Goal: Task Accomplishment & Management: Use online tool/utility

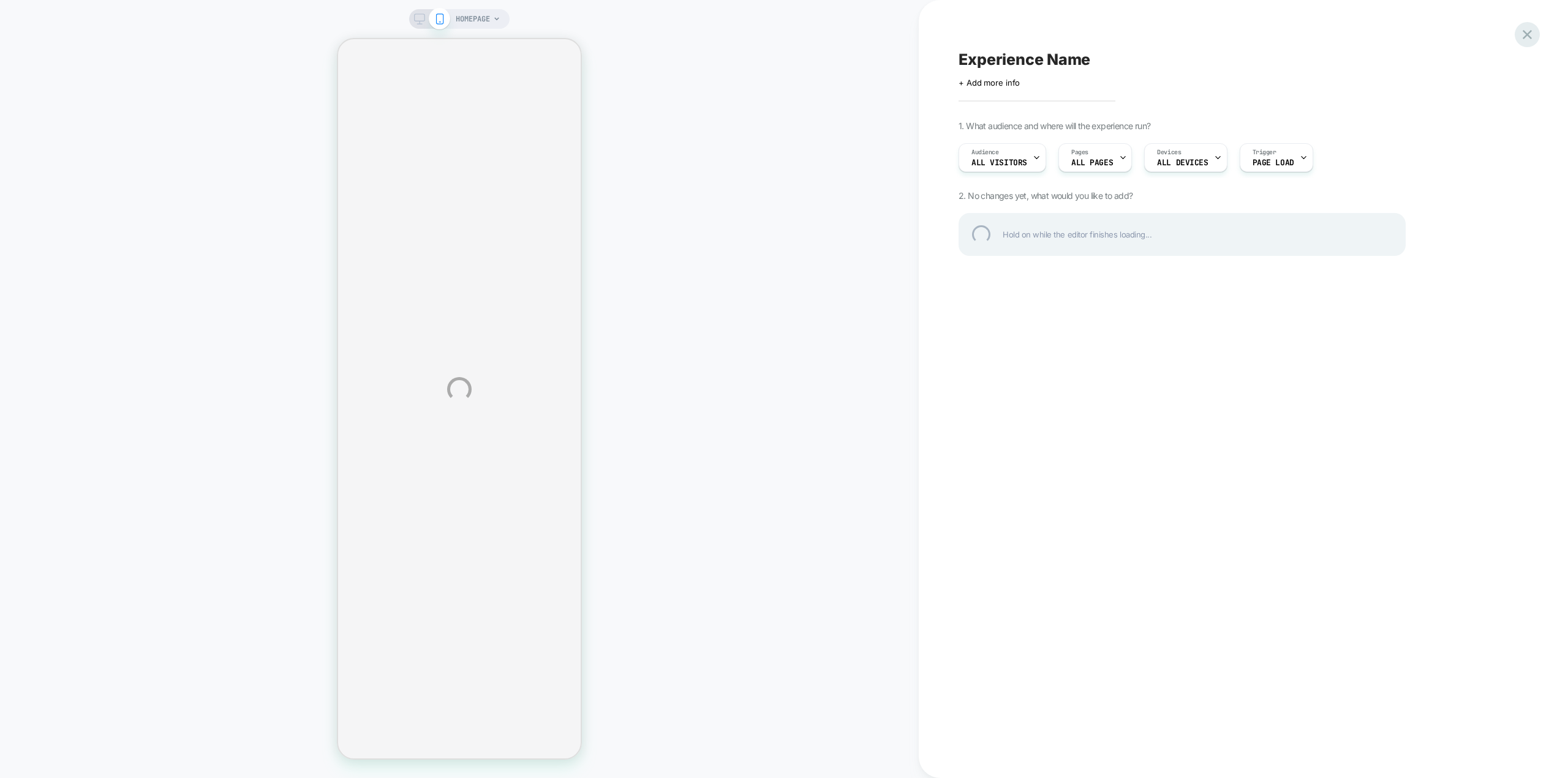
click at [1530, 36] on div at bounding box center [1527, 34] width 25 height 25
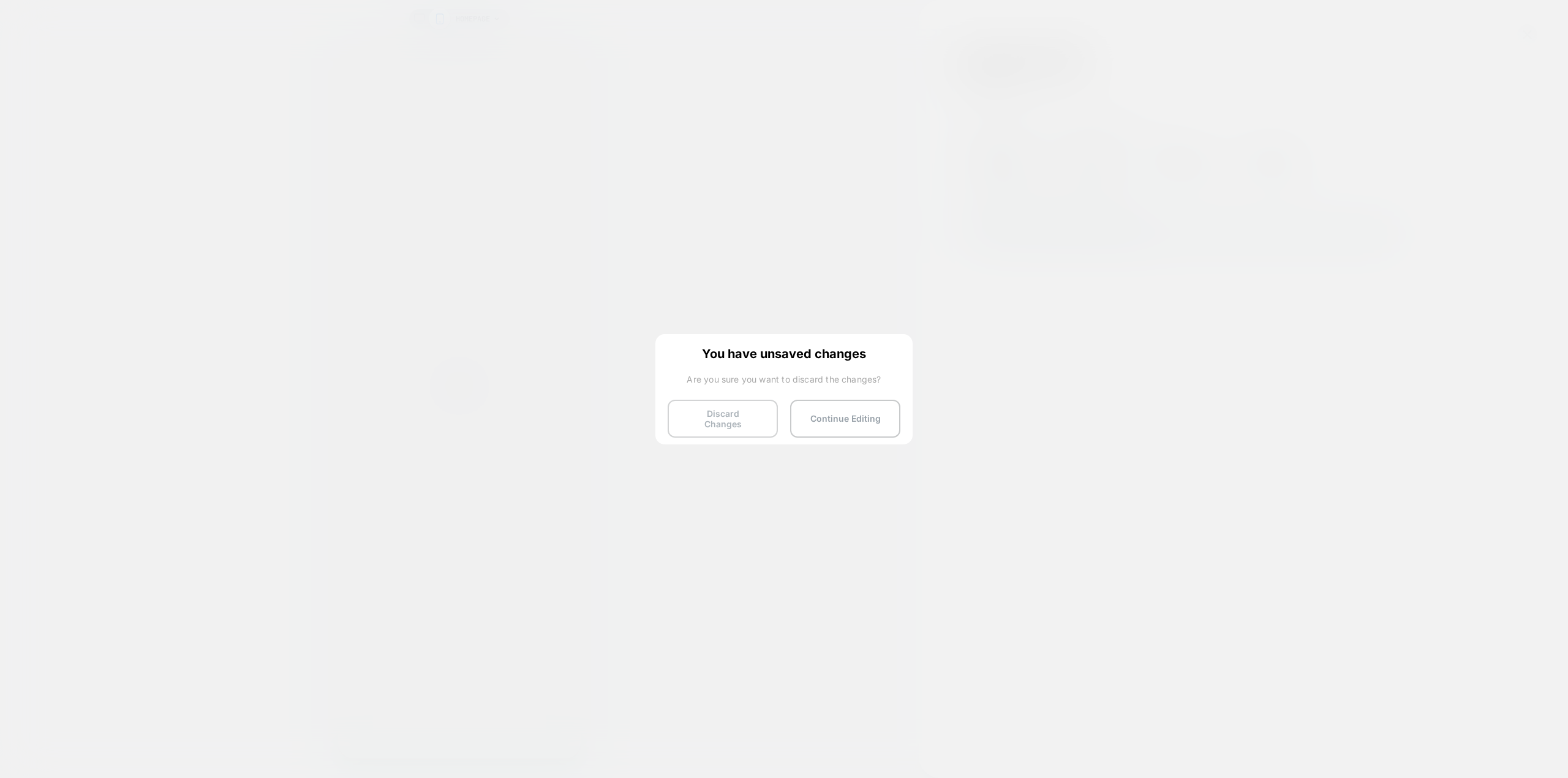
click at [733, 418] on button "Discard Changes" at bounding box center [722, 418] width 110 height 38
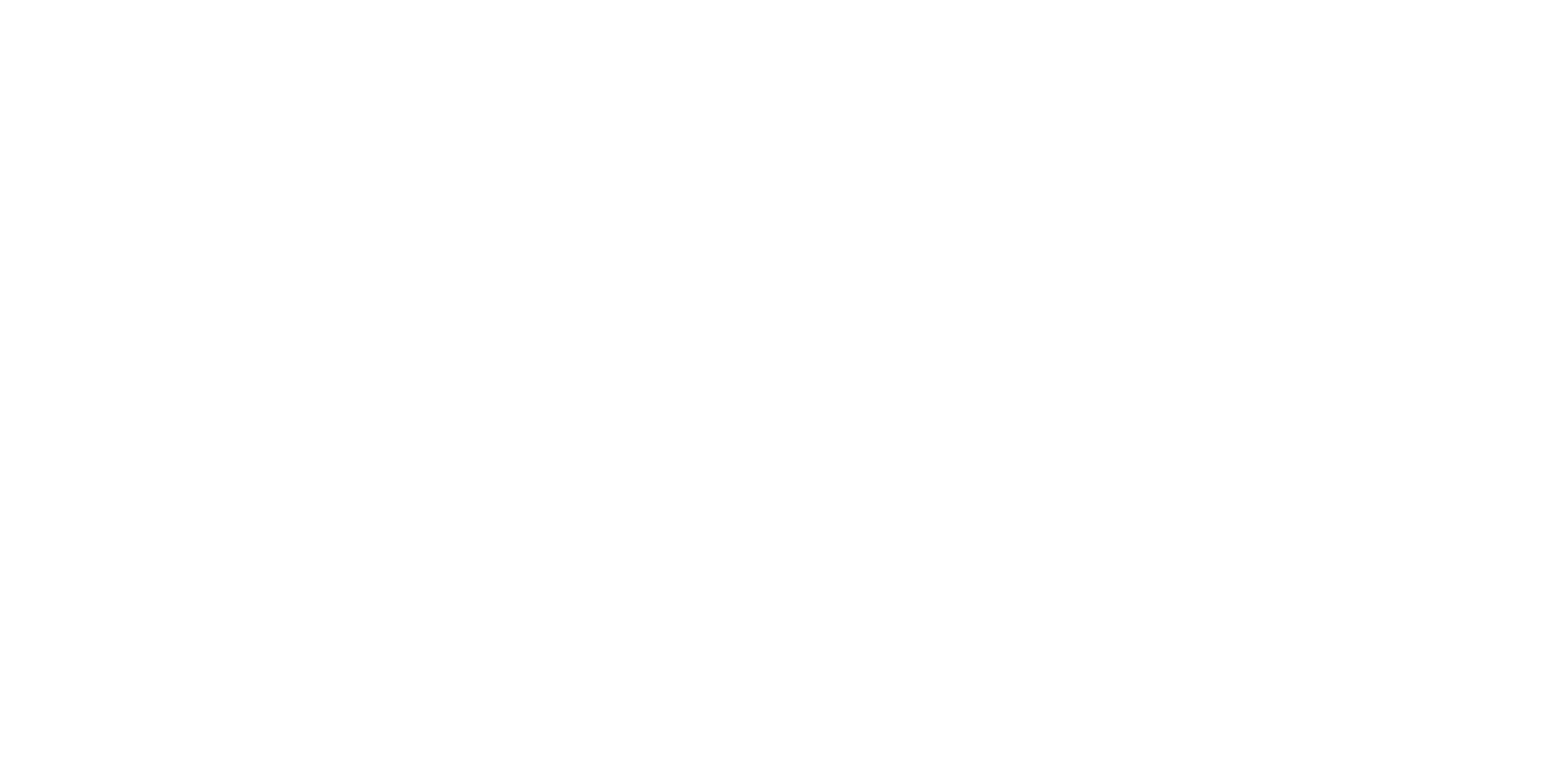
click at [716, 5] on html "Navigated to [DOMAIN_NAME] | No-code CRO for Shopify" at bounding box center [784, 2] width 1568 height 5
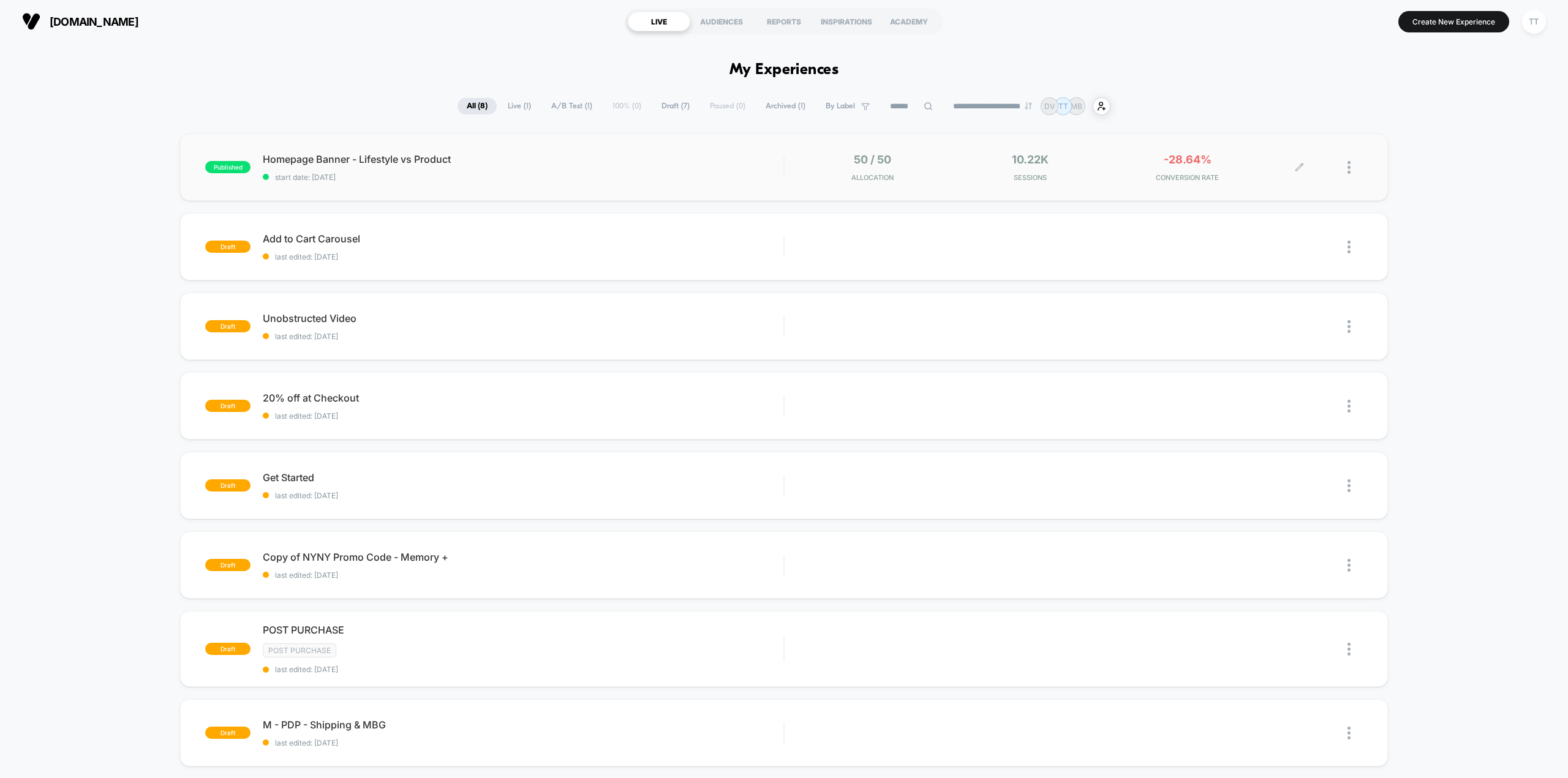
click at [1248, 171] on div "-28.64% CONVERSION RATE" at bounding box center [1188, 168] width 151 height 29
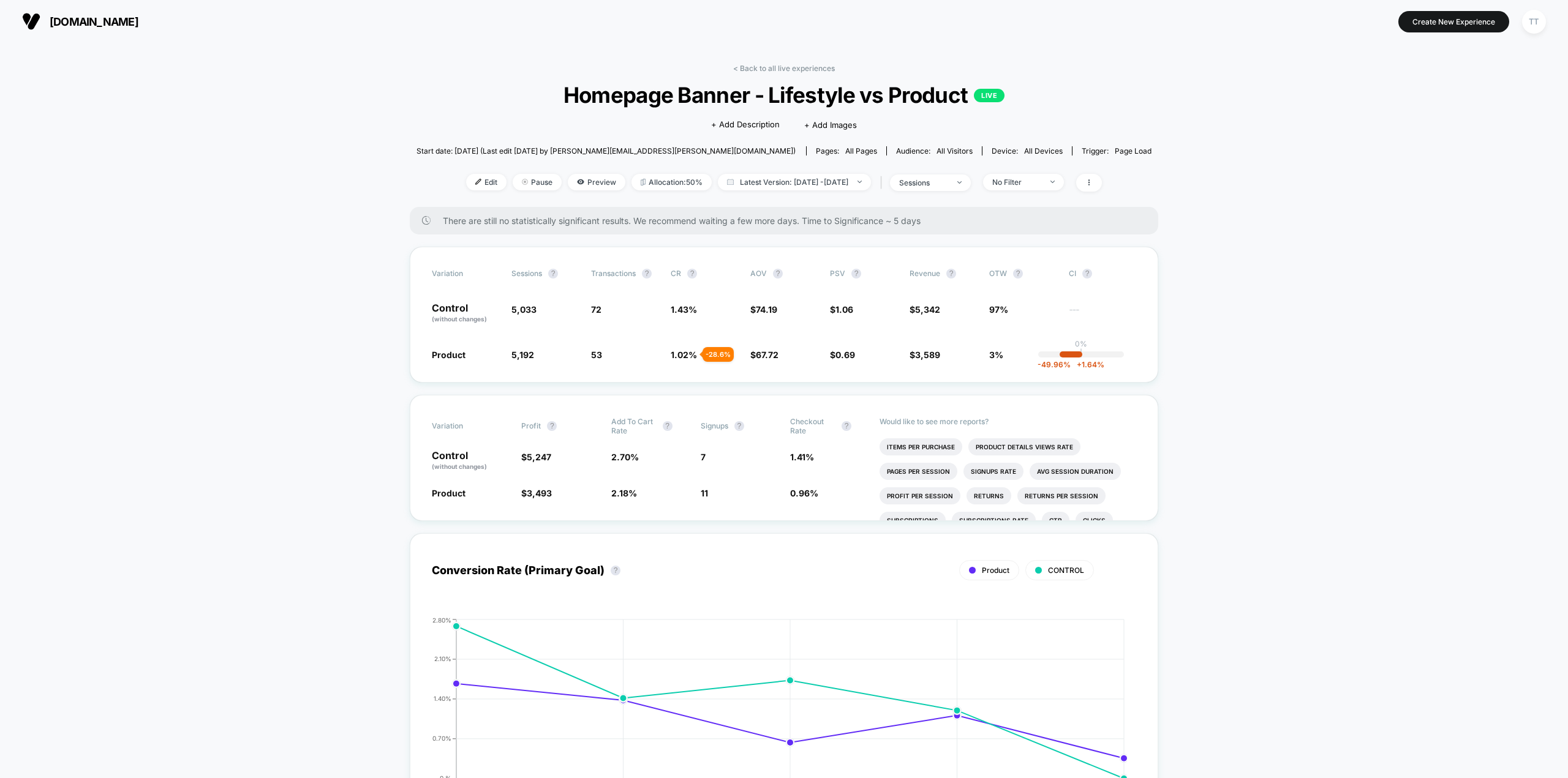
click at [814, 68] on link "< Back to all live experiences" at bounding box center [784, 68] width 102 height 9
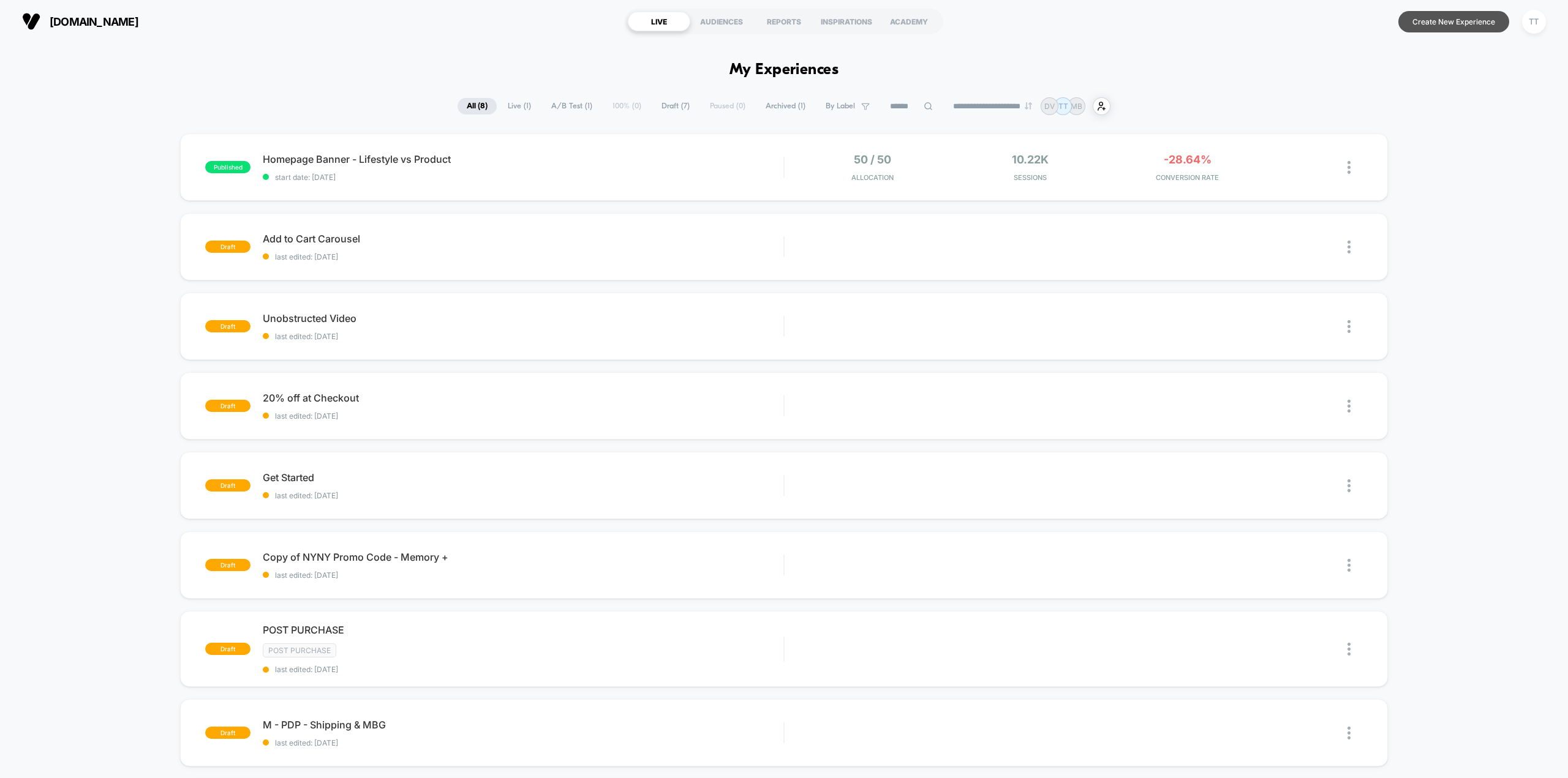
click at [1448, 28] on button "Create New Experience" at bounding box center [1453, 21] width 111 height 21
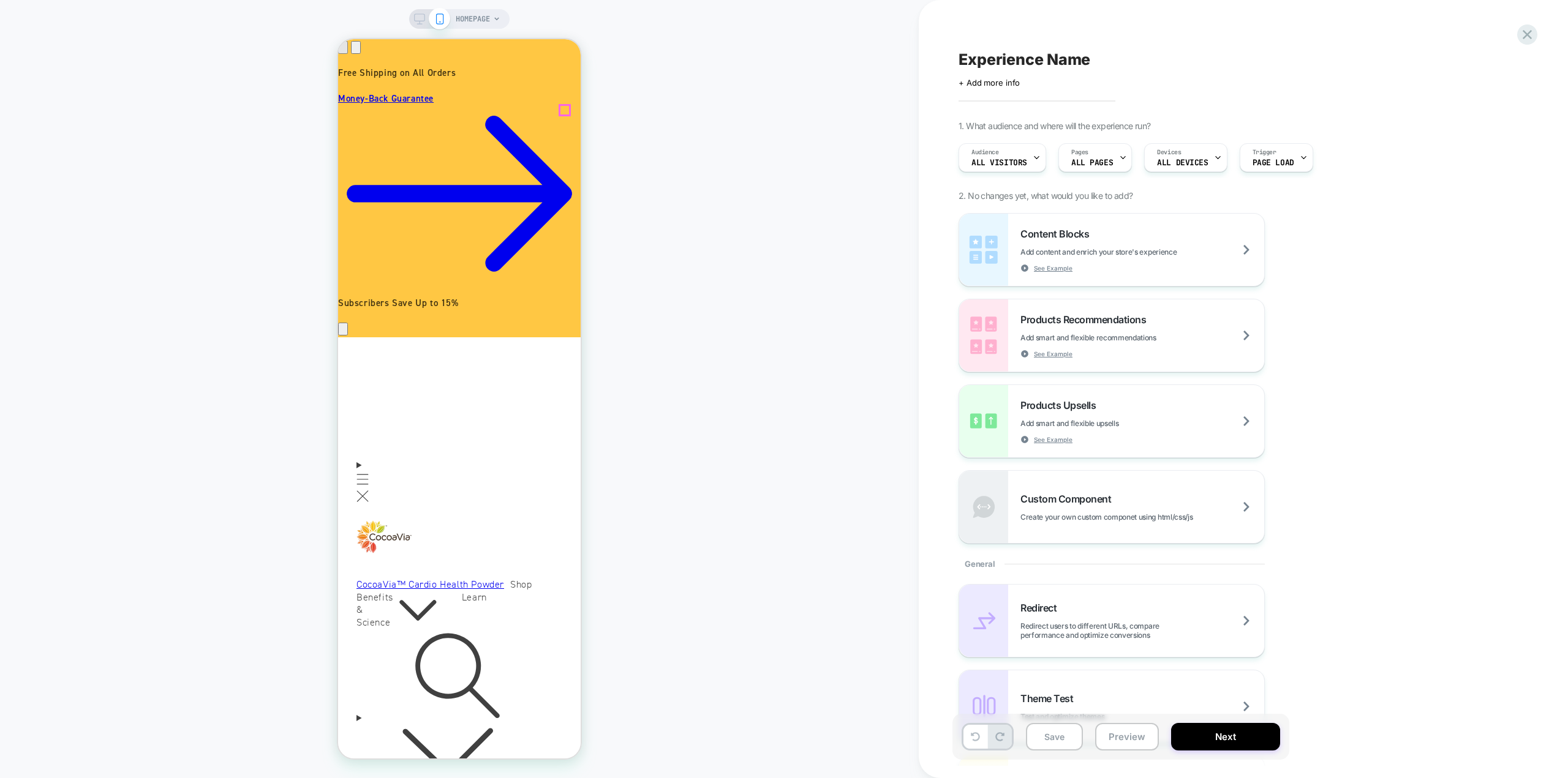
click at [1091, 159] on span "ALL PAGES" at bounding box center [1092, 163] width 42 height 8
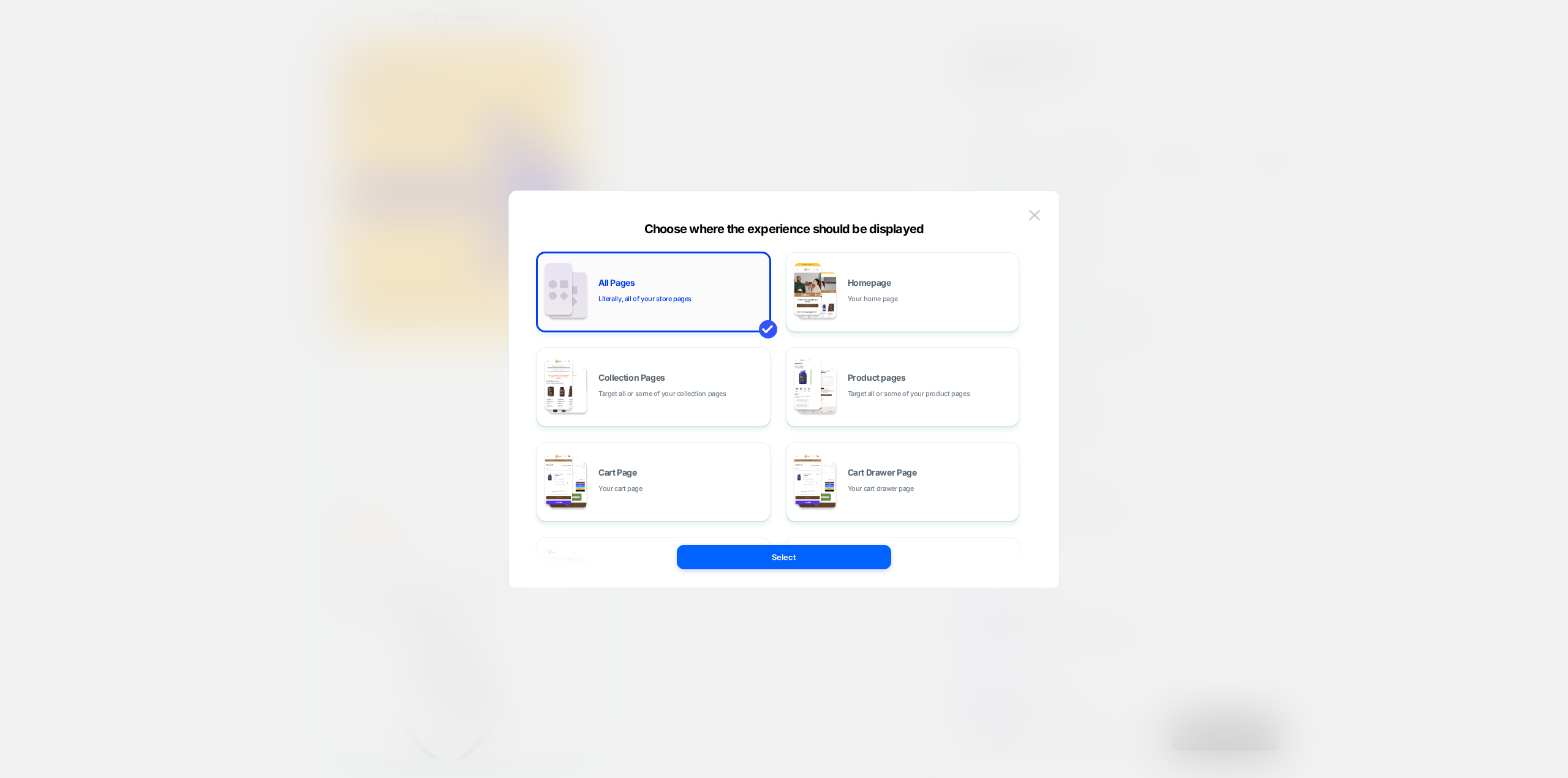
scroll to position [0, 343]
click at [843, 390] on div "Product pages Target all or some of your product pages" at bounding box center [903, 387] width 220 height 67
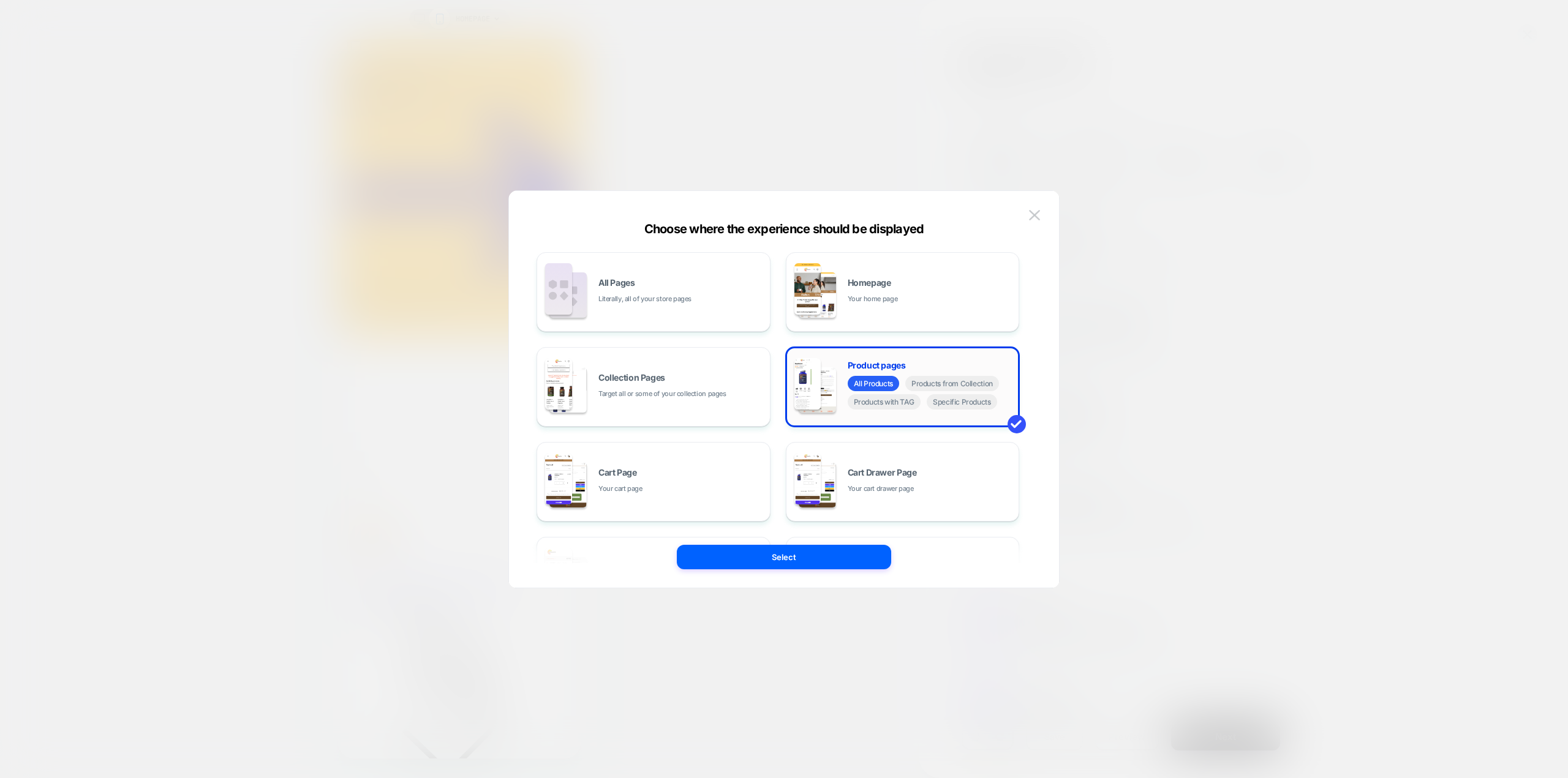
scroll to position [0, 0]
click at [954, 402] on span "Specific Products" at bounding box center [962, 402] width 70 height 15
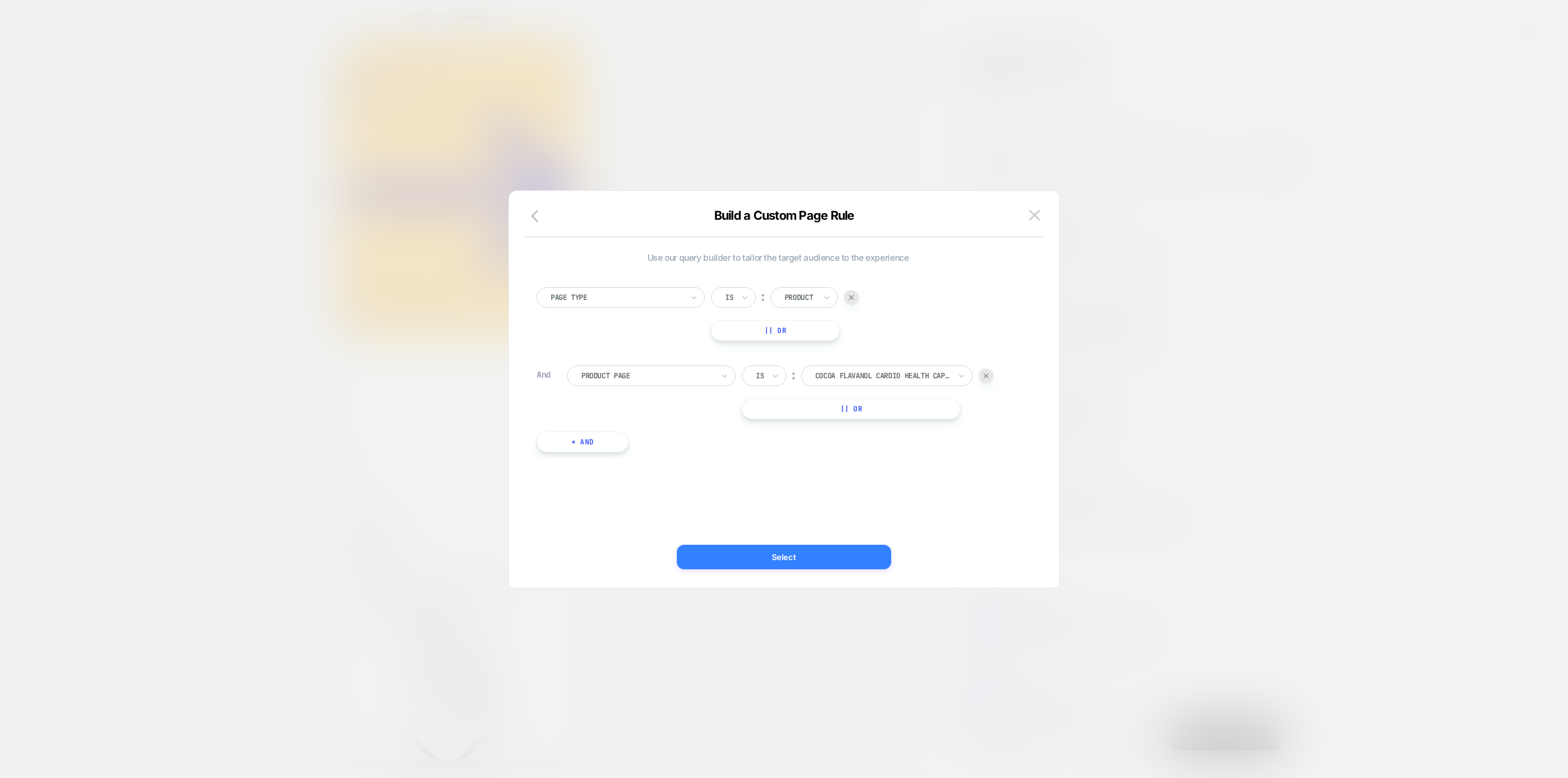
scroll to position [0, 343]
click at [780, 557] on button "Select" at bounding box center [784, 557] width 215 height 25
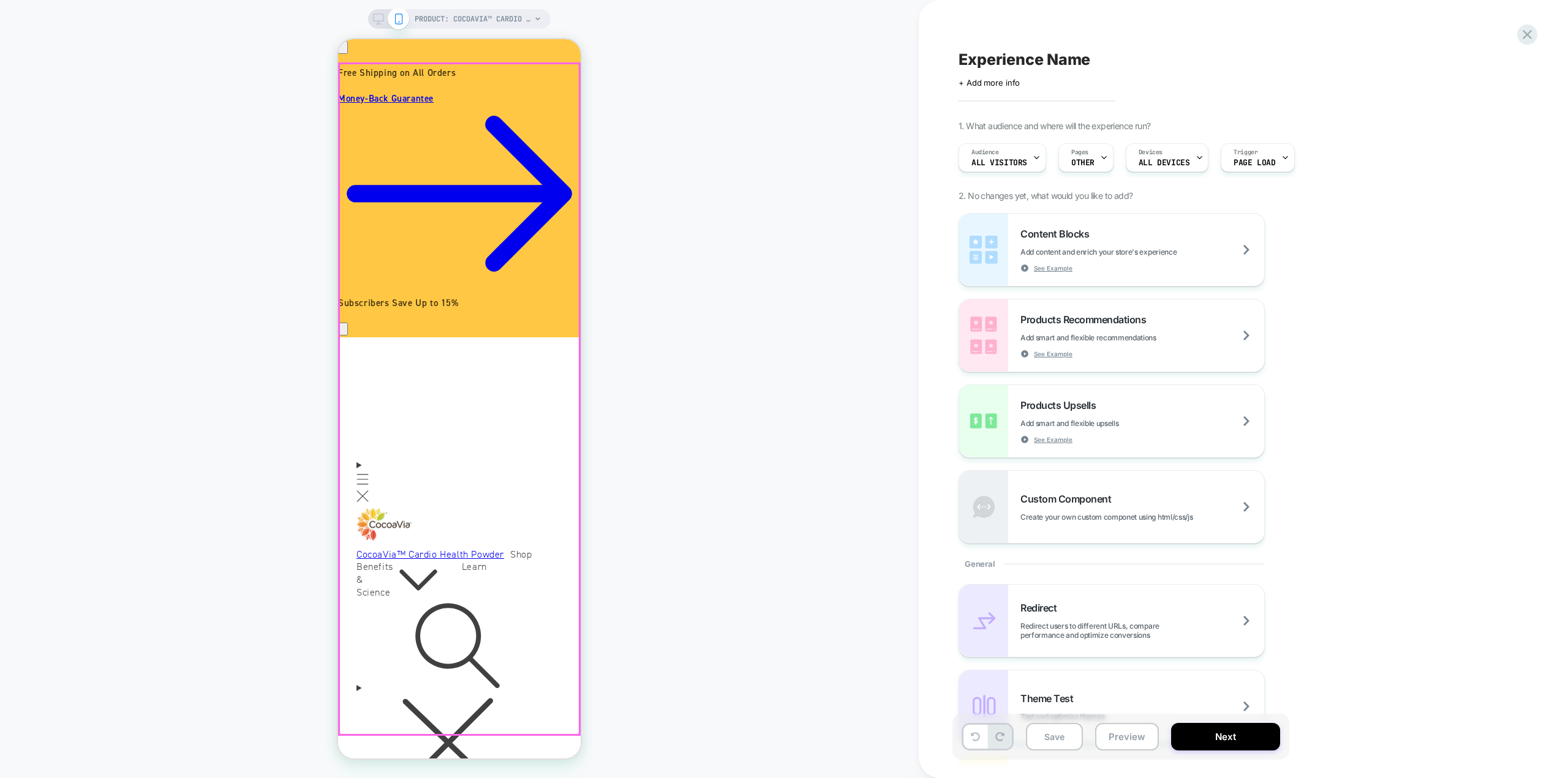
scroll to position [0, 0]
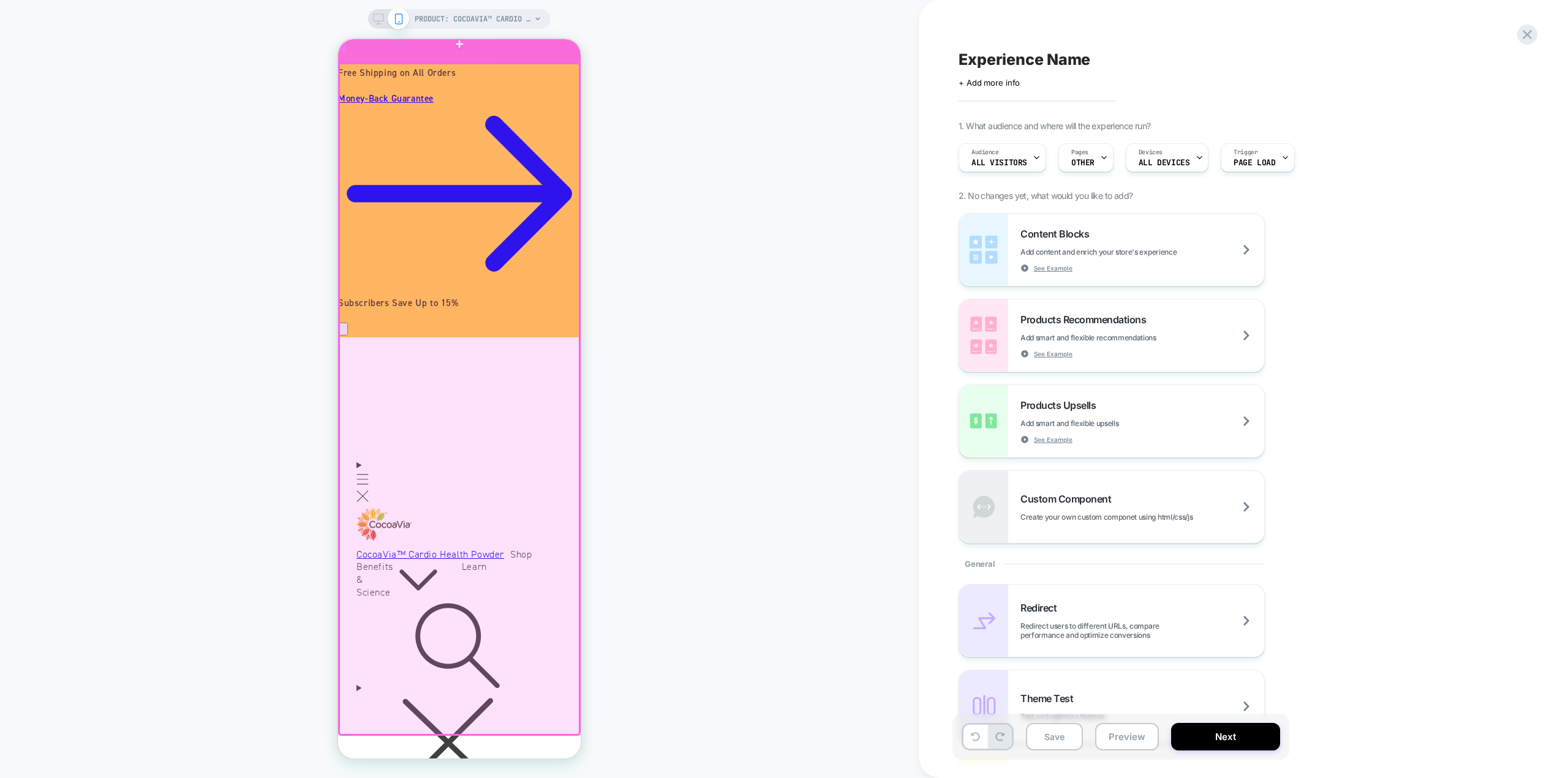
click at [556, 58] on div at bounding box center [459, 44] width 243 height 36
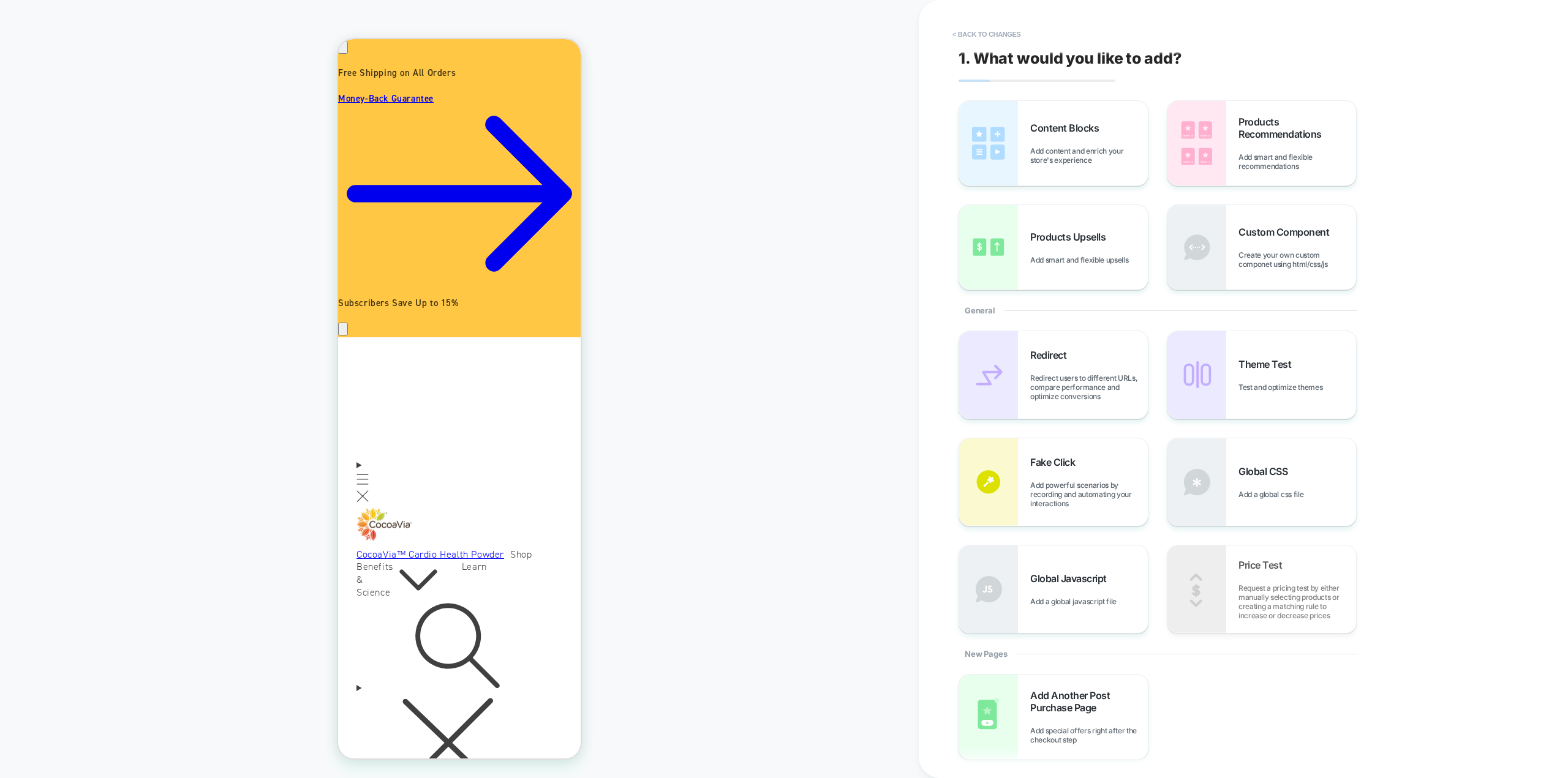
click at [348, 323] on button "Next announcement" at bounding box center [343, 329] width 10 height 13
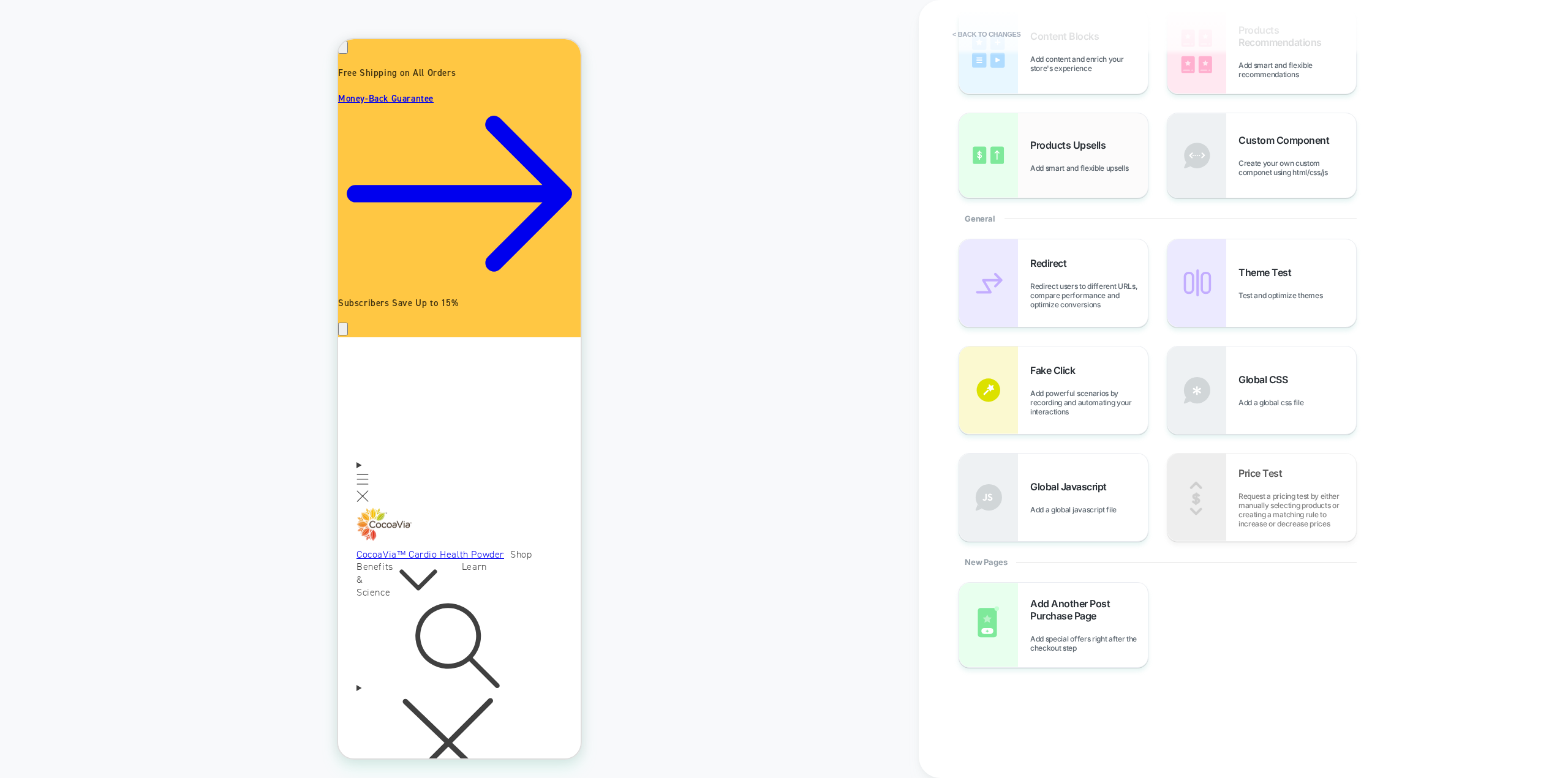
scroll to position [0, 0]
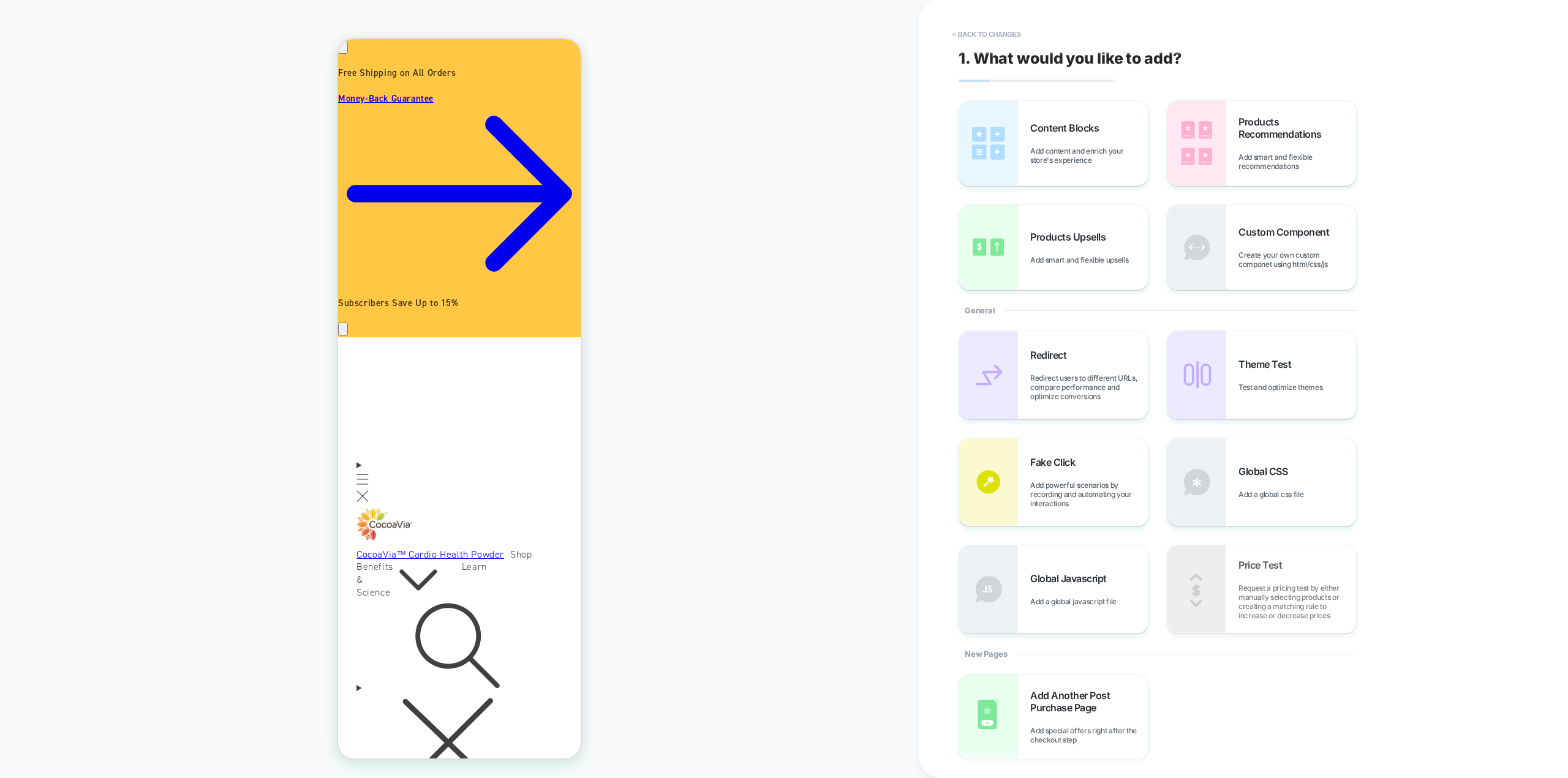
drag, startPoint x: 528, startPoint y: 332, endPoint x: 396, endPoint y: 329, distance: 132.0
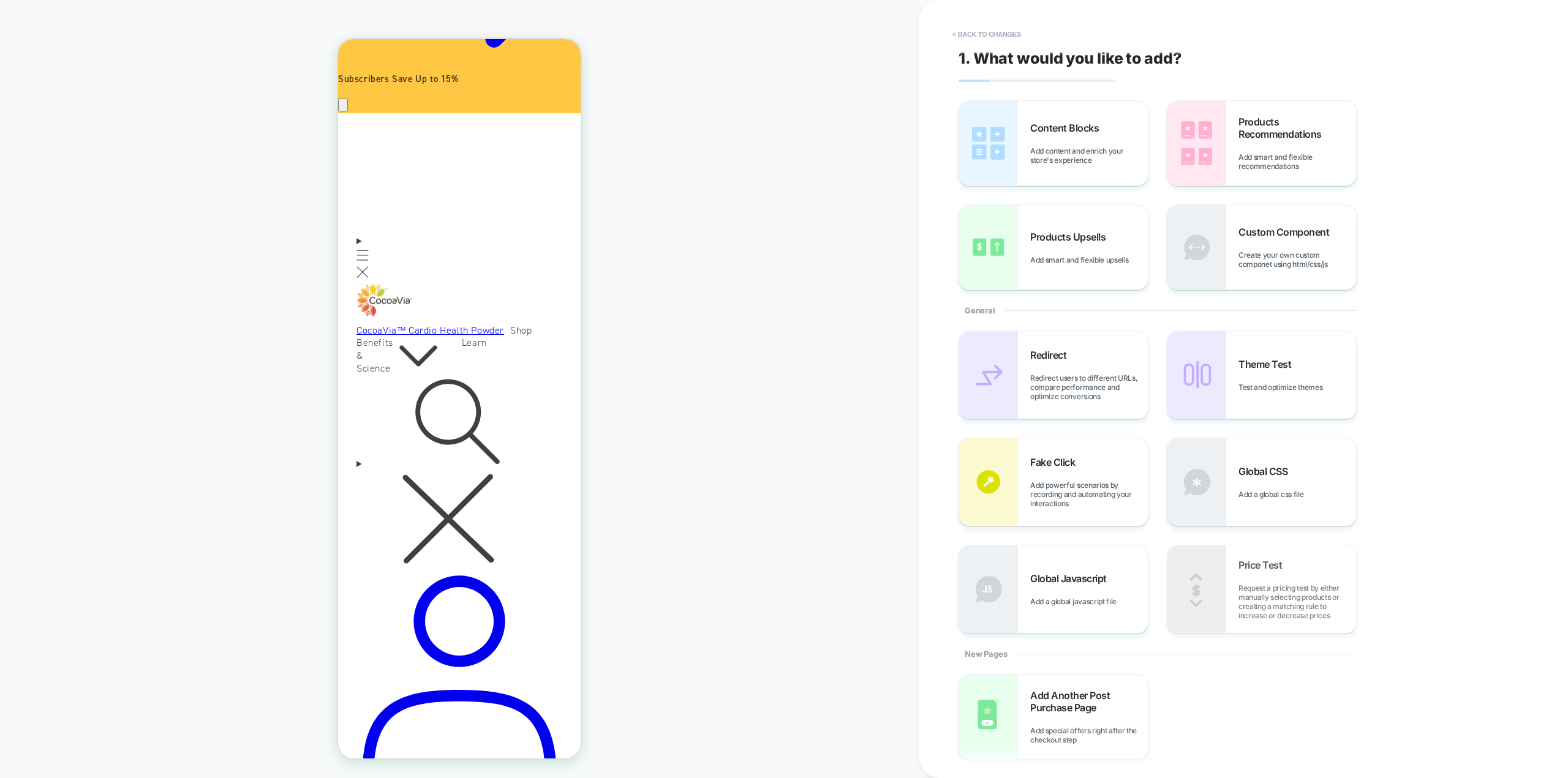
scroll to position [245, 0]
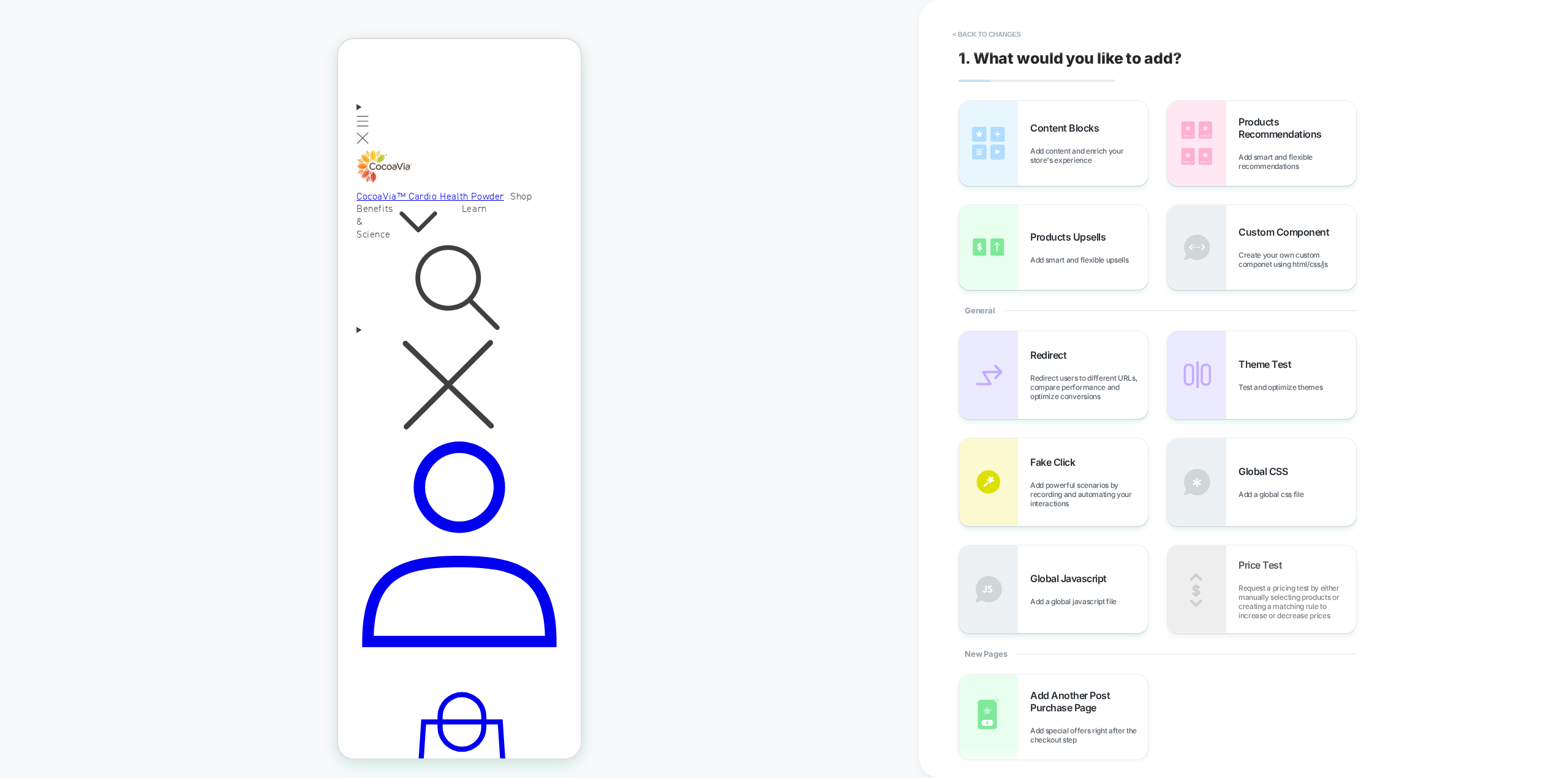
scroll to position [367, 0]
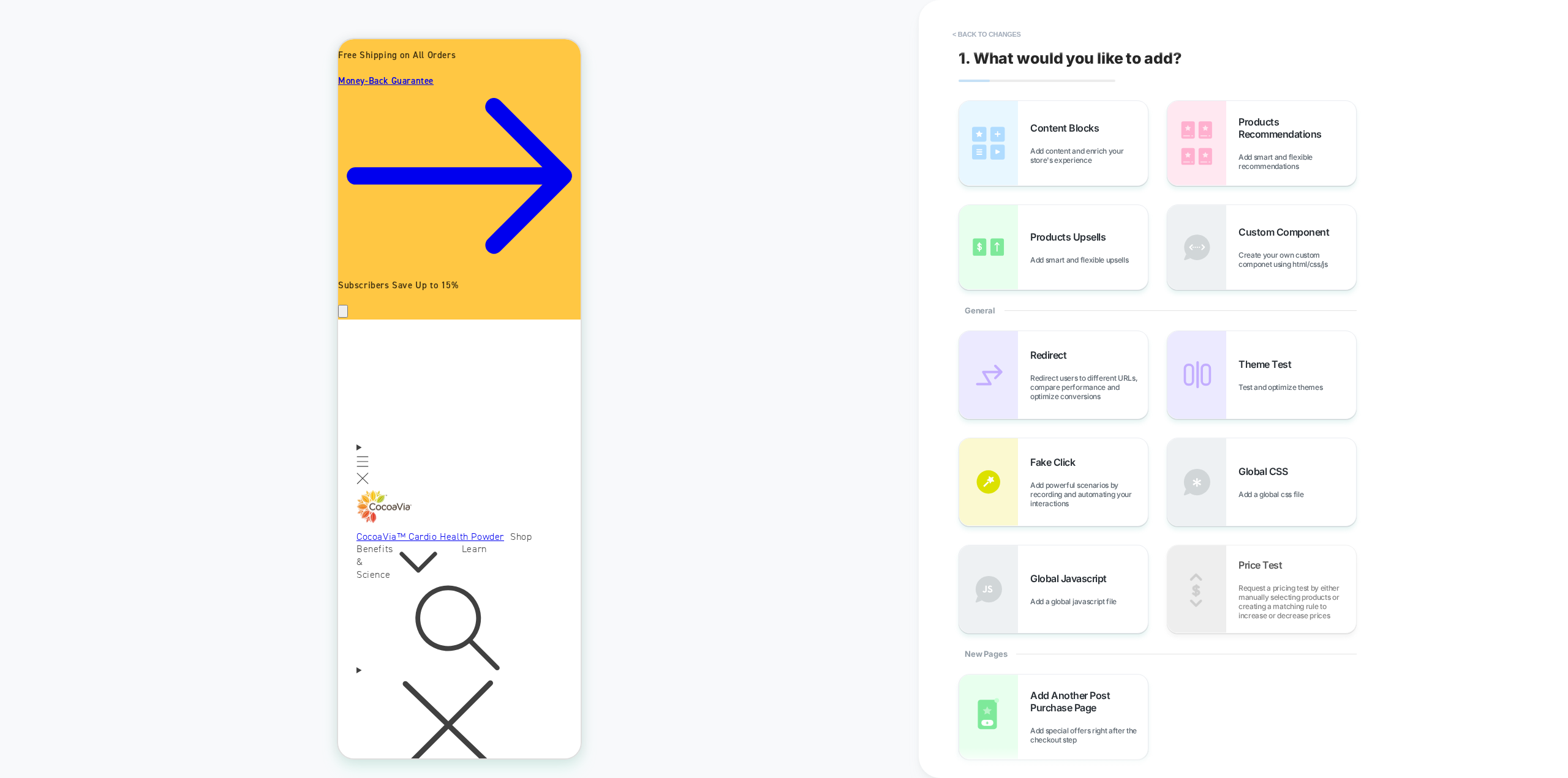
scroll to position [0, 0]
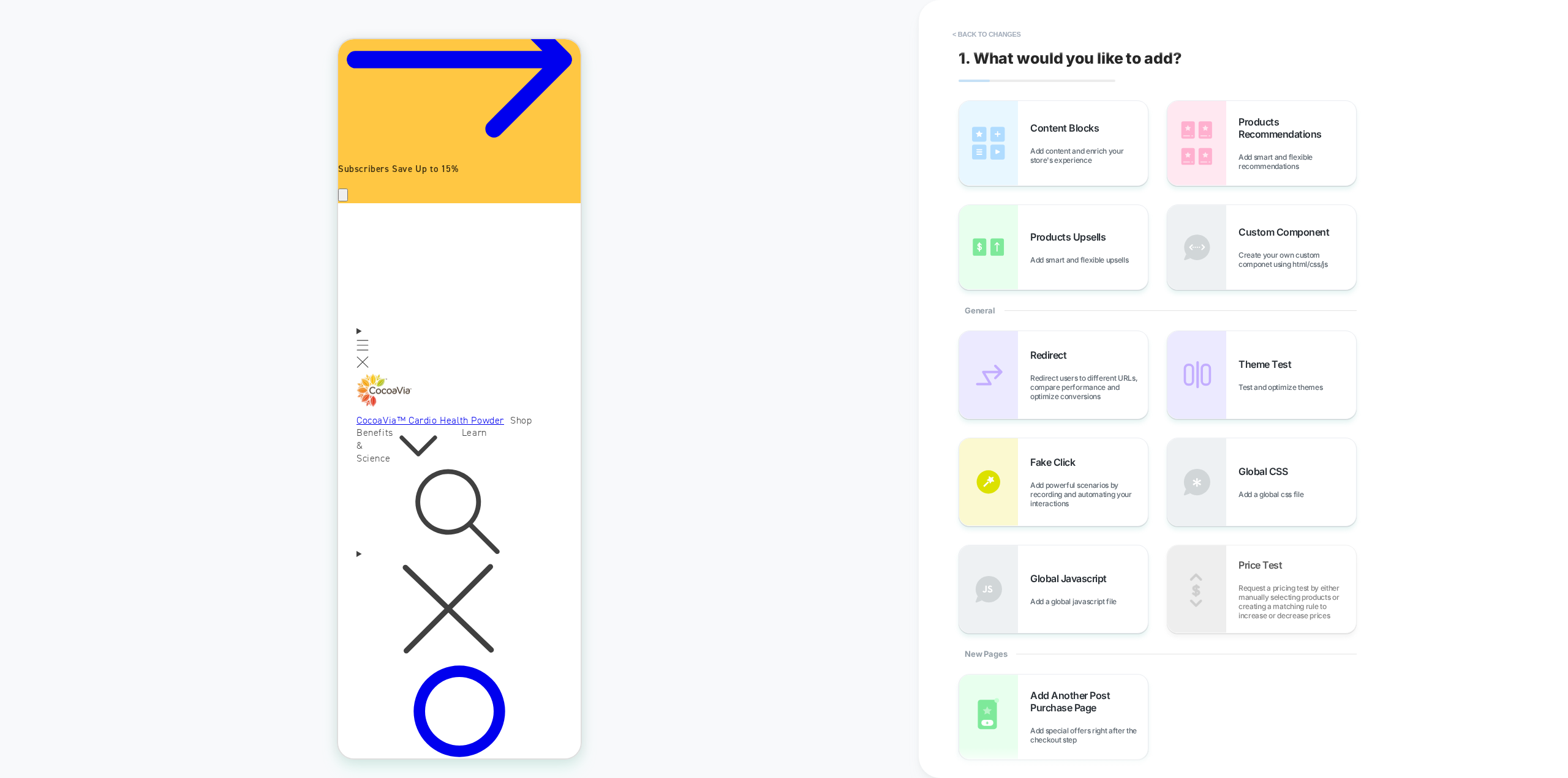
scroll to position [367, 0]
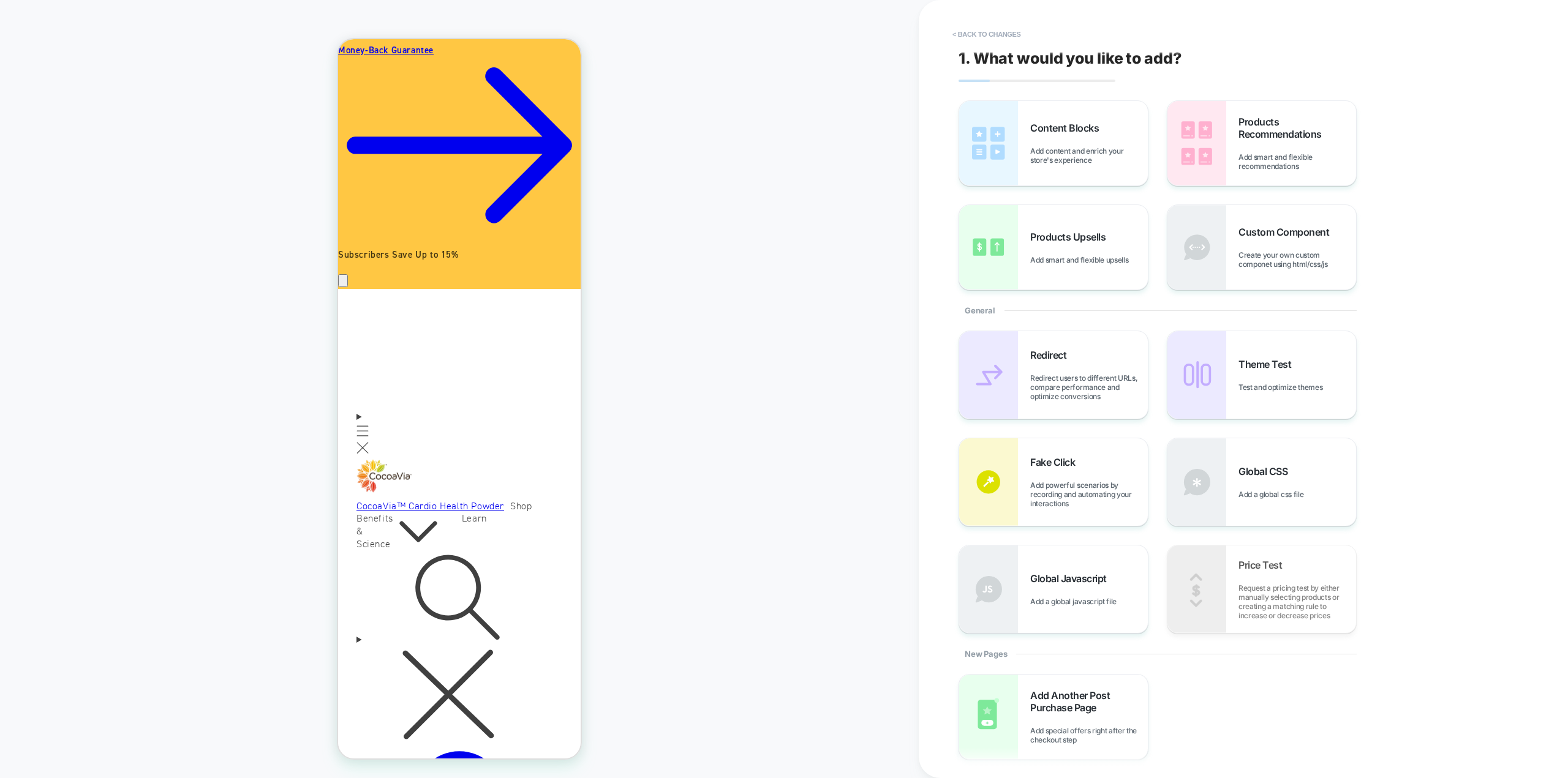
scroll to position [0, 0]
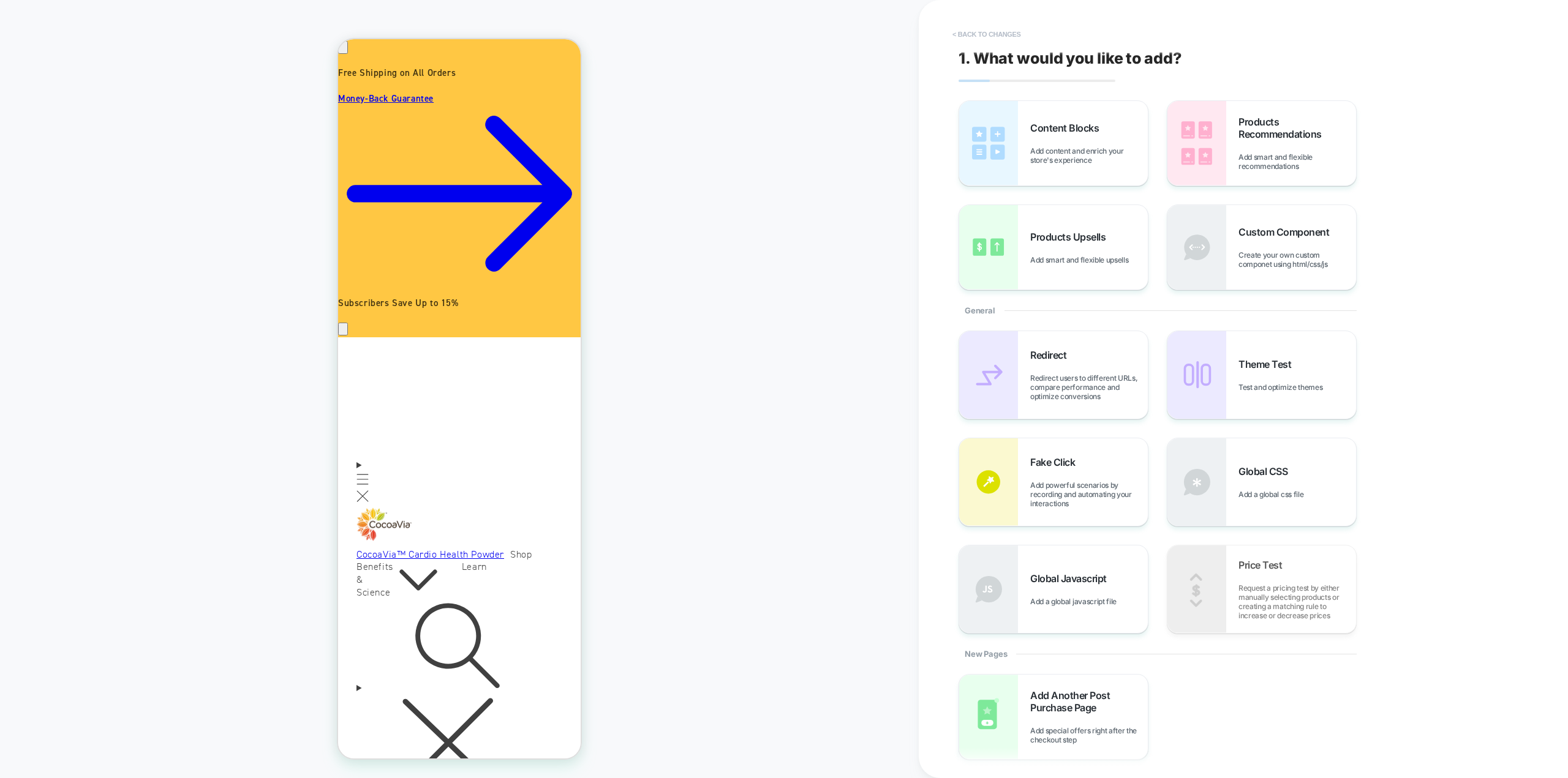
click at [965, 34] on button "< Back to changes" at bounding box center [987, 34] width 81 height 19
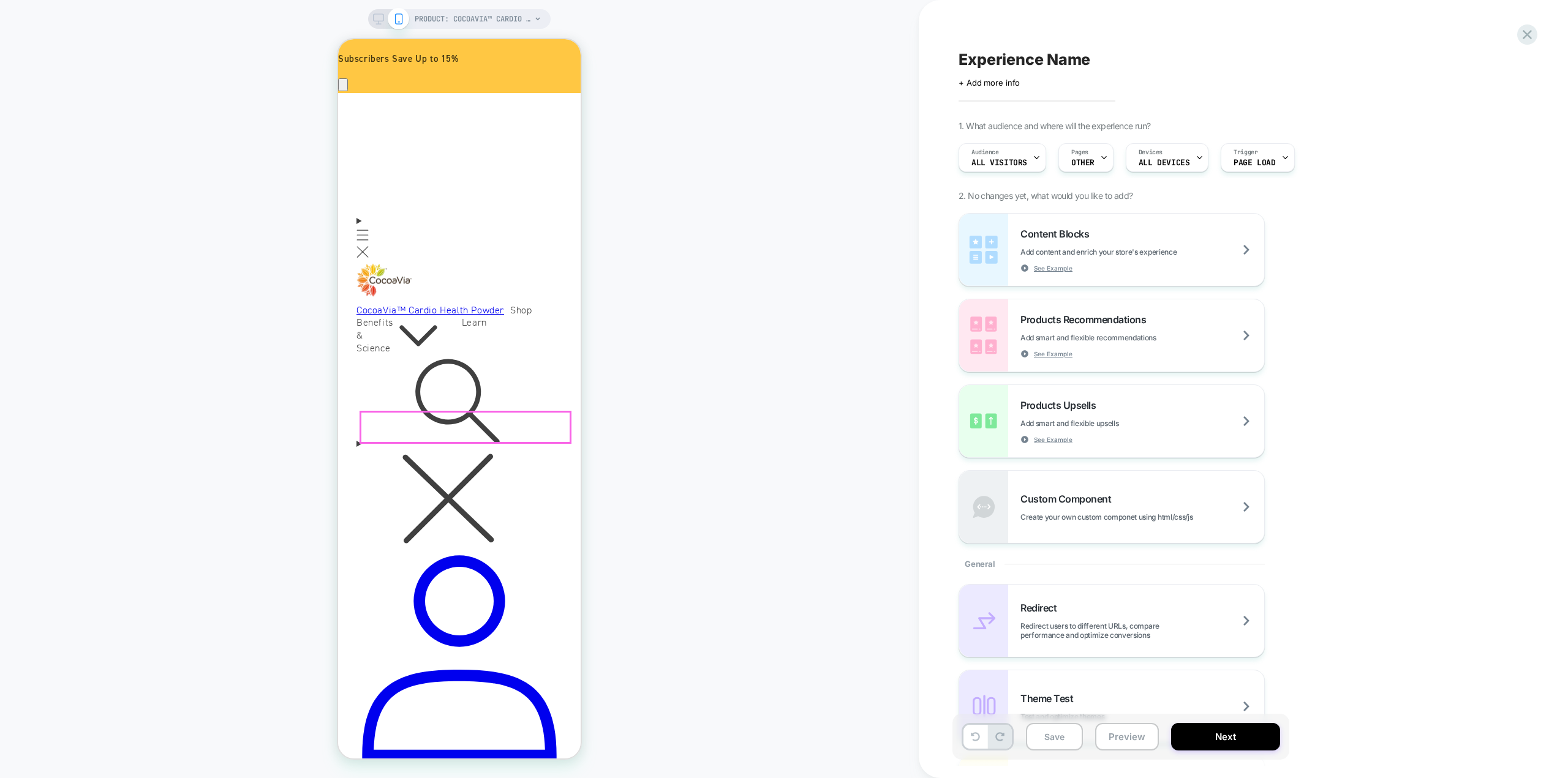
scroll to position [245, 0]
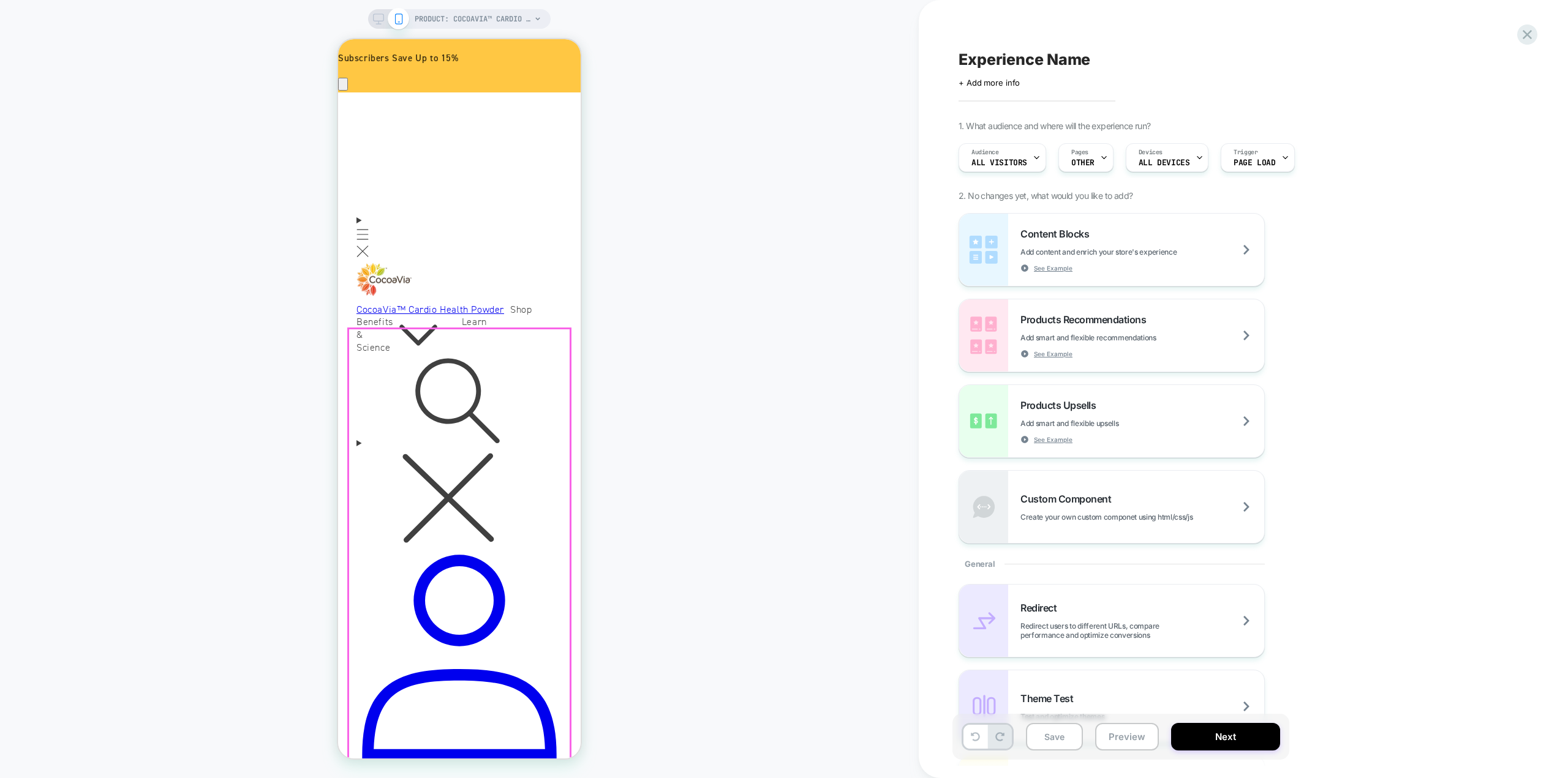
drag, startPoint x: 494, startPoint y: 622, endPoint x: 424, endPoint y: 335, distance: 295.4
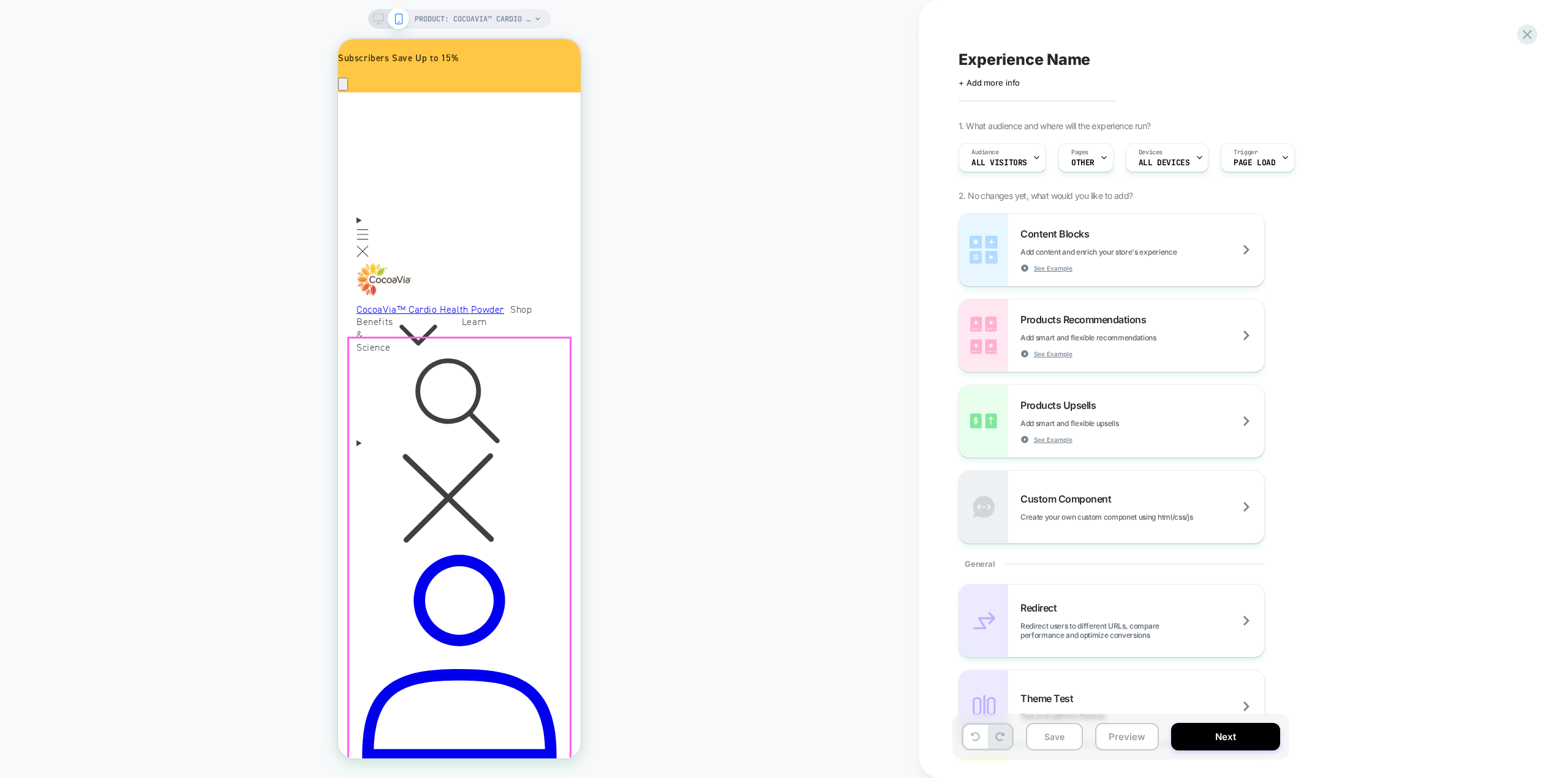
drag, startPoint x: 420, startPoint y: 592, endPoint x: 413, endPoint y: 394, distance: 198.1
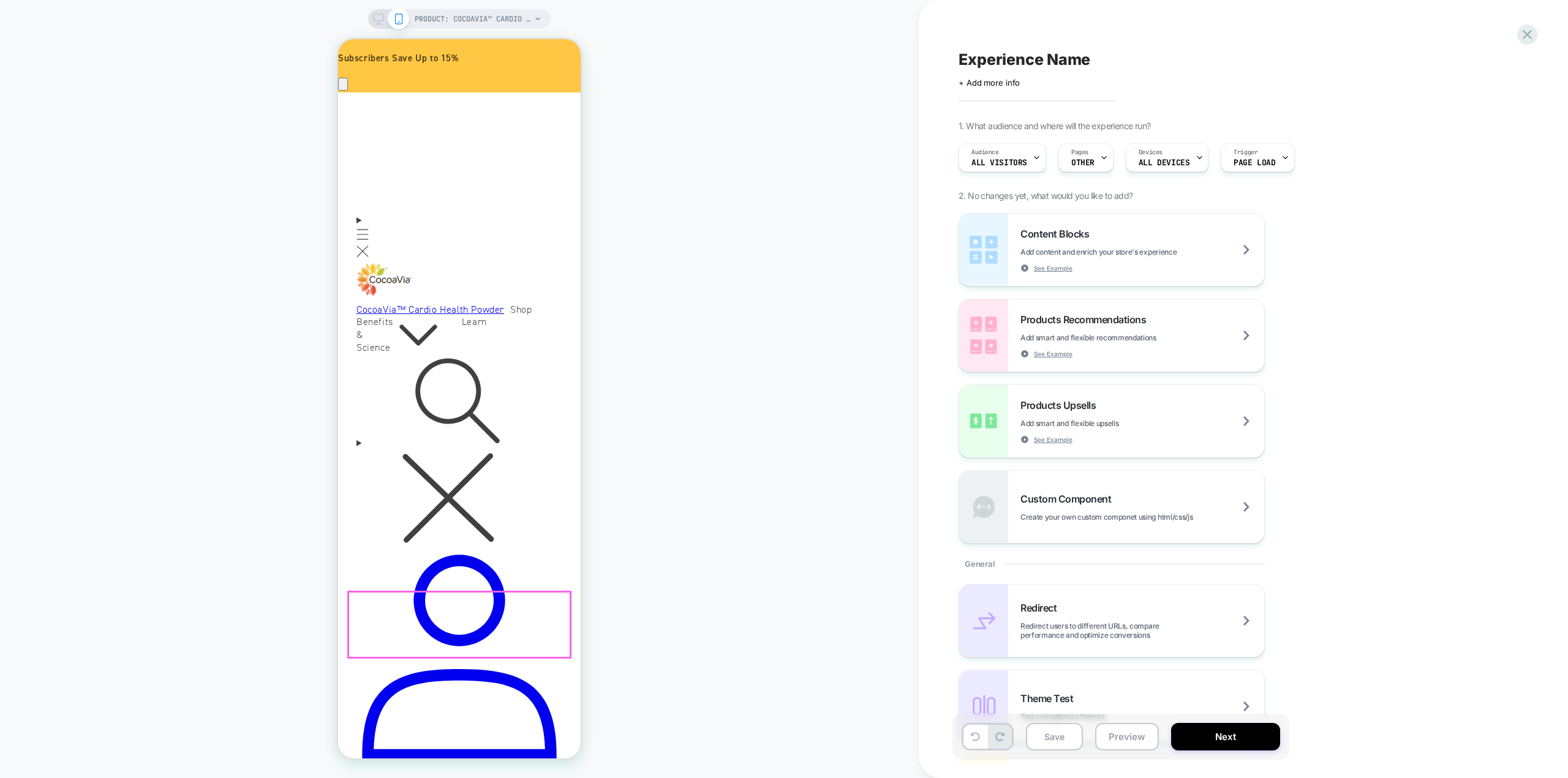
drag, startPoint x: 500, startPoint y: 658, endPoint x: 470, endPoint y: 426, distance: 233.9
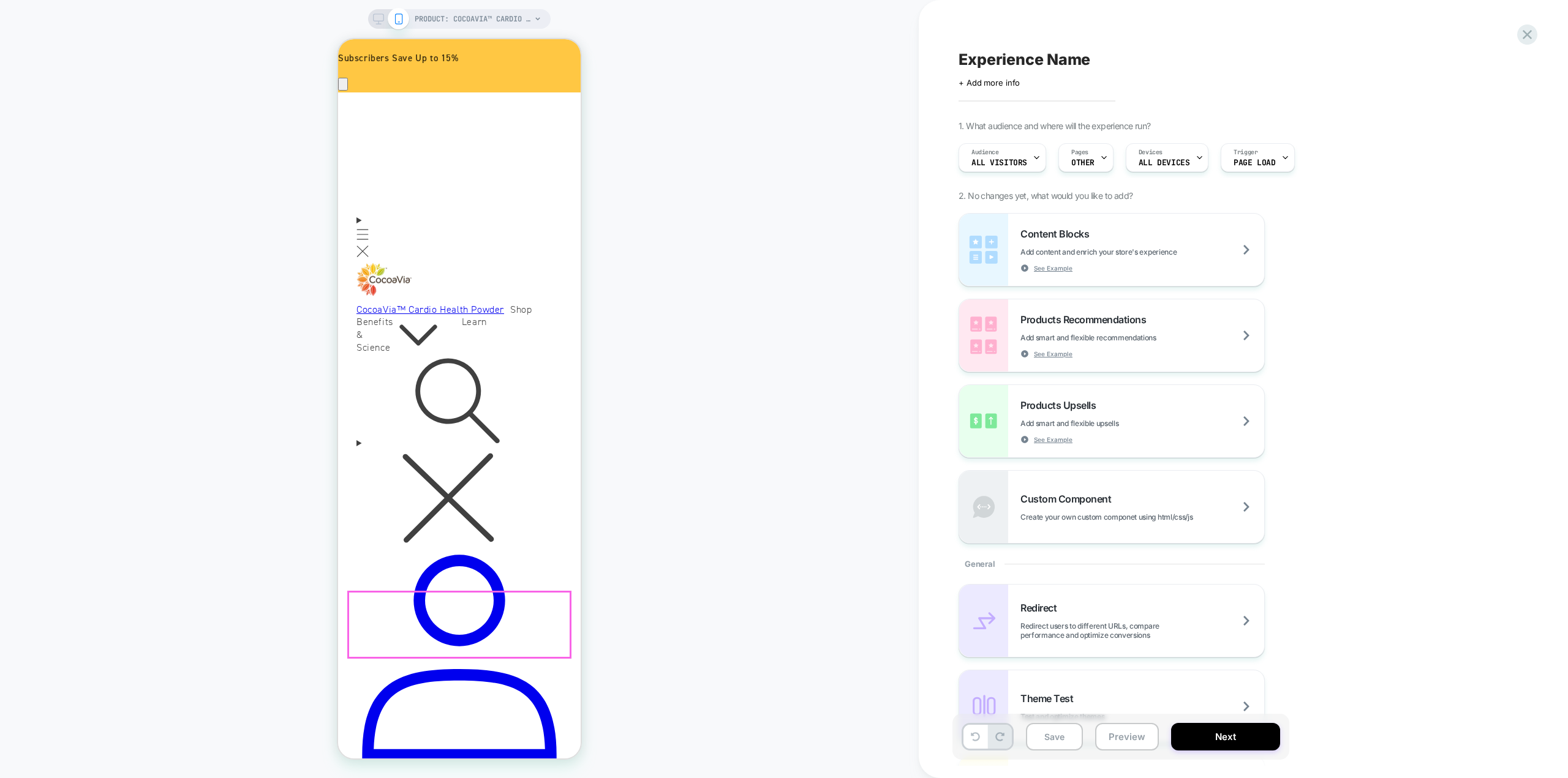
drag, startPoint x: 561, startPoint y: 591, endPoint x: 530, endPoint y: 424, distance: 169.9
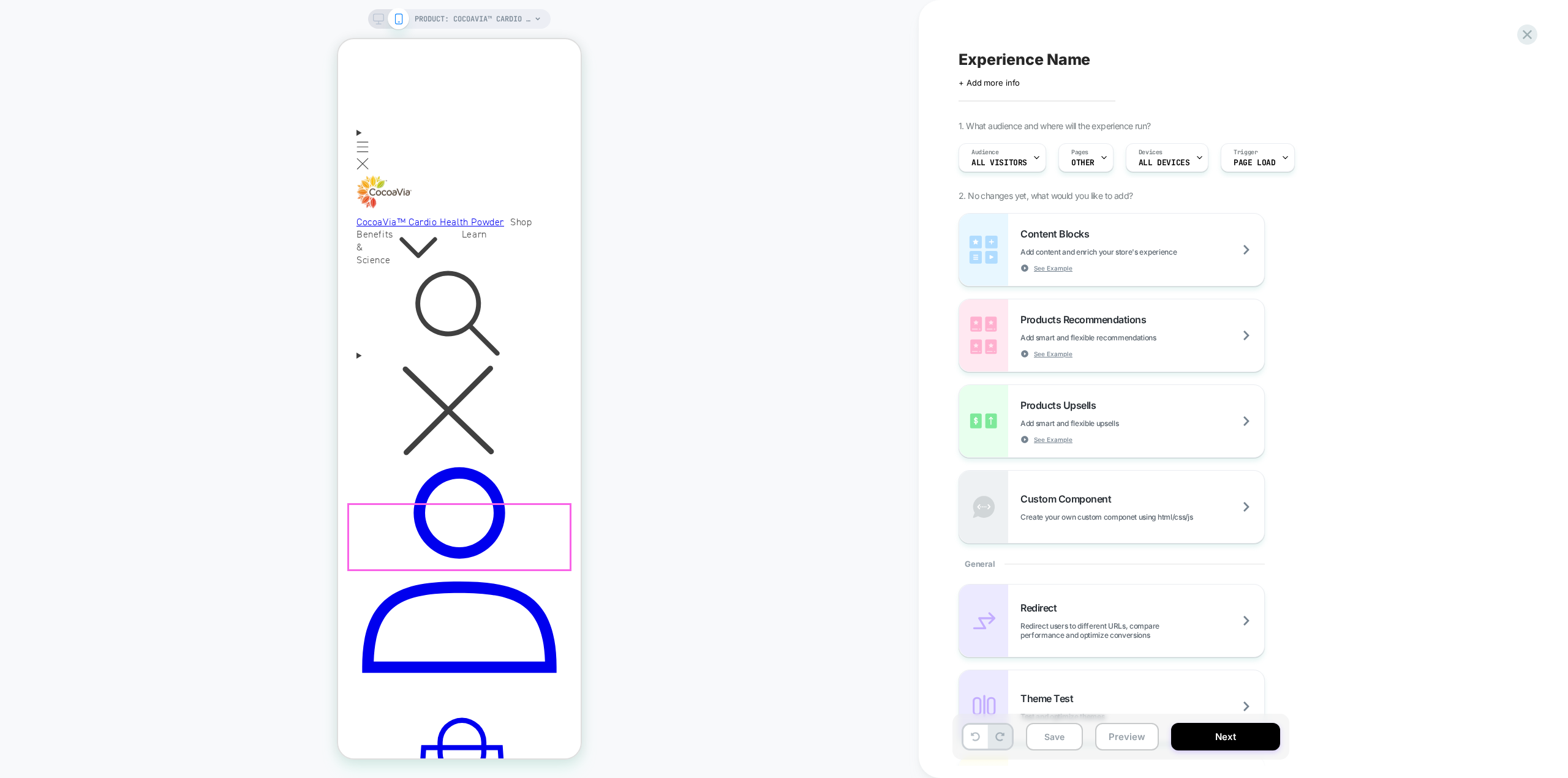
scroll to position [367, 0]
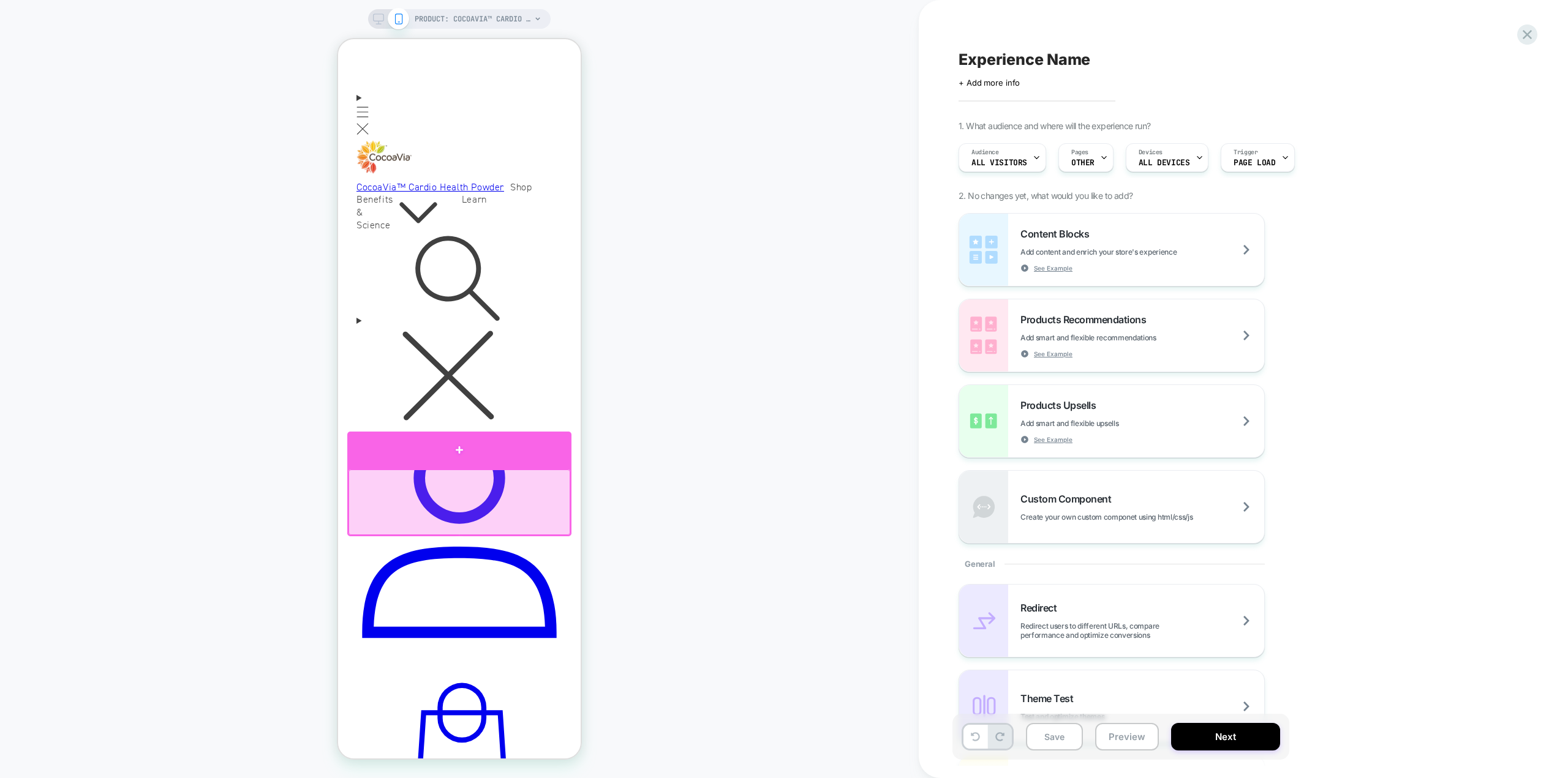
click at [477, 454] on div at bounding box center [460, 450] width 224 height 36
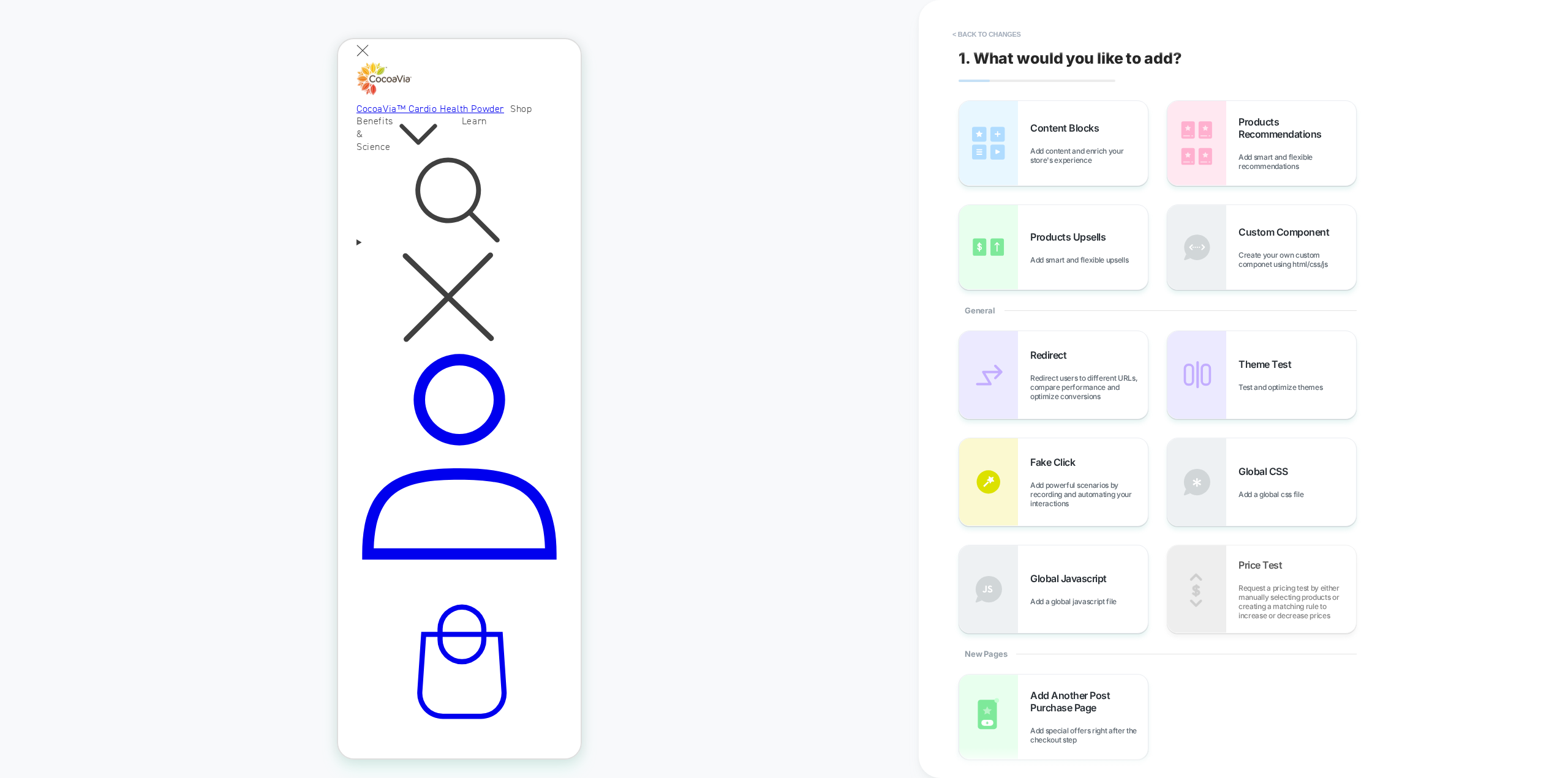
scroll to position [323, 0]
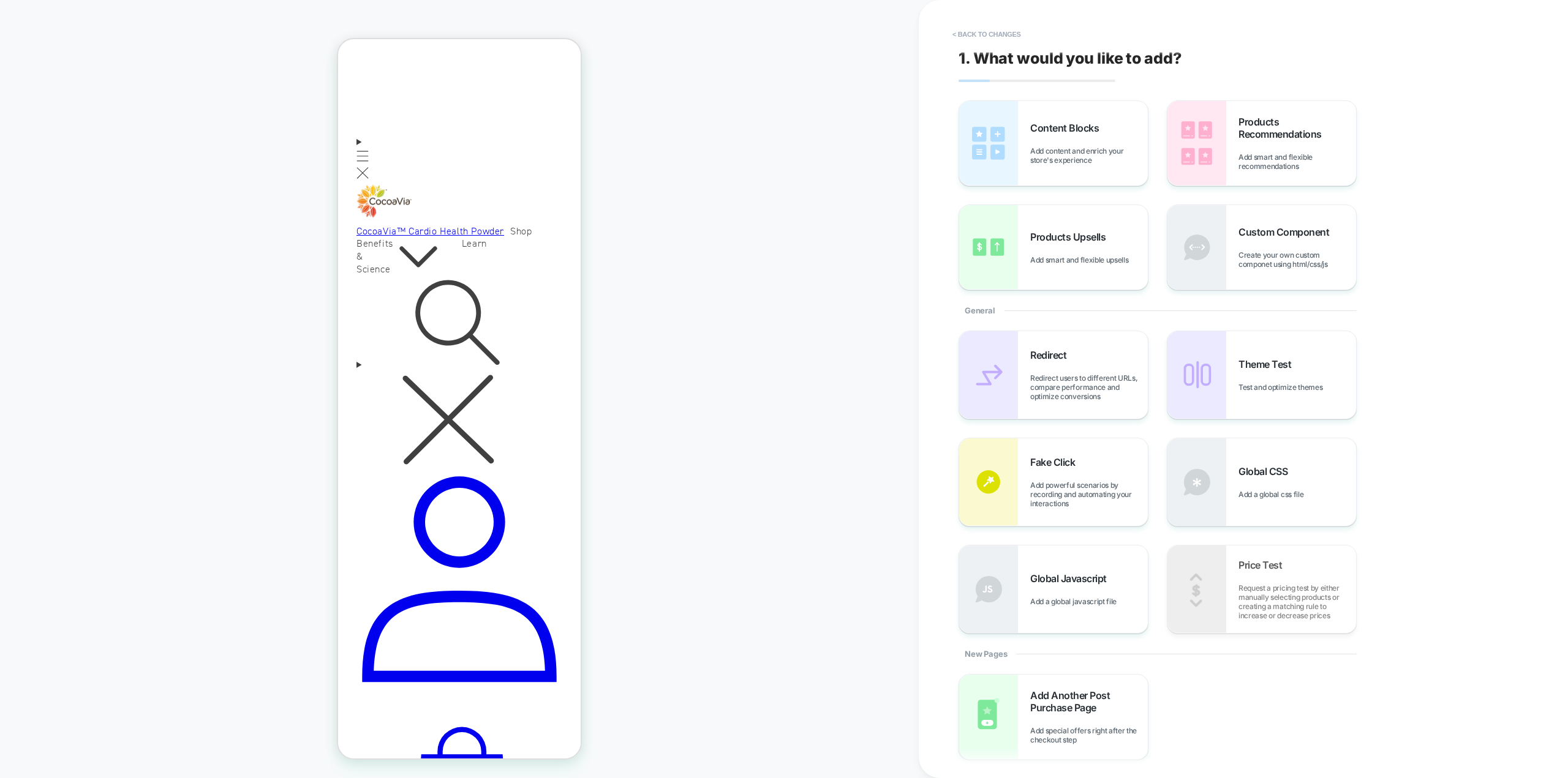
click at [989, 28] on button "< Back to changes" at bounding box center [987, 34] width 81 height 19
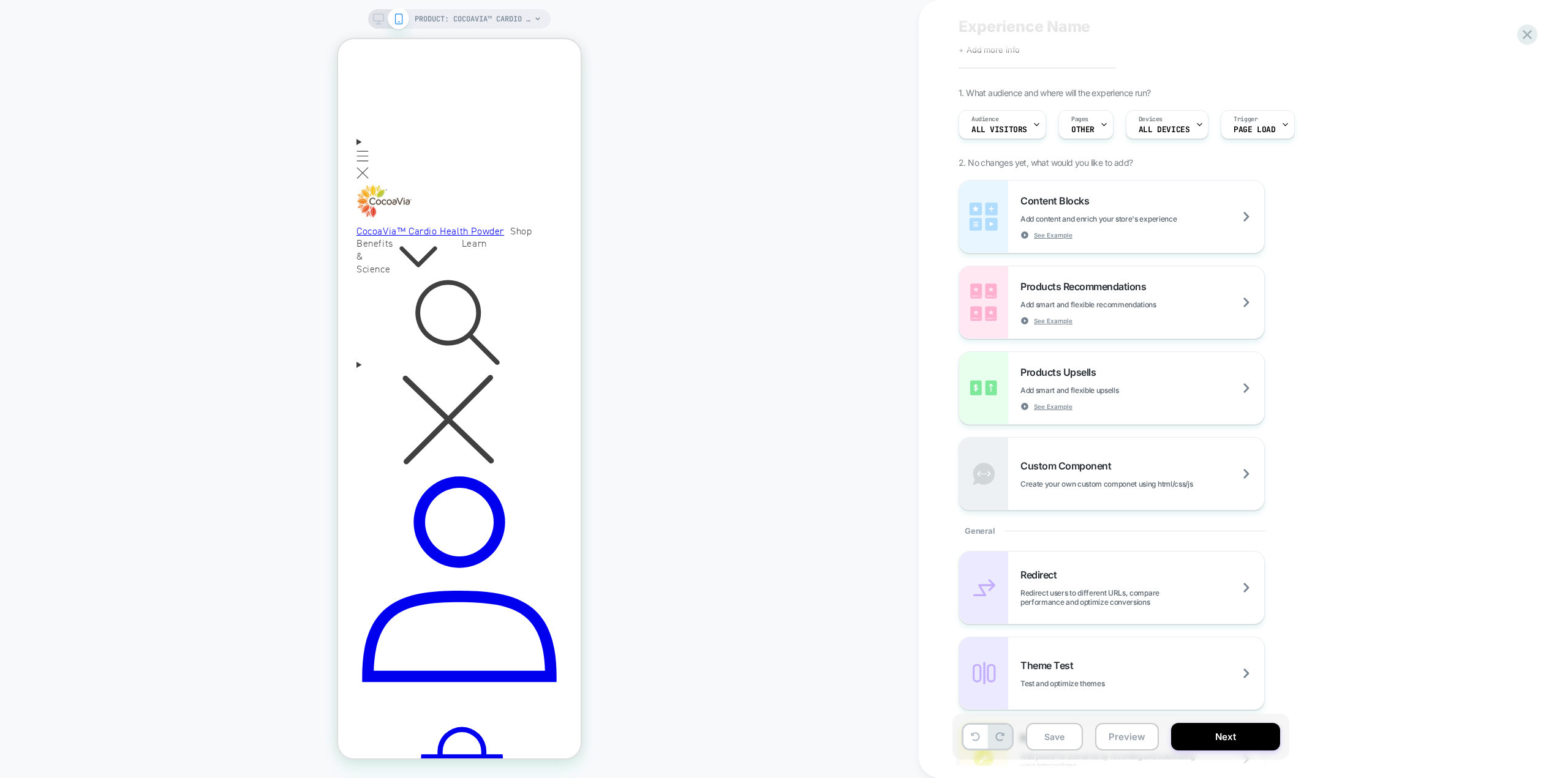
scroll to position [12, 0]
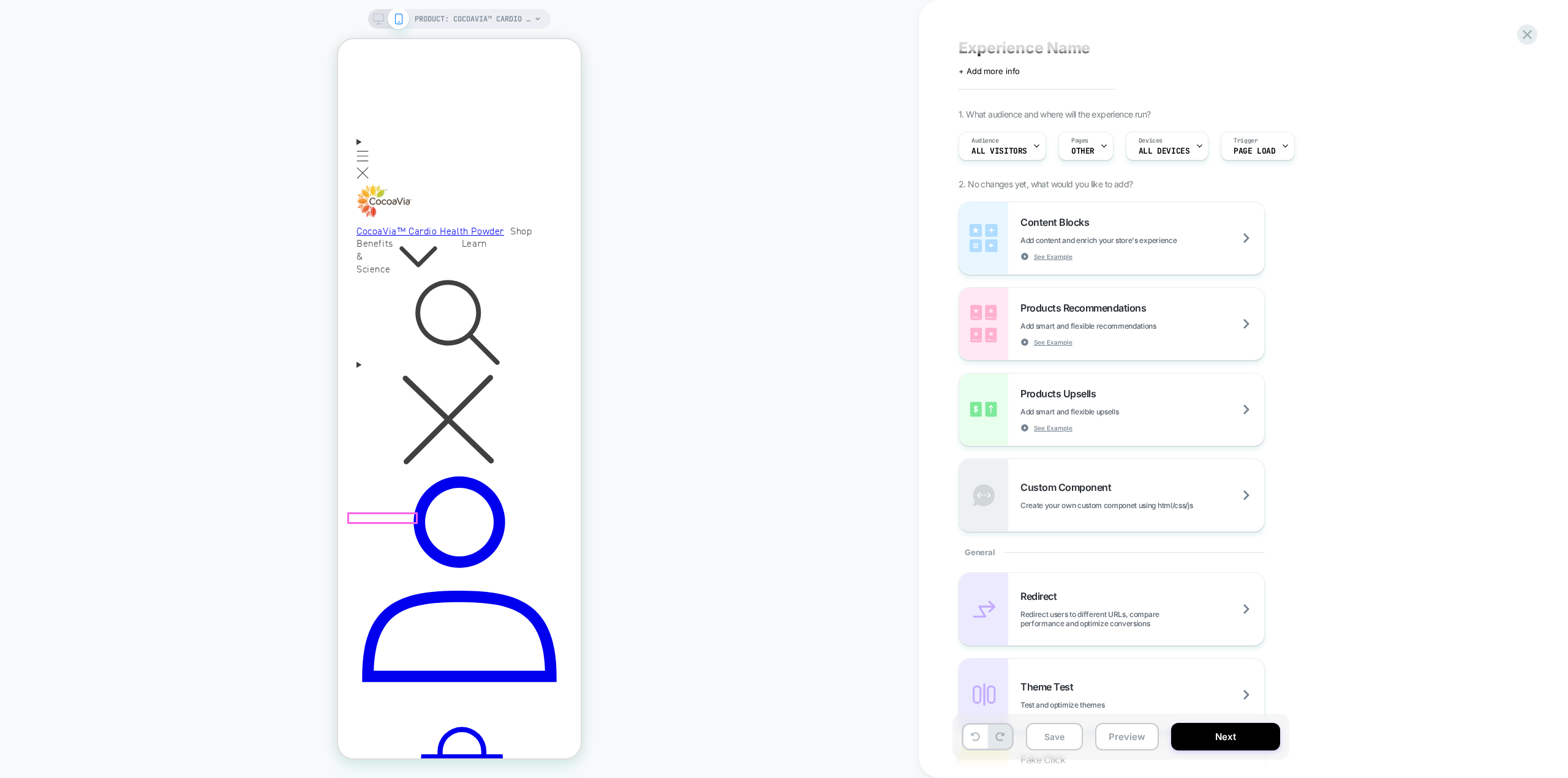
drag, startPoint x: 369, startPoint y: 513, endPoint x: 370, endPoint y: 343, distance: 170.0
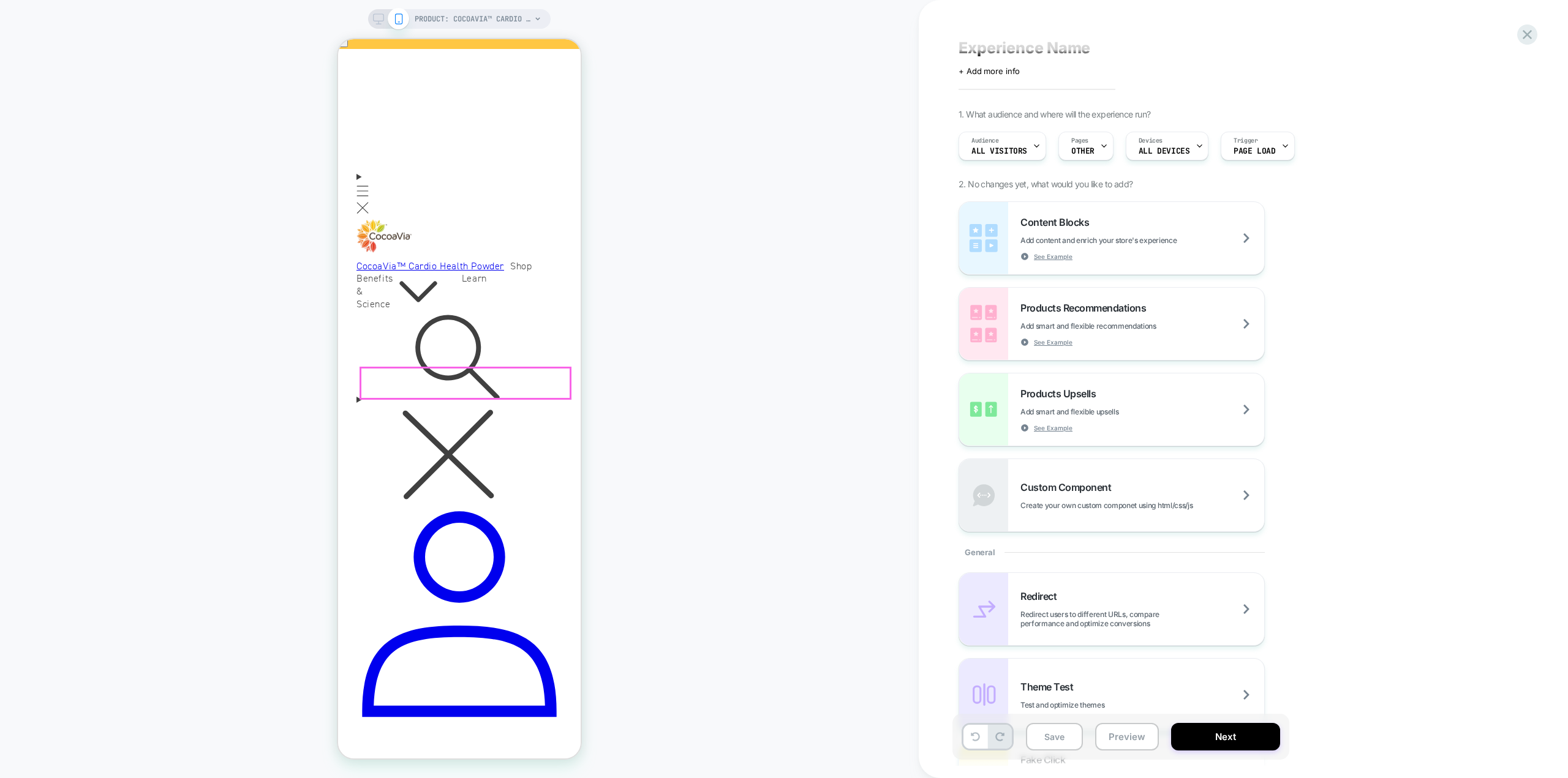
scroll to position [306, 0]
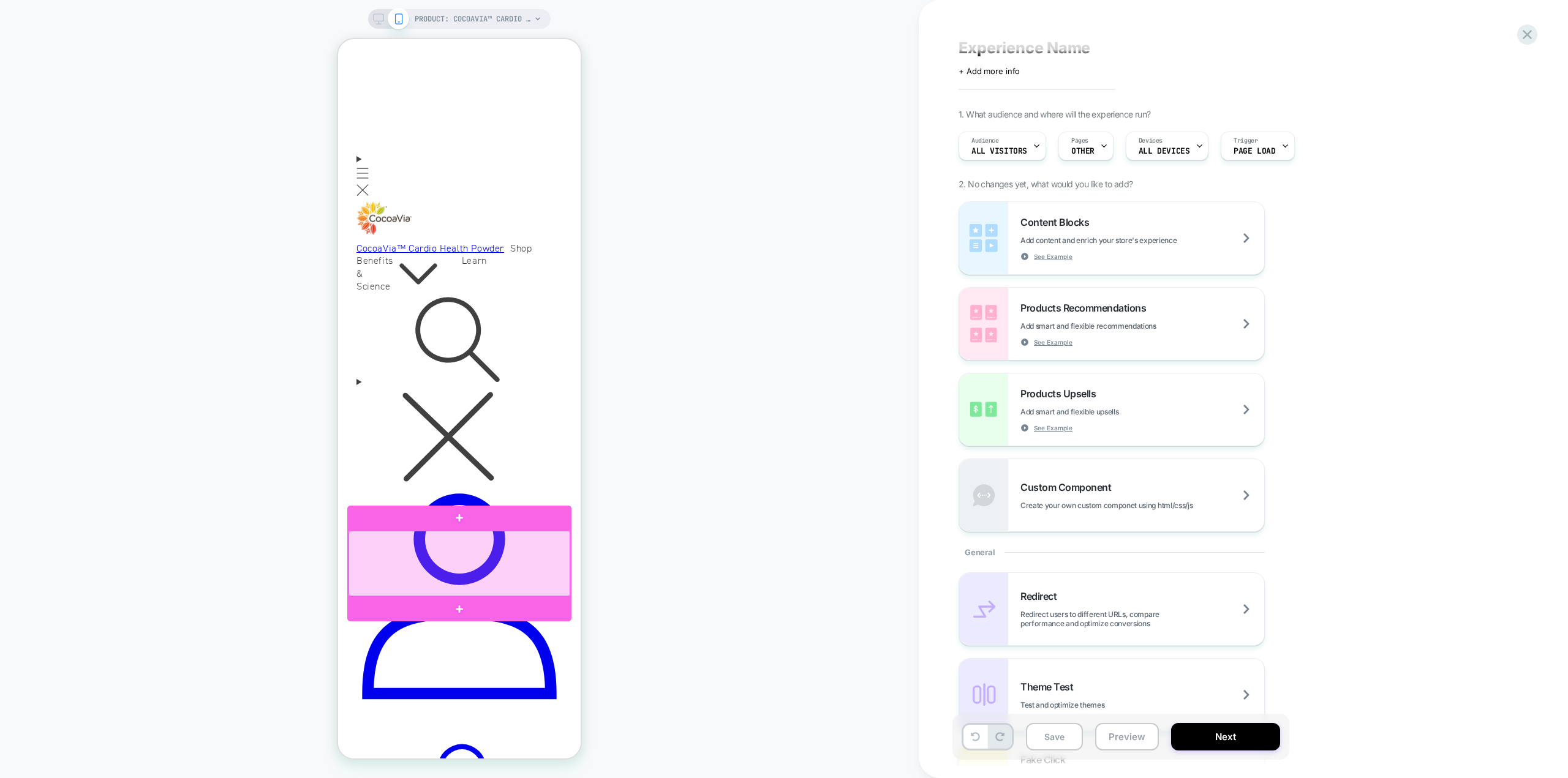
click at [506, 550] on div at bounding box center [460, 564] width 222 height 66
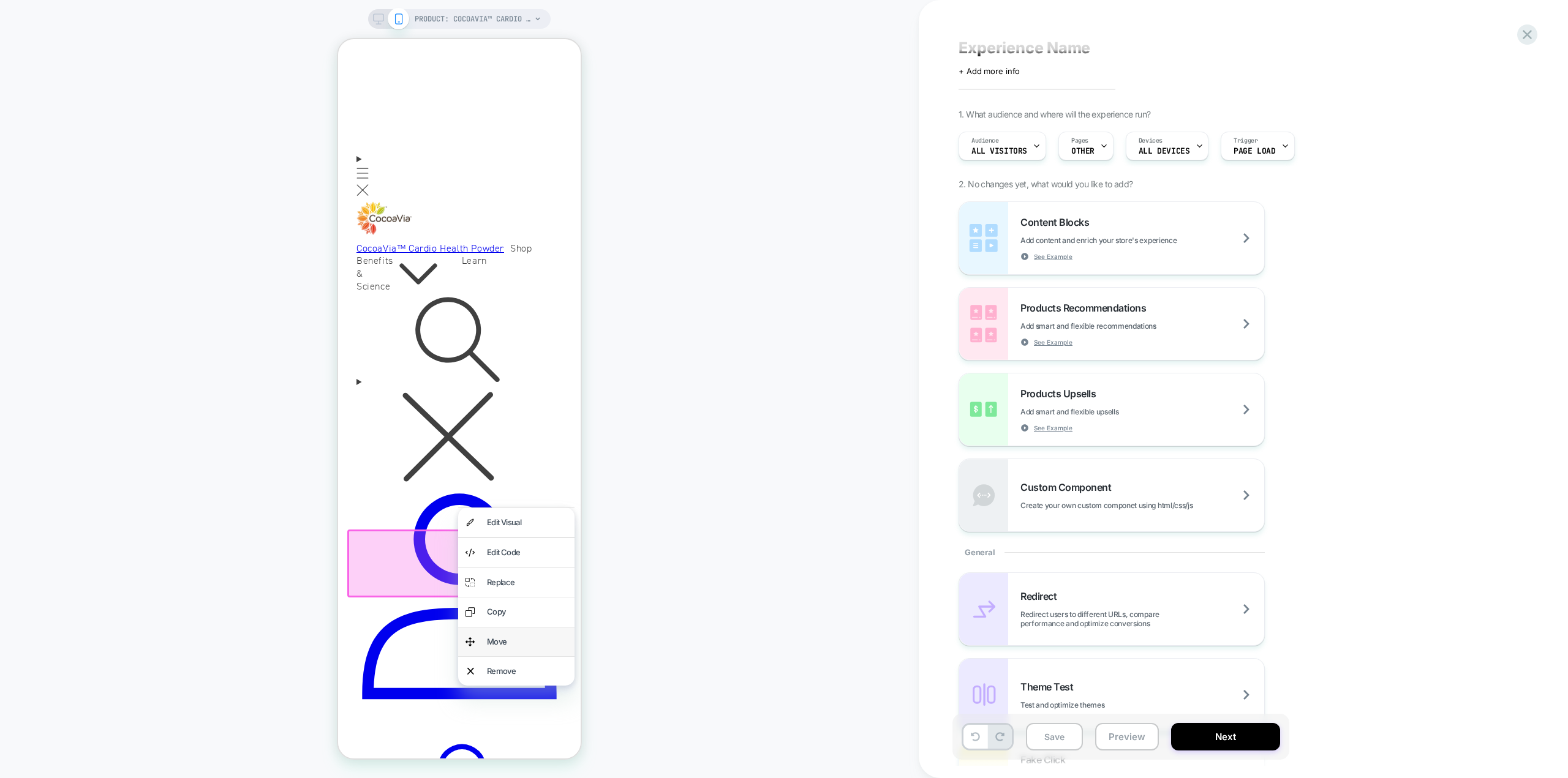
click at [495, 638] on div "Move" at bounding box center [527, 642] width 80 height 14
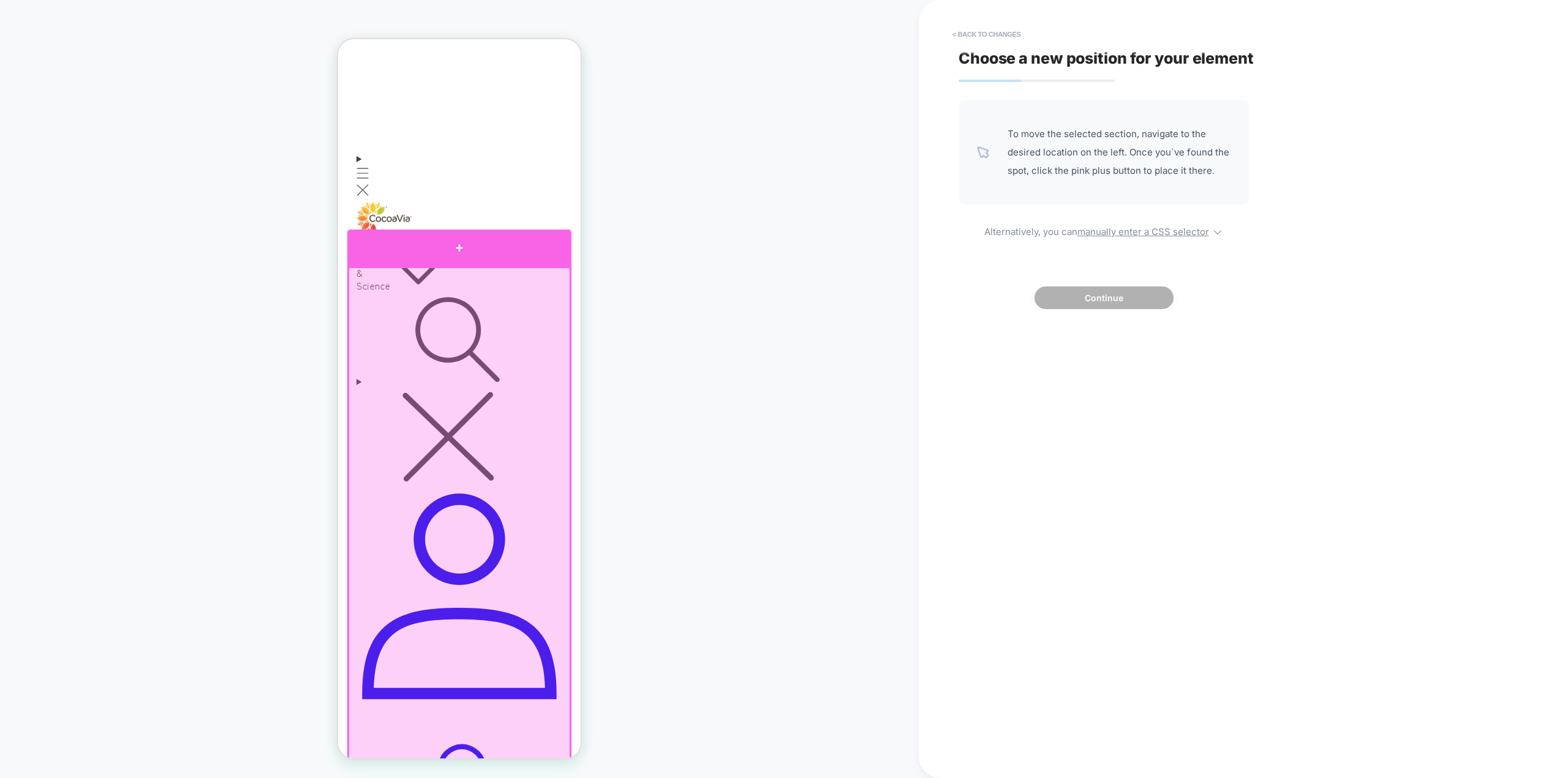
click at [419, 251] on div at bounding box center [460, 248] width 224 height 36
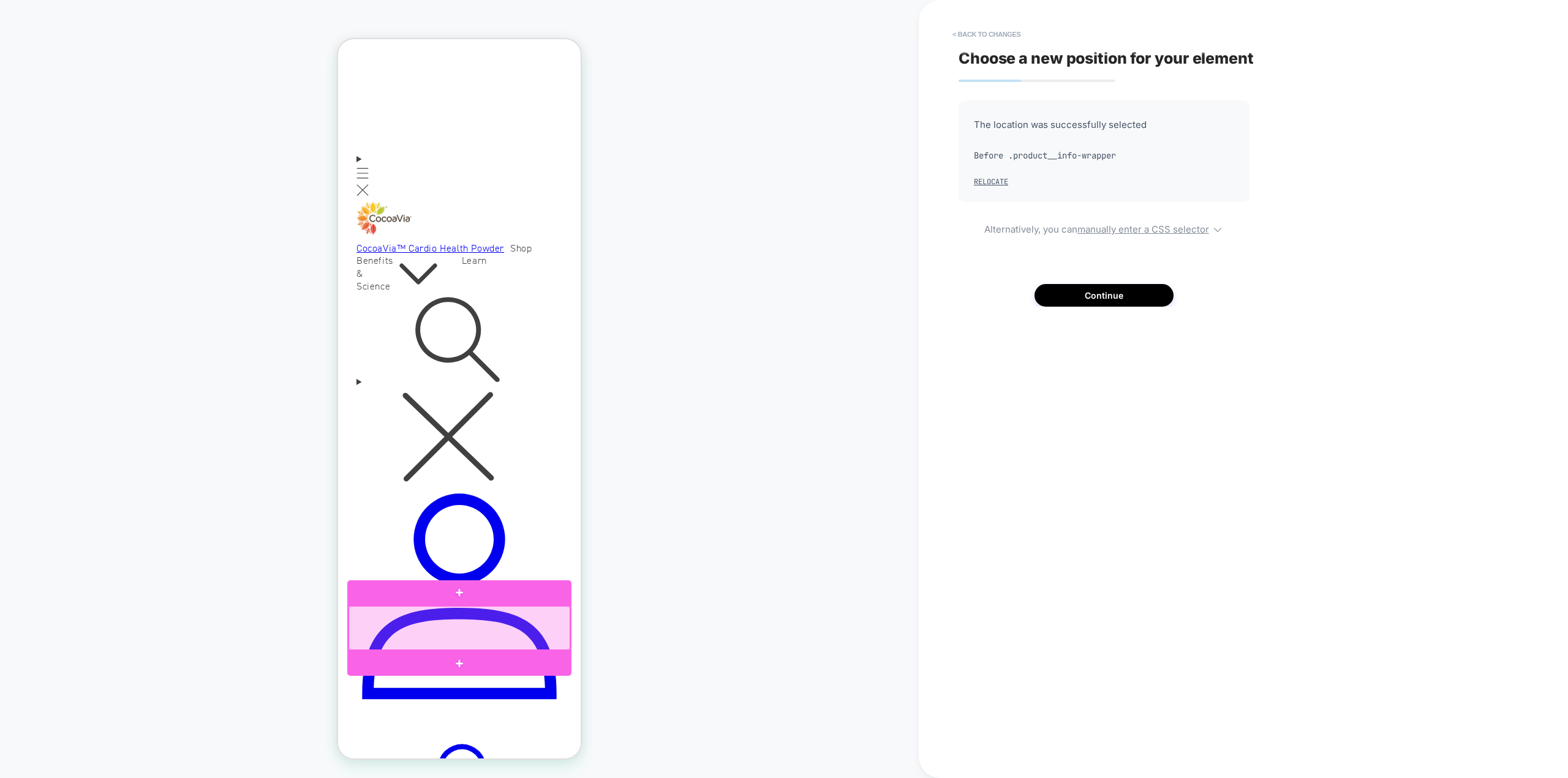
click at [546, 612] on div at bounding box center [460, 628] width 222 height 44
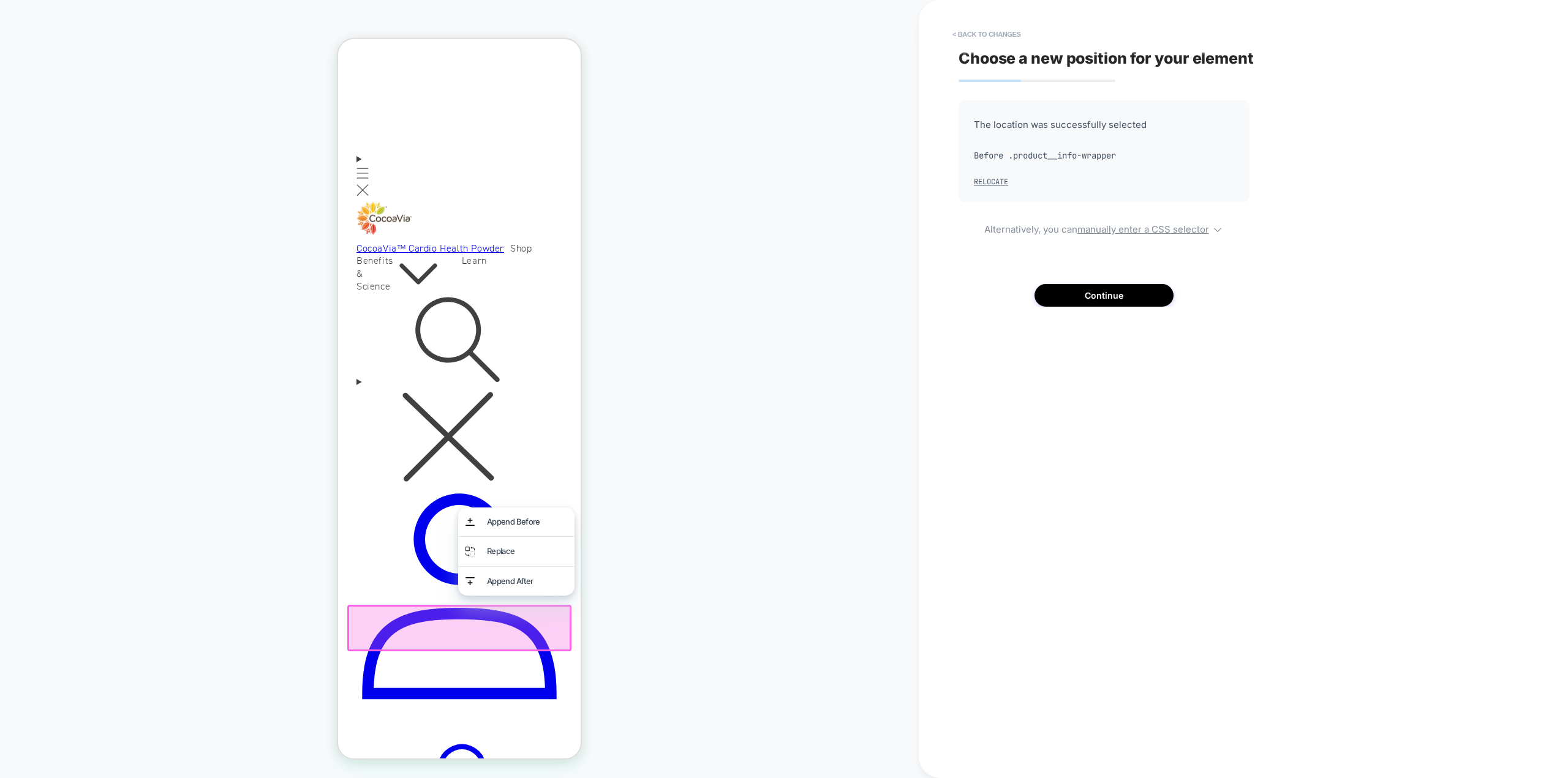
click at [614, 559] on div "PRODUCT: CocoaVia™ Cardio Health Capsules [cocoa flavanol] PRODUCT: CocoaVia™ C…" at bounding box center [459, 389] width 919 height 754
click at [637, 628] on div "PRODUCT: CocoaVia™ Cardio Health Capsules [cocoa flavanol] PRODUCT: CocoaVia™ C…" at bounding box center [459, 389] width 919 height 754
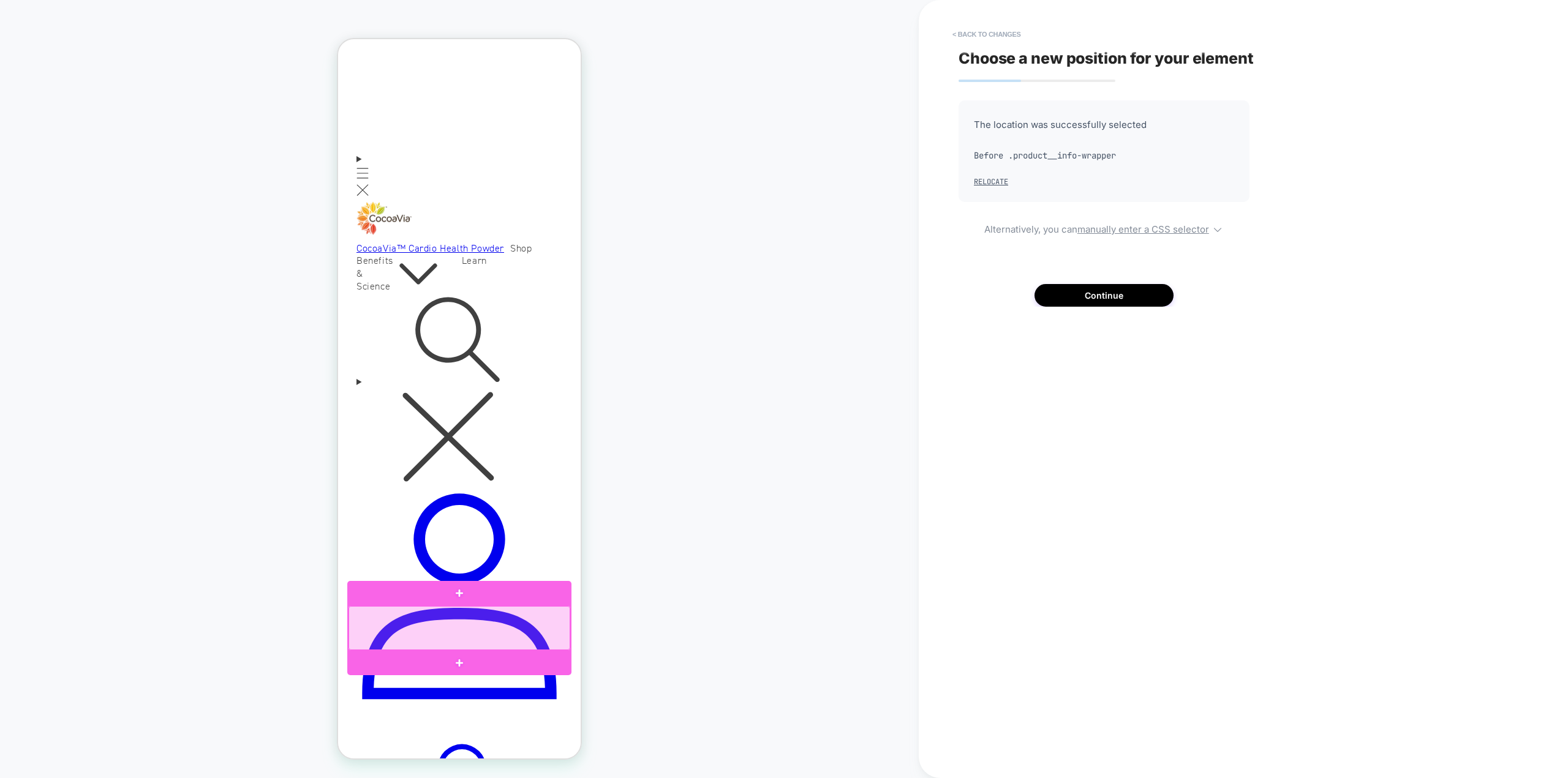
click at [567, 609] on div at bounding box center [460, 628] width 222 height 44
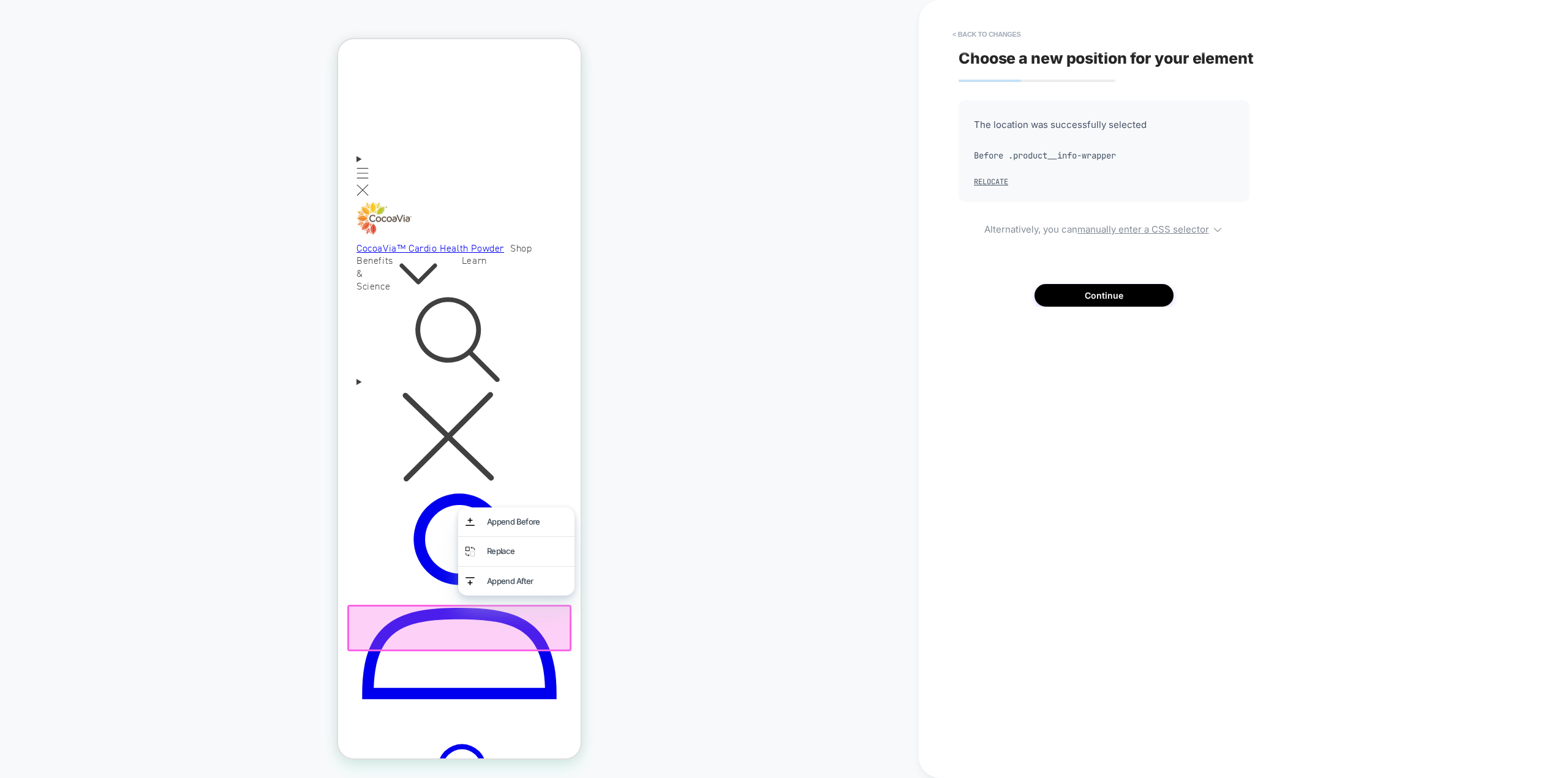
drag, startPoint x: 567, startPoint y: 609, endPoint x: 497, endPoint y: 354, distance: 264.4
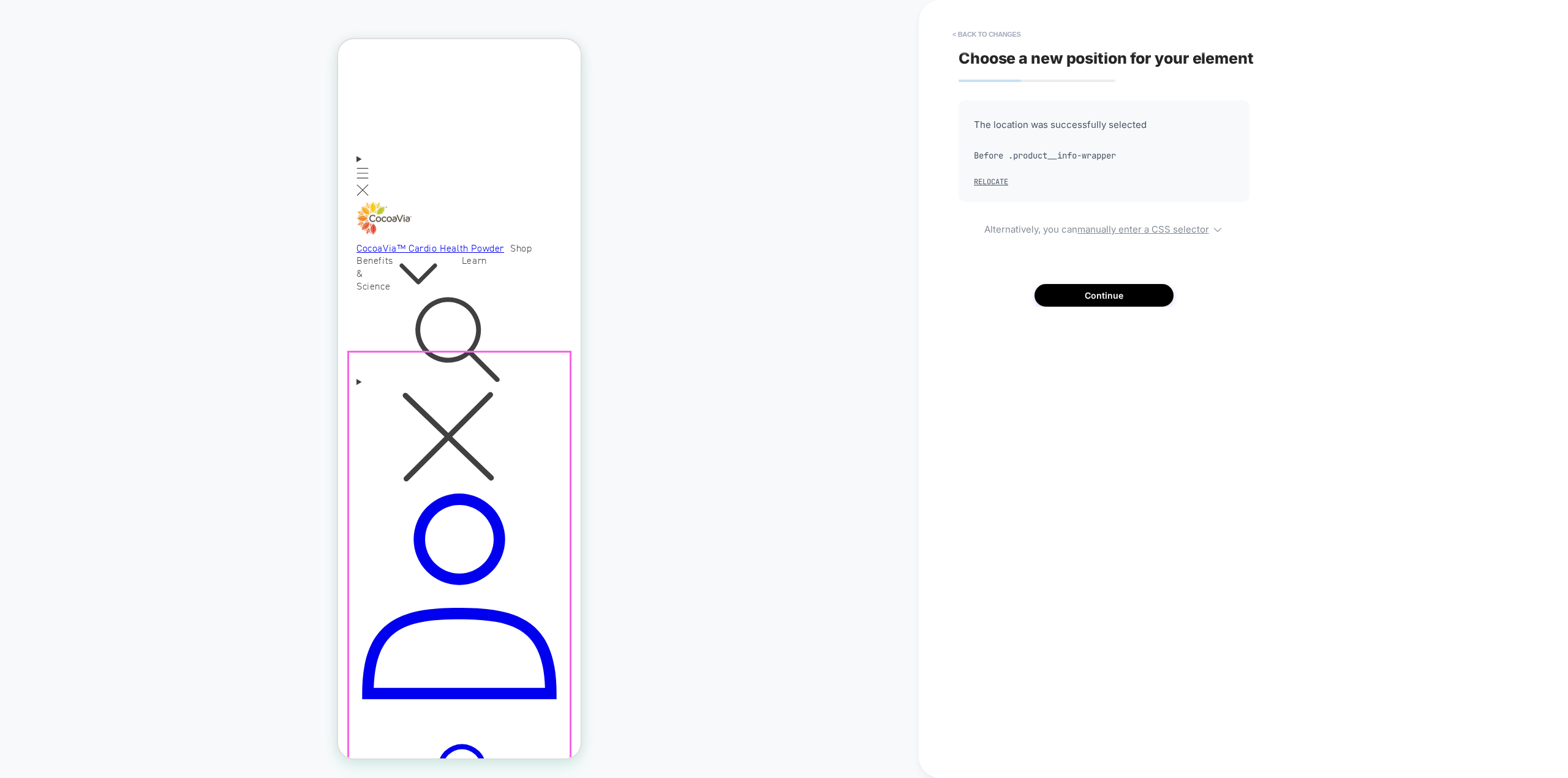
drag, startPoint x: 365, startPoint y: 608, endPoint x: 358, endPoint y: 381, distance: 227.1
click at [619, 561] on div "PRODUCT: CocoaVia™ Cardio Health Capsules [cocoa flavanol] PRODUCT: CocoaVia™ C…" at bounding box center [459, 389] width 919 height 754
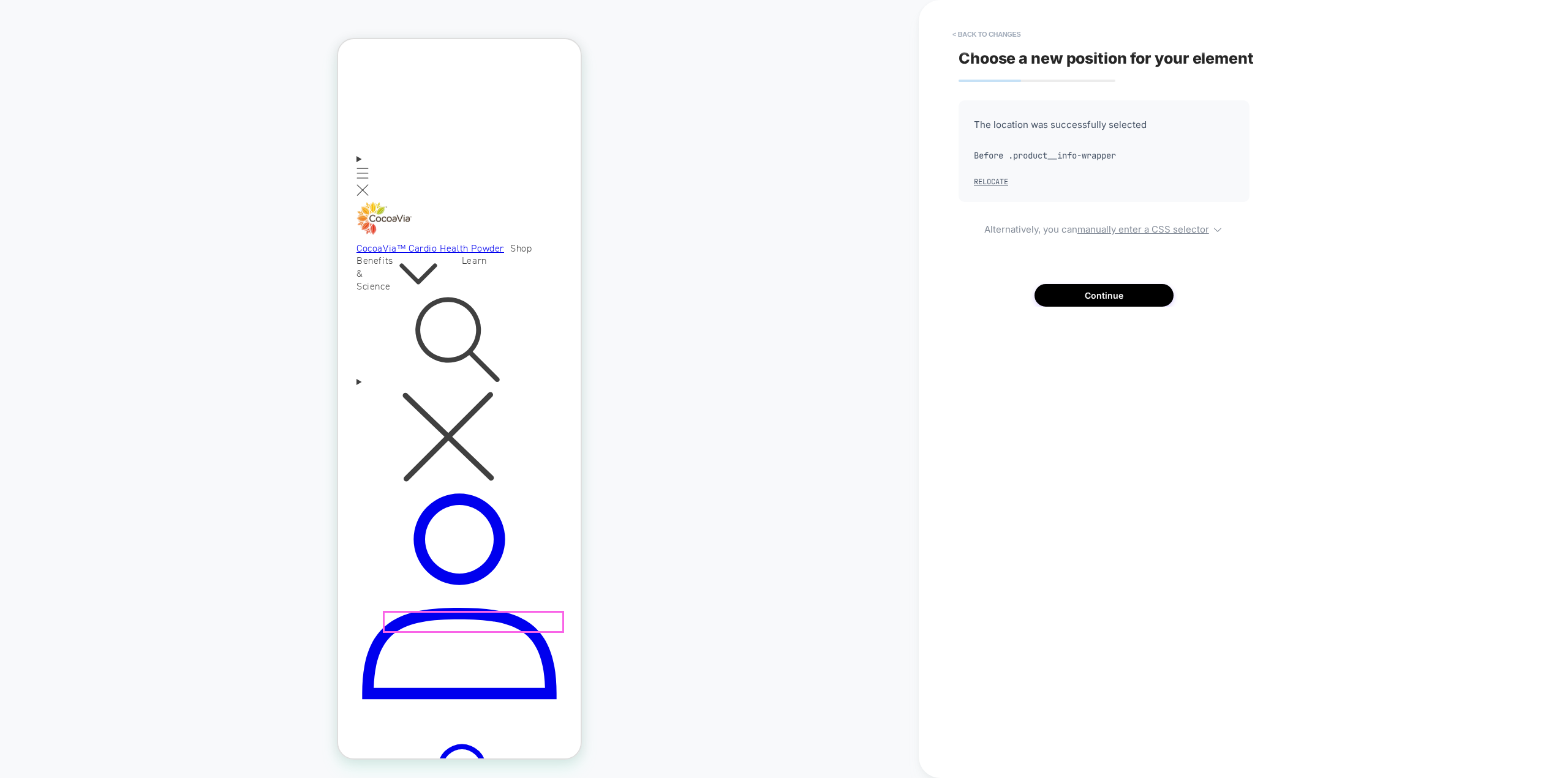
click at [956, 28] on button "< Back to changes" at bounding box center [987, 34] width 81 height 19
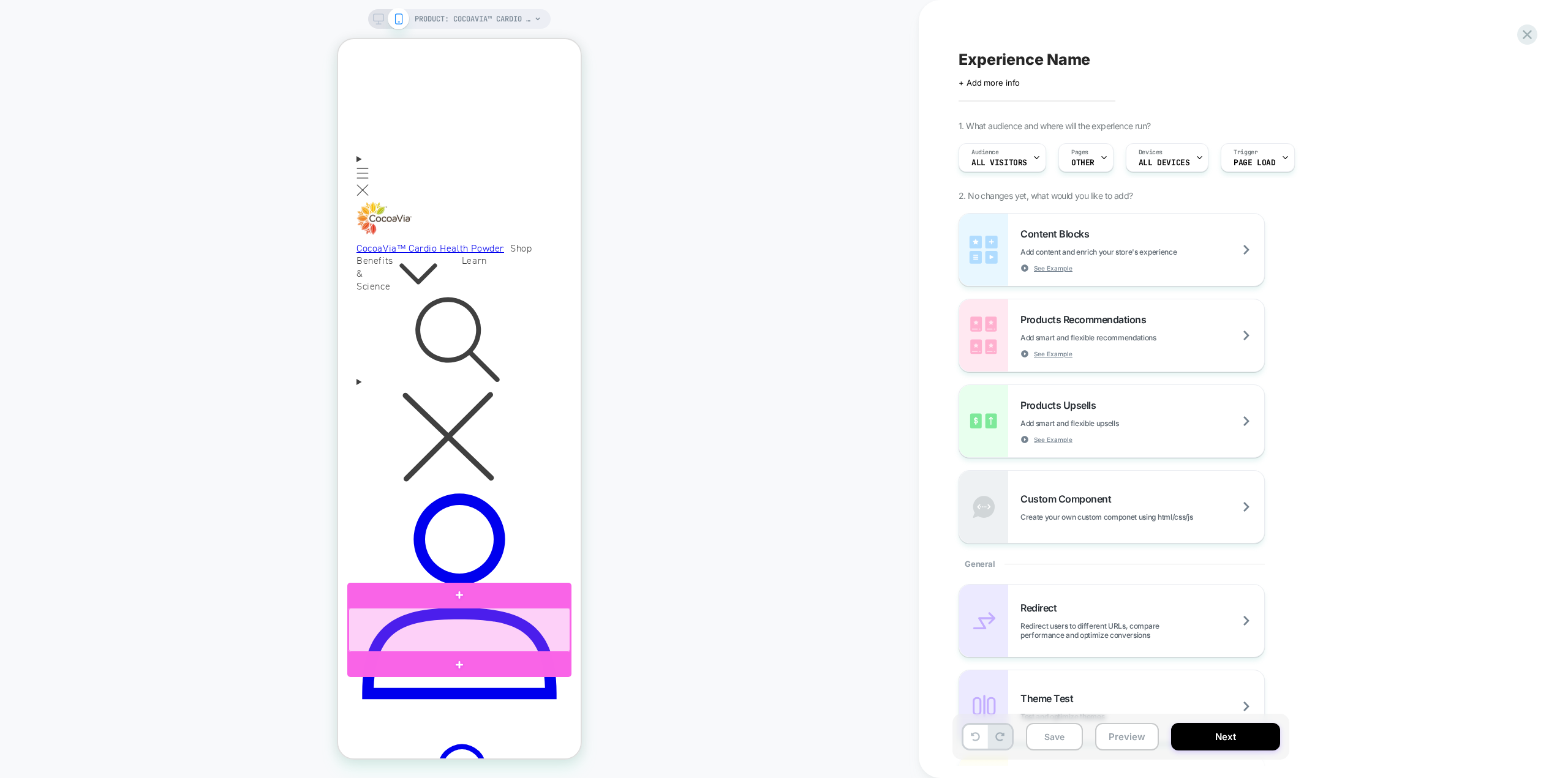
click at [557, 609] on div at bounding box center [460, 630] width 222 height 44
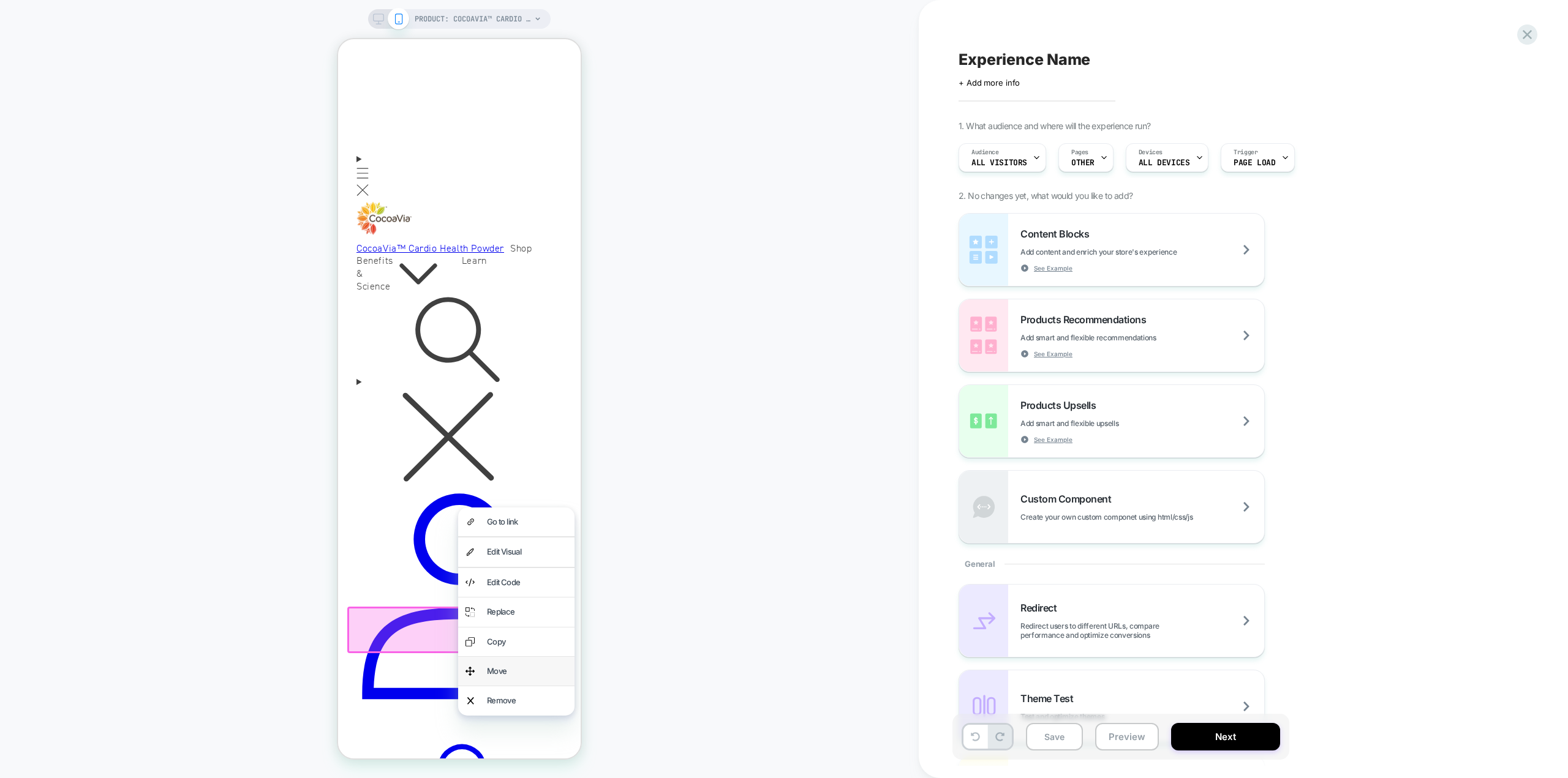
click at [530, 671] on div "Move" at bounding box center [527, 671] width 80 height 14
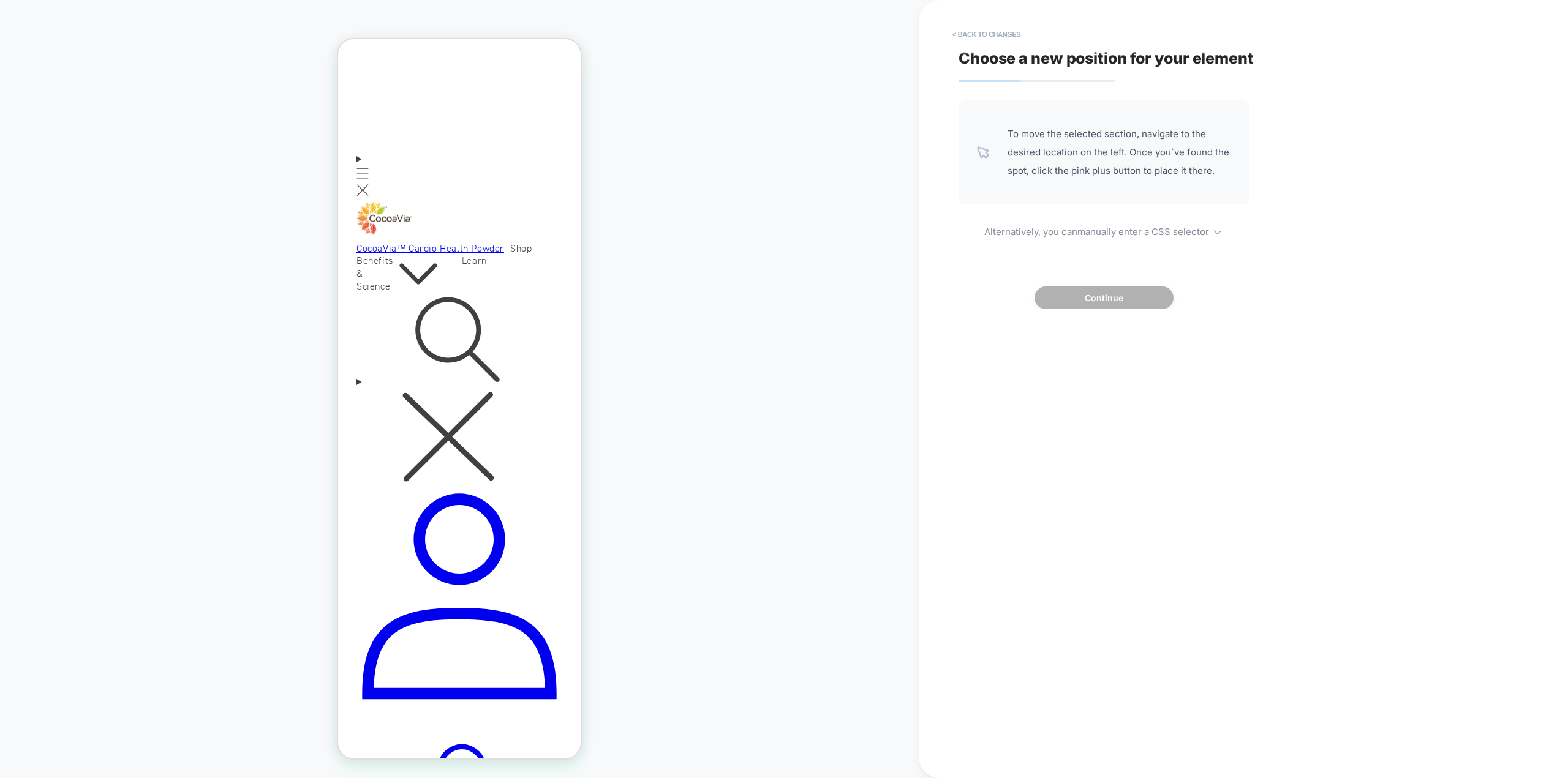
click at [655, 563] on div "PRODUCT: CocoaVia™ Cardio Health Capsules [cocoa flavanol] PRODUCT: CocoaVia™ C…" at bounding box center [459, 389] width 919 height 754
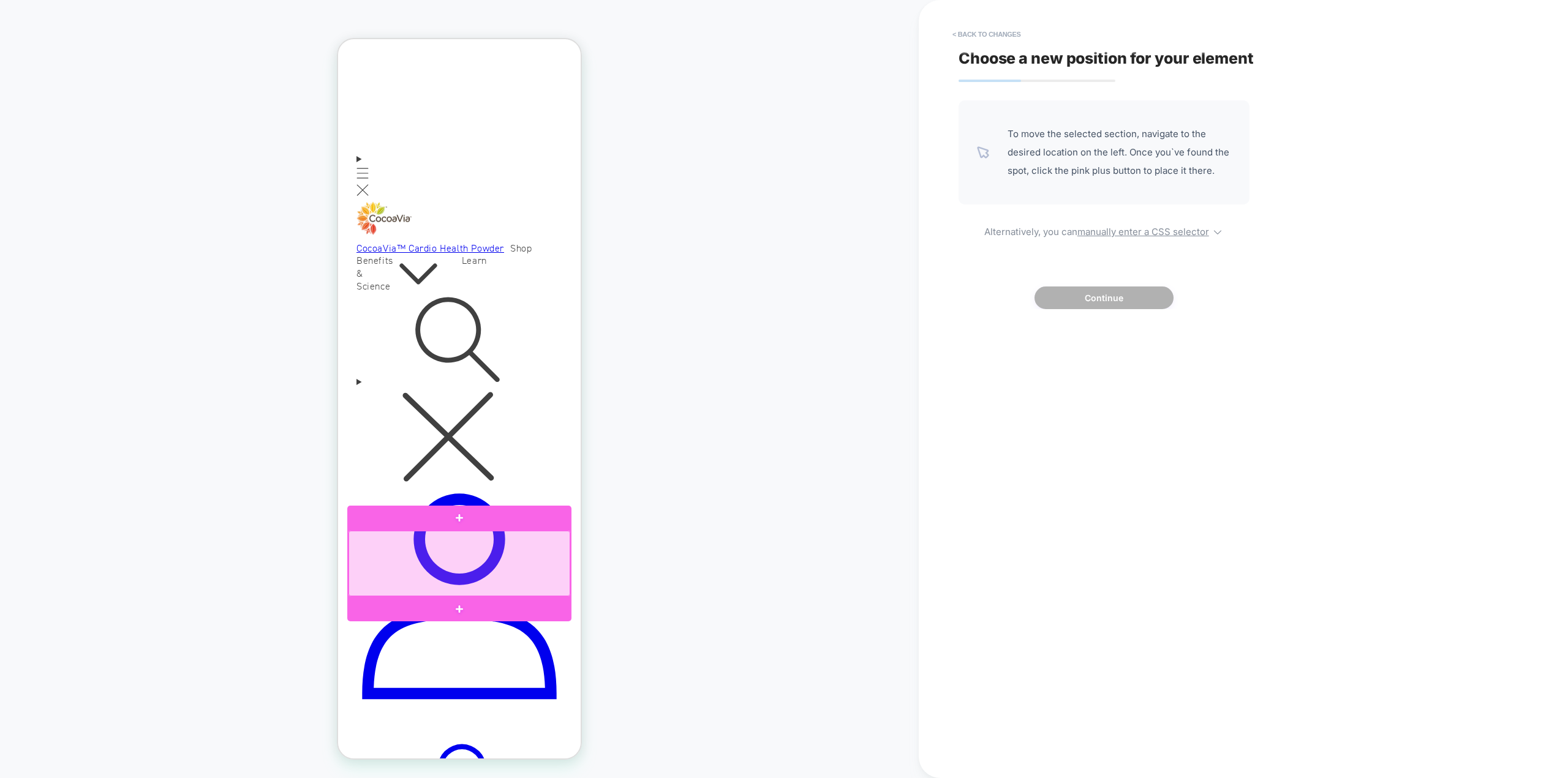
click at [483, 544] on div at bounding box center [460, 564] width 222 height 66
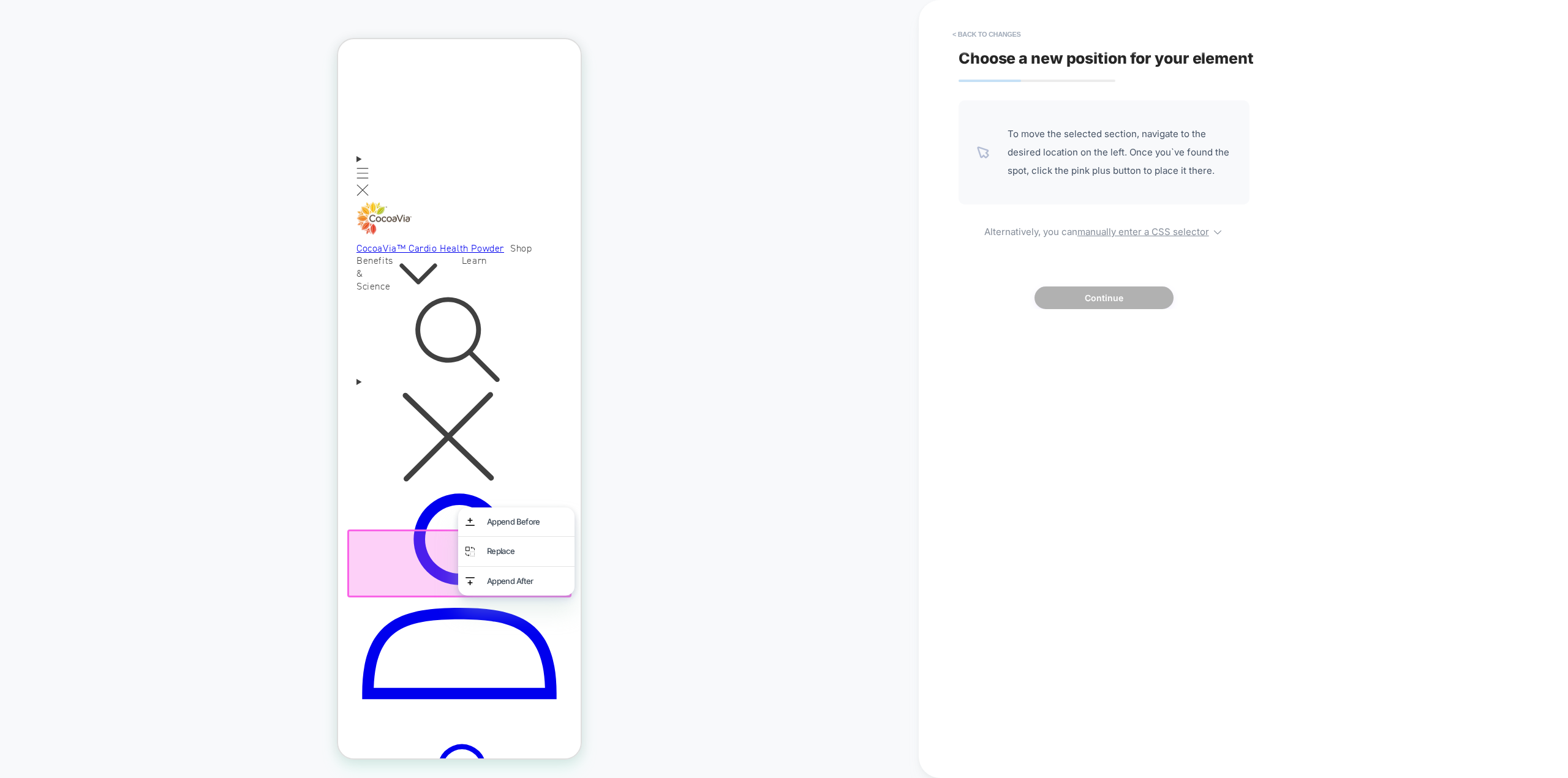
click at [696, 541] on div "PRODUCT: CocoaVia™ Cardio Health Capsules [cocoa flavanol] PRODUCT: CocoaVia™ C…" at bounding box center [459, 389] width 919 height 754
click at [950, 35] on button "< Back to changes" at bounding box center [987, 34] width 81 height 19
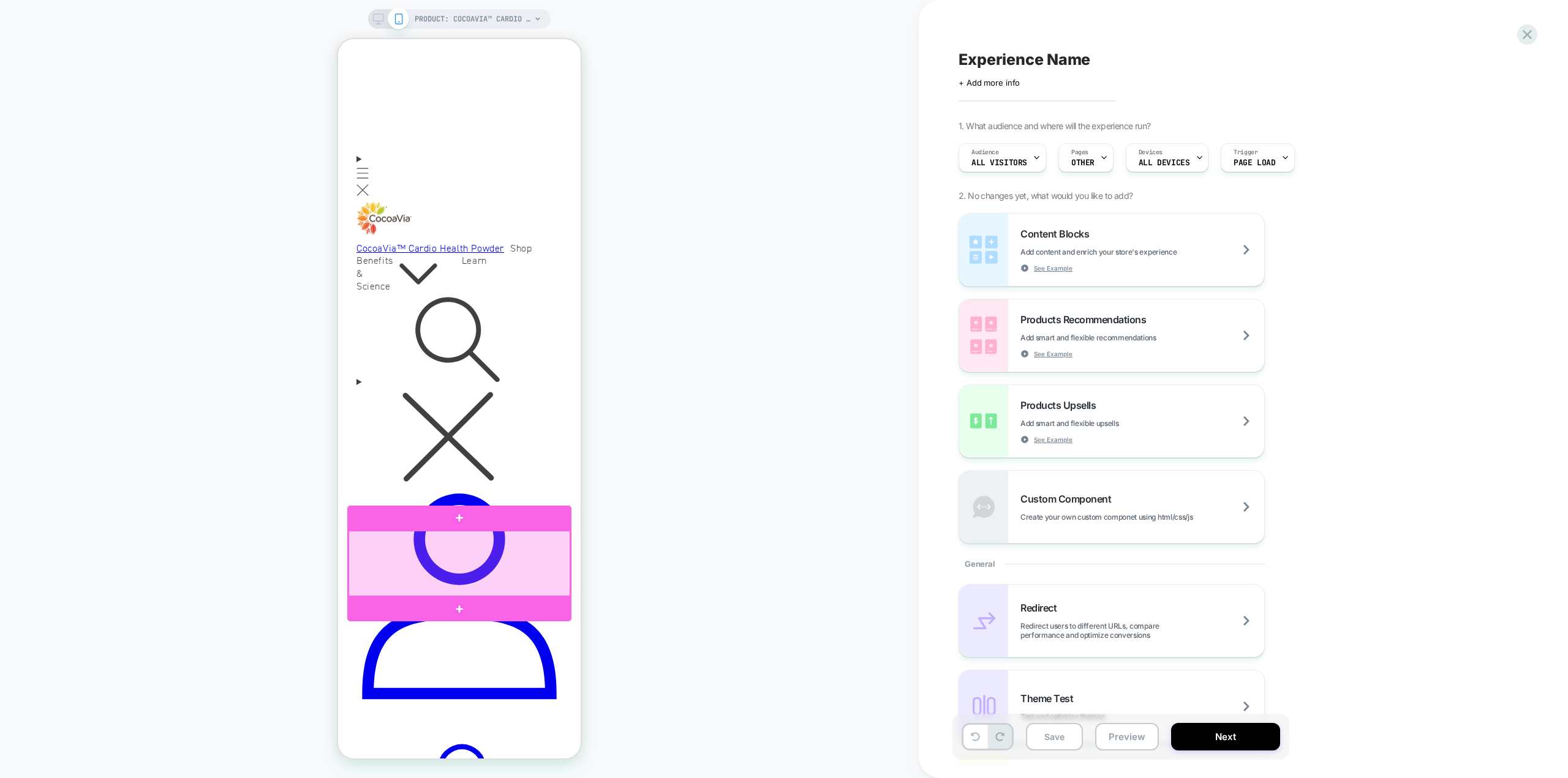
click at [548, 570] on div at bounding box center [460, 564] width 222 height 66
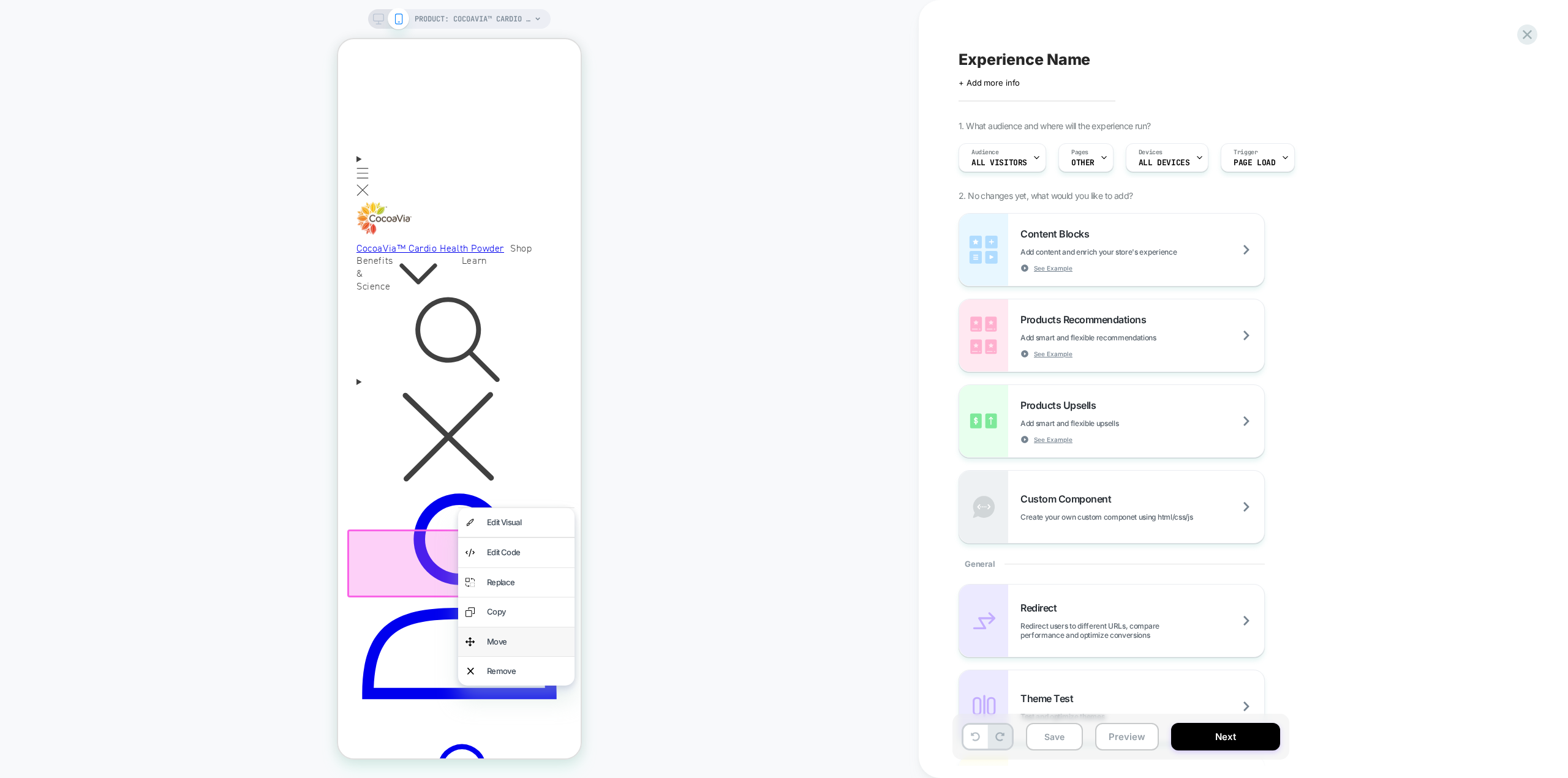
click at [517, 635] on div "Move" at bounding box center [527, 642] width 80 height 14
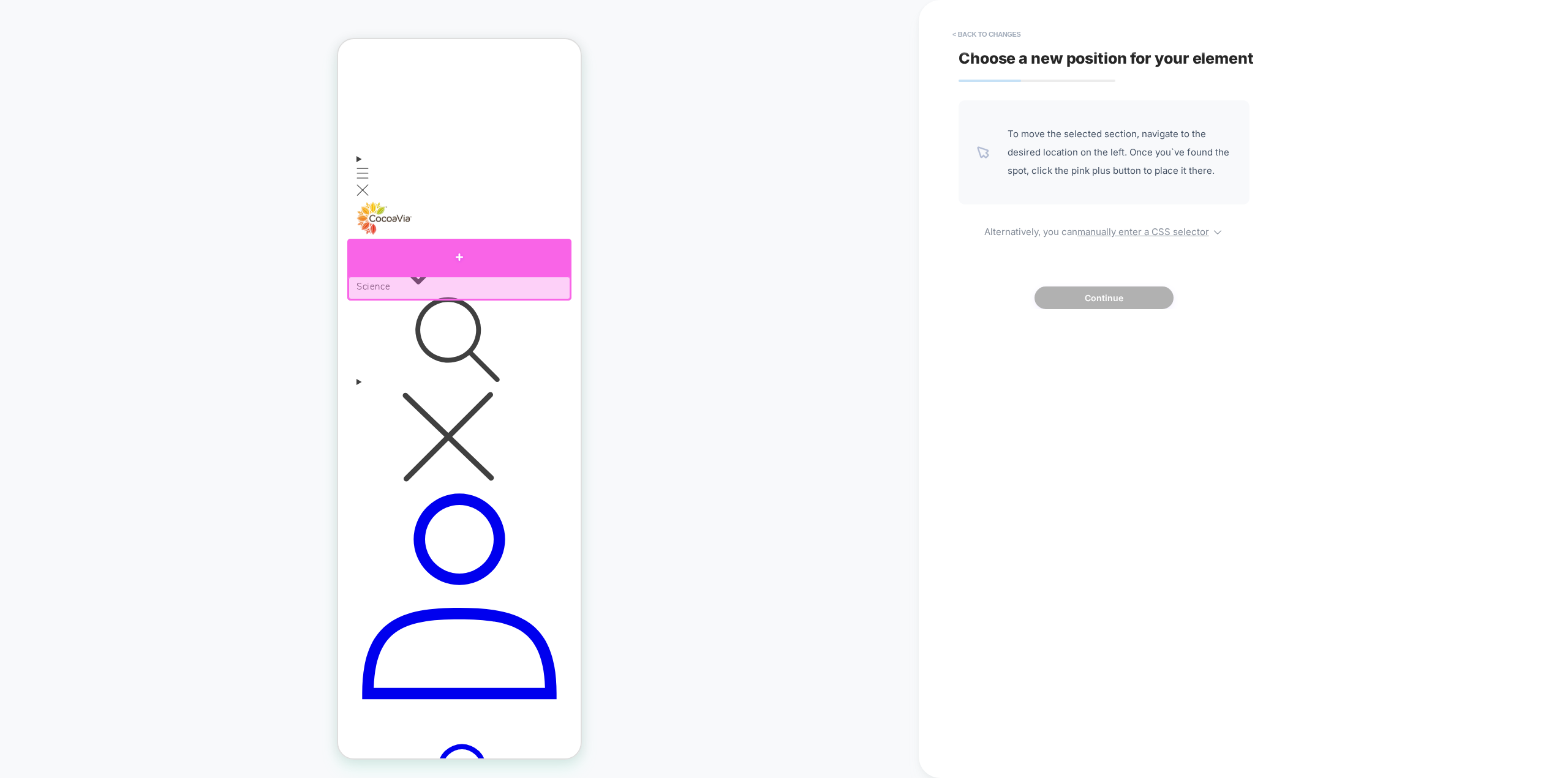
click at [411, 252] on div at bounding box center [460, 257] width 224 height 36
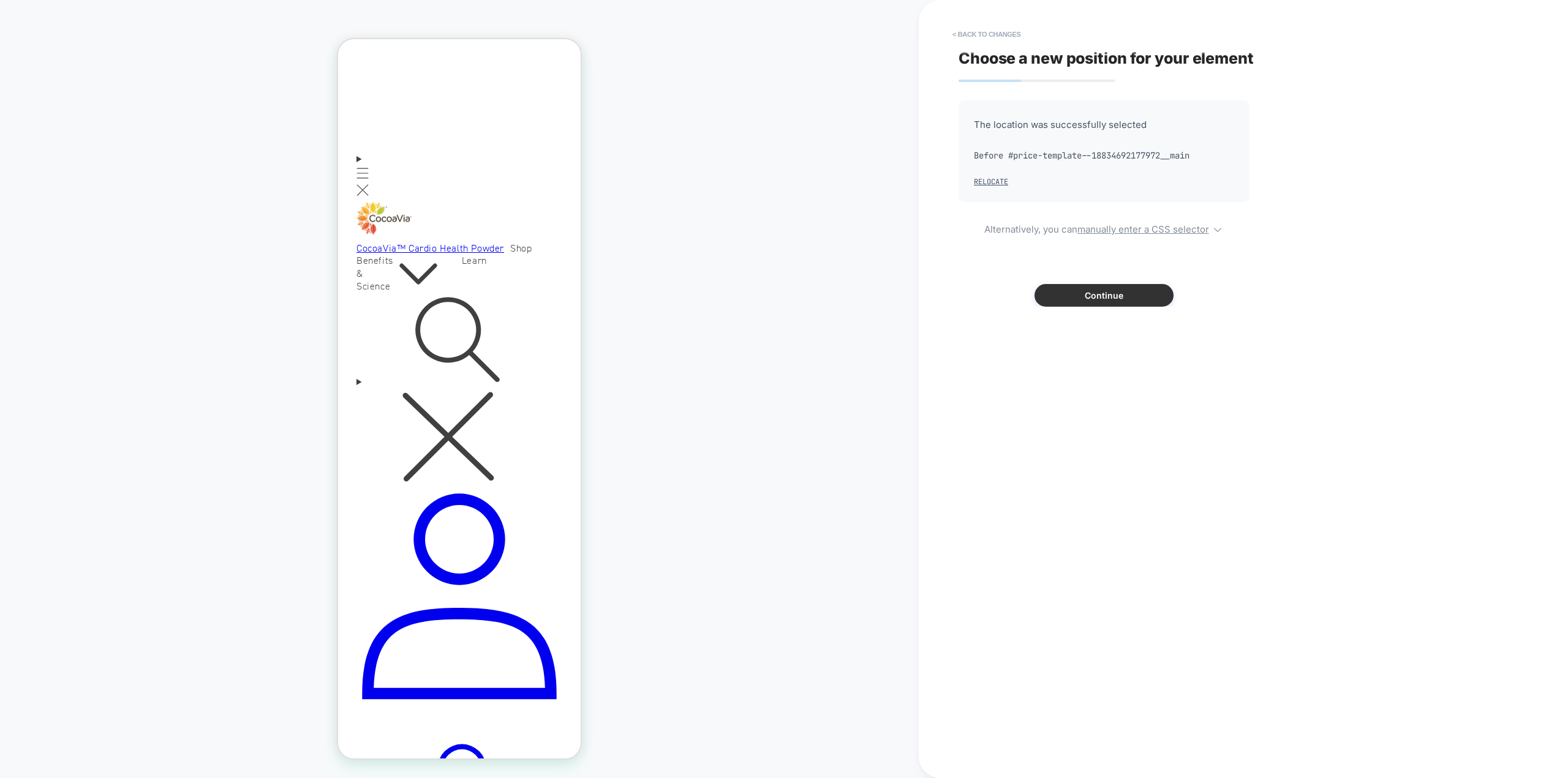
click at [1102, 298] on button "Continue" at bounding box center [1104, 295] width 139 height 23
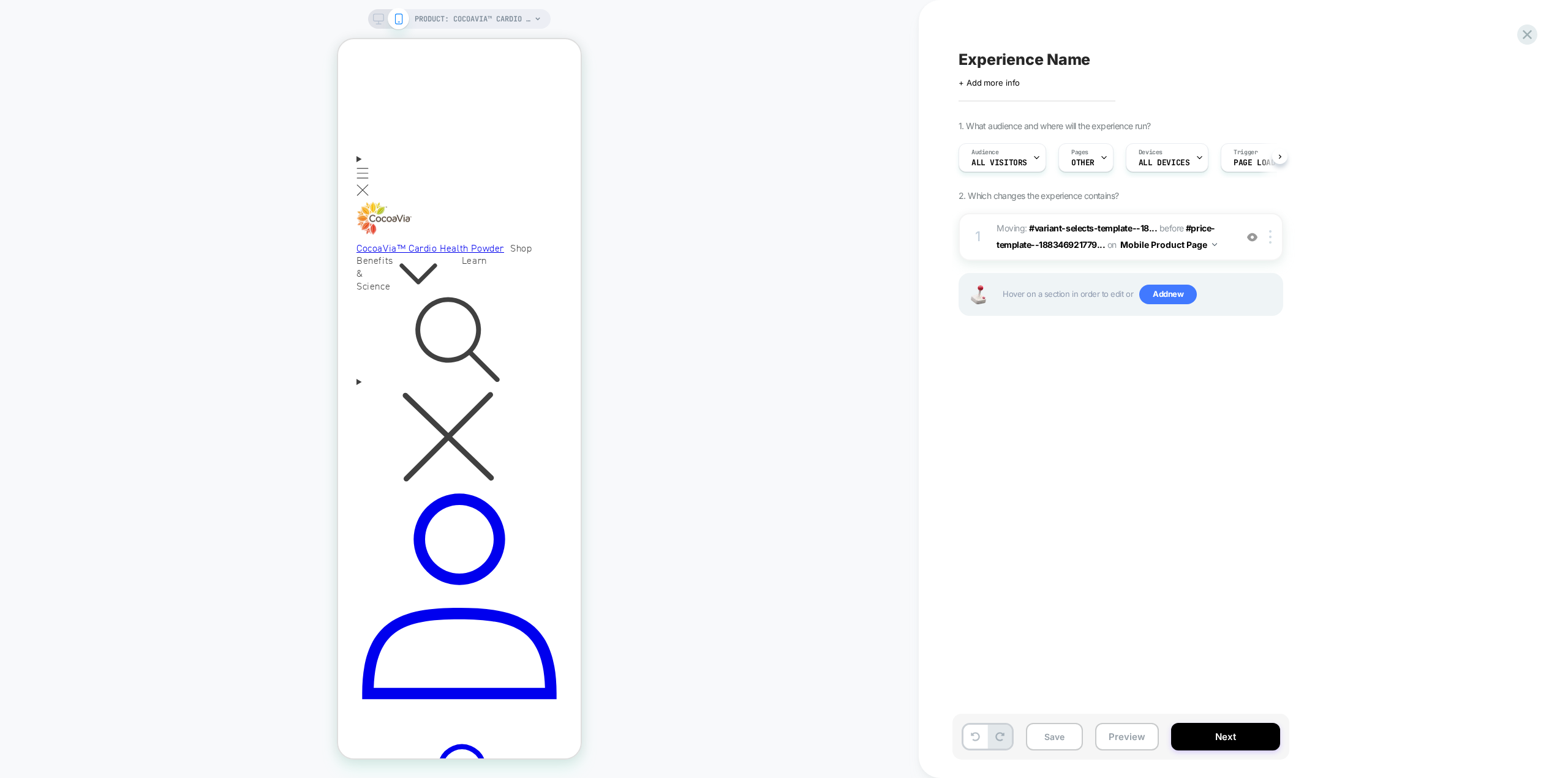
scroll to position [0, 1]
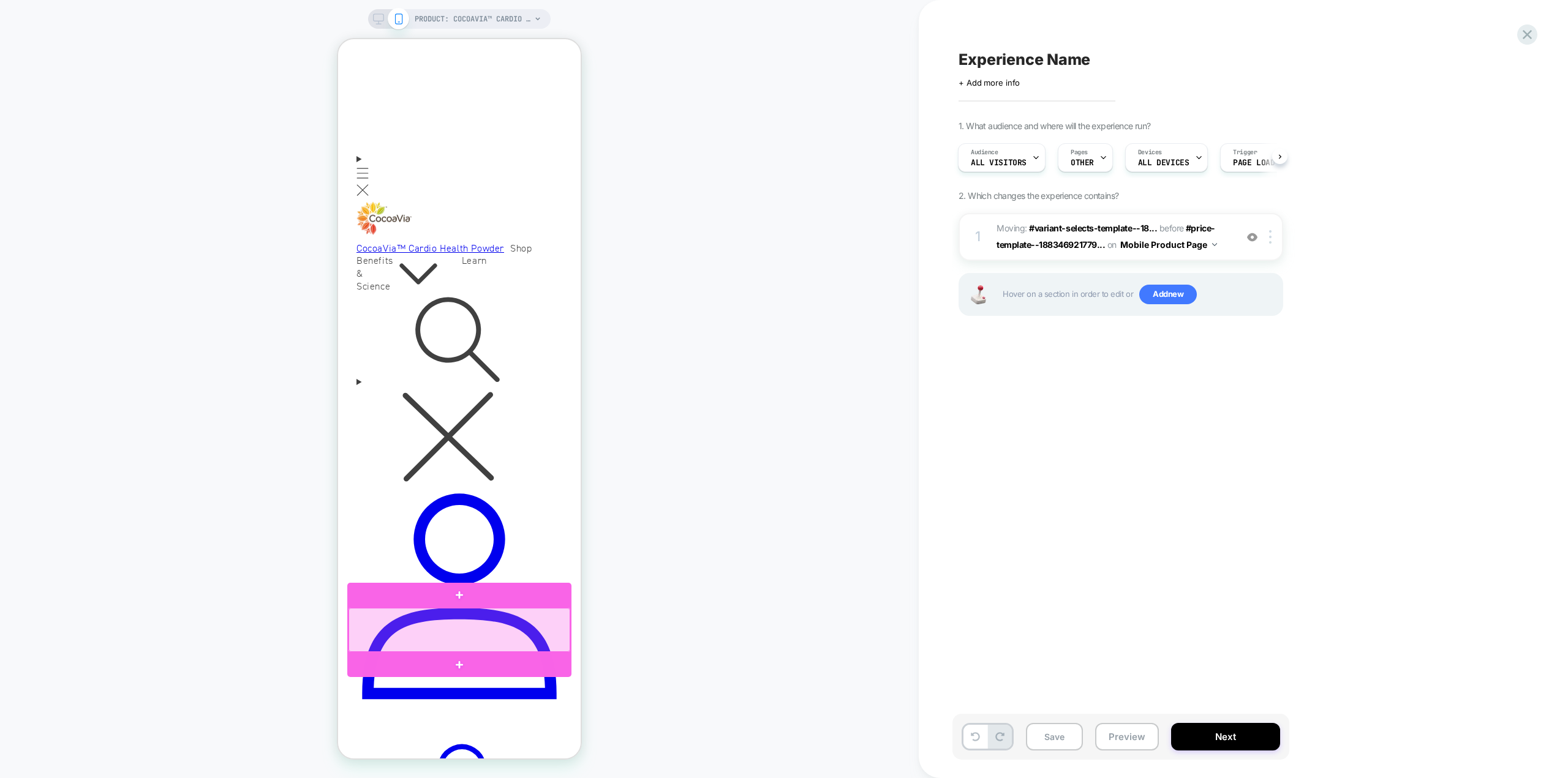
click at [548, 611] on div at bounding box center [460, 630] width 222 height 44
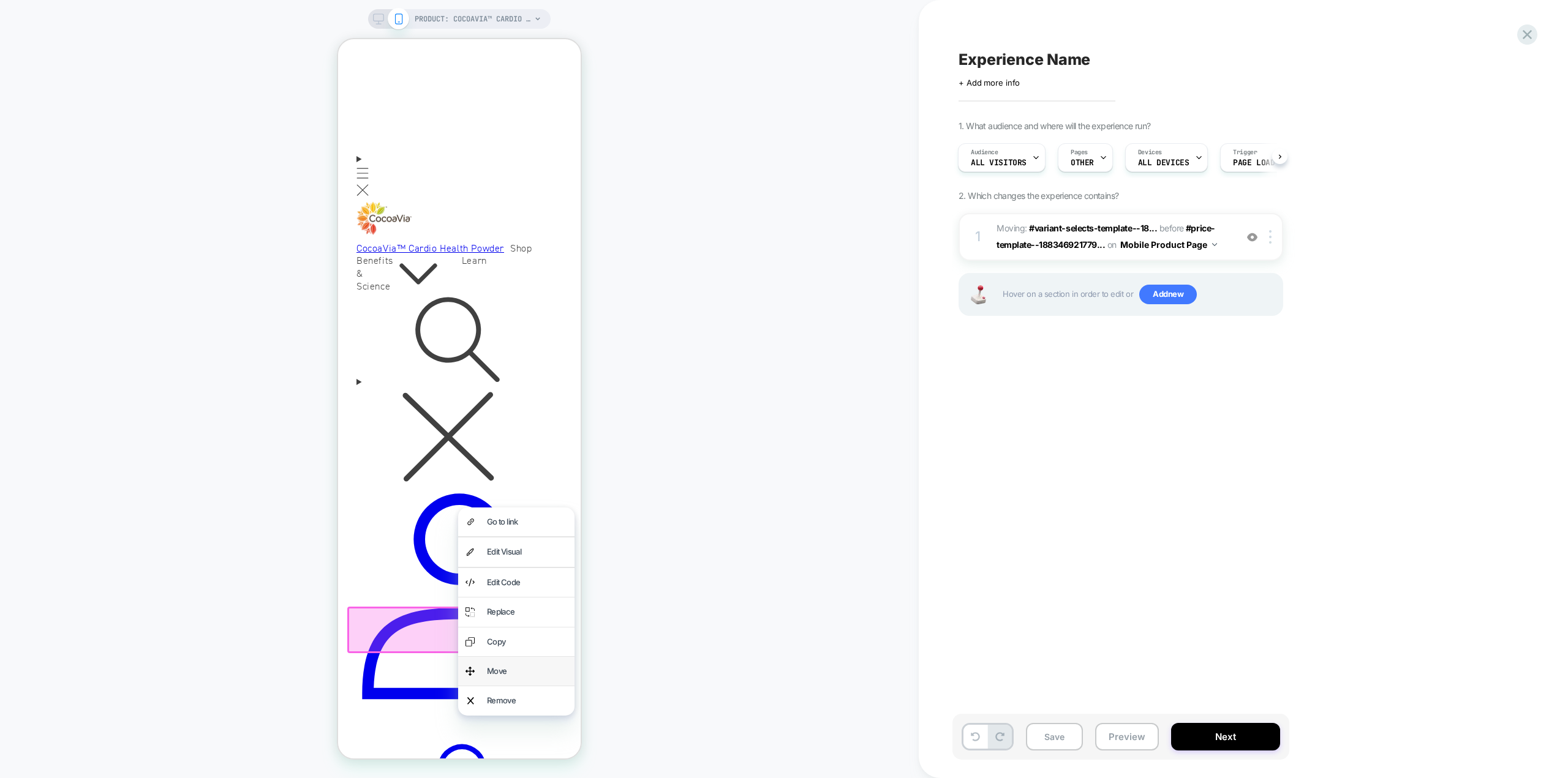
click at [523, 663] on div "Move" at bounding box center [516, 671] width 116 height 29
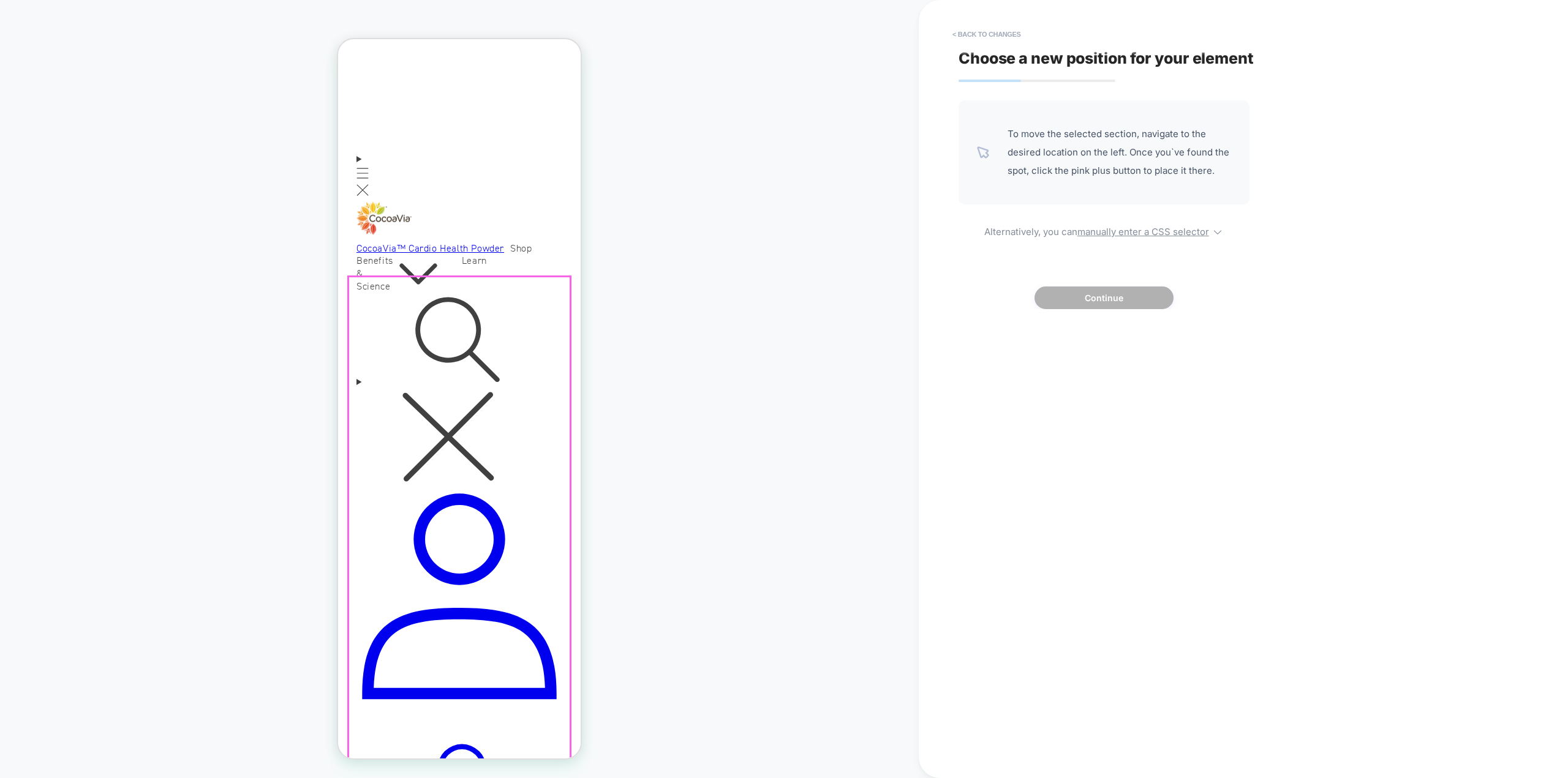
drag, startPoint x: 385, startPoint y: 349, endPoint x: 465, endPoint y: 345, distance: 80.1
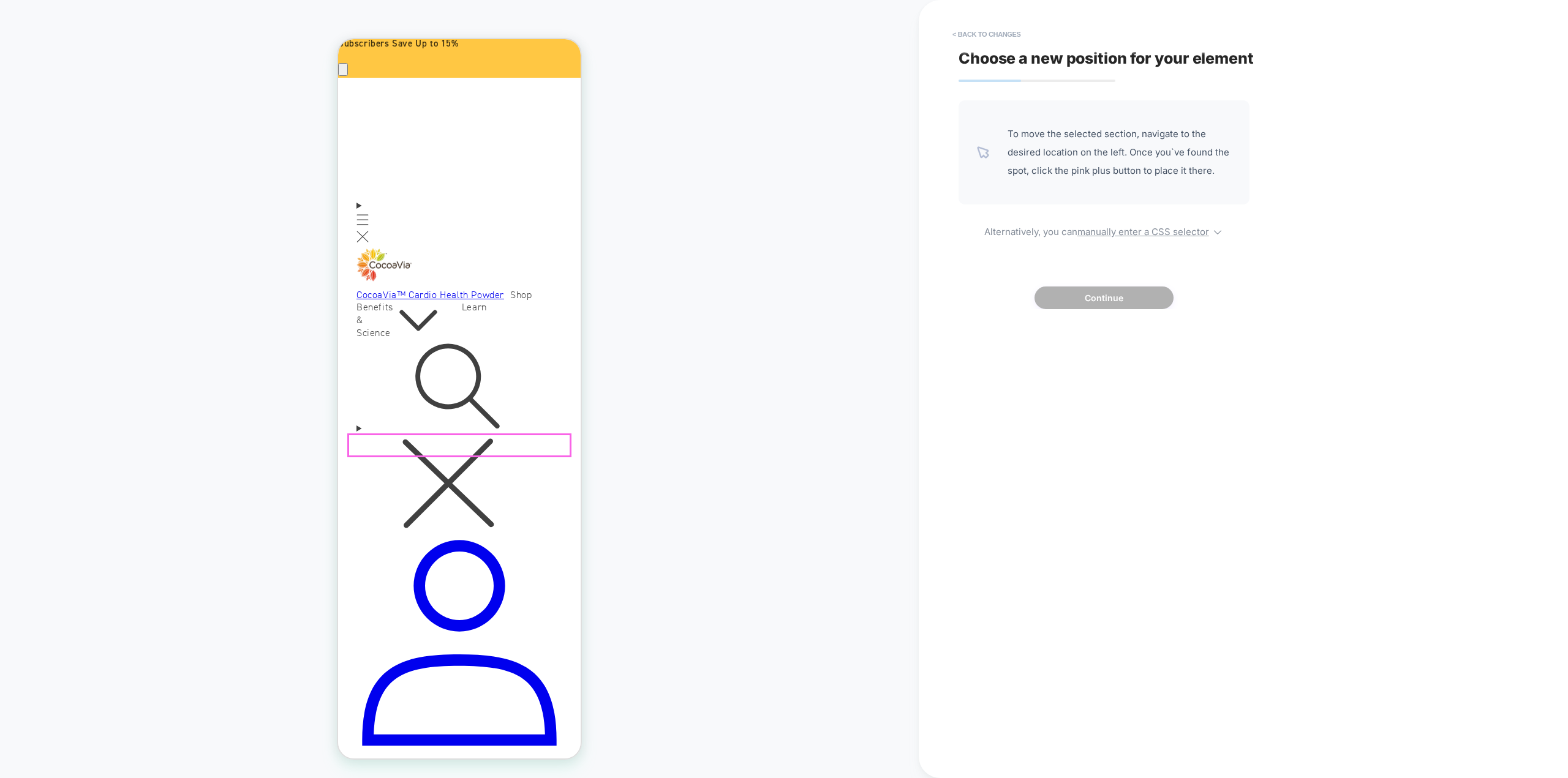
scroll to position [306, 0]
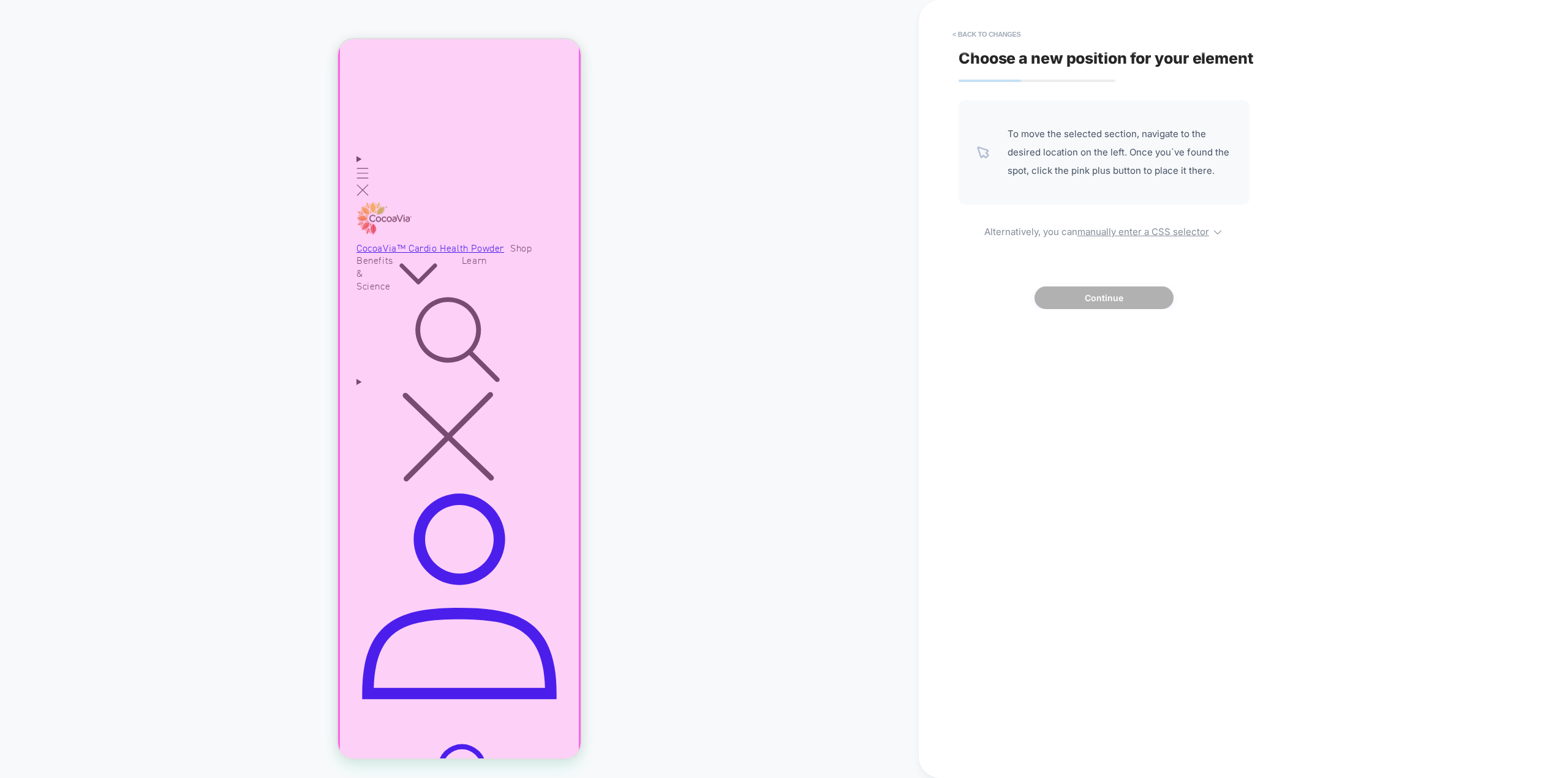
click at [339, 350] on div at bounding box center [459, 336] width 240 height 1007
click at [376, 421] on div "Append After" at bounding box center [408, 424] width 80 height 14
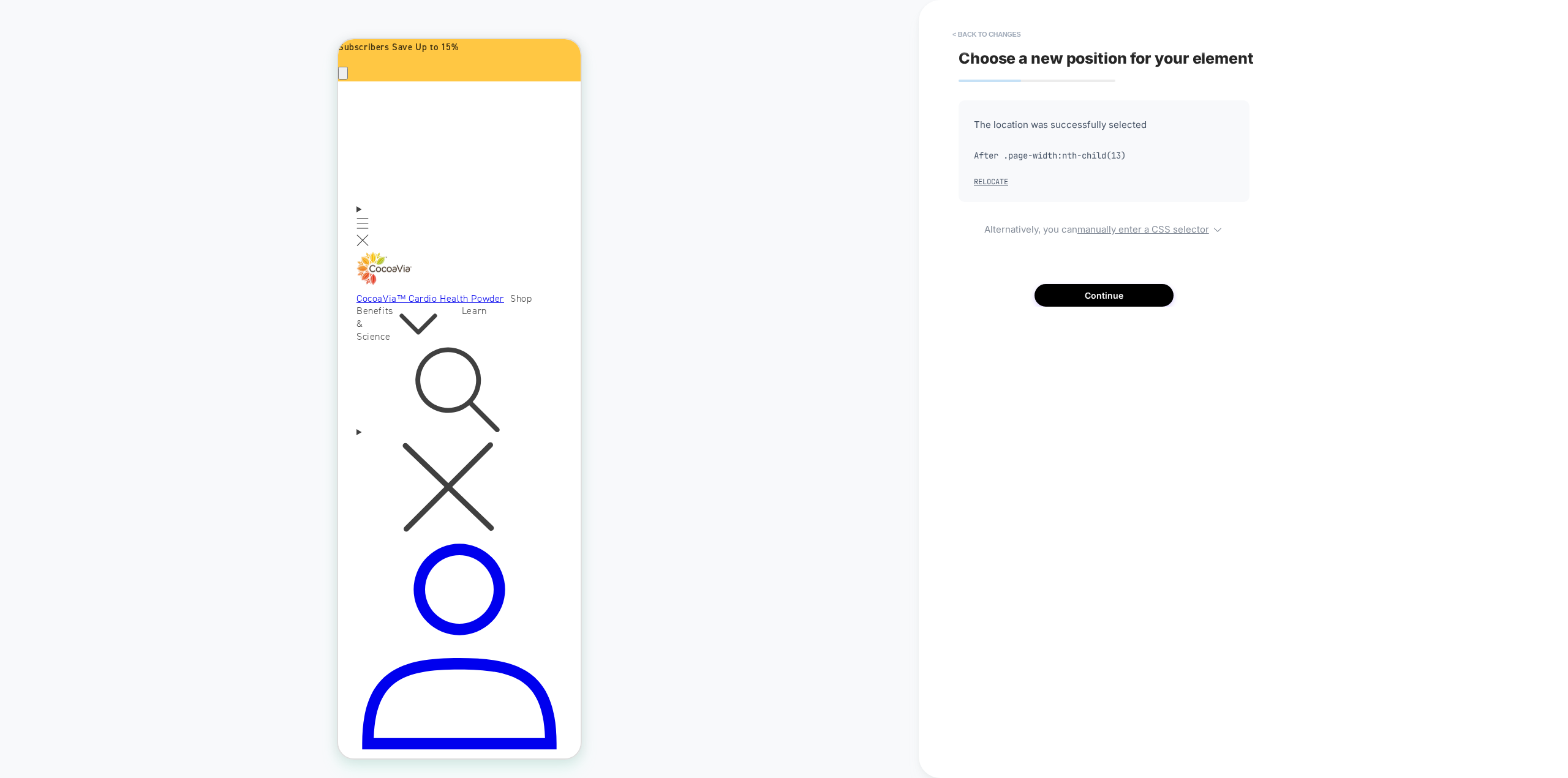
scroll to position [245, 0]
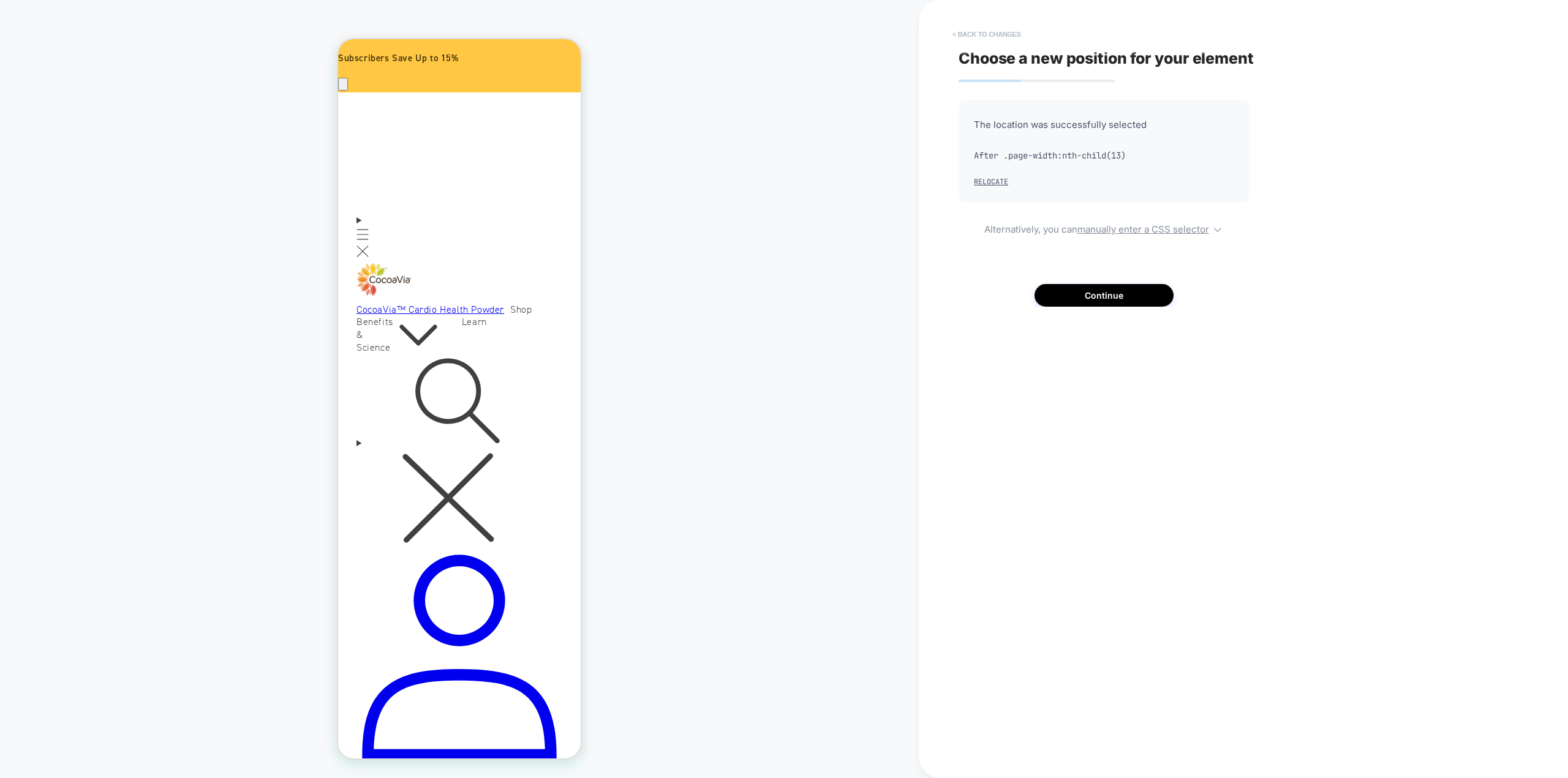
click at [982, 33] on button "< Back to changes" at bounding box center [987, 34] width 81 height 19
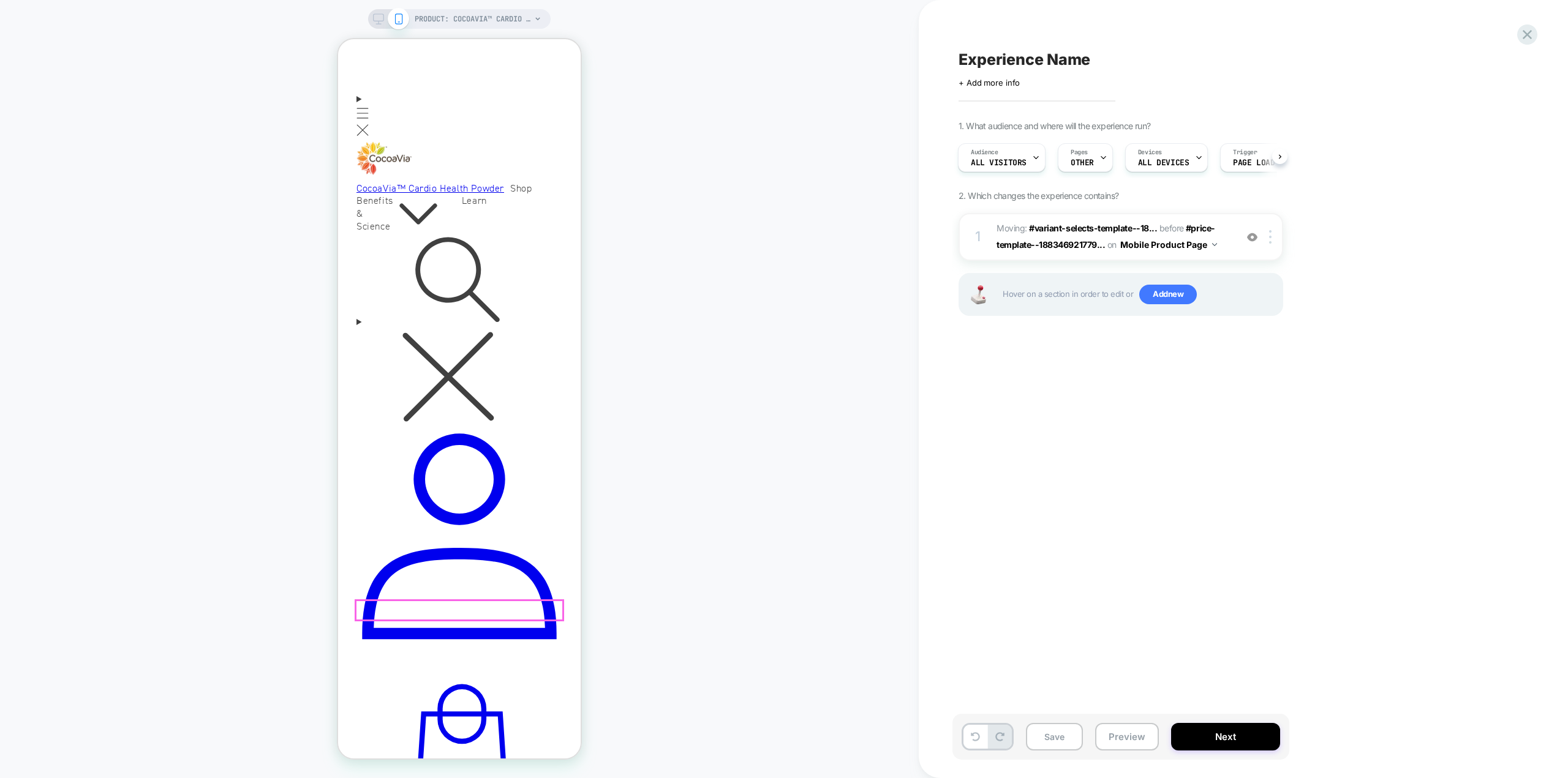
scroll to position [367, 0]
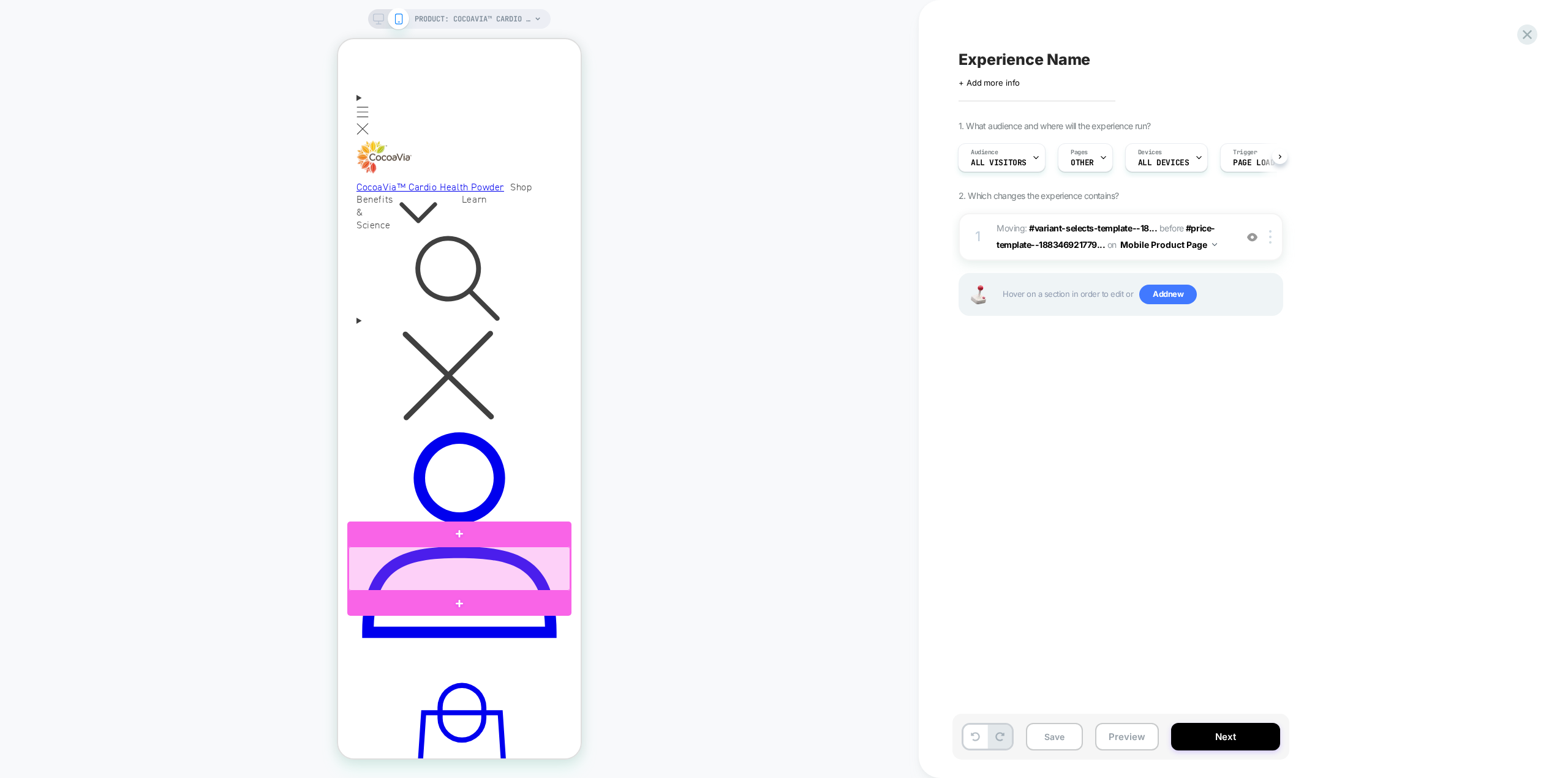
click at [547, 565] on div at bounding box center [460, 569] width 222 height 44
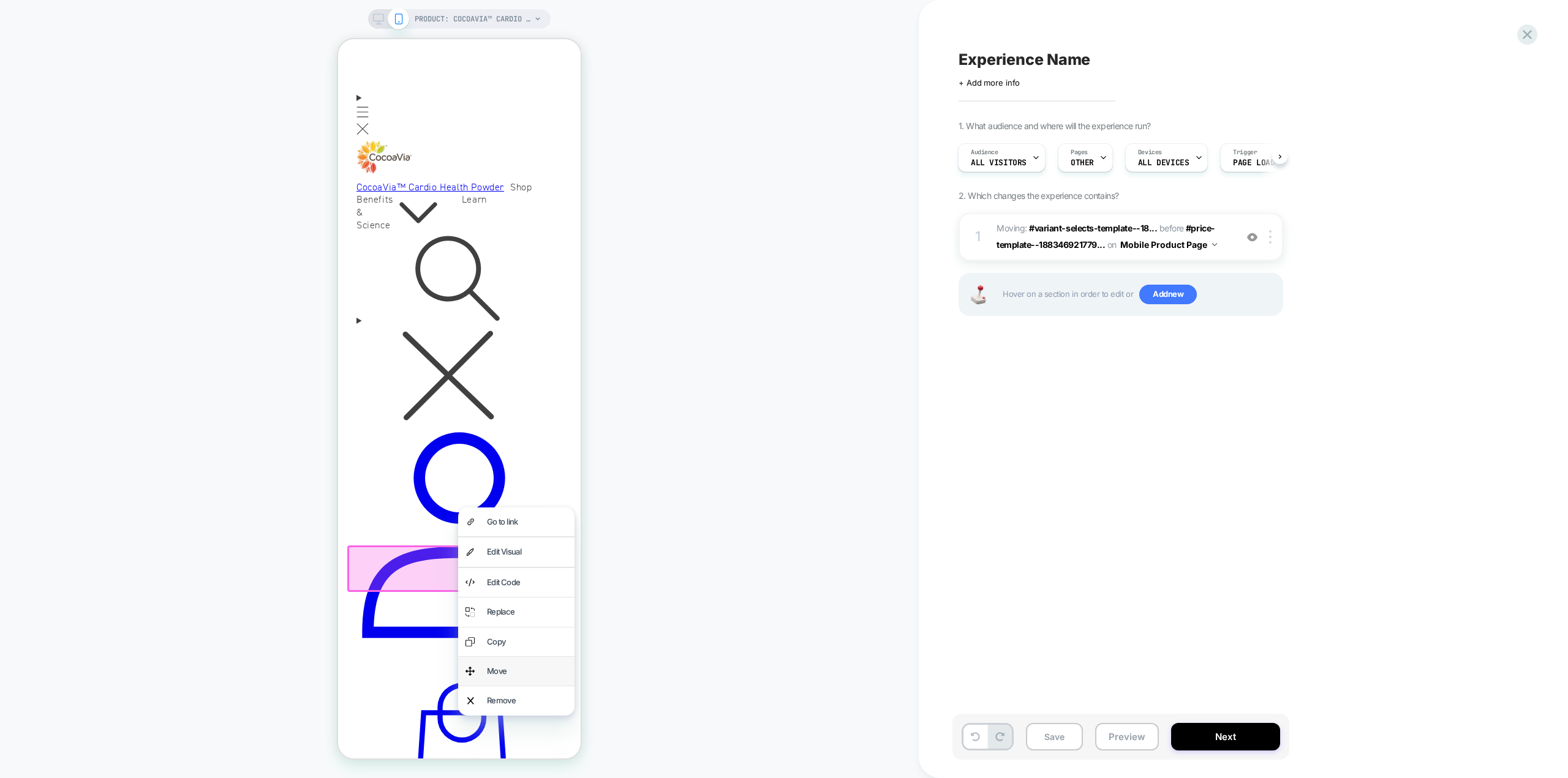
click at [499, 667] on div "Move" at bounding box center [527, 671] width 80 height 14
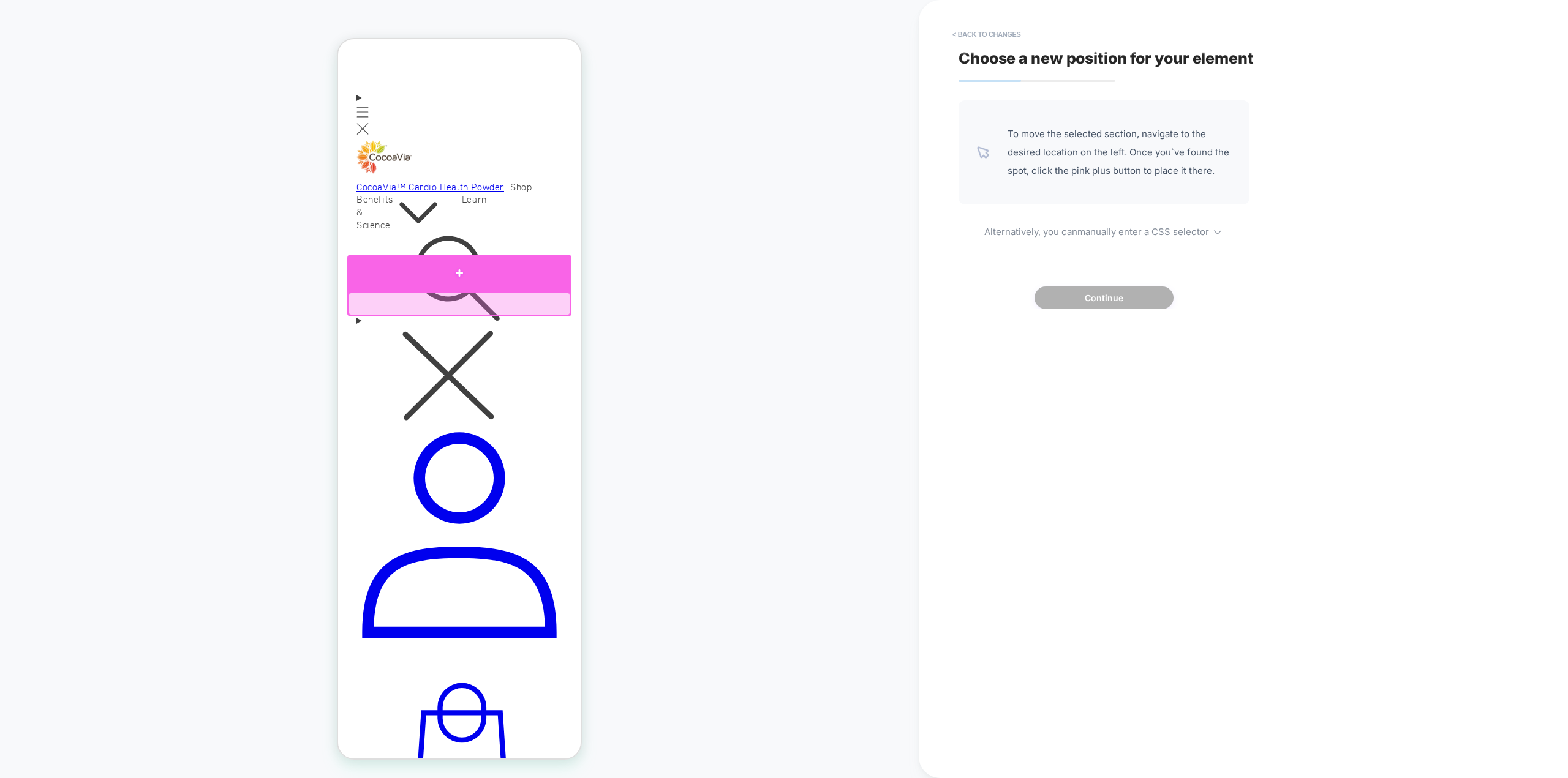
click at [465, 277] on div at bounding box center [460, 272] width 224 height 36
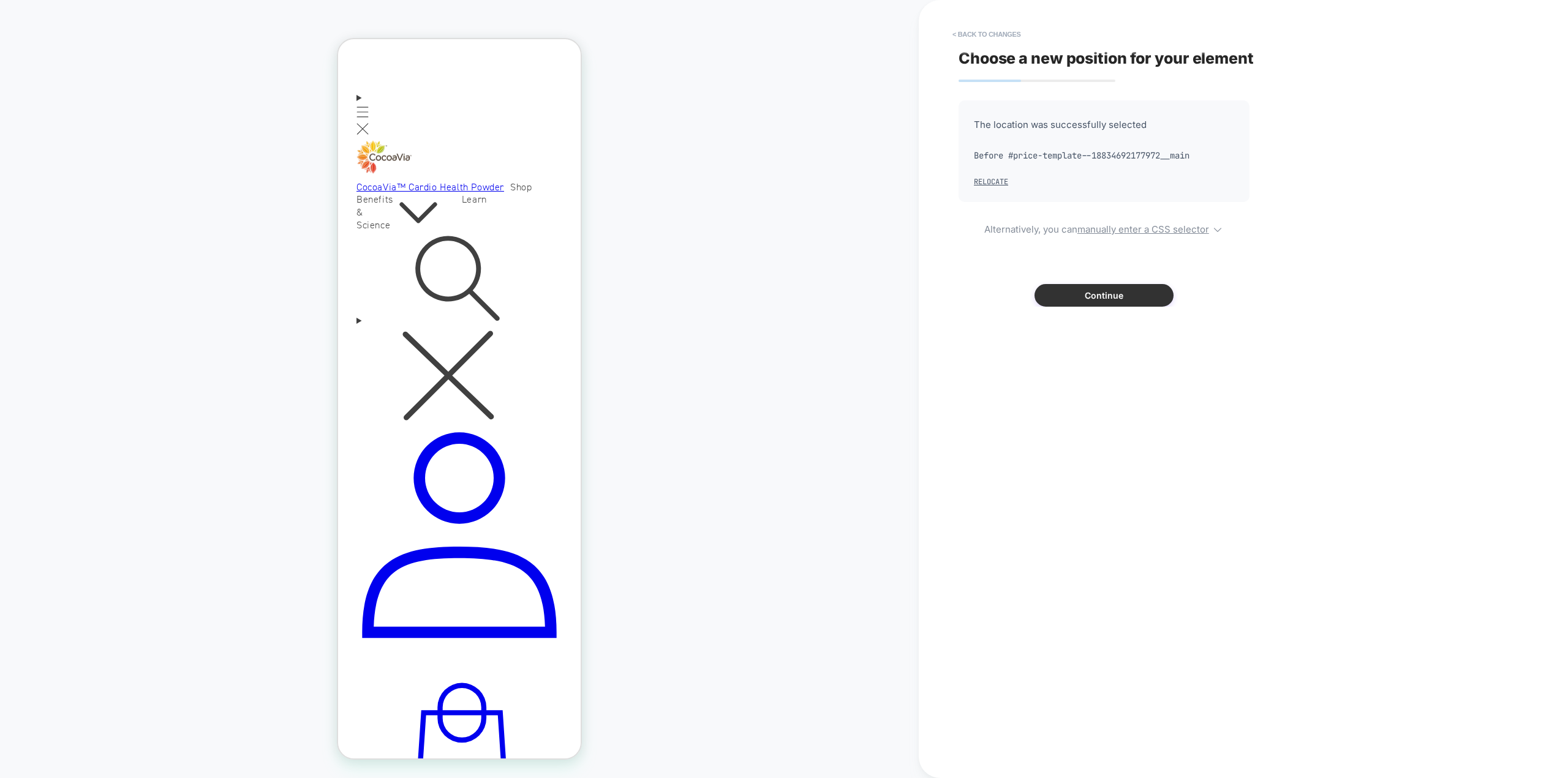
click at [1075, 301] on button "Continue" at bounding box center [1104, 295] width 139 height 23
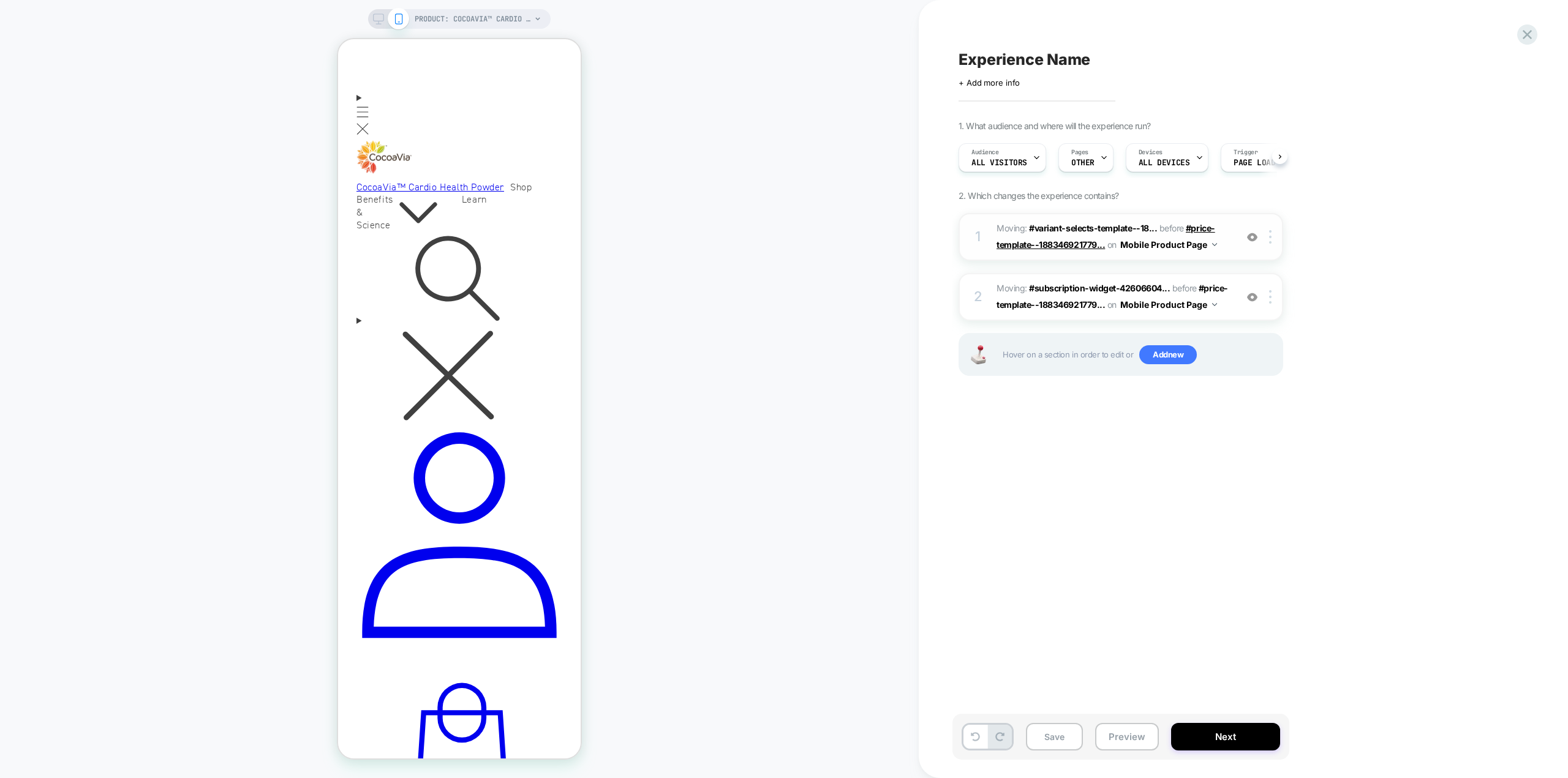
scroll to position [0, 1]
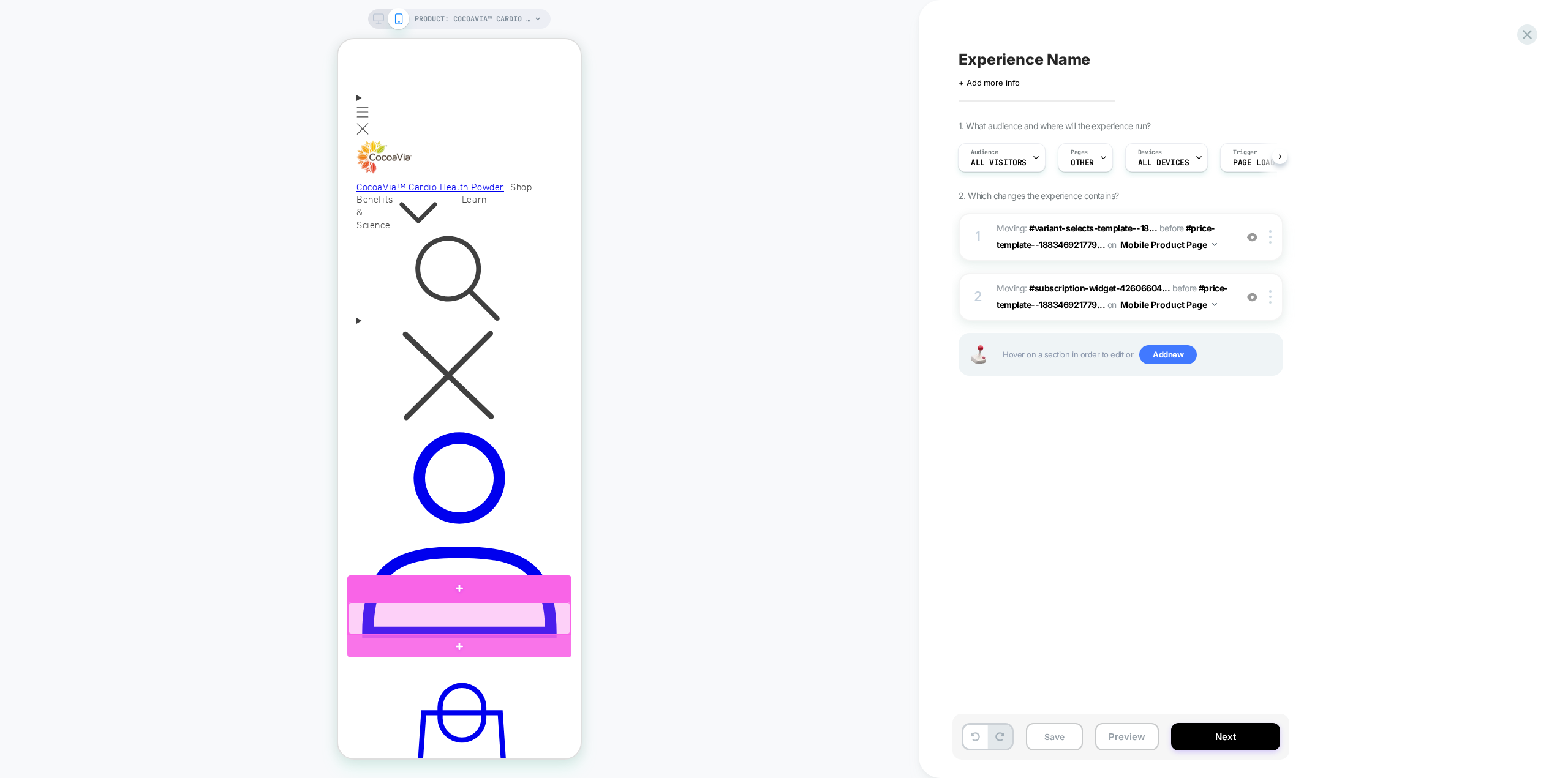
click at [449, 606] on div at bounding box center [460, 618] width 222 height 32
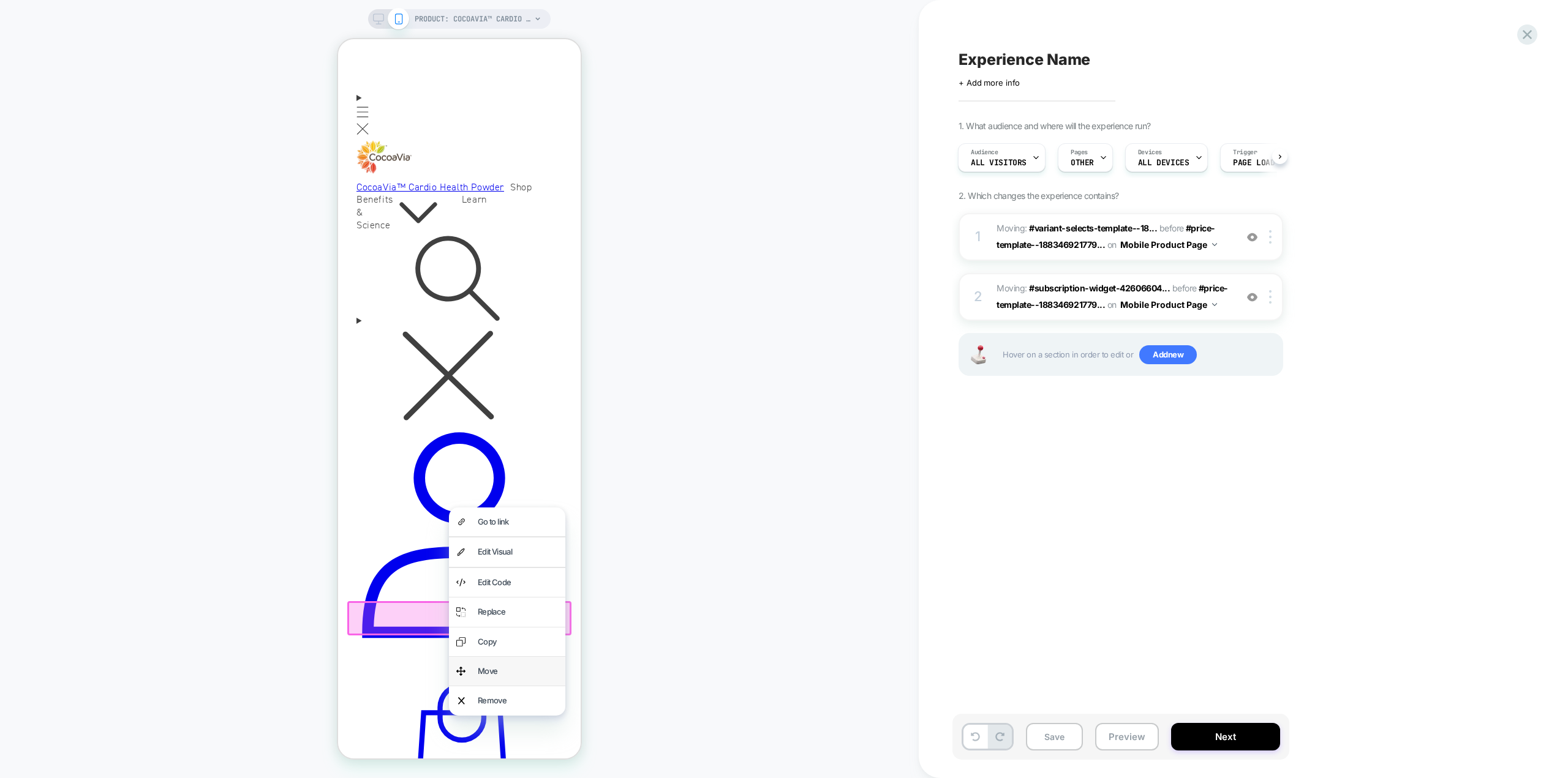
click at [479, 669] on div "Move" at bounding box center [517, 671] width 80 height 14
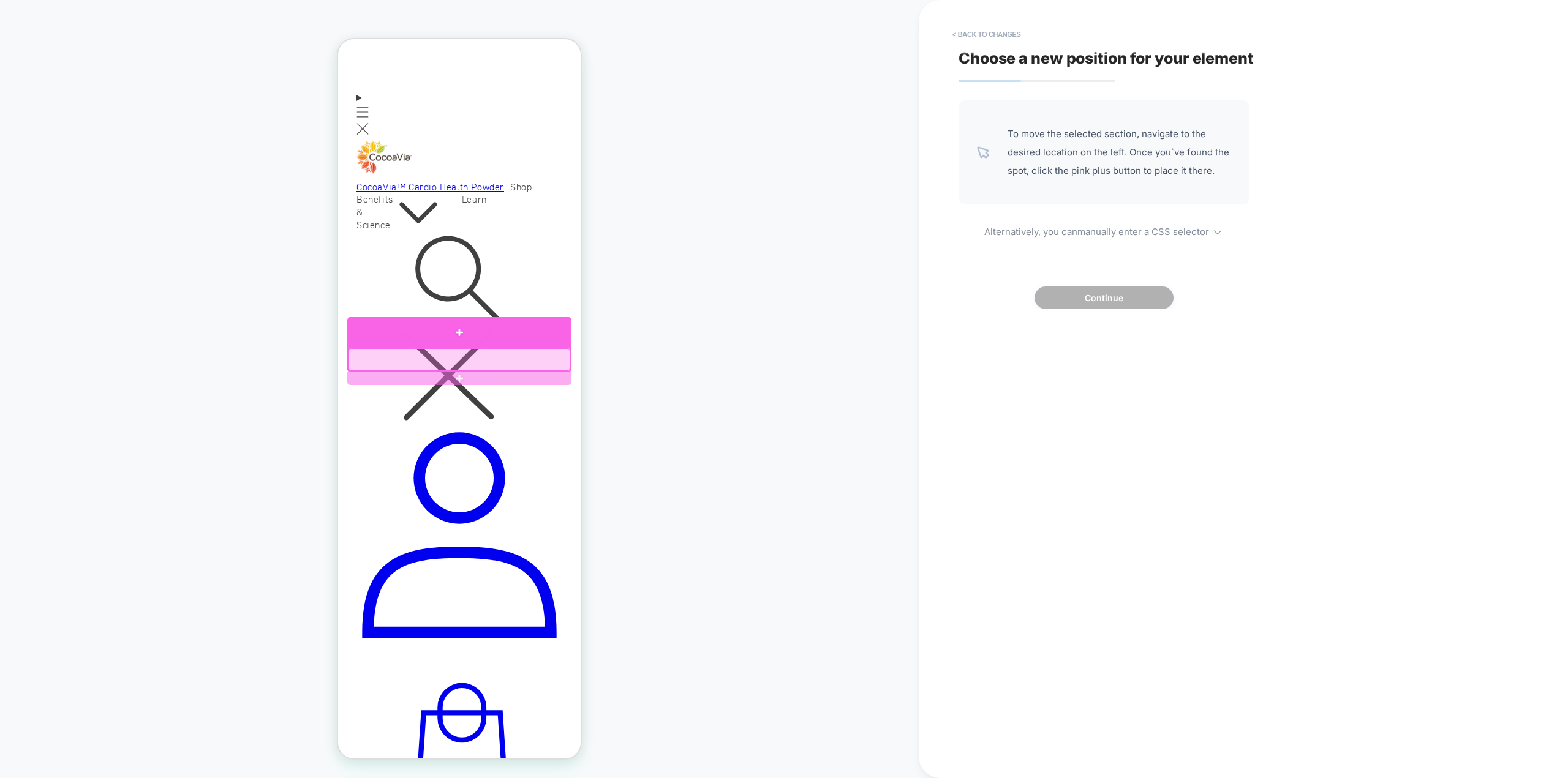
click at [460, 341] on div at bounding box center [460, 332] width 224 height 30
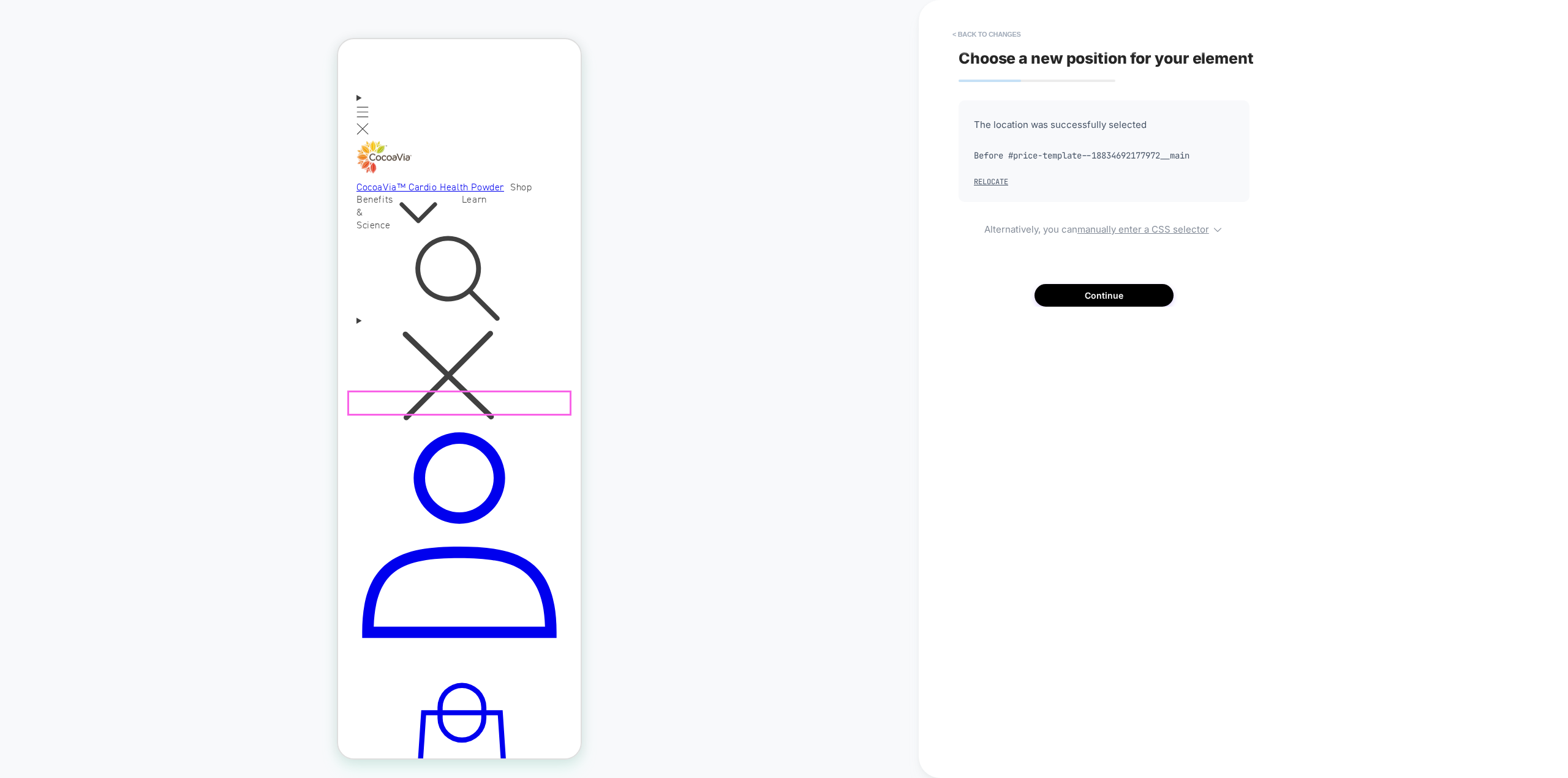
click at [1134, 296] on button "Continue" at bounding box center [1104, 295] width 139 height 23
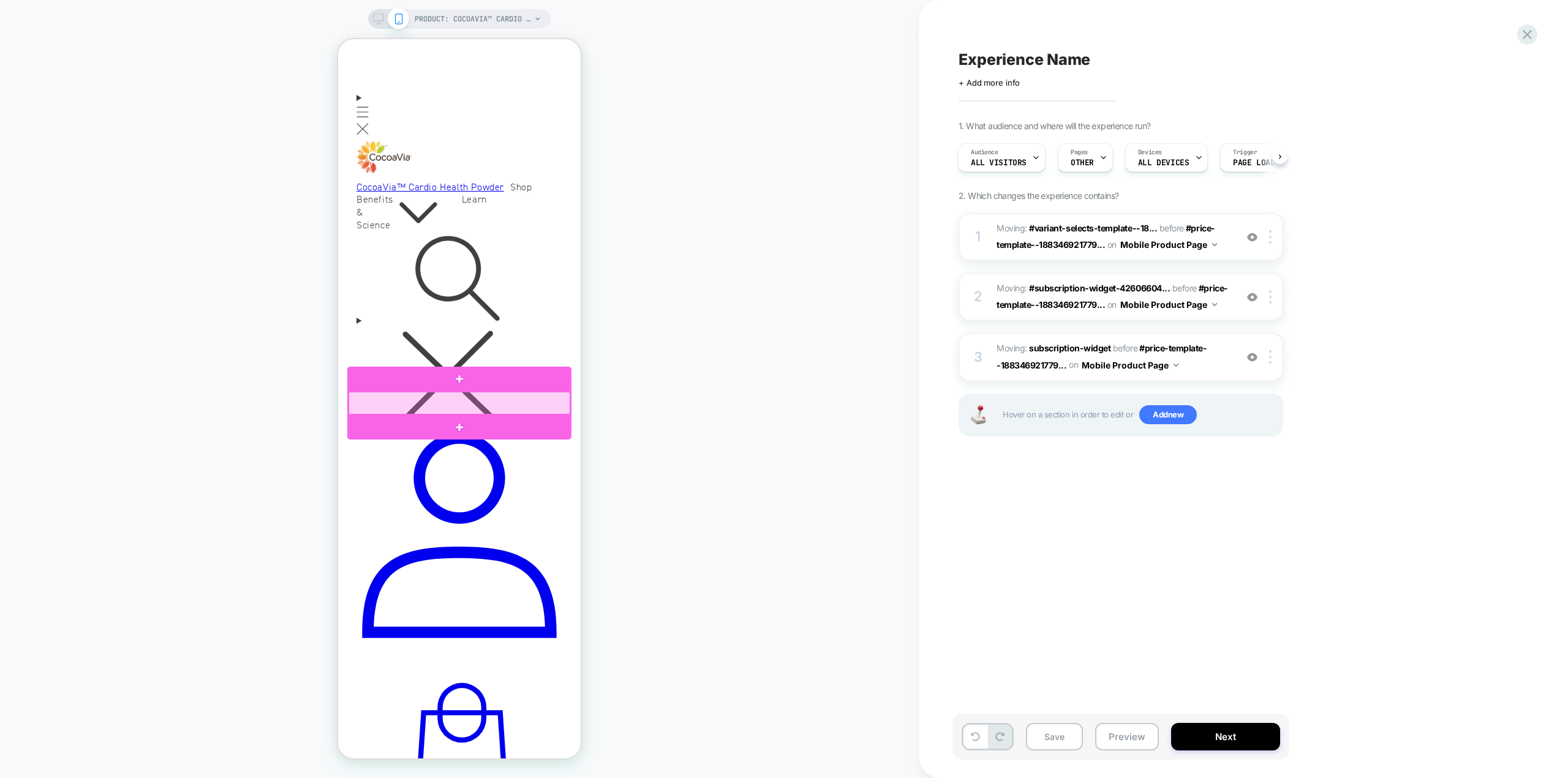
click at [447, 404] on div at bounding box center [460, 403] width 222 height 23
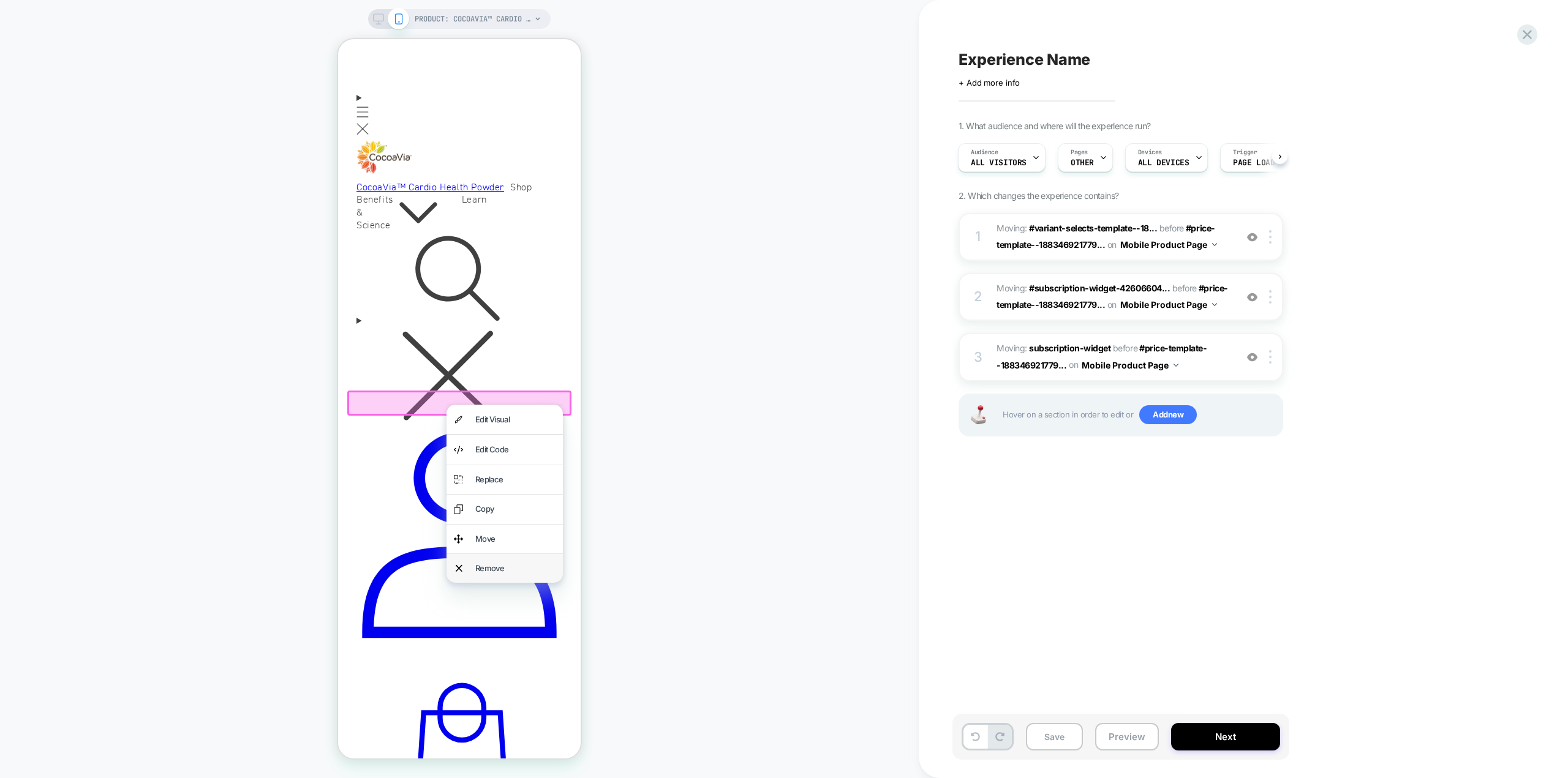
click at [488, 567] on div "Remove" at bounding box center [515, 568] width 80 height 14
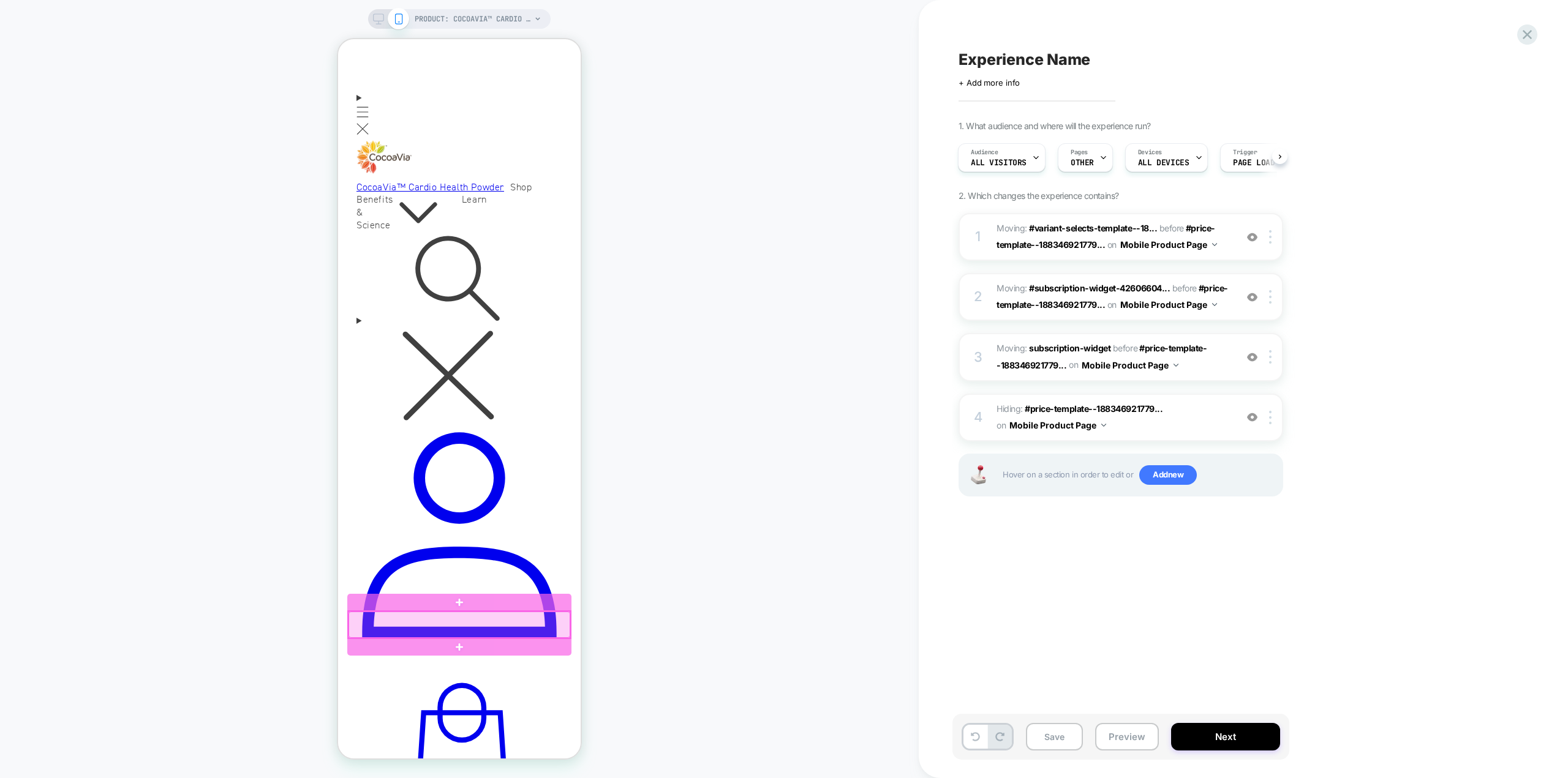
select select "**********"
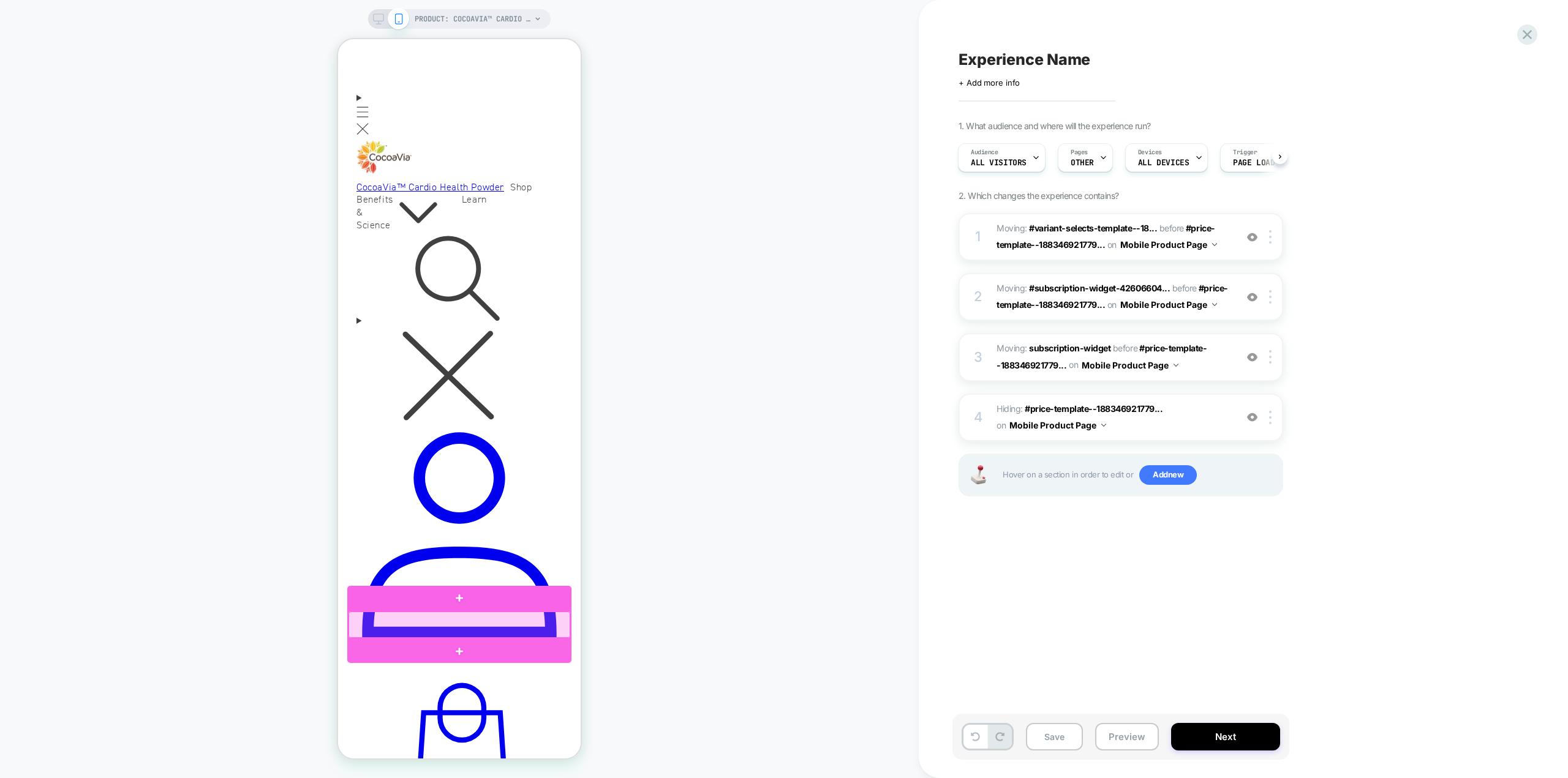
click at [483, 625] on div at bounding box center [460, 625] width 222 height 26
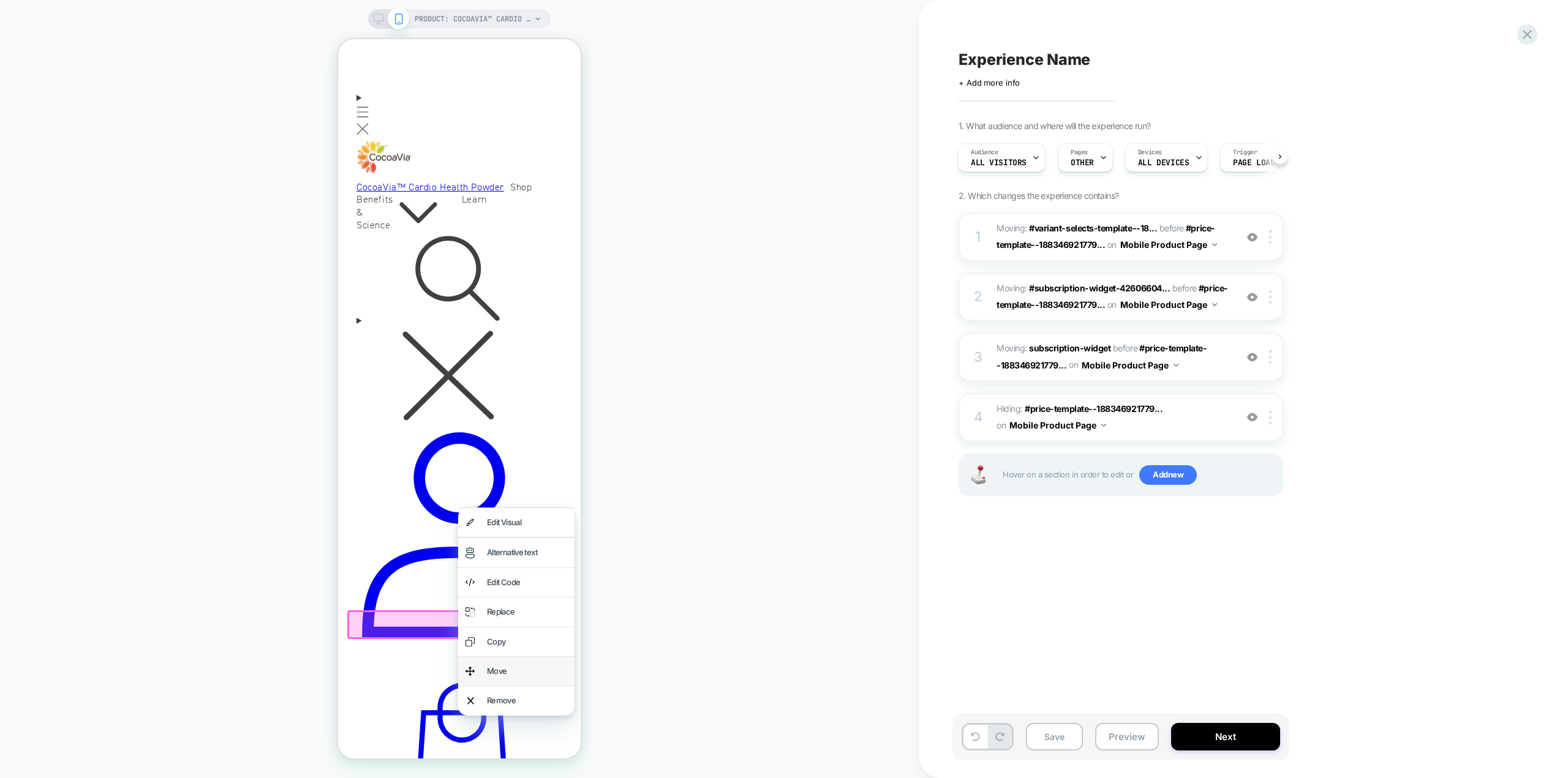
click at [499, 673] on div "Move" at bounding box center [527, 671] width 80 height 14
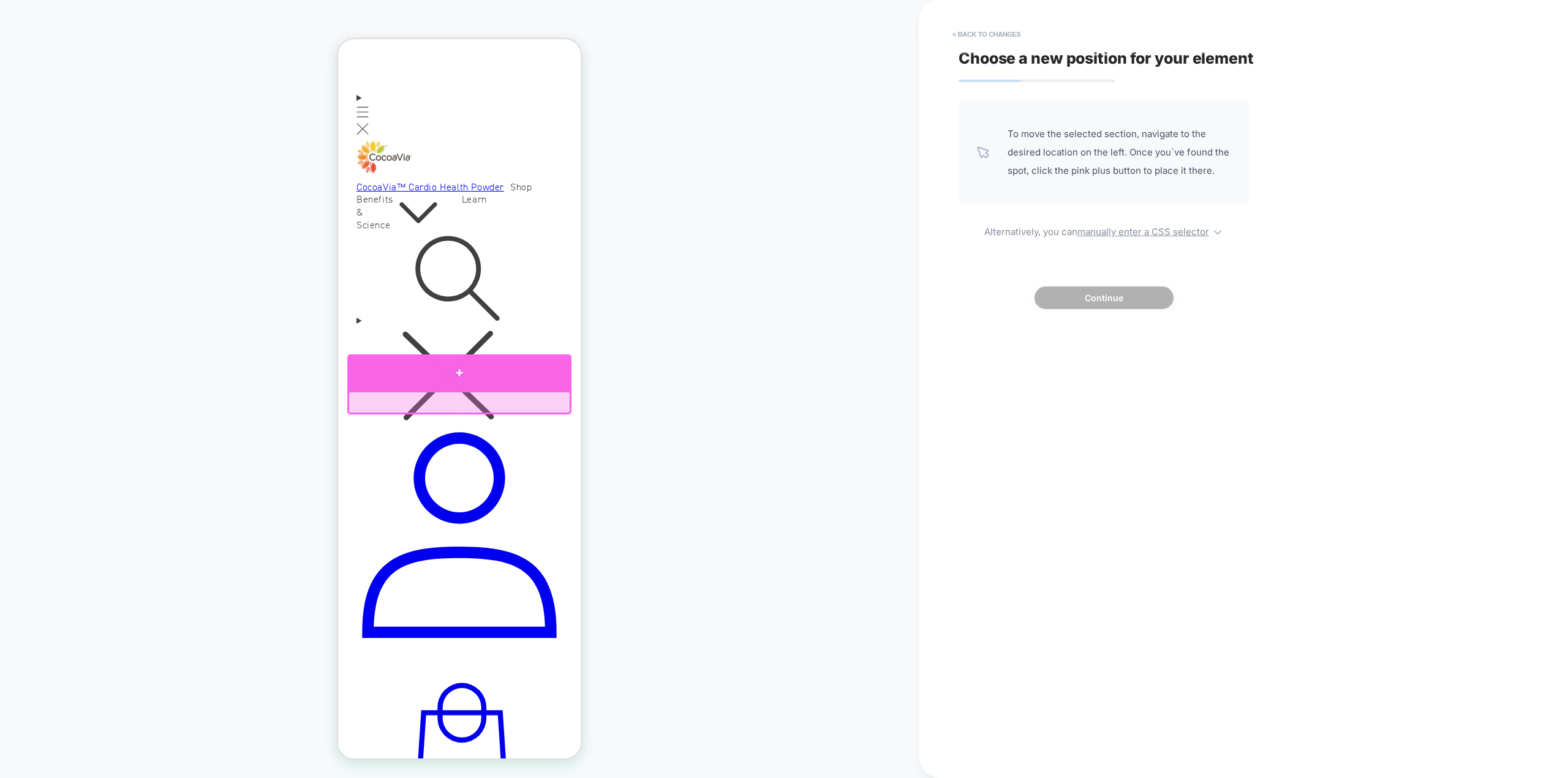
click at [460, 374] on div at bounding box center [460, 372] width 224 height 36
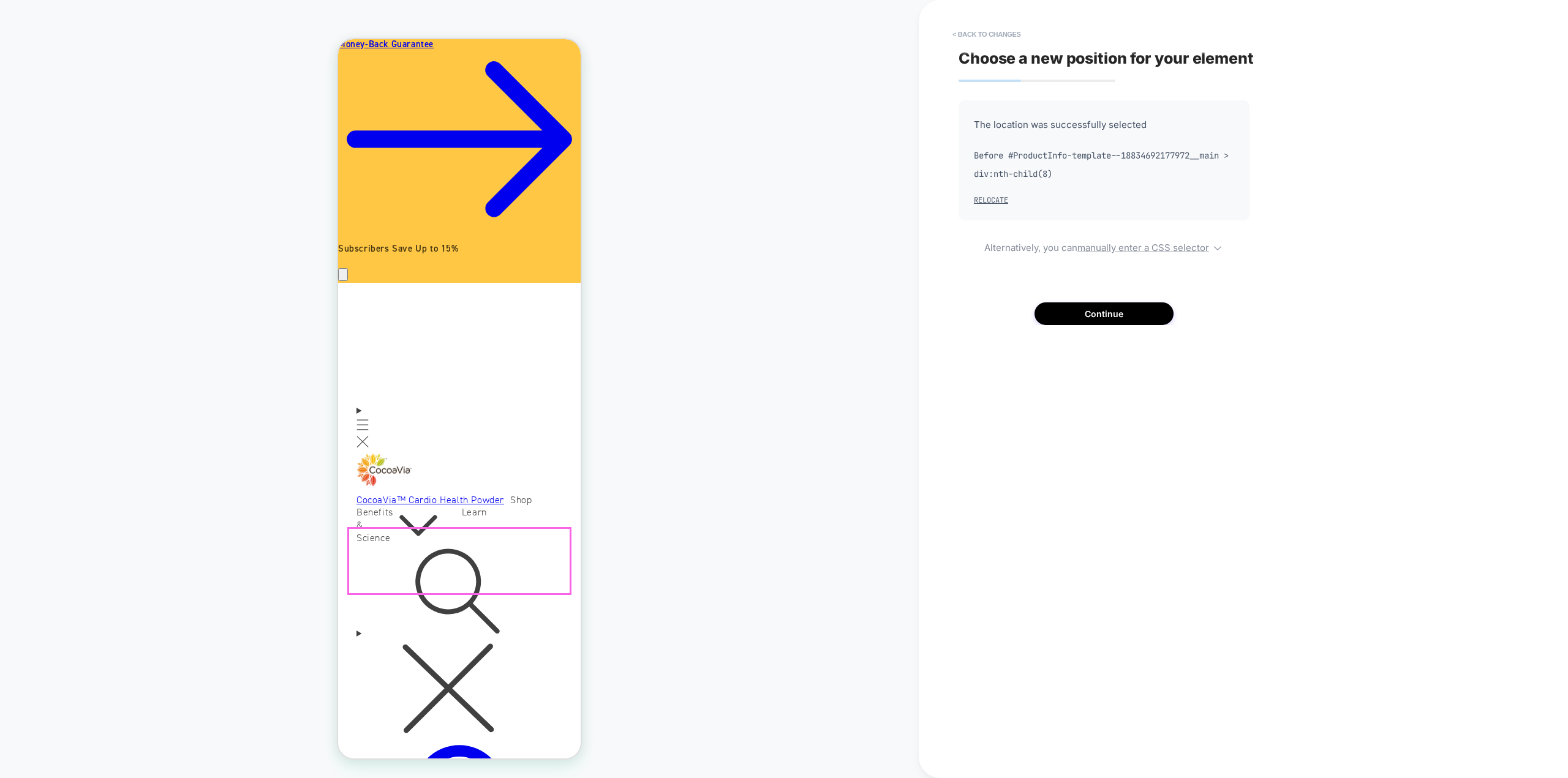
scroll to position [61, 0]
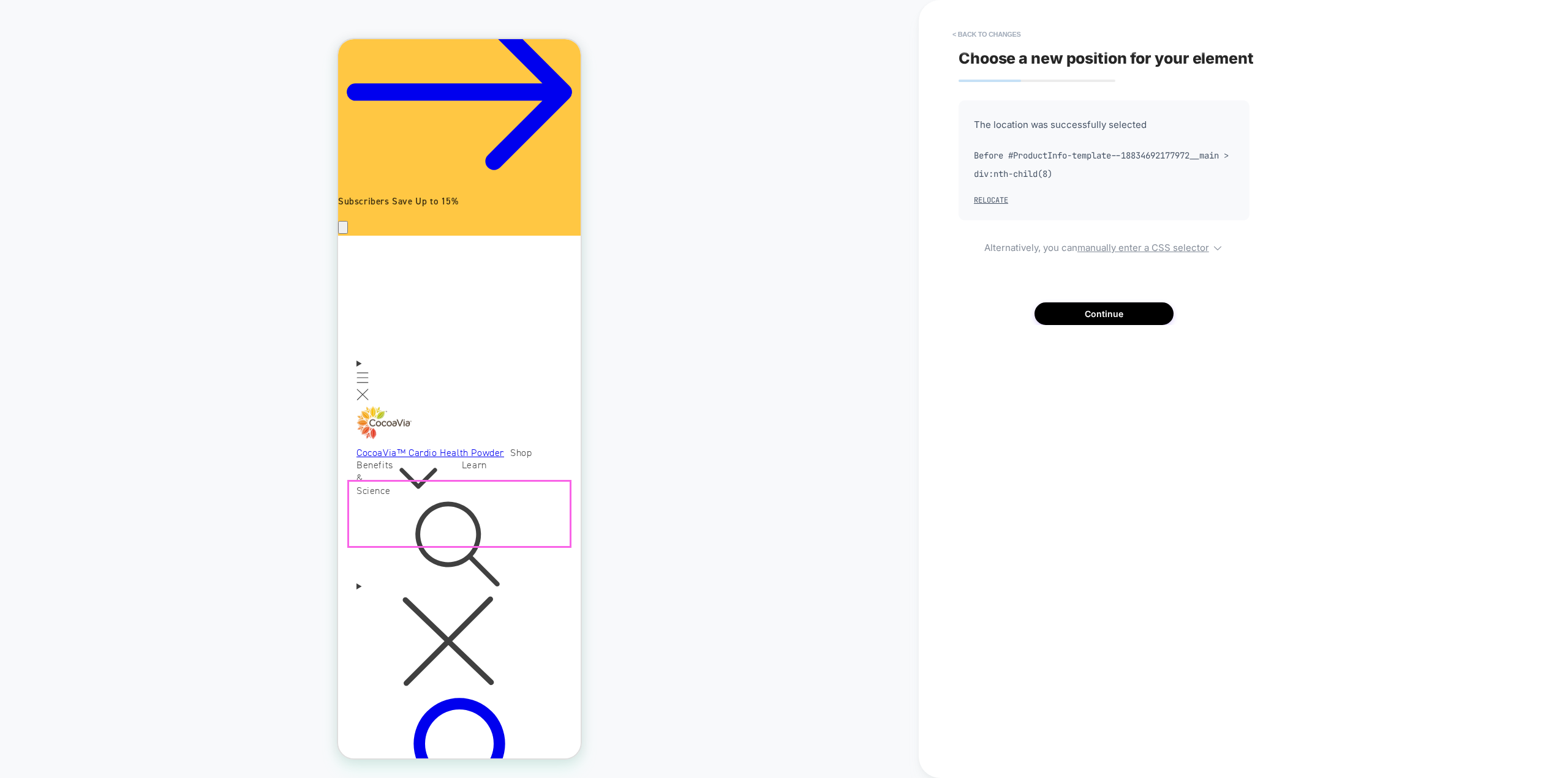
scroll to position [122, 0]
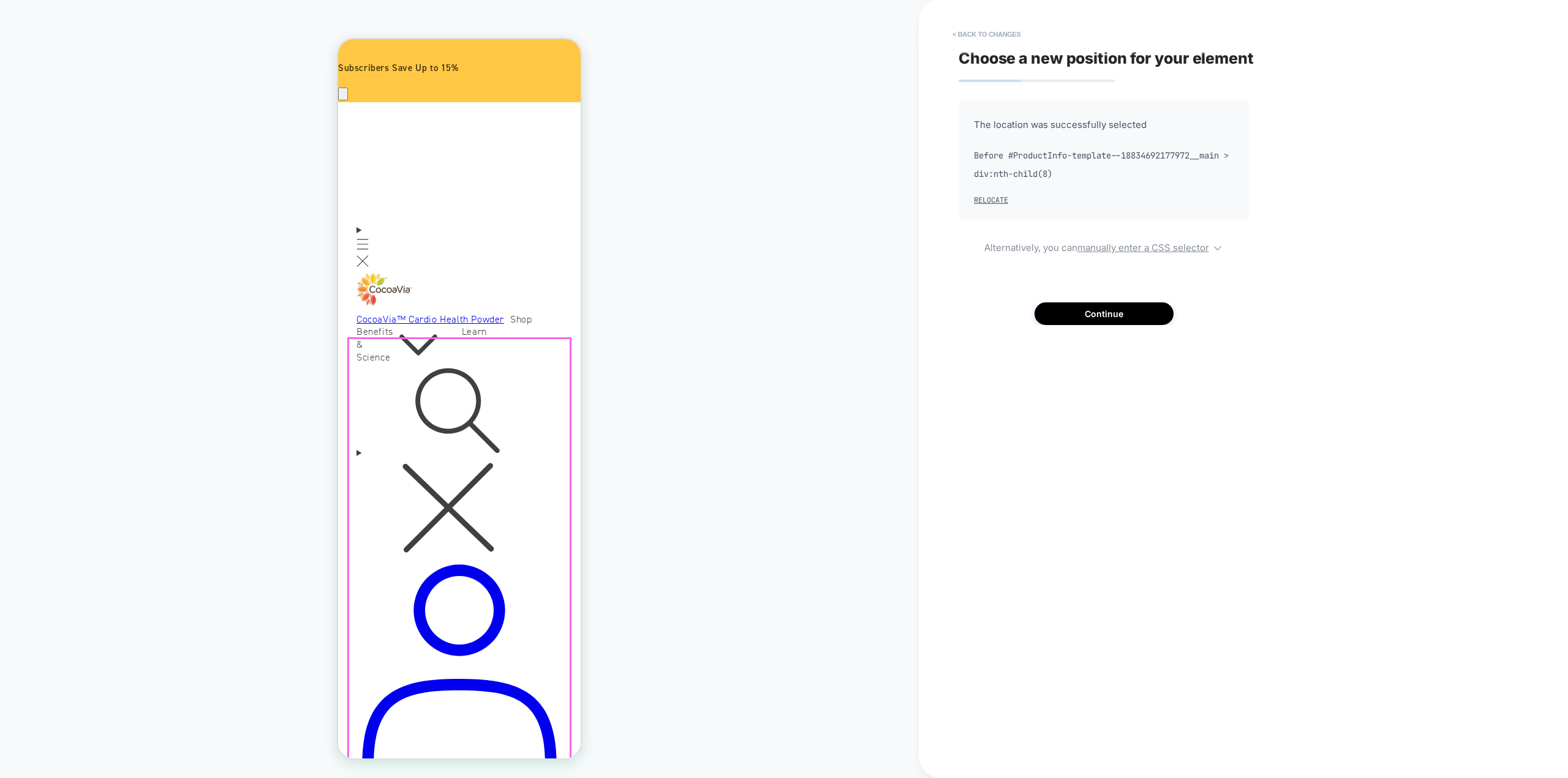
scroll to position [245, 0]
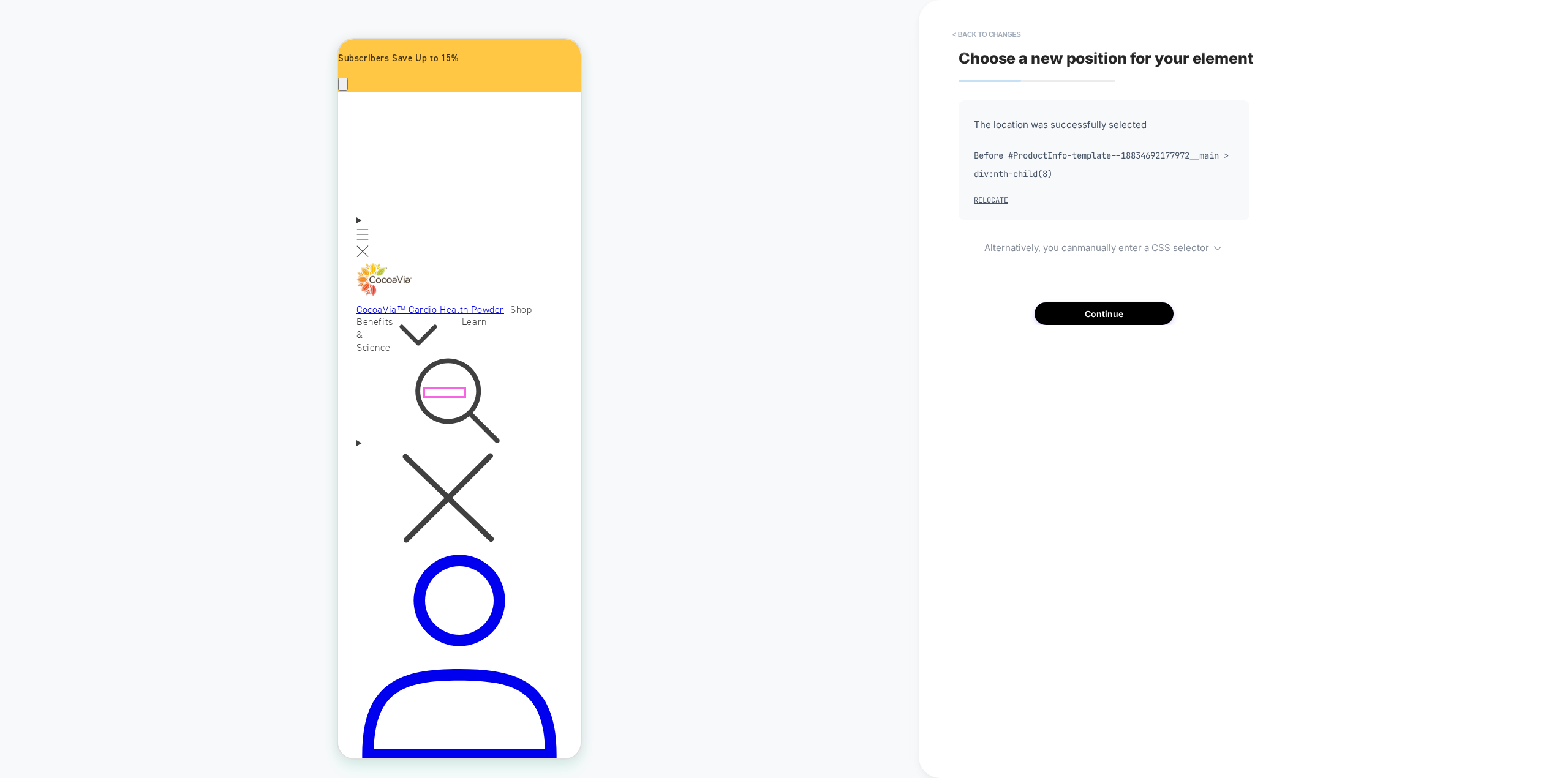
click at [985, 36] on button "< Back to changes" at bounding box center [987, 34] width 81 height 19
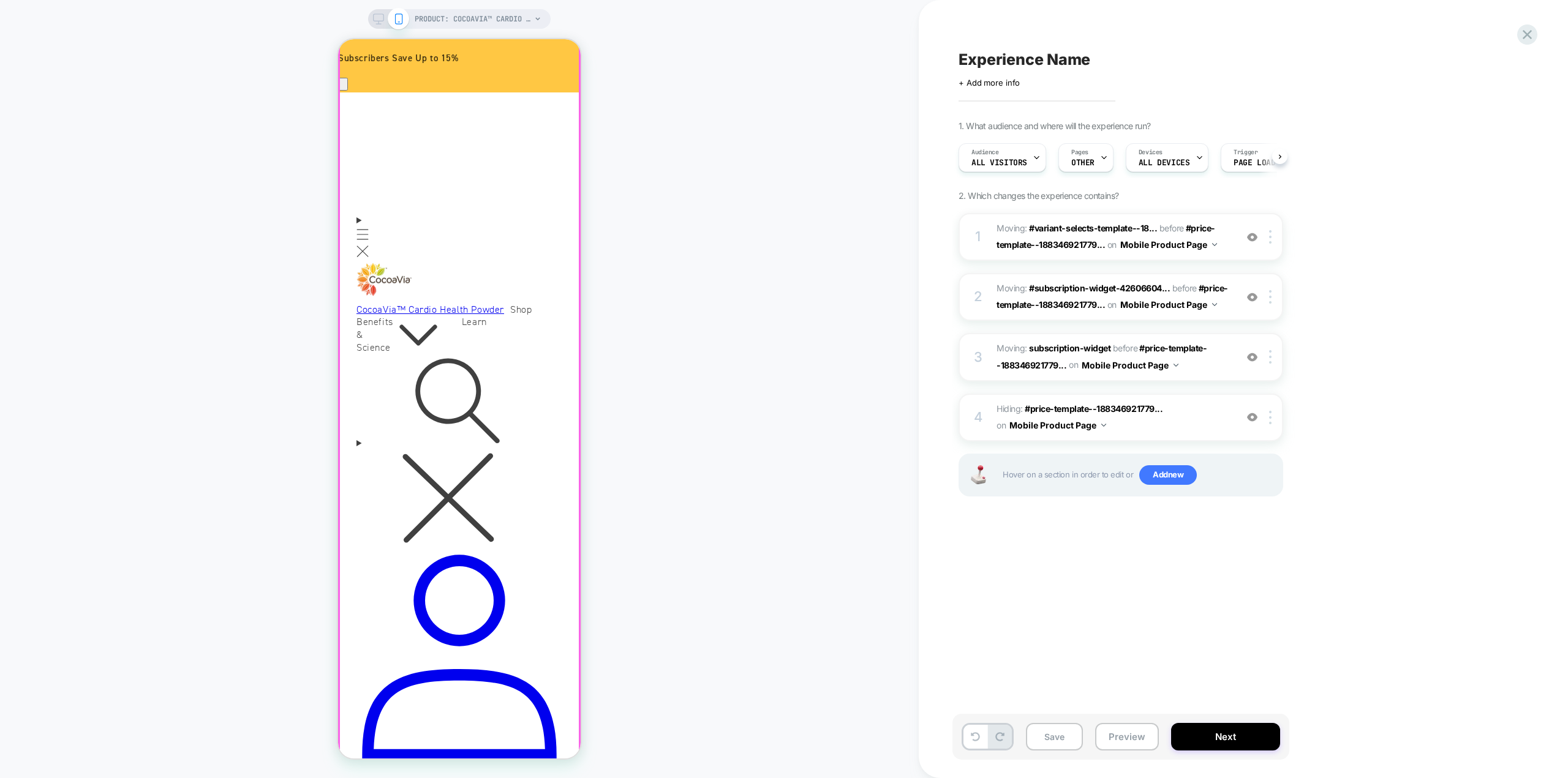
scroll to position [0, 1]
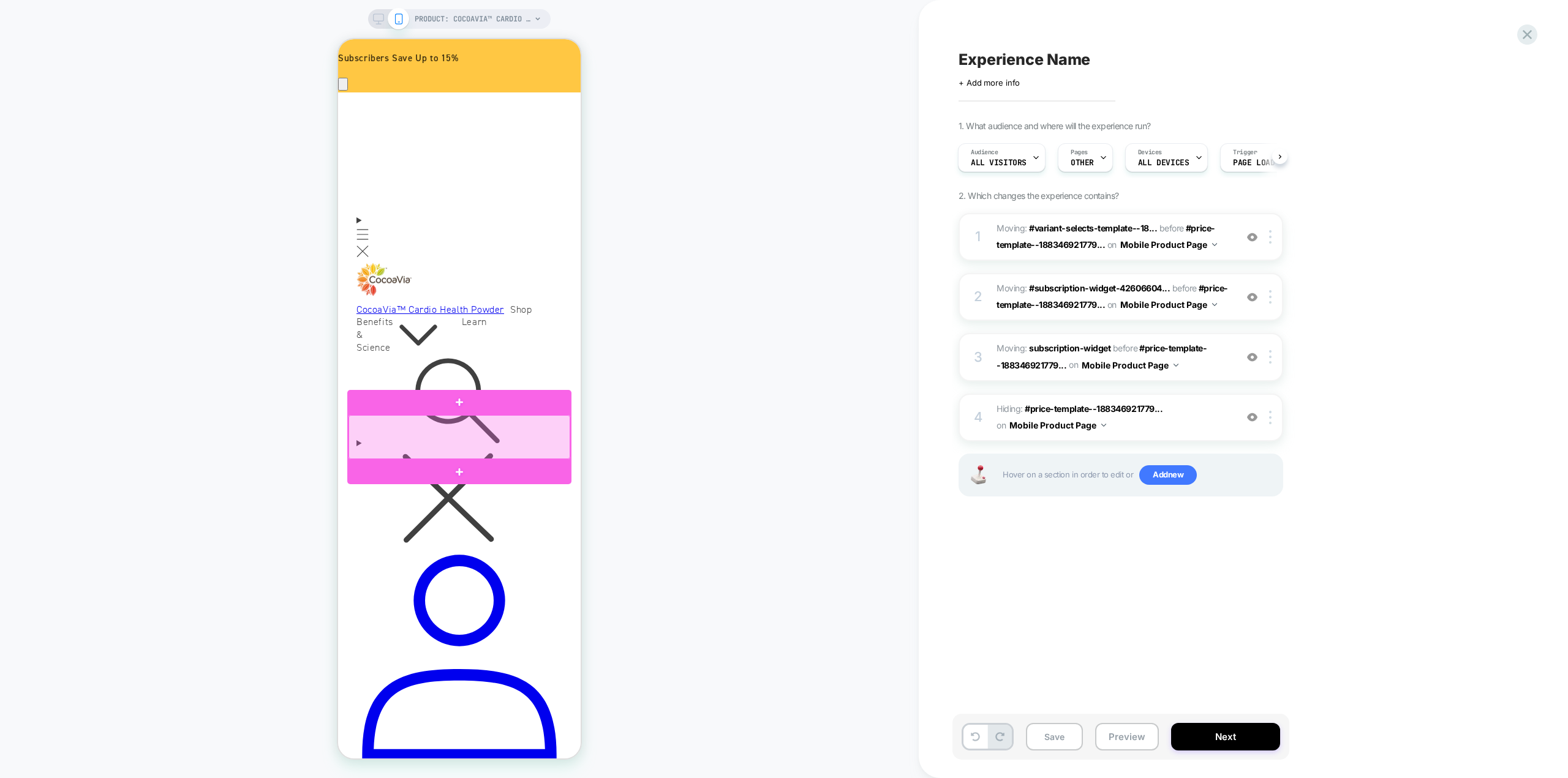
click at [546, 420] on div at bounding box center [460, 437] width 222 height 44
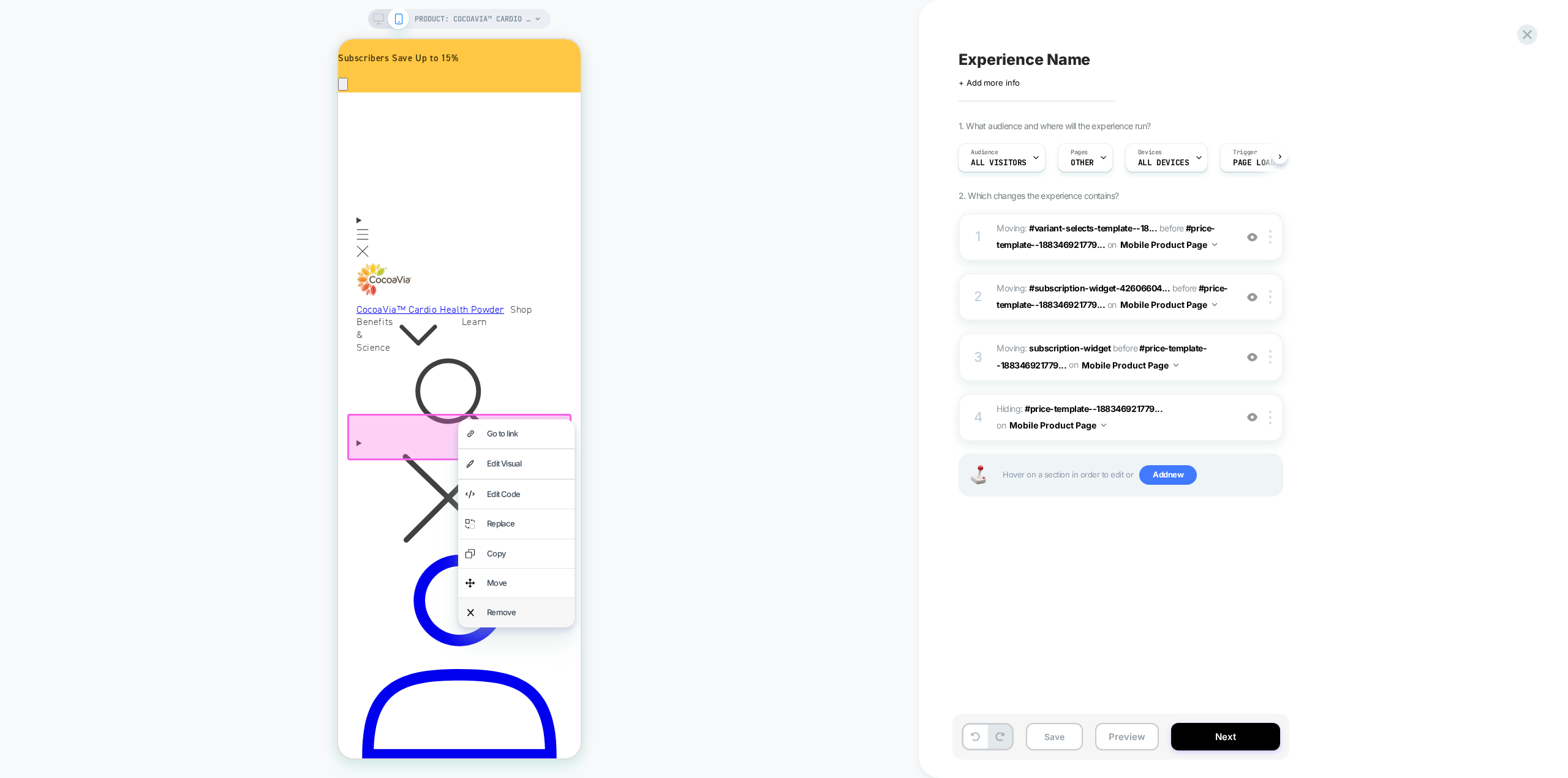
click at [494, 612] on div "Remove" at bounding box center [527, 612] width 80 height 14
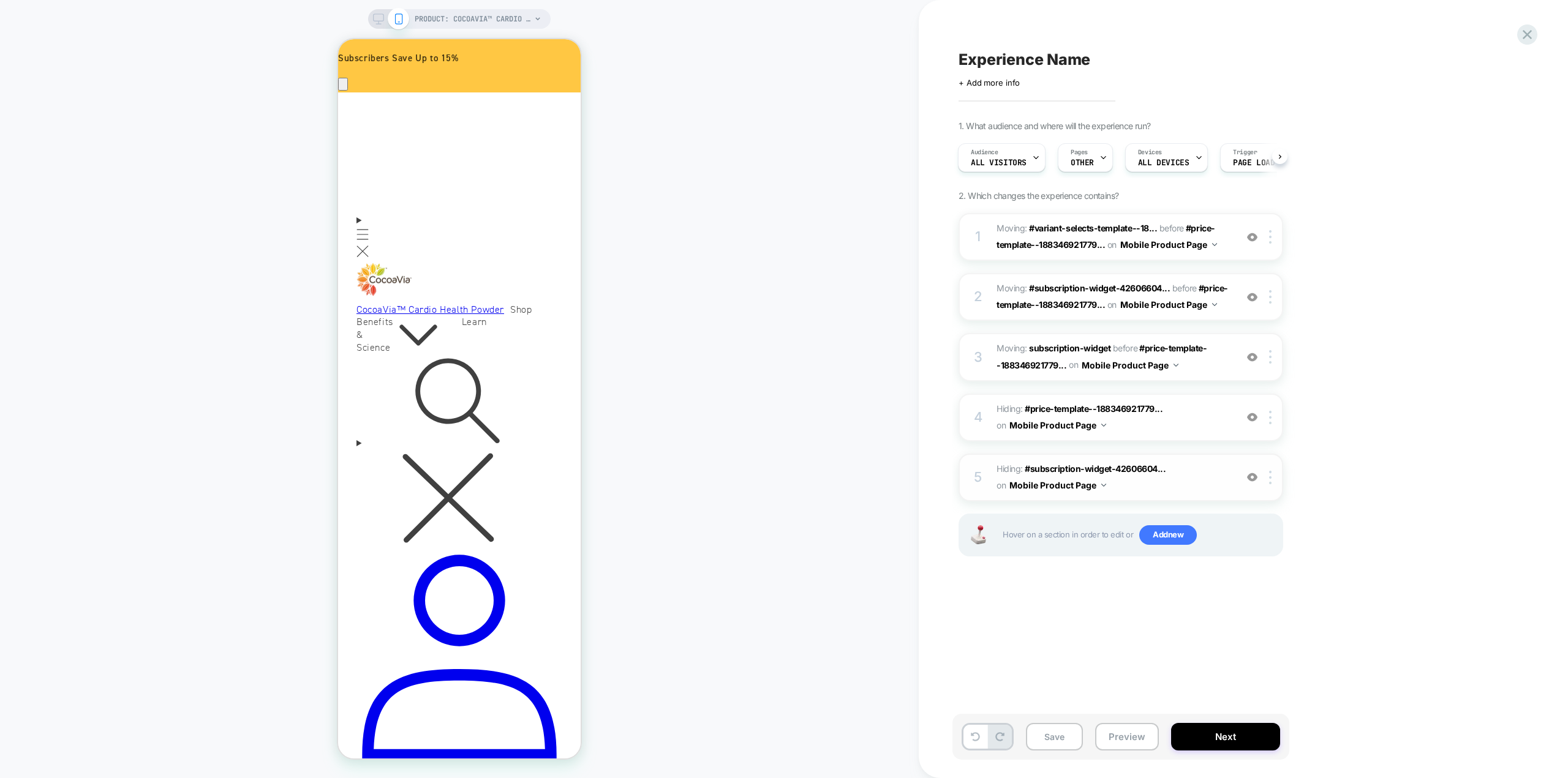
click at [1105, 486] on img at bounding box center [1104, 485] width 5 height 3
click at [1271, 483] on img at bounding box center [1271, 478] width 3 height 14
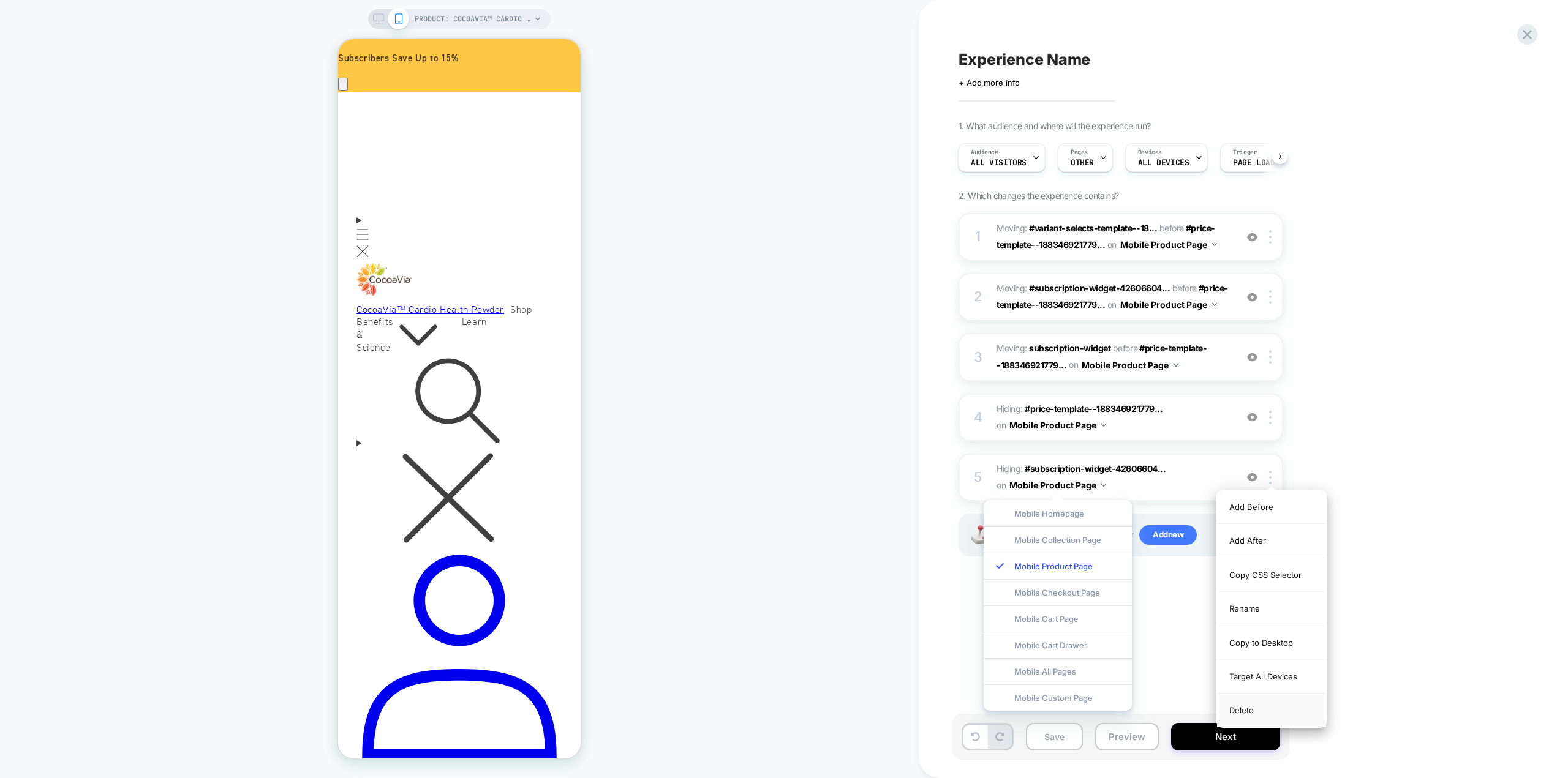
click at [1255, 706] on div "Delete" at bounding box center [1271, 711] width 109 height 33
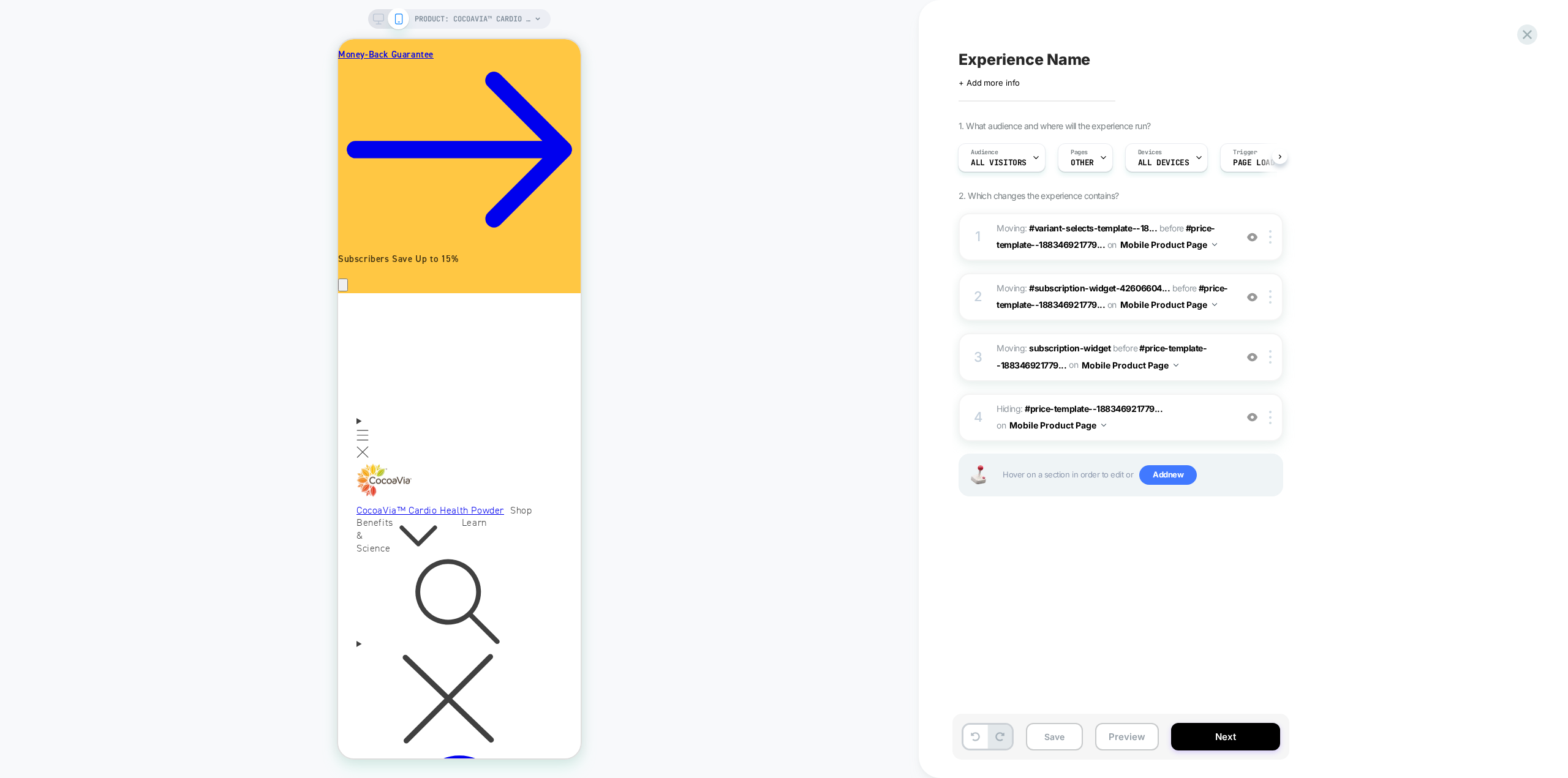
scroll to position [0, 0]
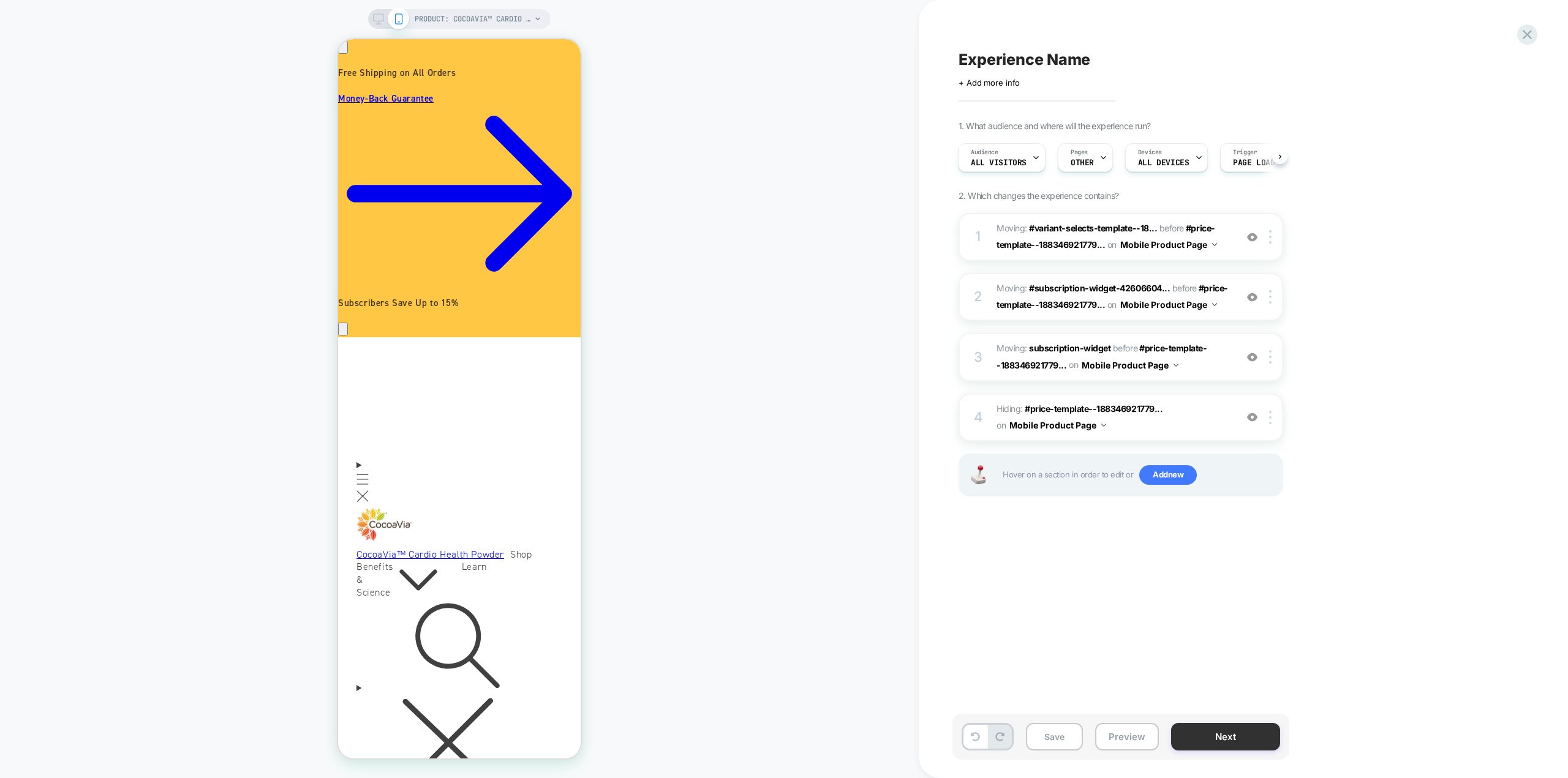
click at [1226, 735] on button "Next" at bounding box center [1225, 737] width 109 height 28
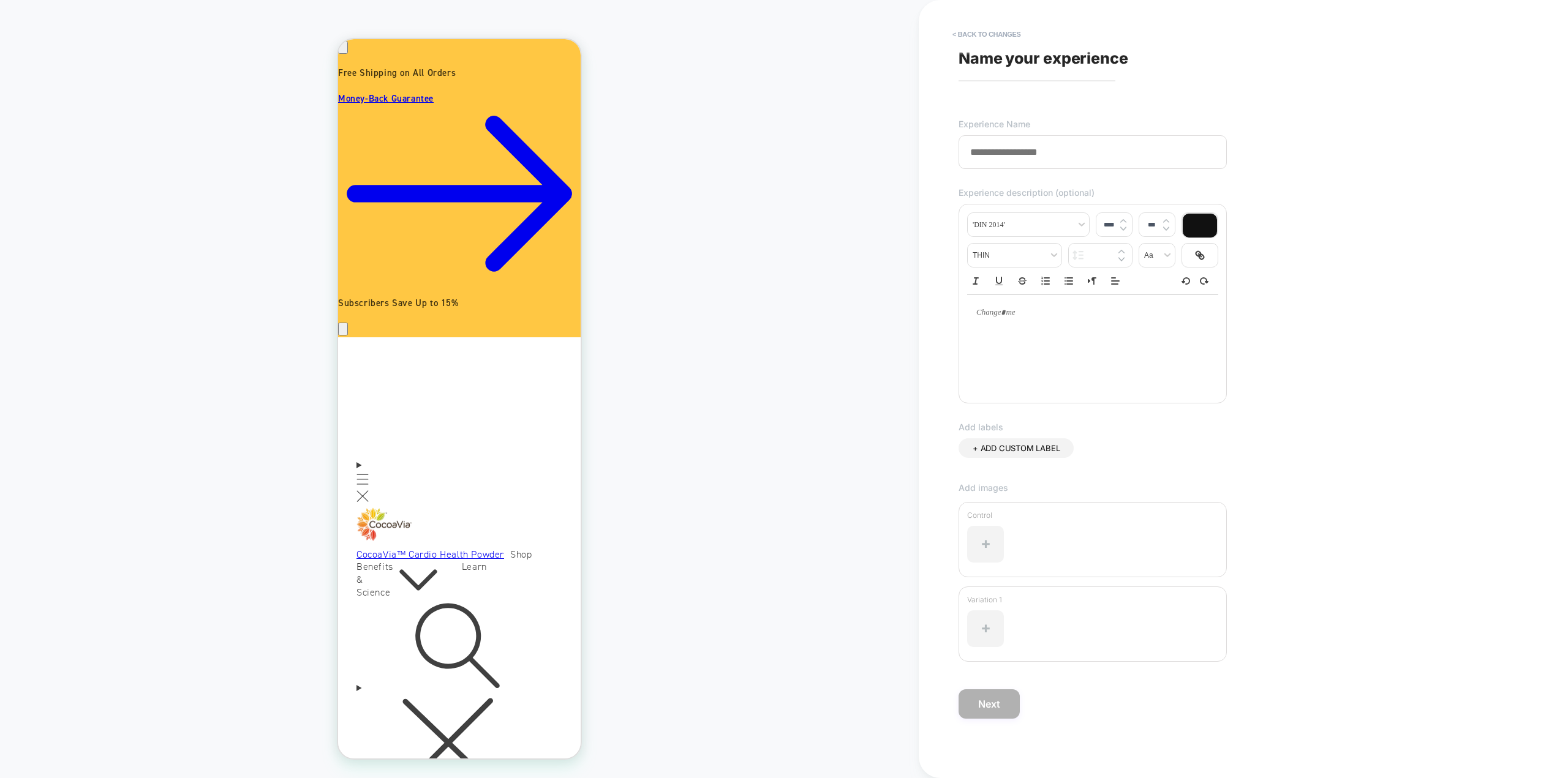
click at [1053, 159] on input at bounding box center [1093, 152] width 268 height 34
type input "*"
click at [1309, 181] on div "**********" at bounding box center [1182, 389] width 460 height 754
drag, startPoint x: 999, startPoint y: 153, endPoint x: 985, endPoint y: 152, distance: 14.0
click at [985, 152] on input "**********" at bounding box center [1093, 152] width 268 height 34
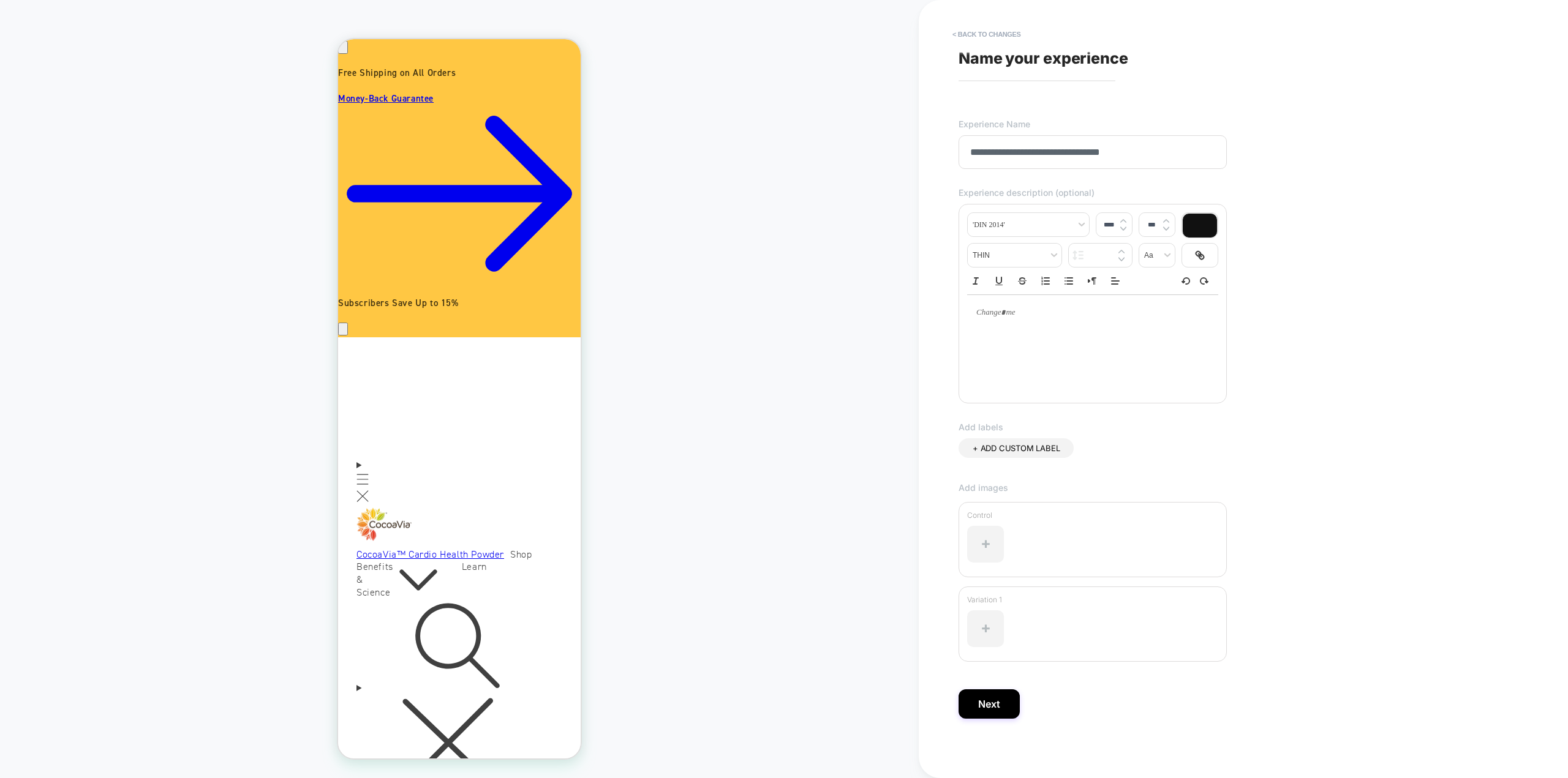
click at [987, 152] on input "**********" at bounding box center [1093, 152] width 268 height 34
type input "**********"
click at [1298, 327] on div "**********" at bounding box center [1182, 389] width 460 height 754
click at [1000, 34] on button "< Back to changes" at bounding box center [987, 34] width 81 height 19
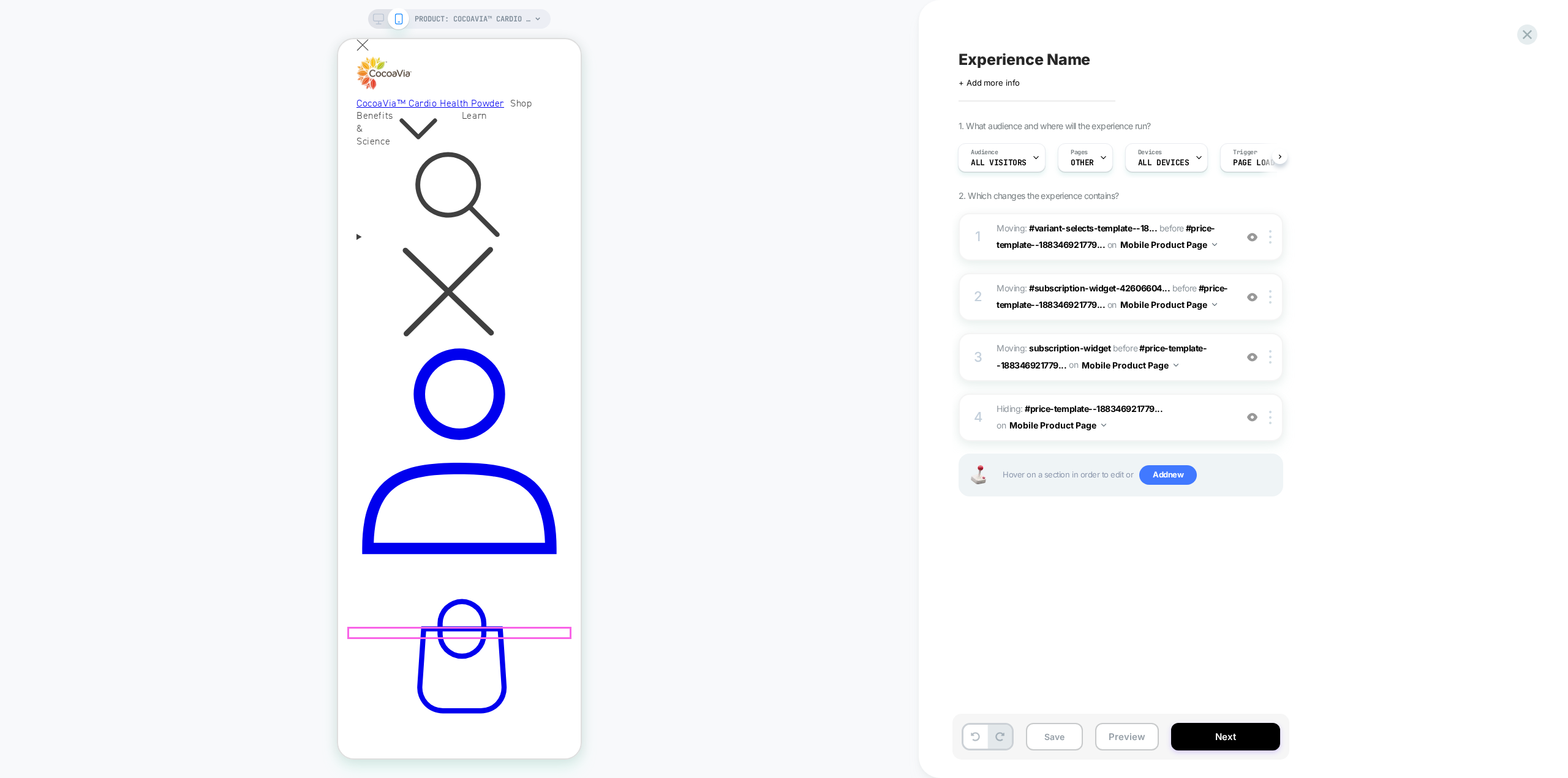
scroll to position [490, 0]
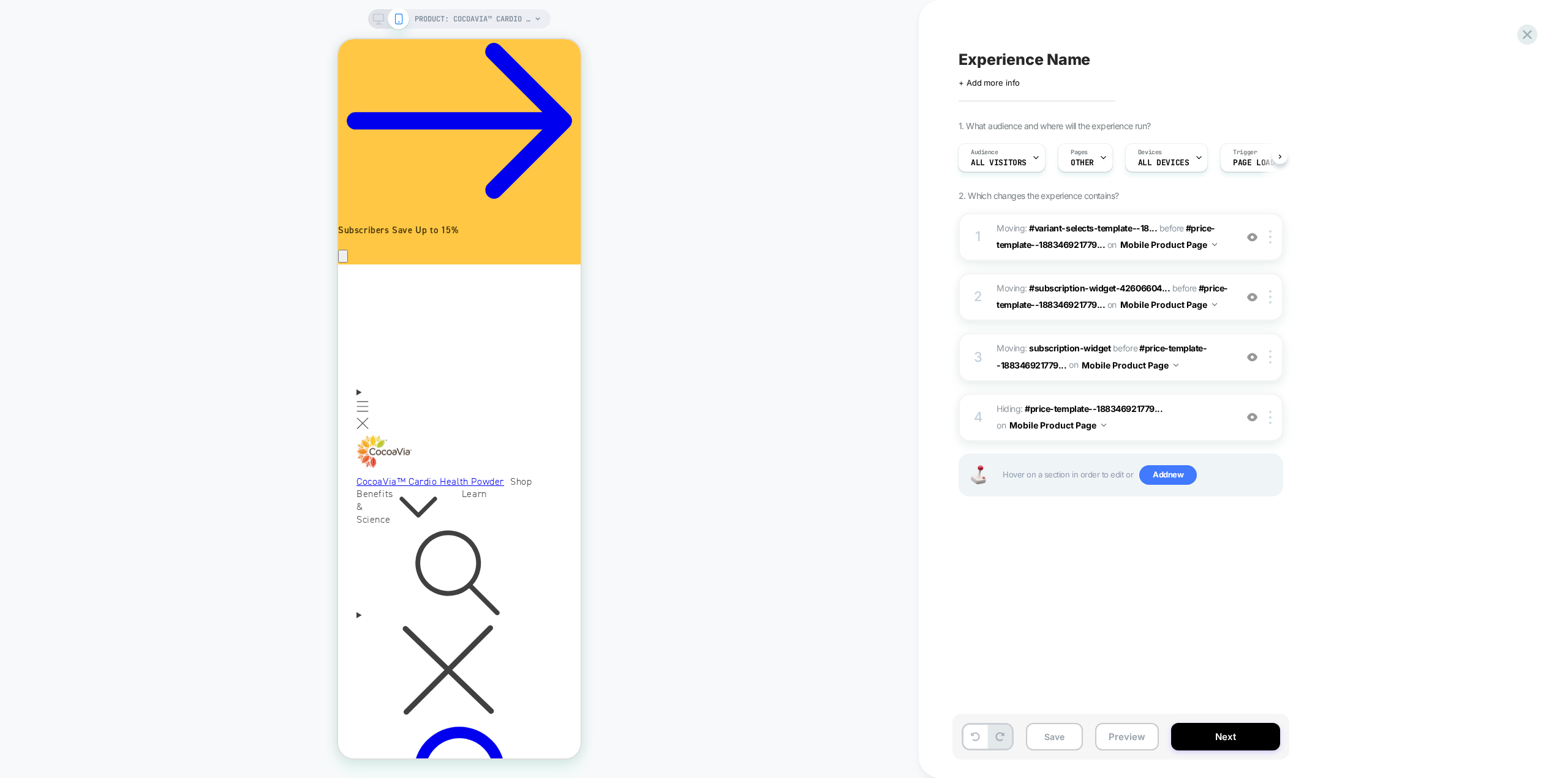
scroll to position [61, 0]
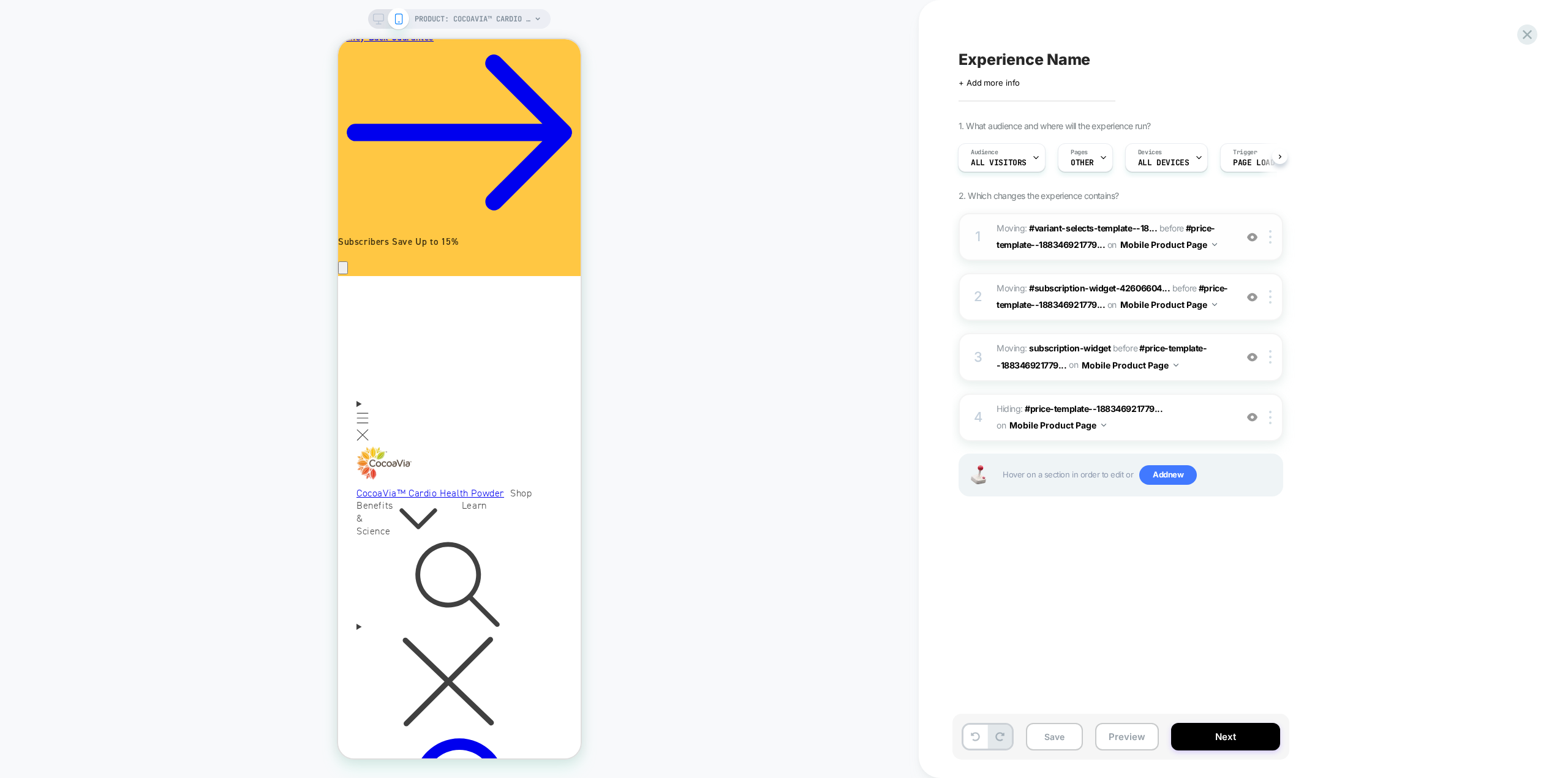
click at [1239, 219] on div "1 Moving: #variant-selects-template--18... #variant-selects-template--188346921…" at bounding box center [1121, 237] width 325 height 47
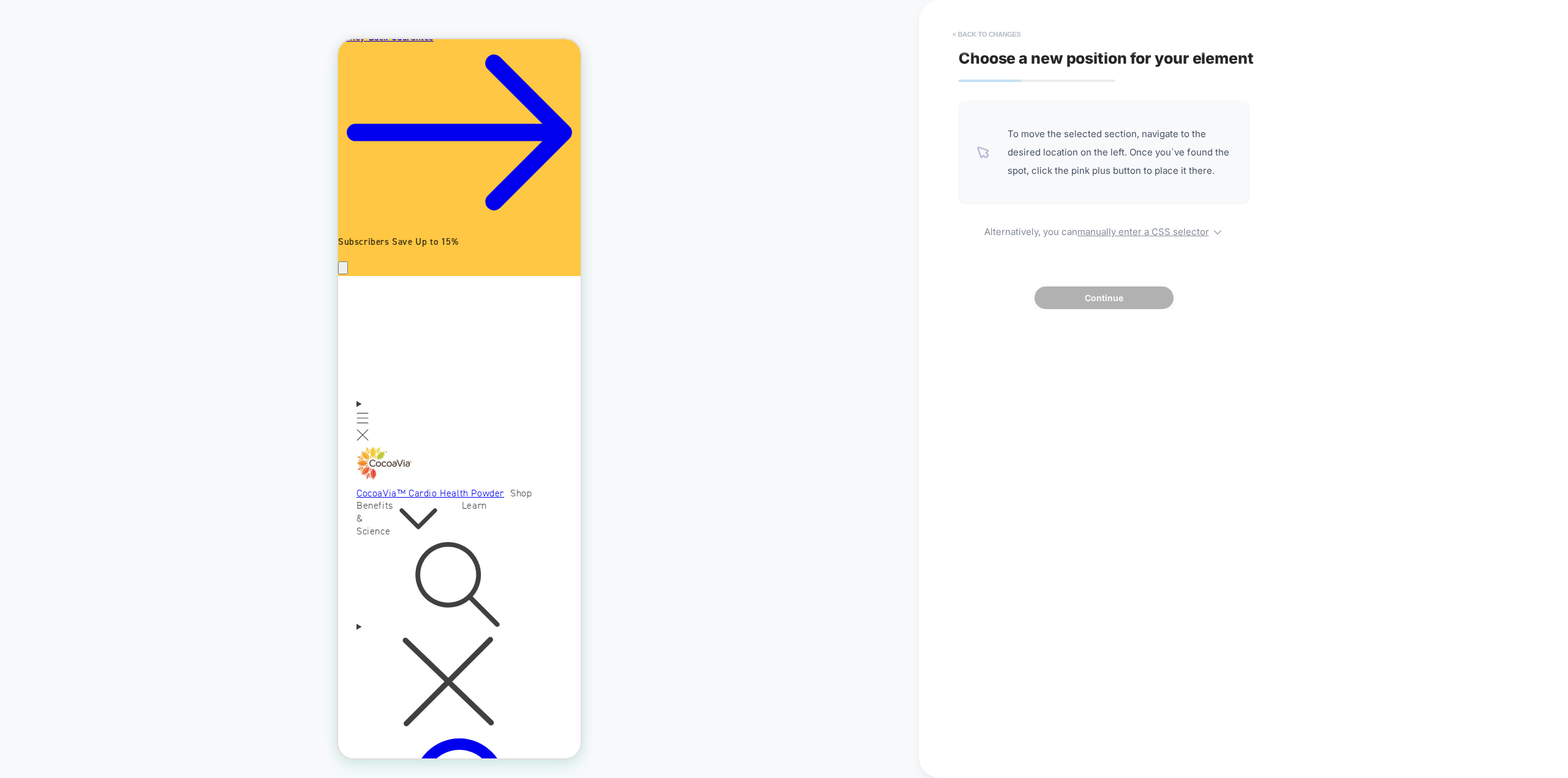
click at [965, 33] on button "< Back to changes" at bounding box center [987, 34] width 81 height 19
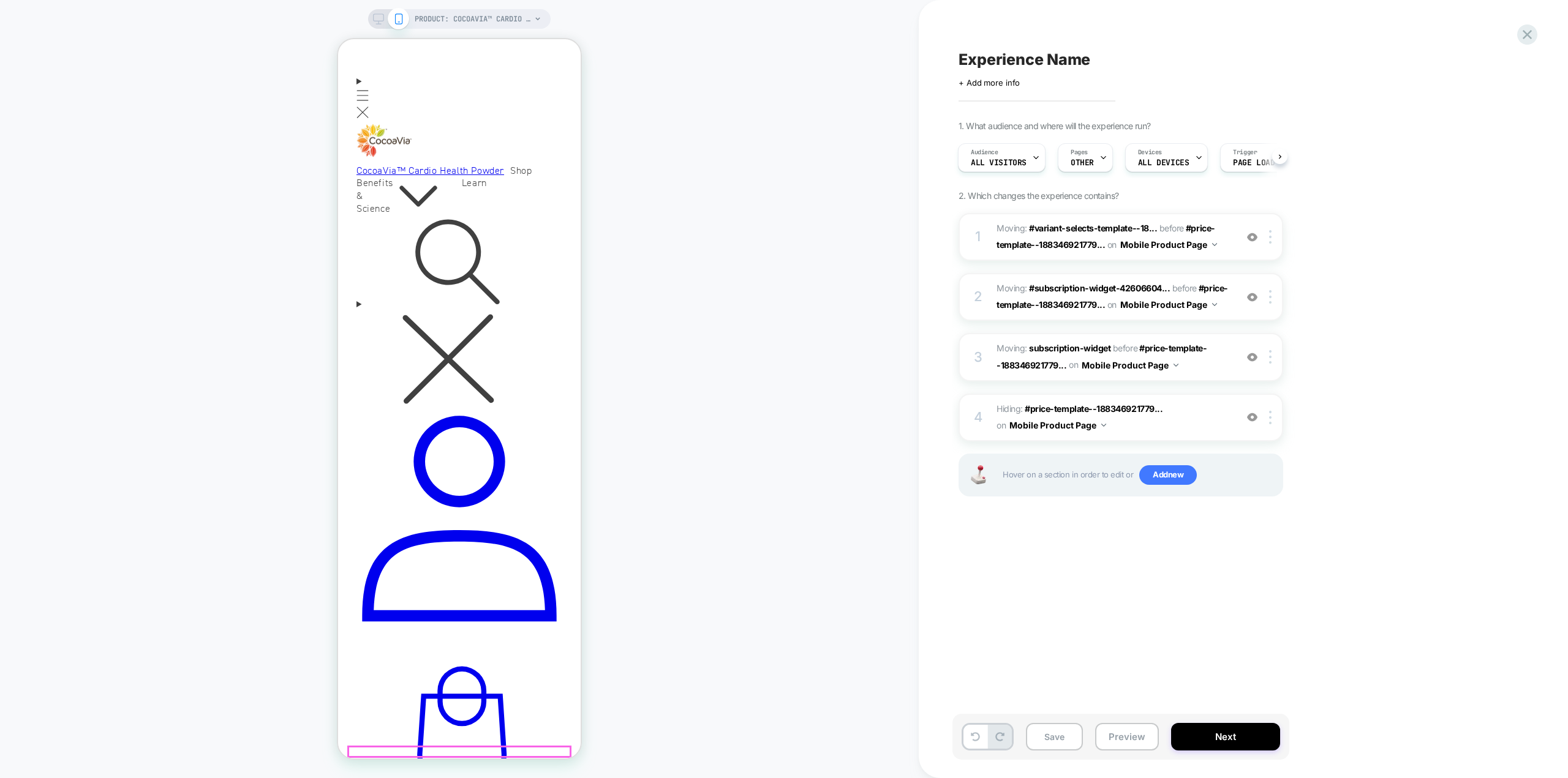
scroll to position [367, 0]
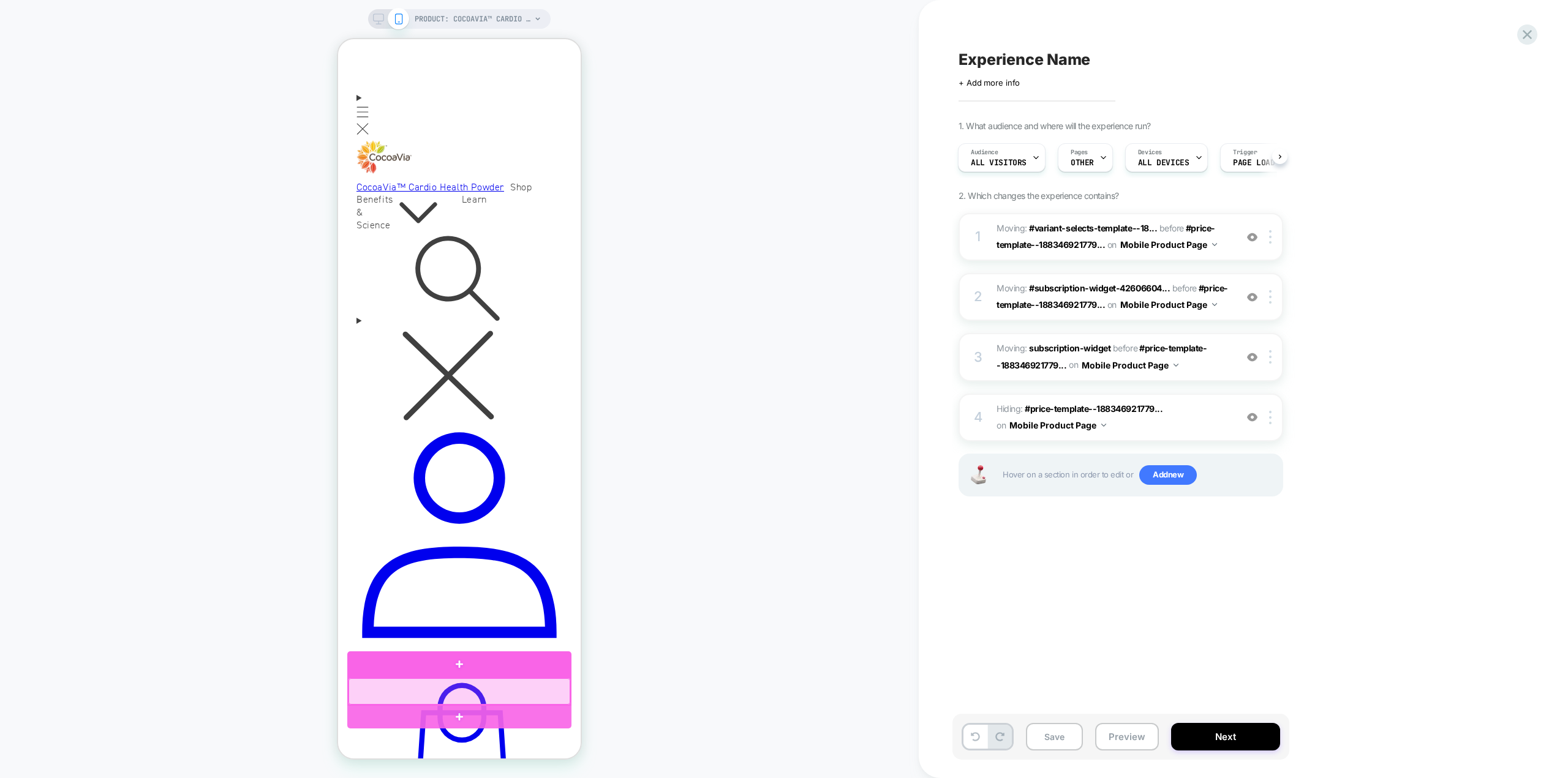
click at [501, 689] on div at bounding box center [460, 691] width 222 height 26
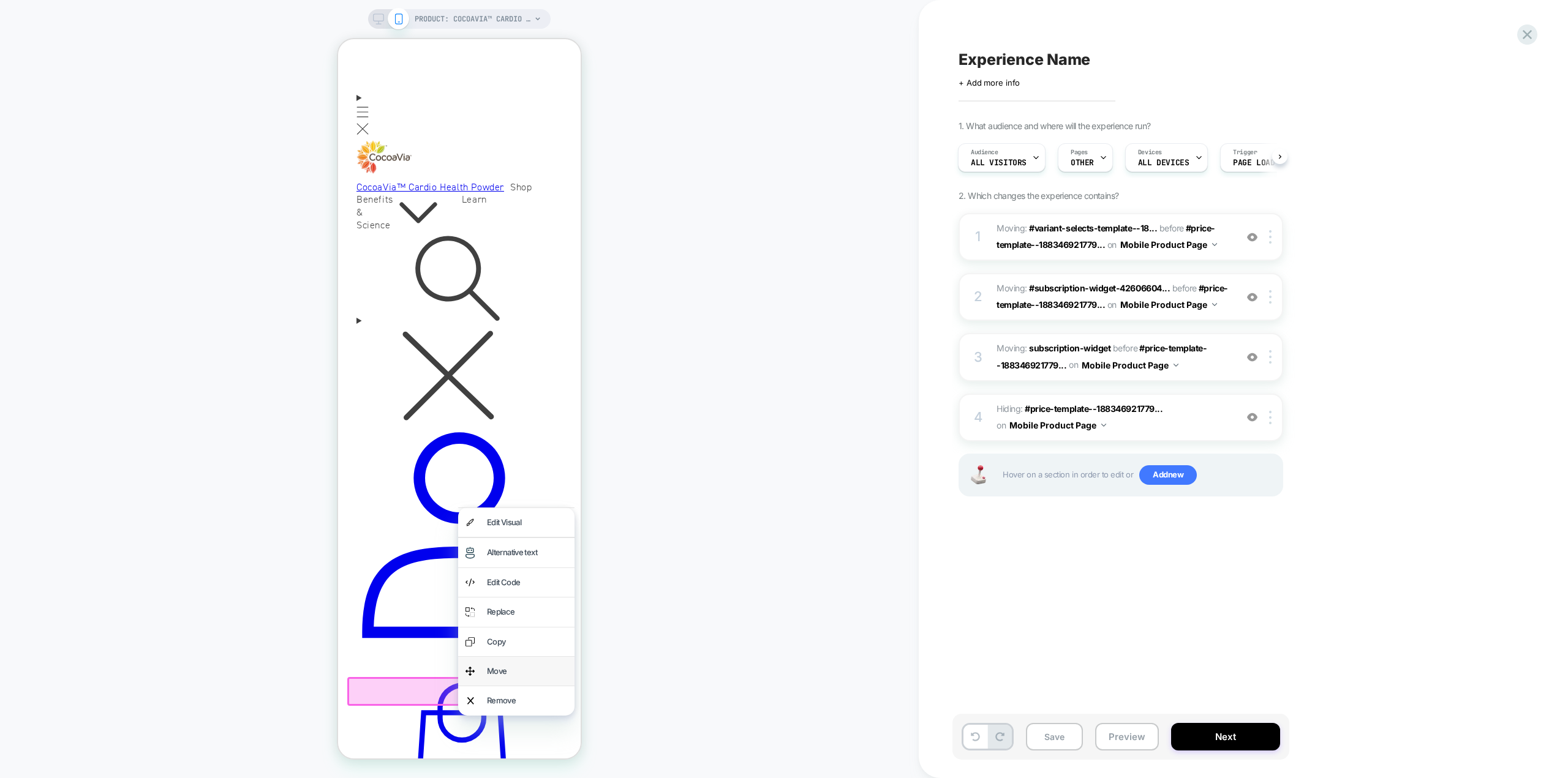
click at [487, 673] on div "Move" at bounding box center [527, 671] width 80 height 14
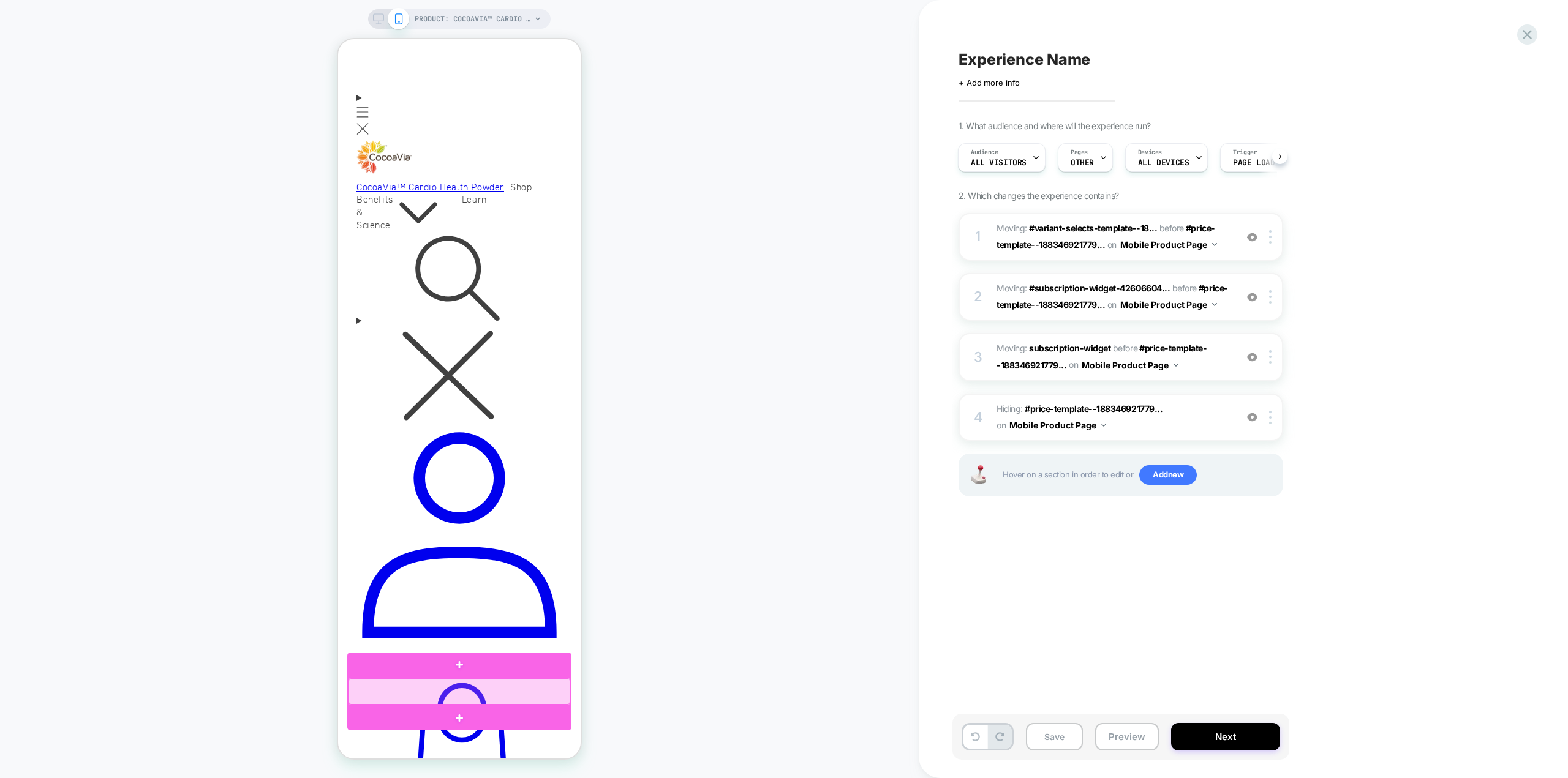
click at [495, 694] on div at bounding box center [460, 691] width 222 height 26
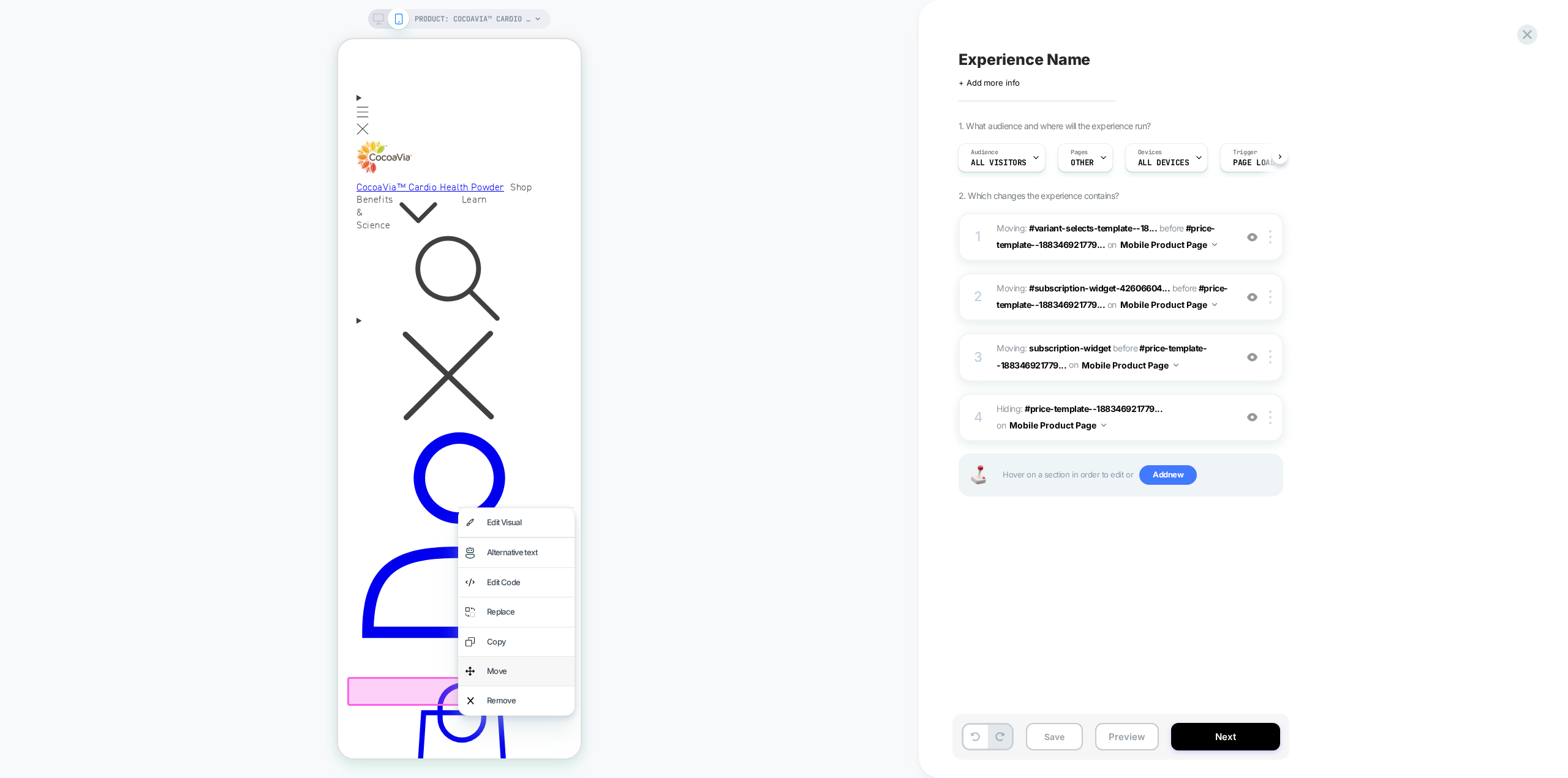
click at [501, 674] on div "Move" at bounding box center [527, 671] width 80 height 14
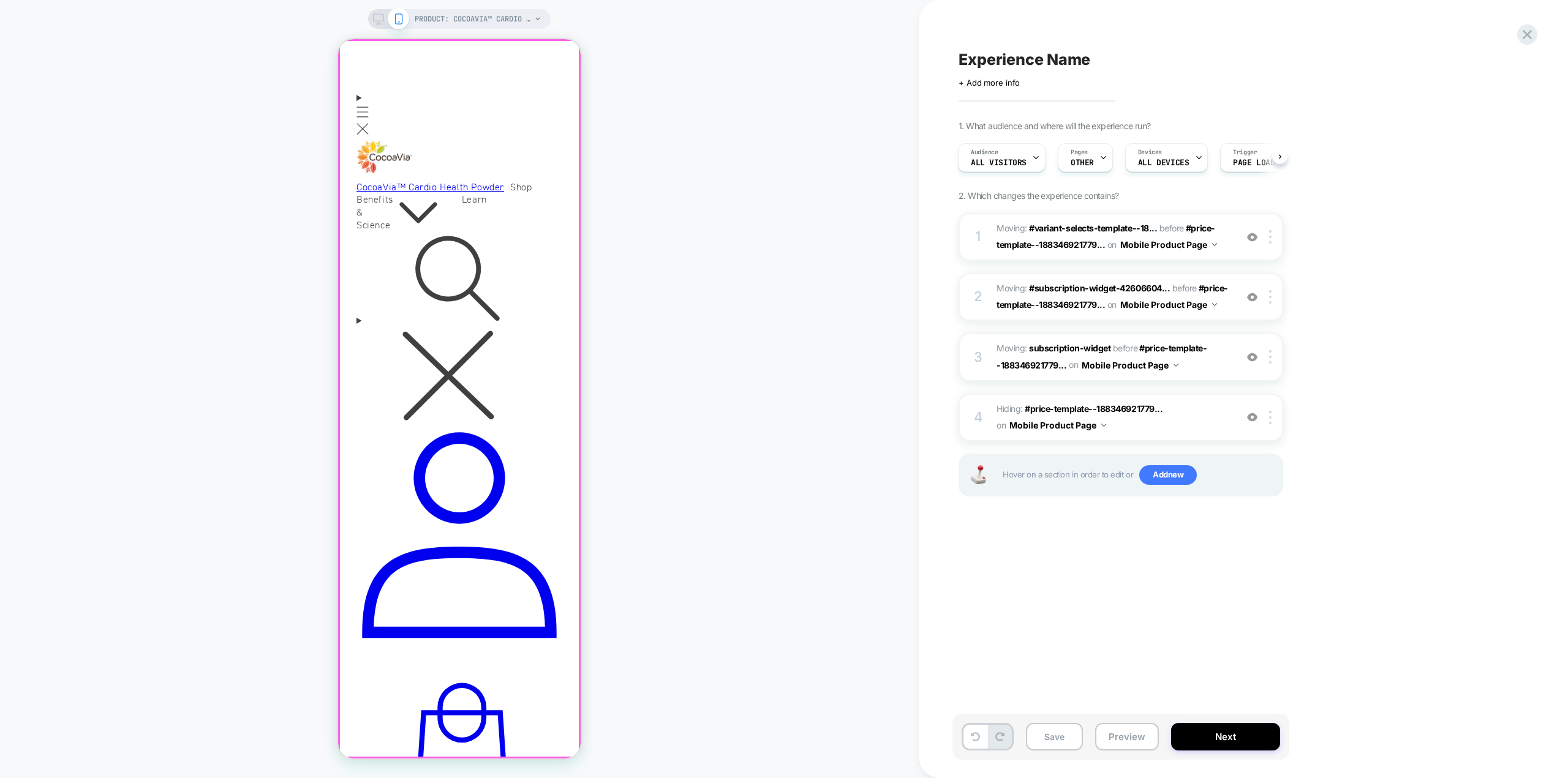
click at [438, 435] on div at bounding box center [459, 399] width 240 height 717
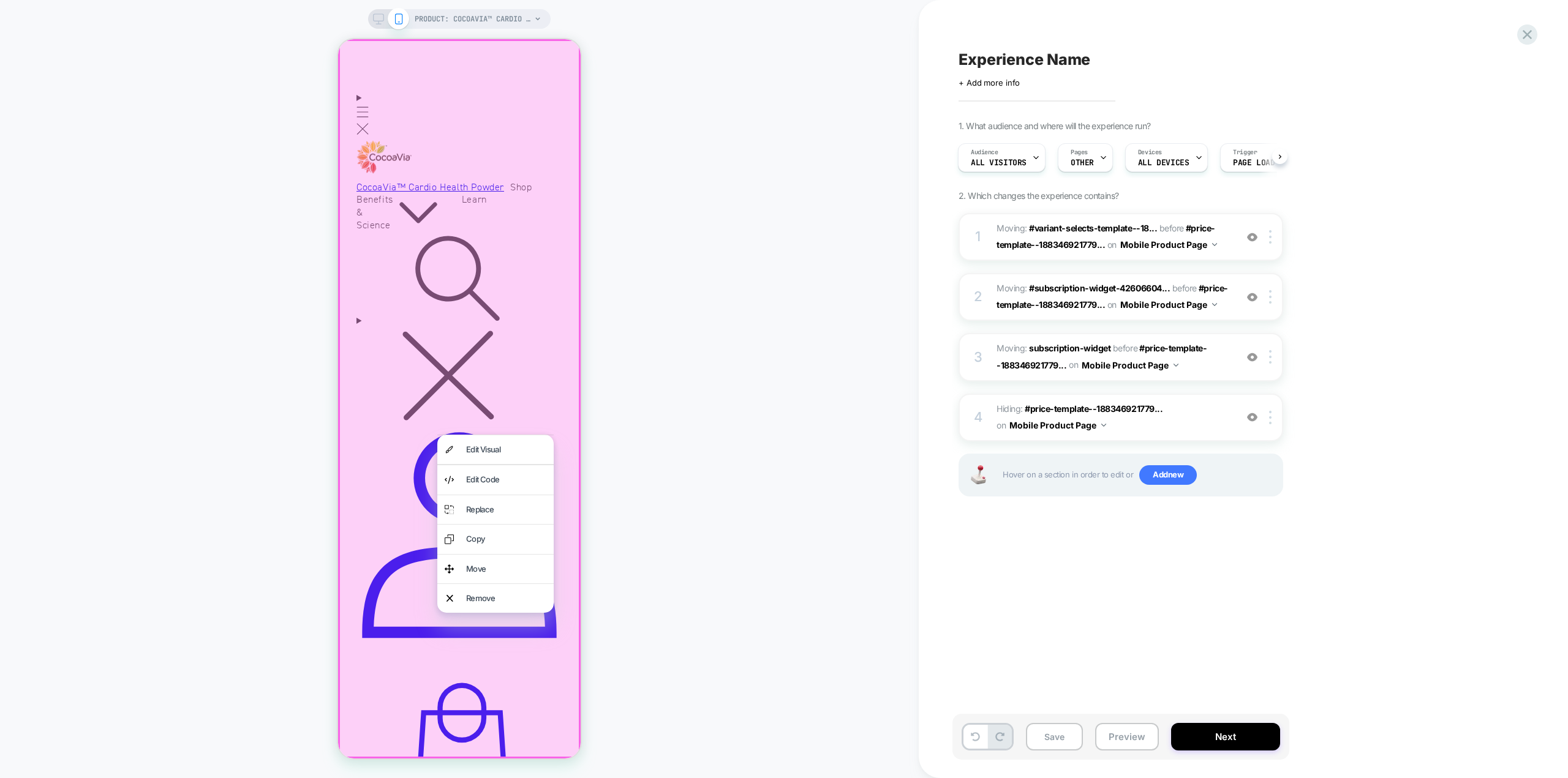
click at [401, 545] on div at bounding box center [459, 399] width 243 height 720
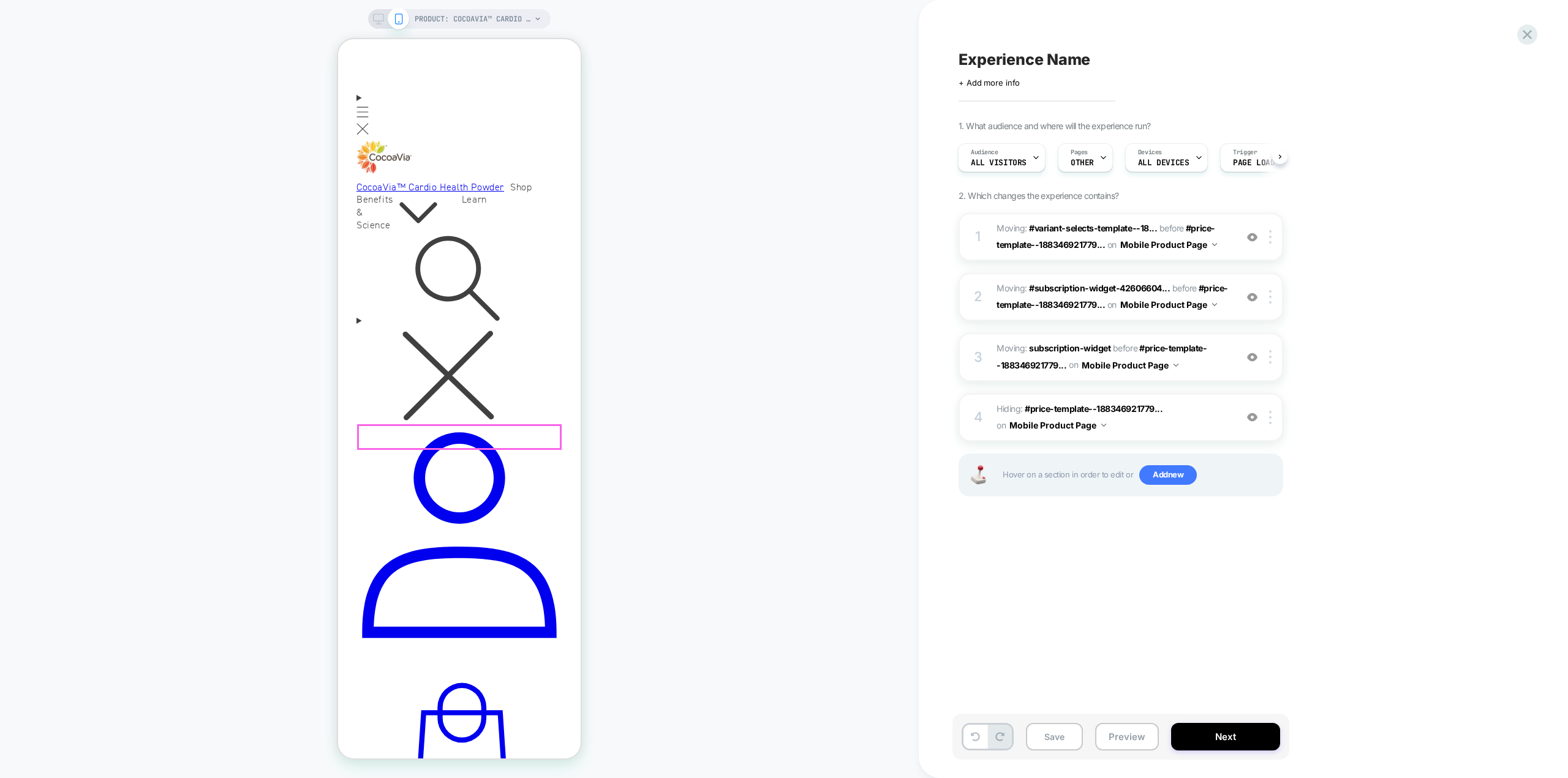
click at [1057, 735] on button "Save" at bounding box center [1054, 737] width 57 height 28
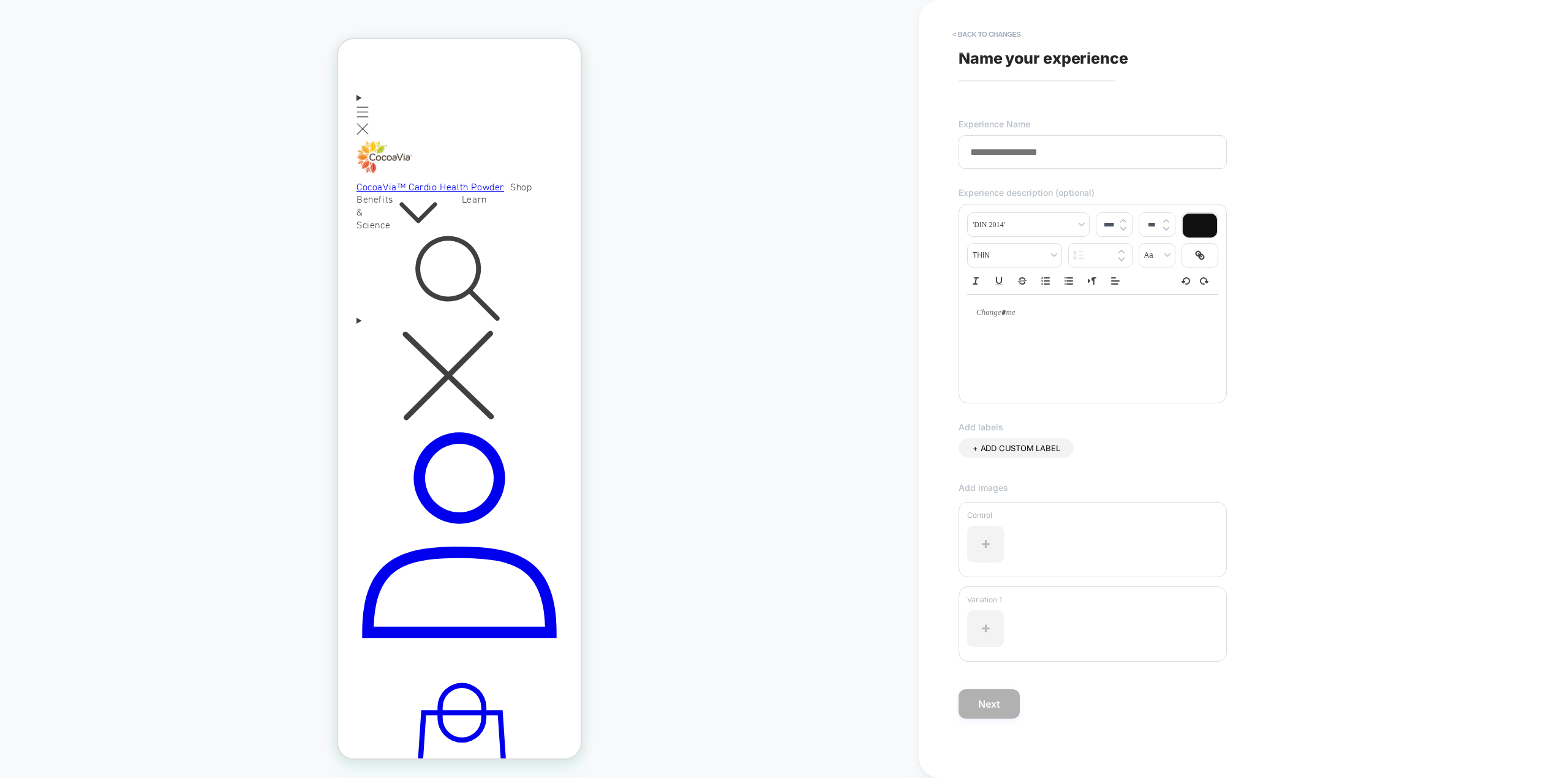
click at [1028, 160] on input at bounding box center [1093, 152] width 268 height 34
type input "*"
type input "**********"
click at [1300, 363] on div "**********" at bounding box center [1182, 389] width 460 height 754
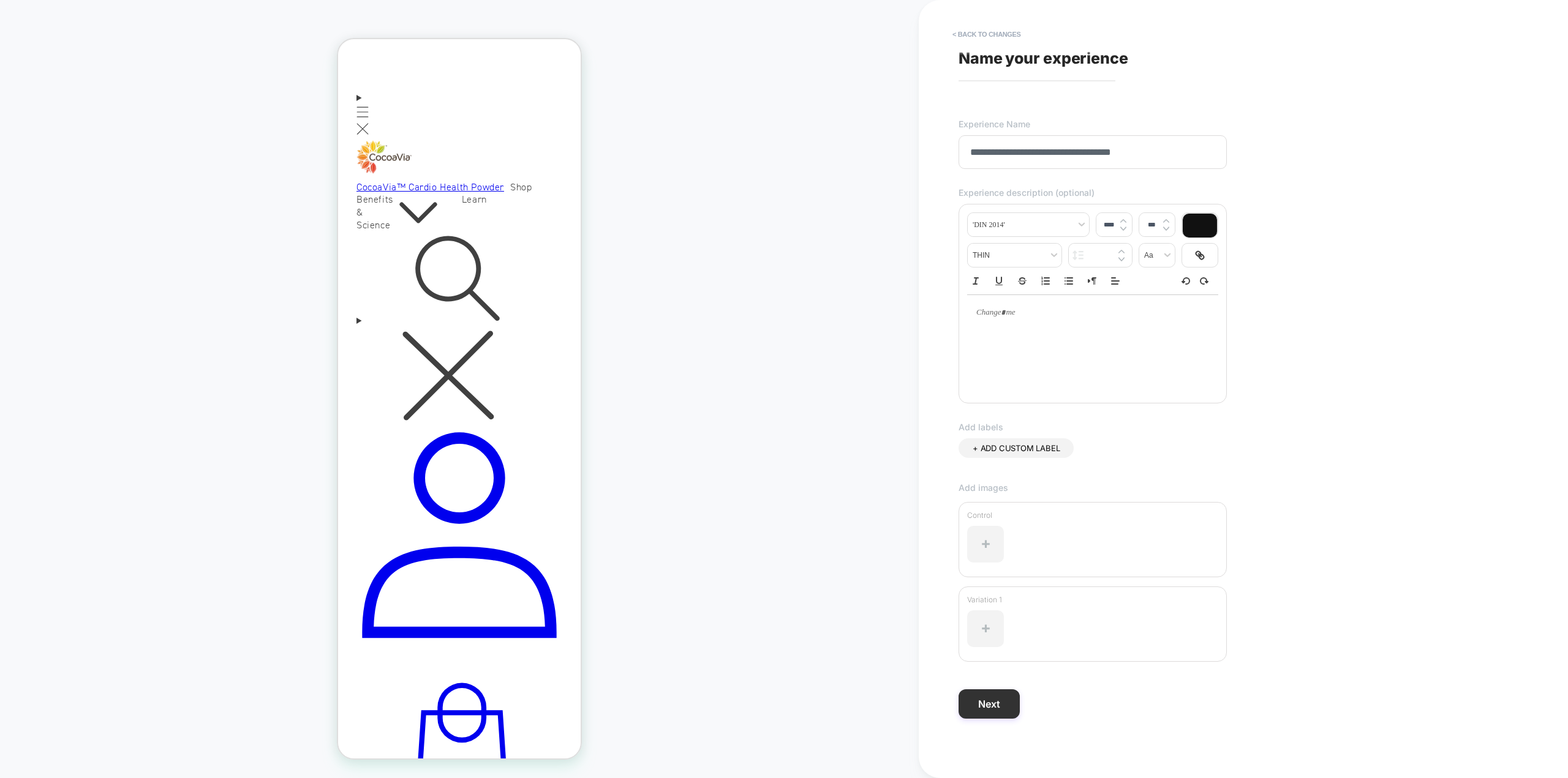
scroll to position [3, 0]
click at [1006, 702] on button "Next" at bounding box center [989, 702] width 61 height 30
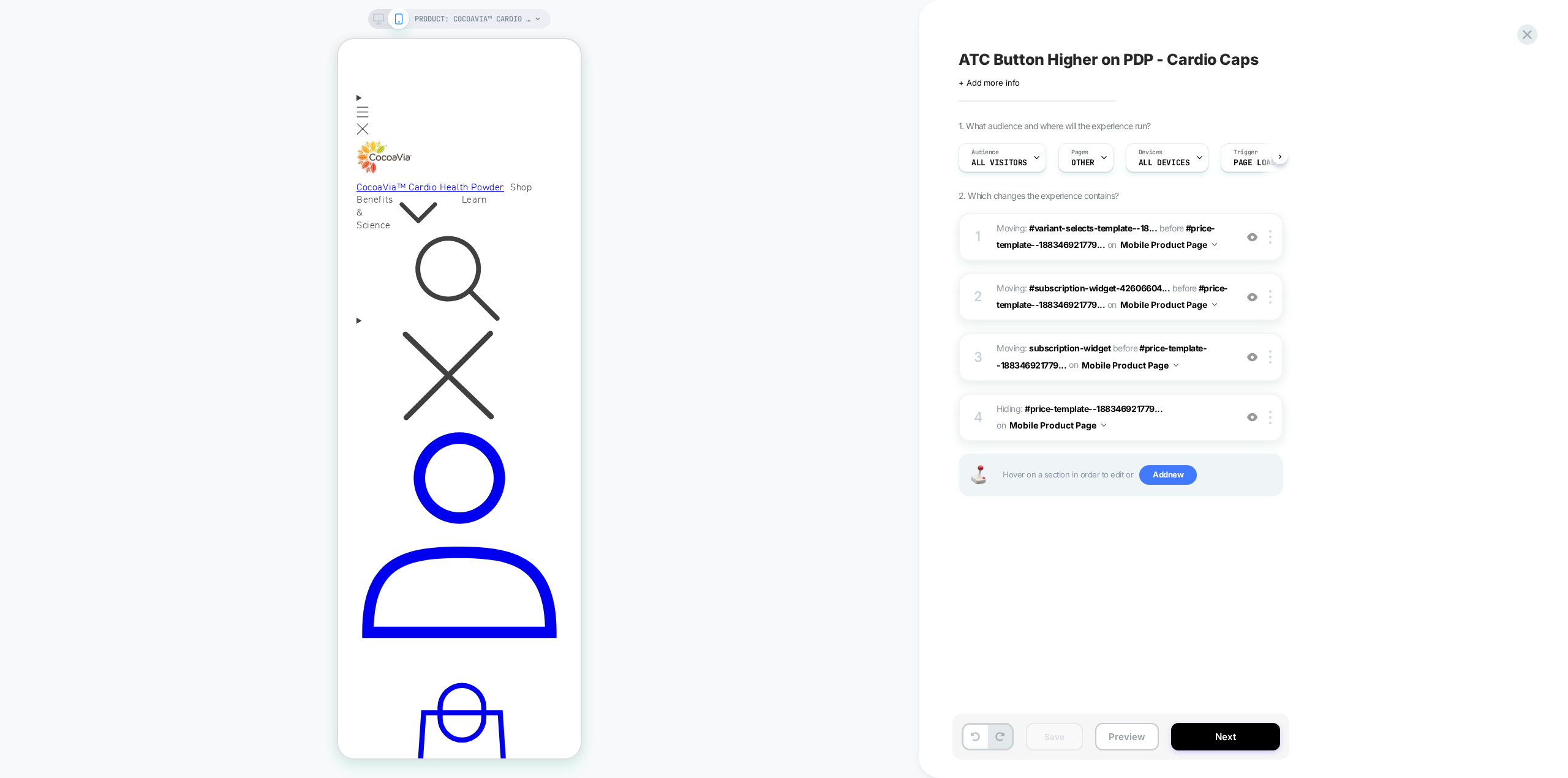
scroll to position [0, 1]
click at [1222, 734] on button "Next" at bounding box center [1225, 737] width 109 height 28
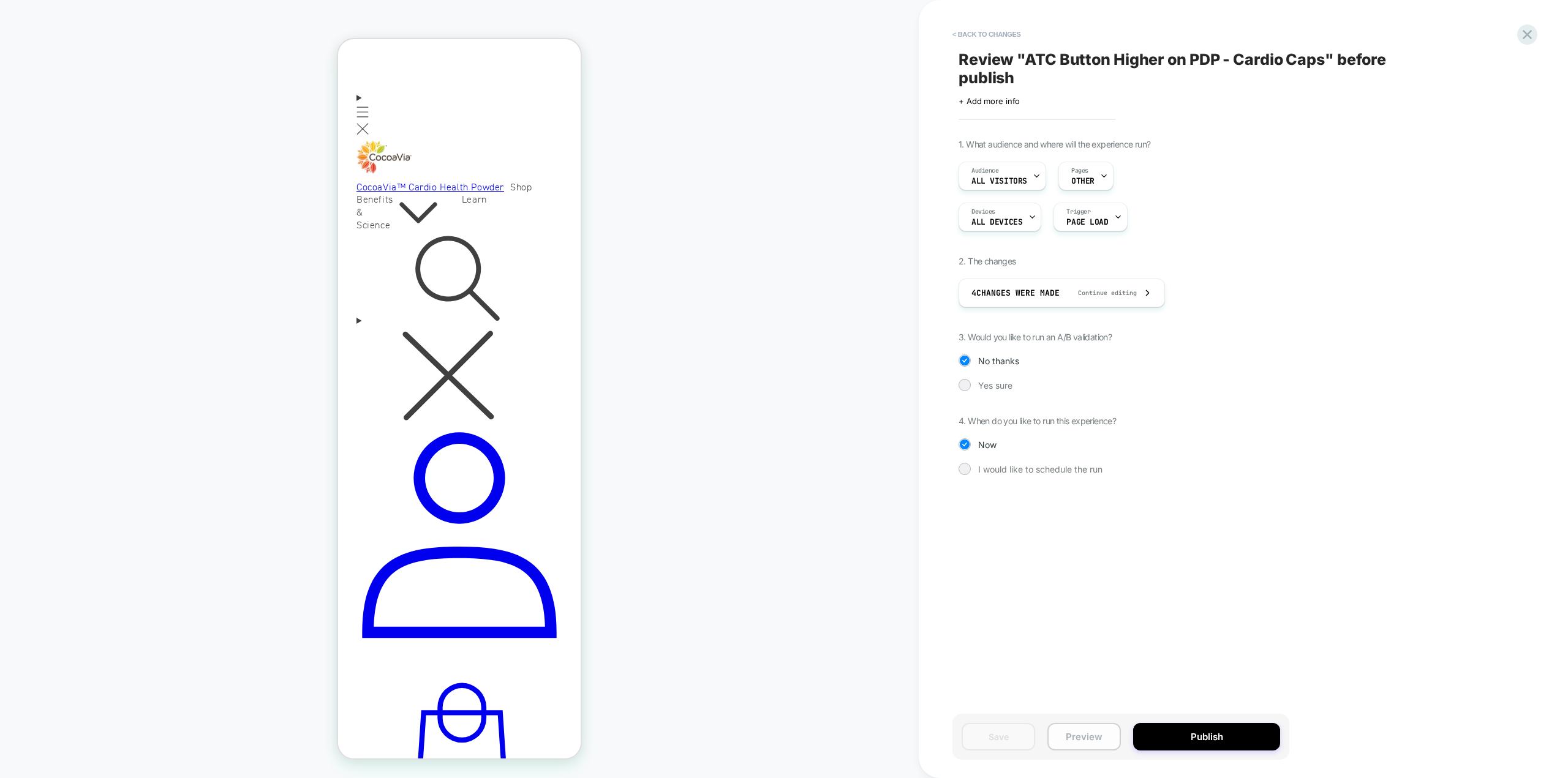
click at [1086, 734] on button "Preview" at bounding box center [1084, 737] width 74 height 28
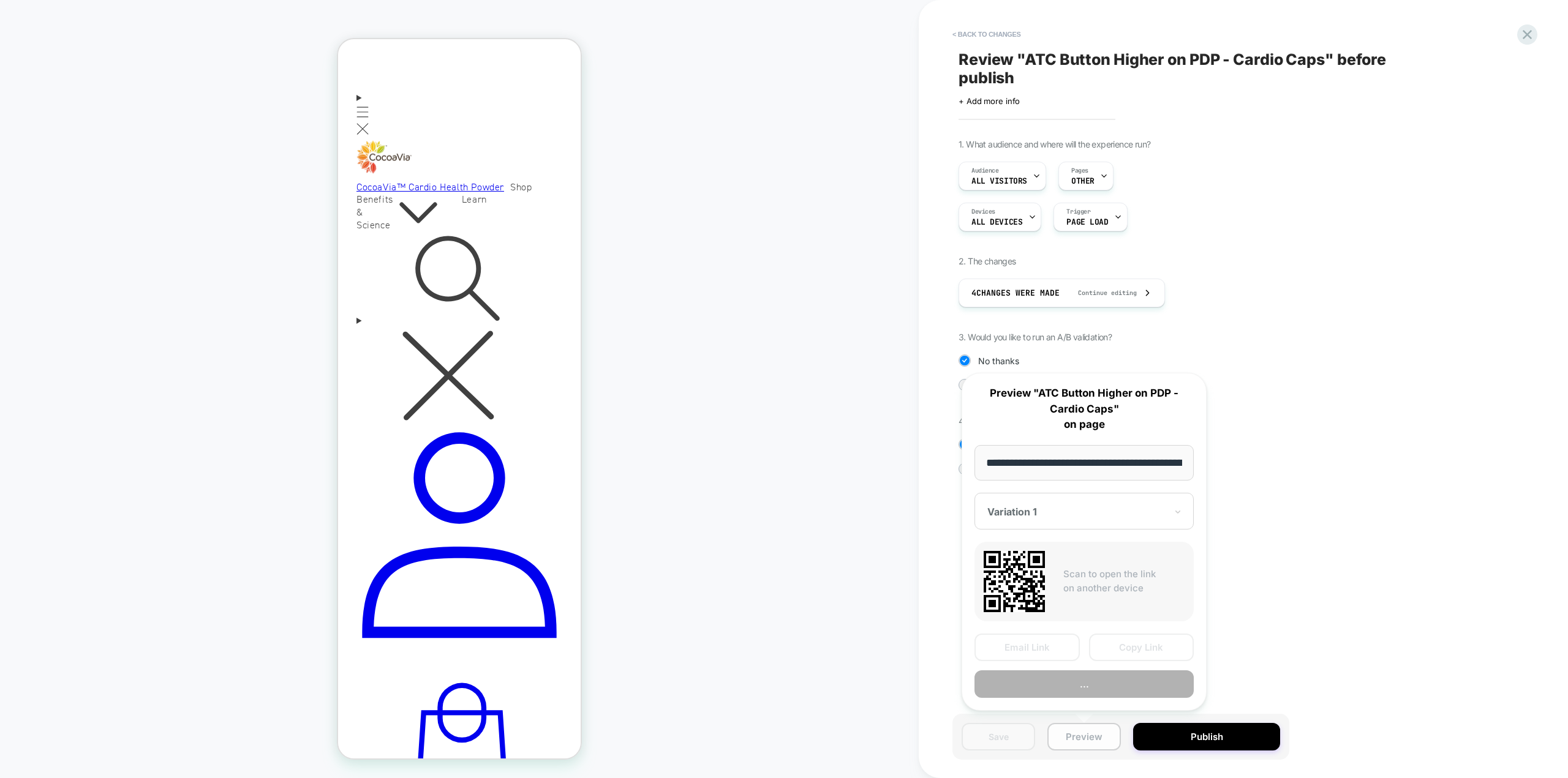
scroll to position [0, 267]
click at [1313, 349] on div "1. What audience and where will the experience run? Audience All Visitors Pages…" at bounding box center [1182, 316] width 447 height 354
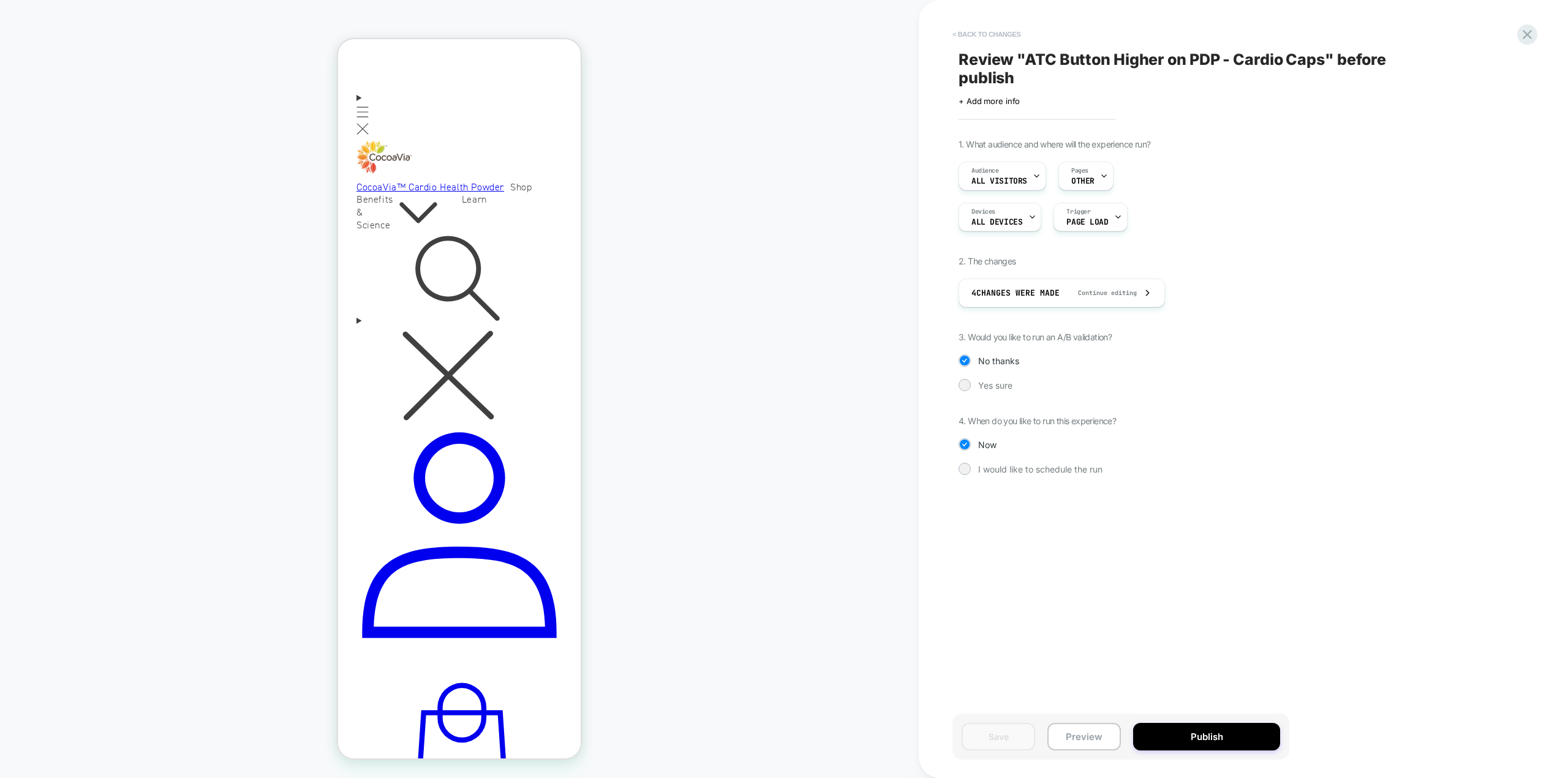
click at [967, 33] on button "< Back to changes" at bounding box center [987, 34] width 81 height 19
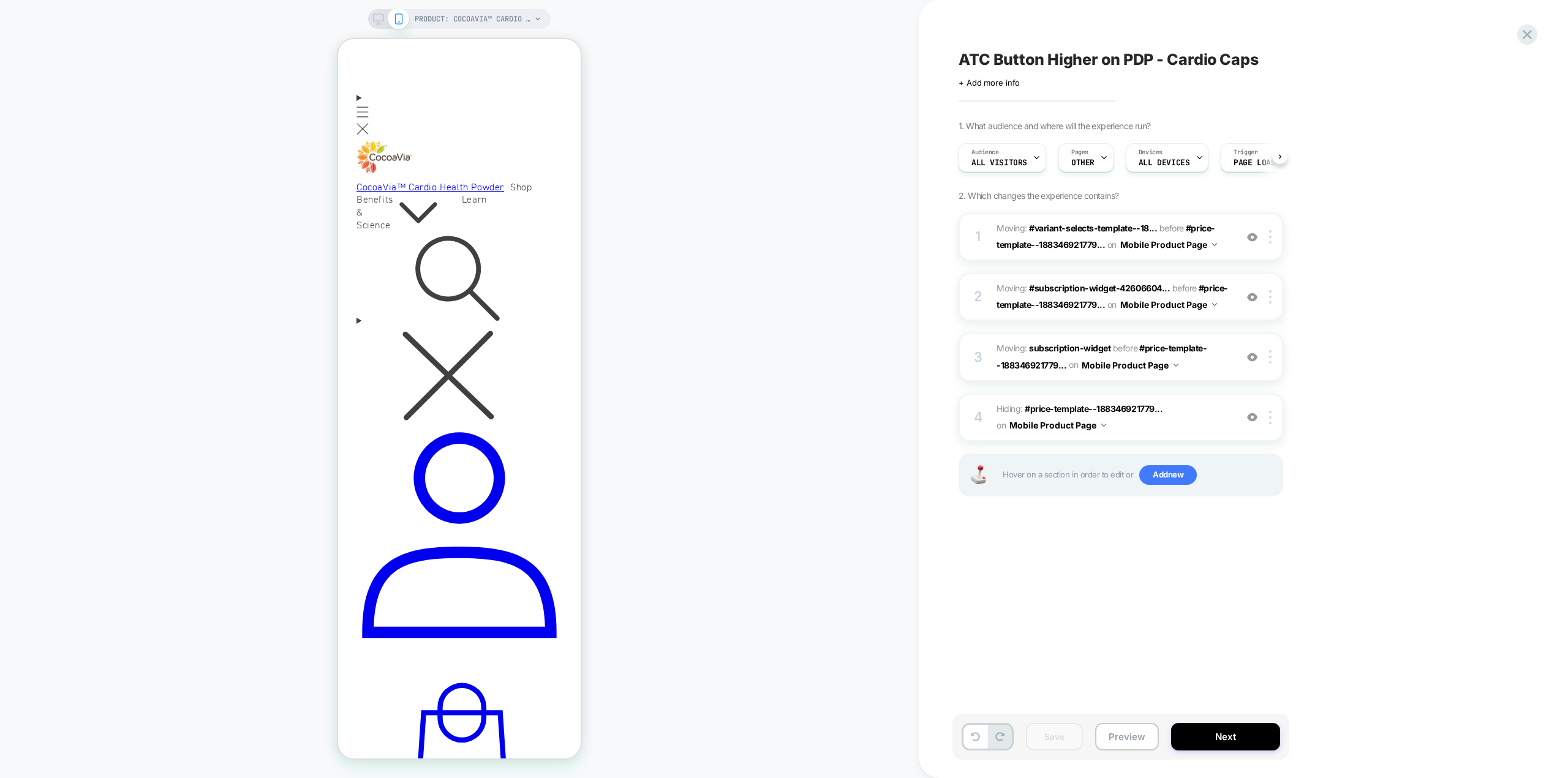
scroll to position [0, 1]
click at [1273, 241] on div at bounding box center [1272, 237] width 20 height 14
click at [1247, 338] on div "Delete" at bounding box center [1271, 335] width 109 height 33
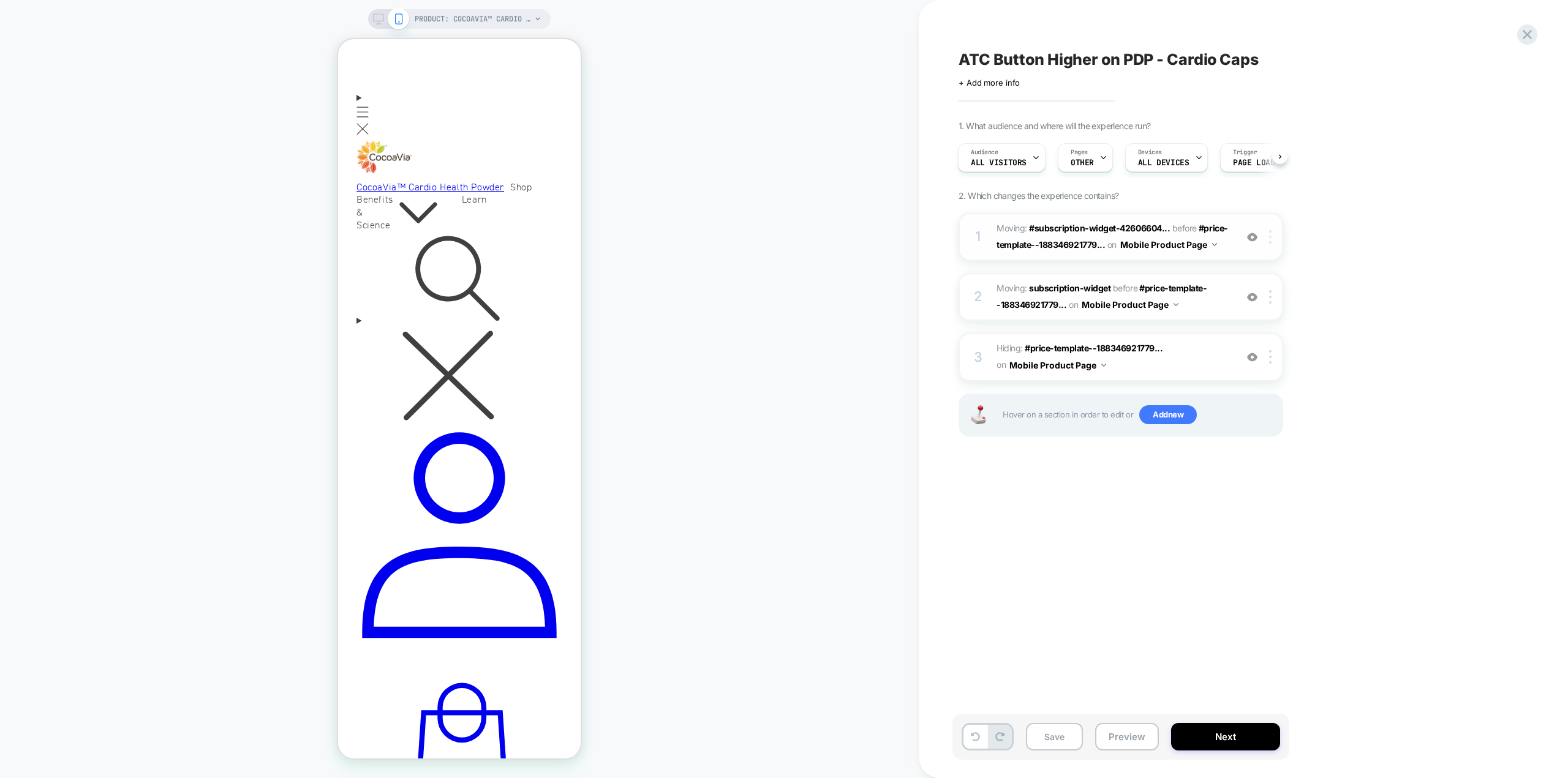
click at [1270, 241] on img at bounding box center [1271, 237] width 3 height 14
click at [1231, 341] on div "Delete" at bounding box center [1271, 335] width 109 height 33
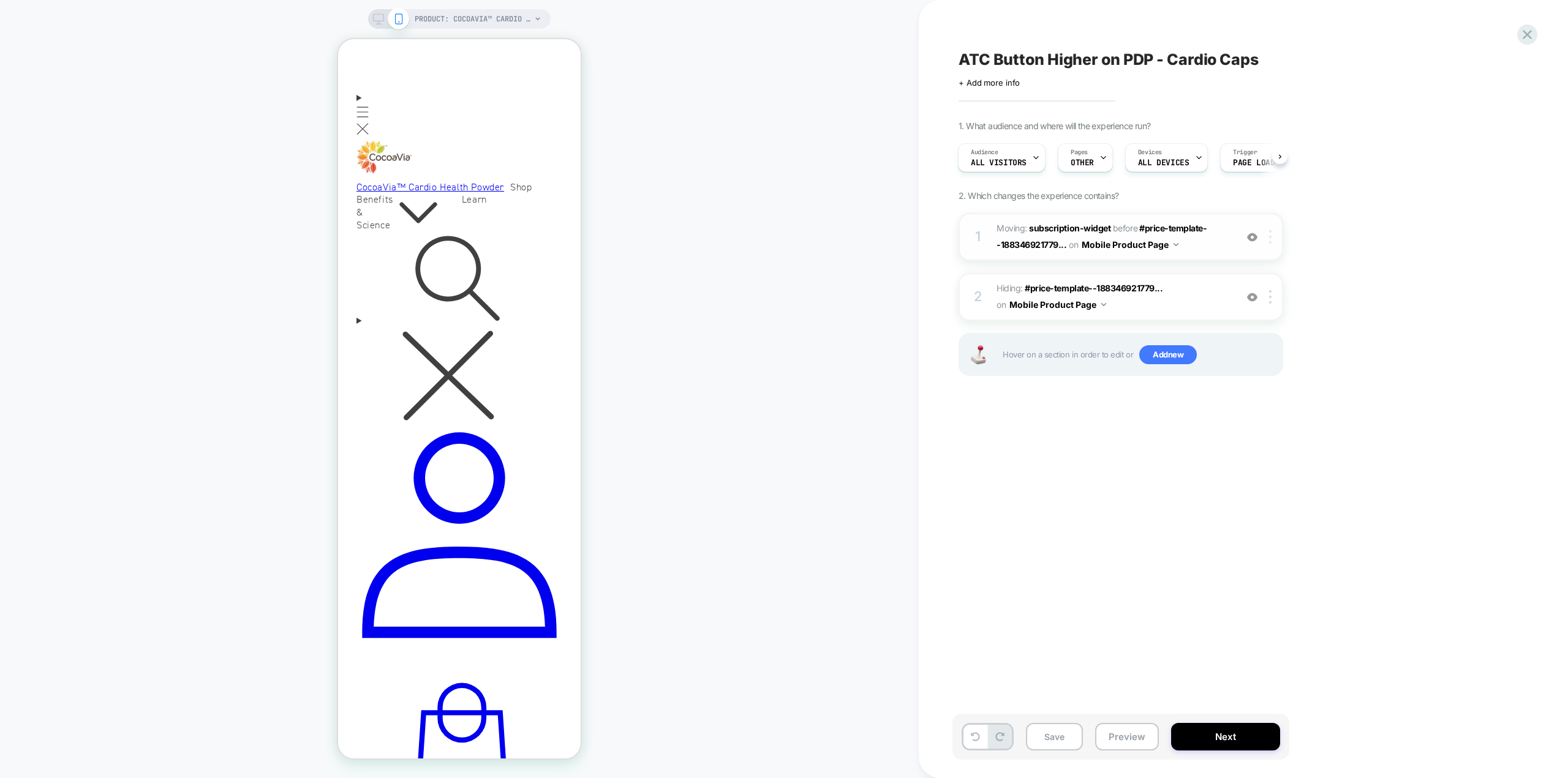
click at [1272, 237] on div at bounding box center [1272, 237] width 20 height 14
drag, startPoint x: 1242, startPoint y: 333, endPoint x: 1274, endPoint y: 290, distance: 53.6
click at [1241, 334] on div "Delete" at bounding box center [1271, 335] width 109 height 33
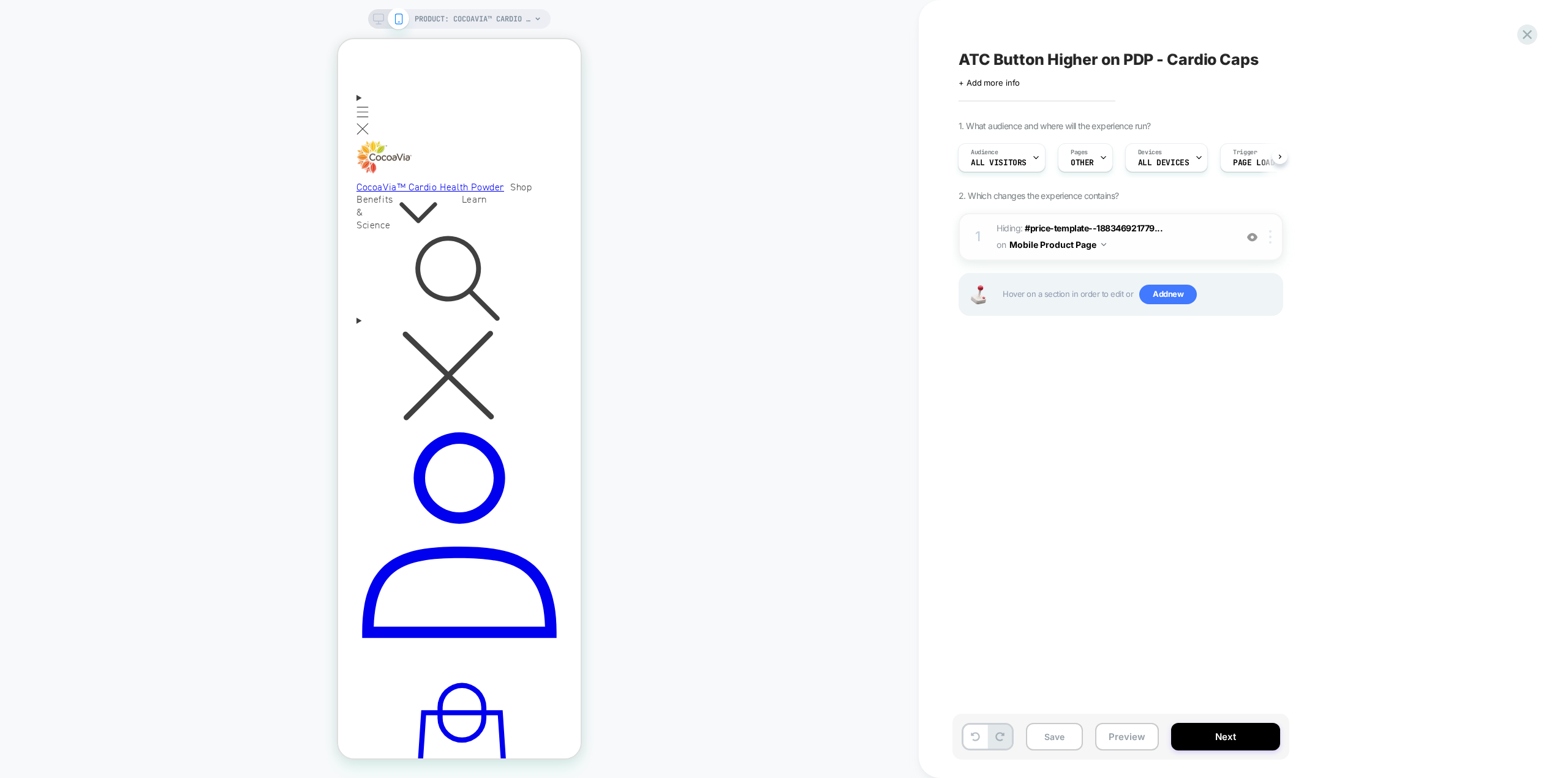
click at [1271, 232] on img at bounding box center [1271, 237] width 3 height 14
click at [1245, 476] on div "Delete" at bounding box center [1271, 471] width 109 height 33
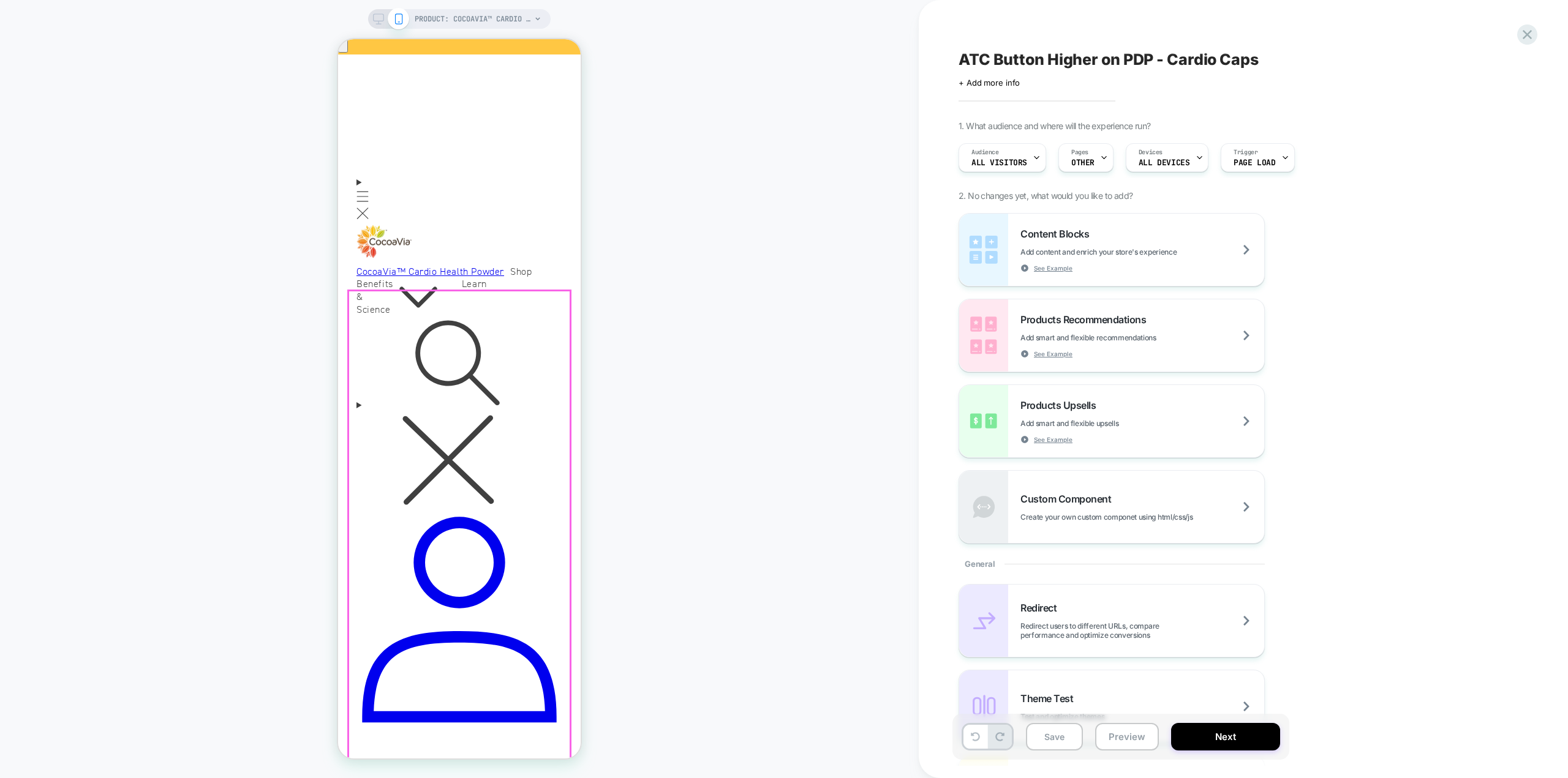
scroll to position [0, 0]
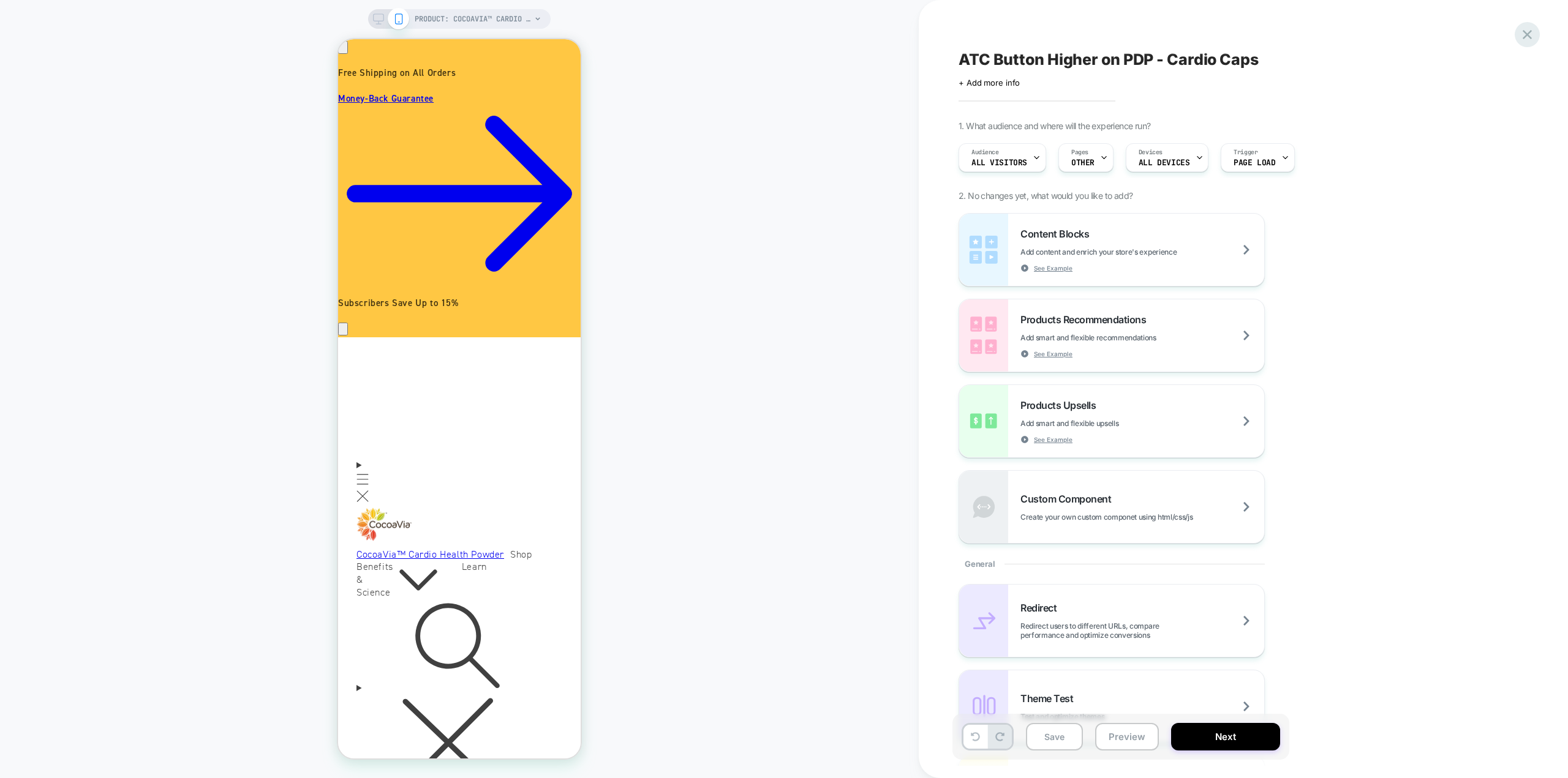
click at [1525, 27] on icon at bounding box center [1527, 34] width 17 height 17
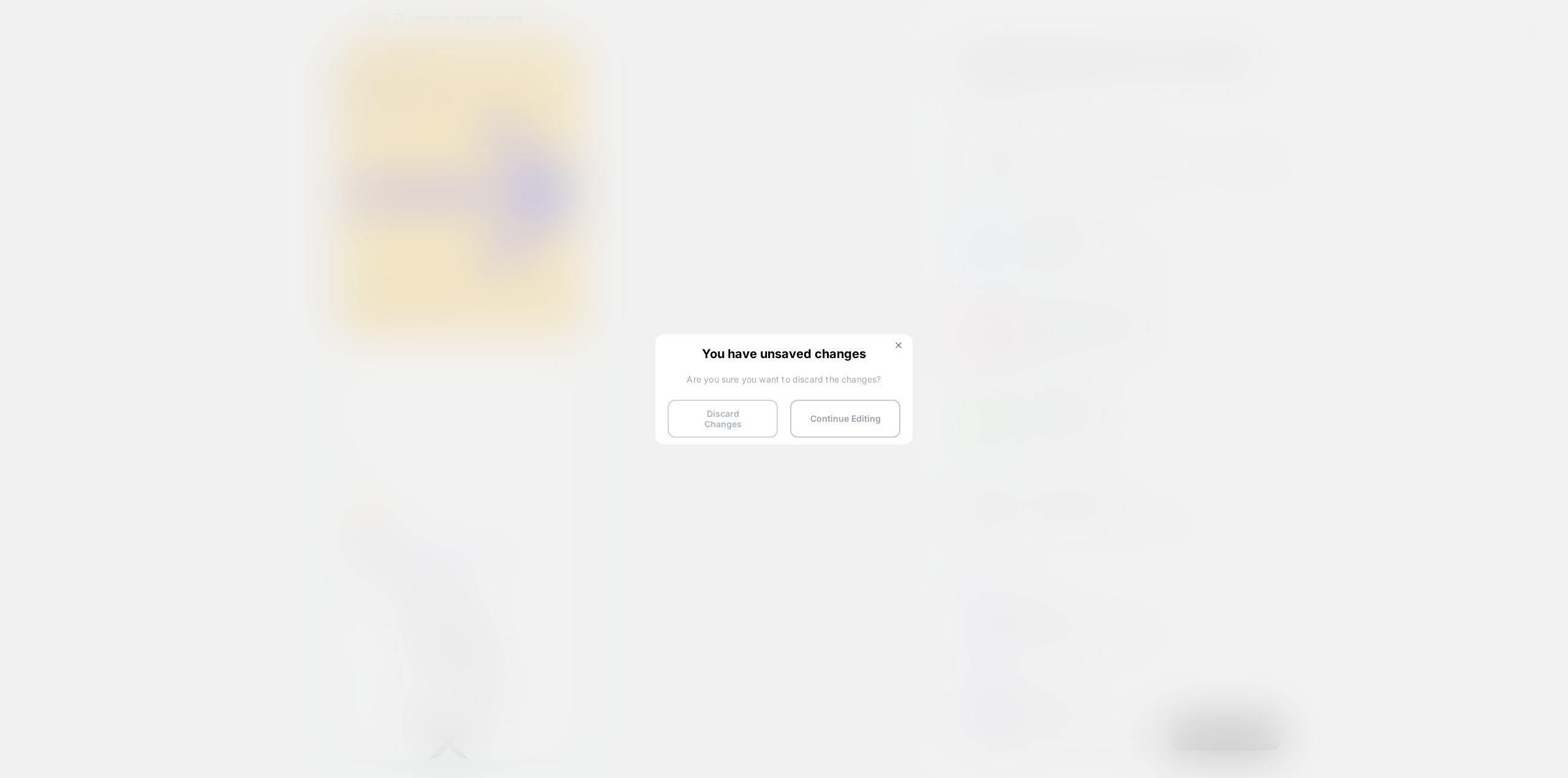
click at [697, 413] on button "Discard Changes" at bounding box center [722, 418] width 110 height 38
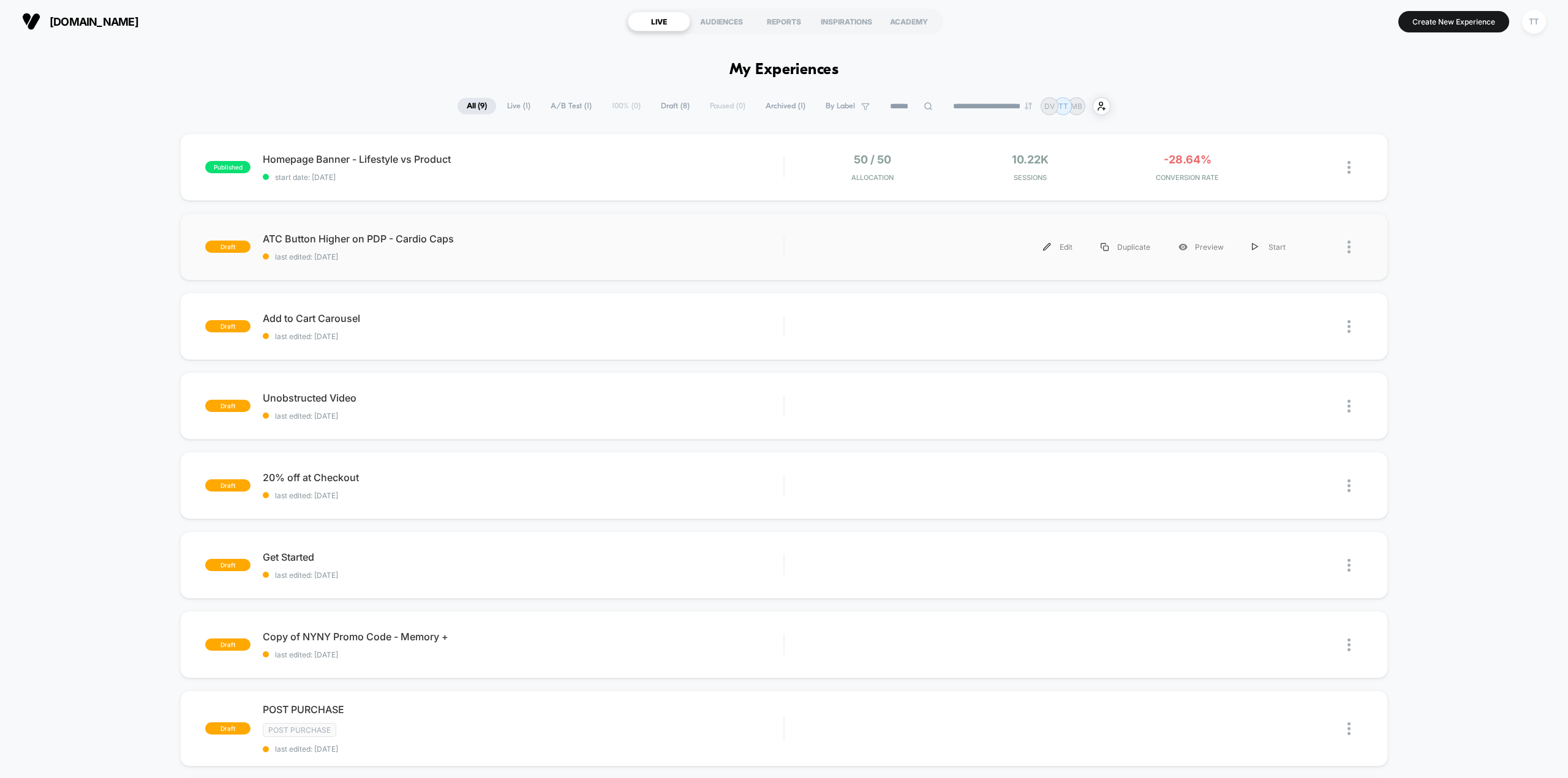
click at [1349, 244] on img at bounding box center [1349, 247] width 3 height 13
click at [1267, 305] on div "Delete" at bounding box center [1286, 303] width 110 height 28
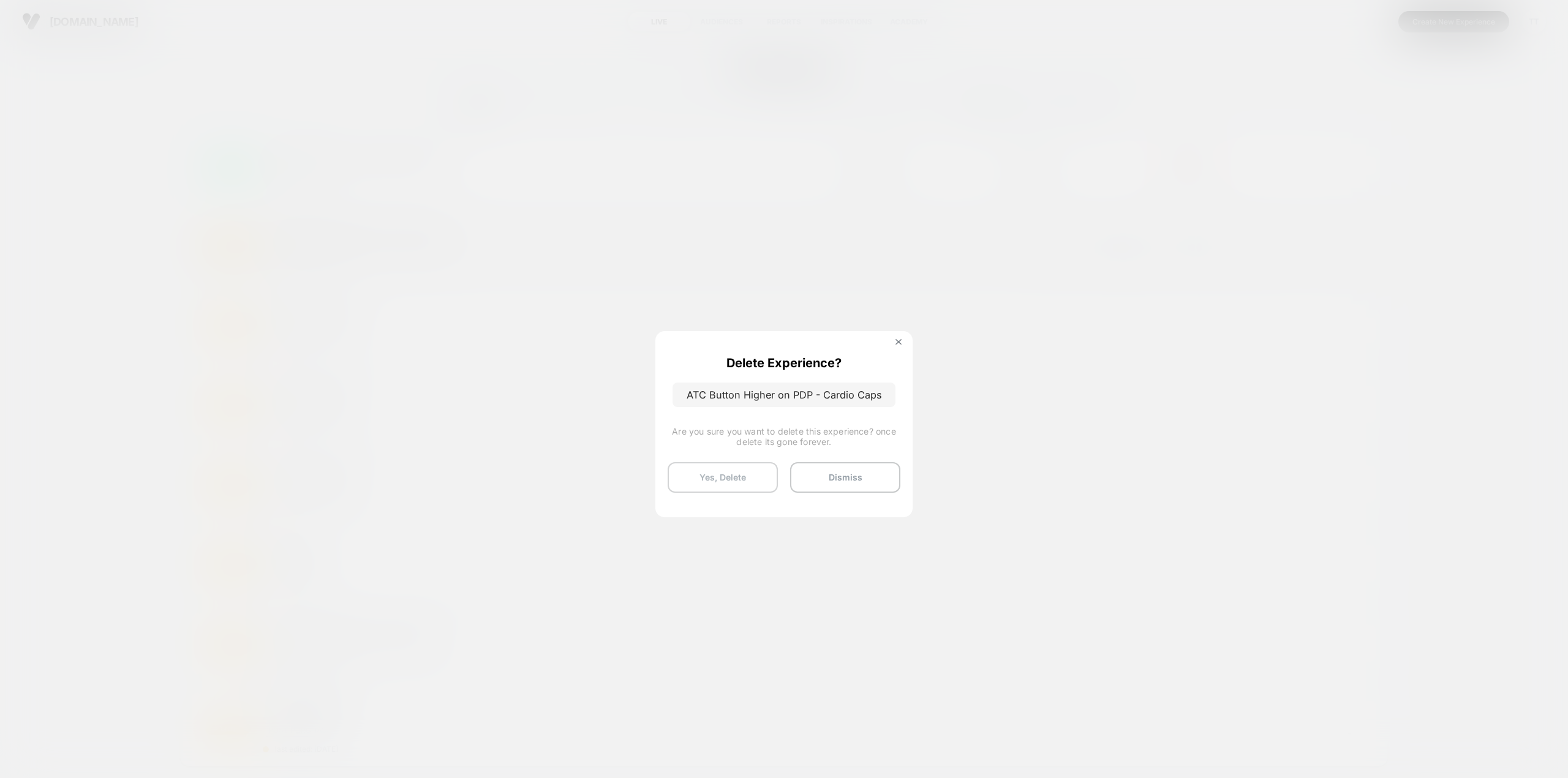
click at [756, 474] on button "Yes, Delete" at bounding box center [722, 477] width 110 height 31
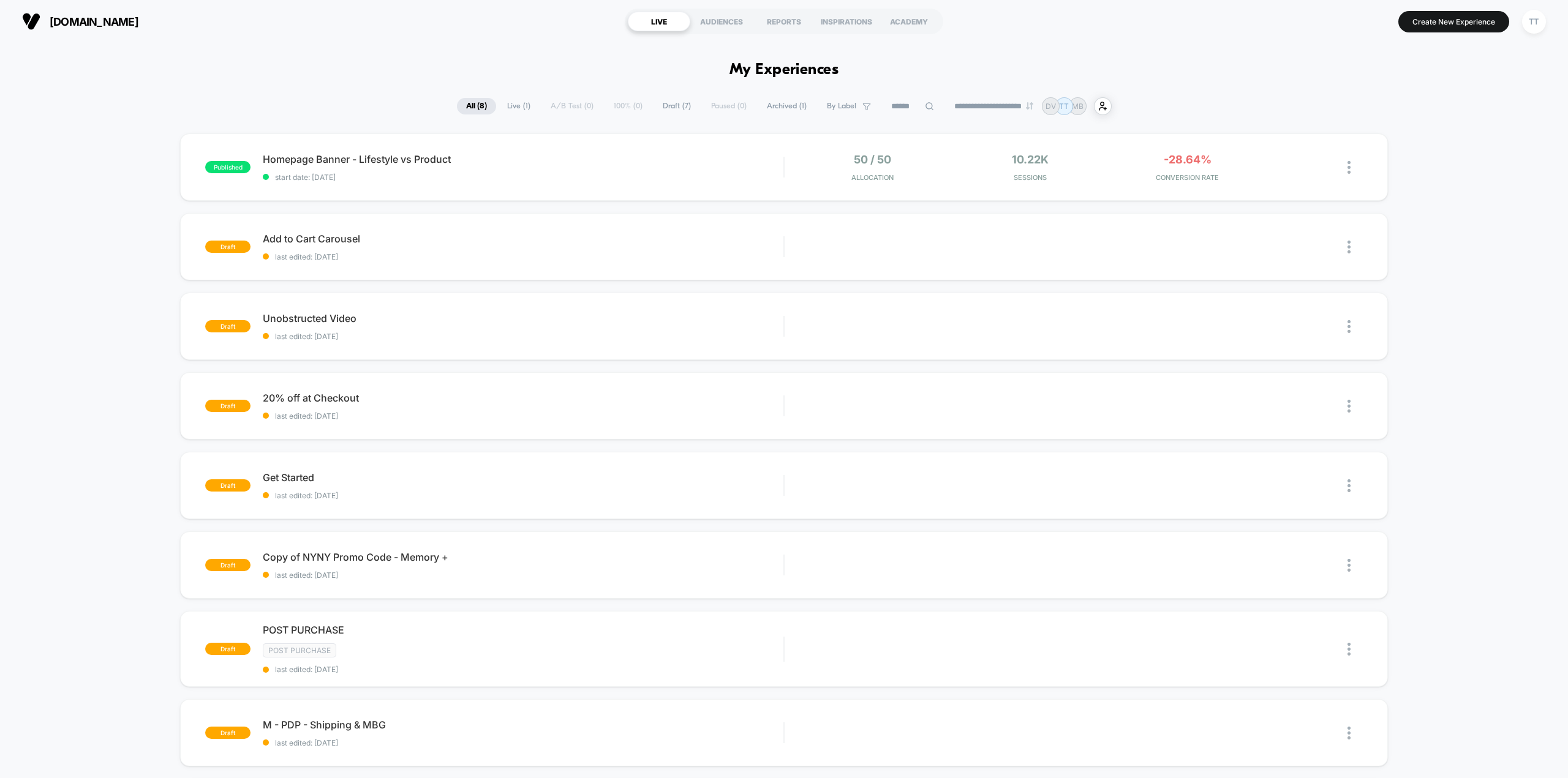
click at [1458, 3] on div "[DOMAIN_NAME] LIVE AUDIENCES REPORTS INSPIRATIONS ACADEMY Create New Experience…" at bounding box center [784, 21] width 1568 height 43
click at [1455, 16] on button "Create New Experience" at bounding box center [1453, 21] width 111 height 21
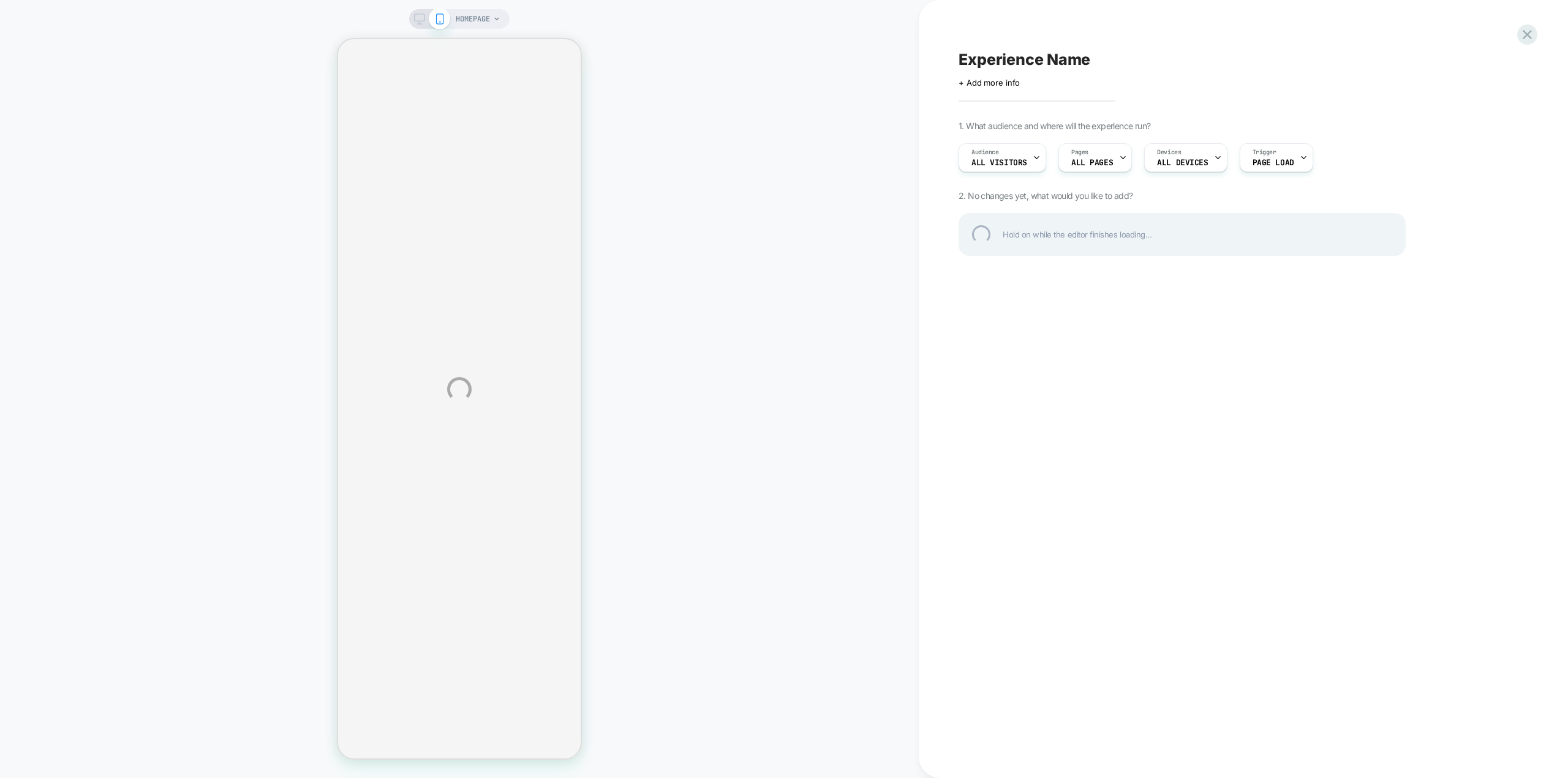
select select "**********"
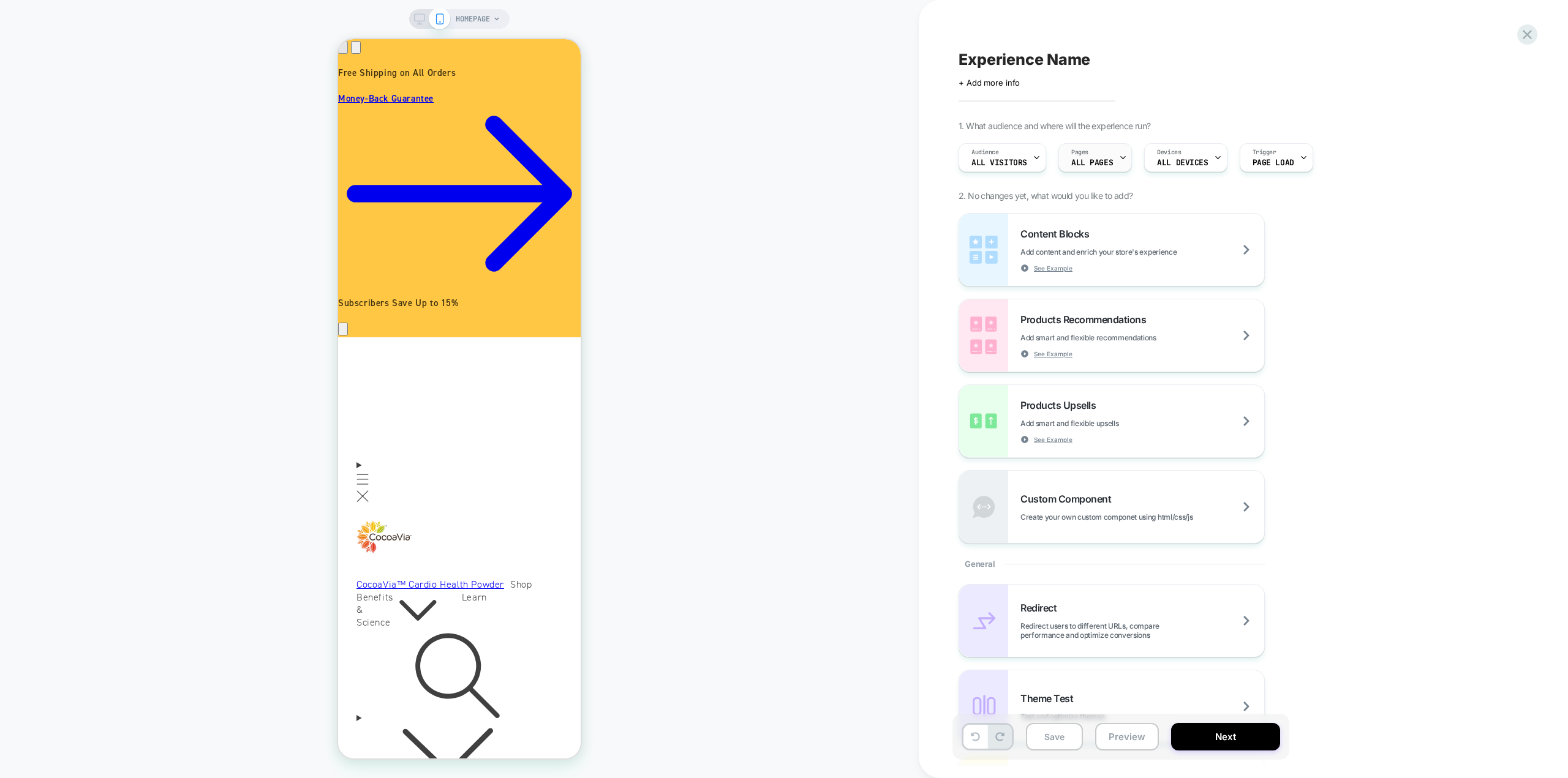
scroll to position [0, 171]
click at [1106, 160] on span "ALL PAGES" at bounding box center [1092, 163] width 42 height 8
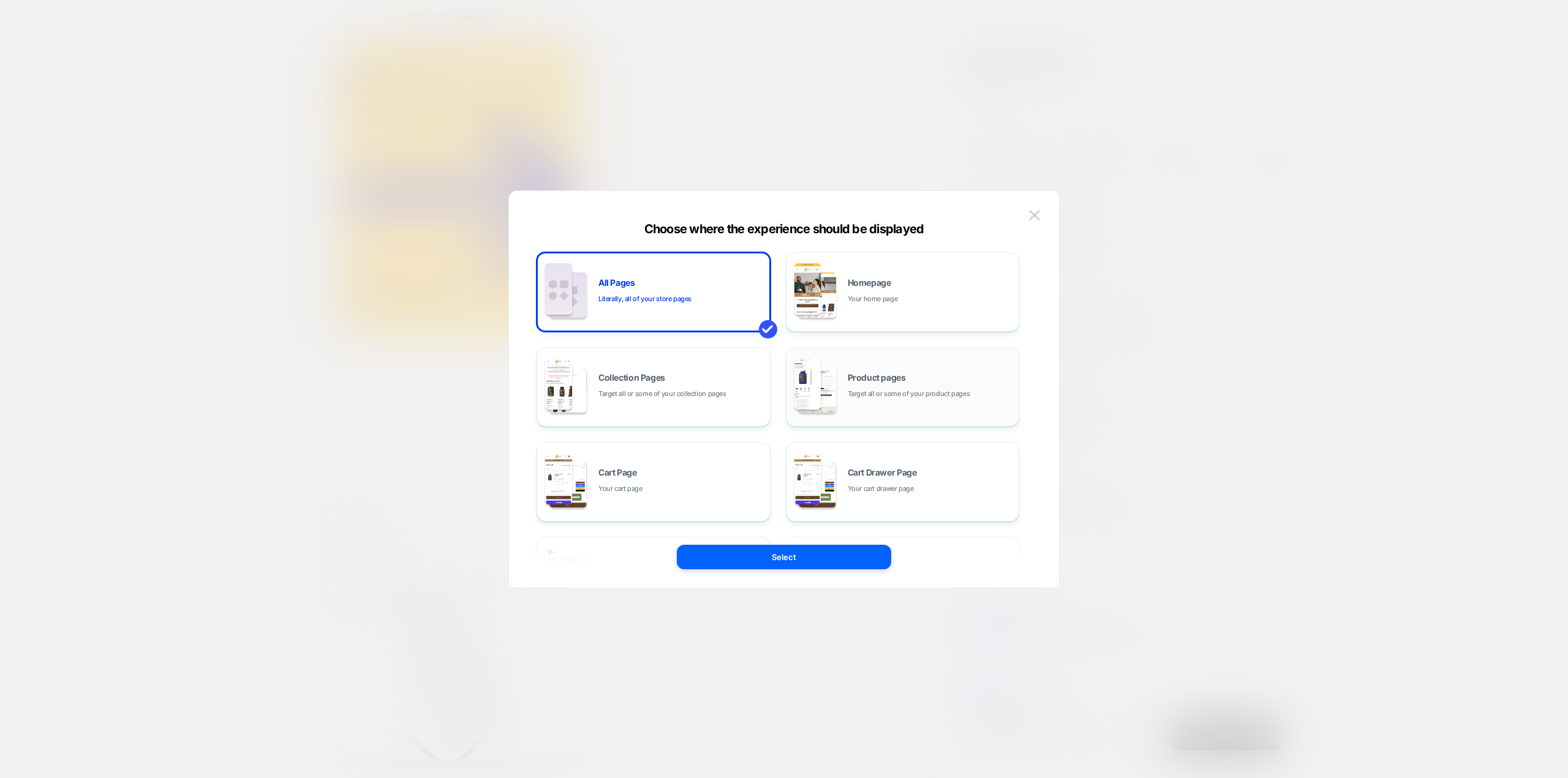
click at [865, 401] on div "Product pages Target all or some of your product pages" at bounding box center [903, 387] width 220 height 67
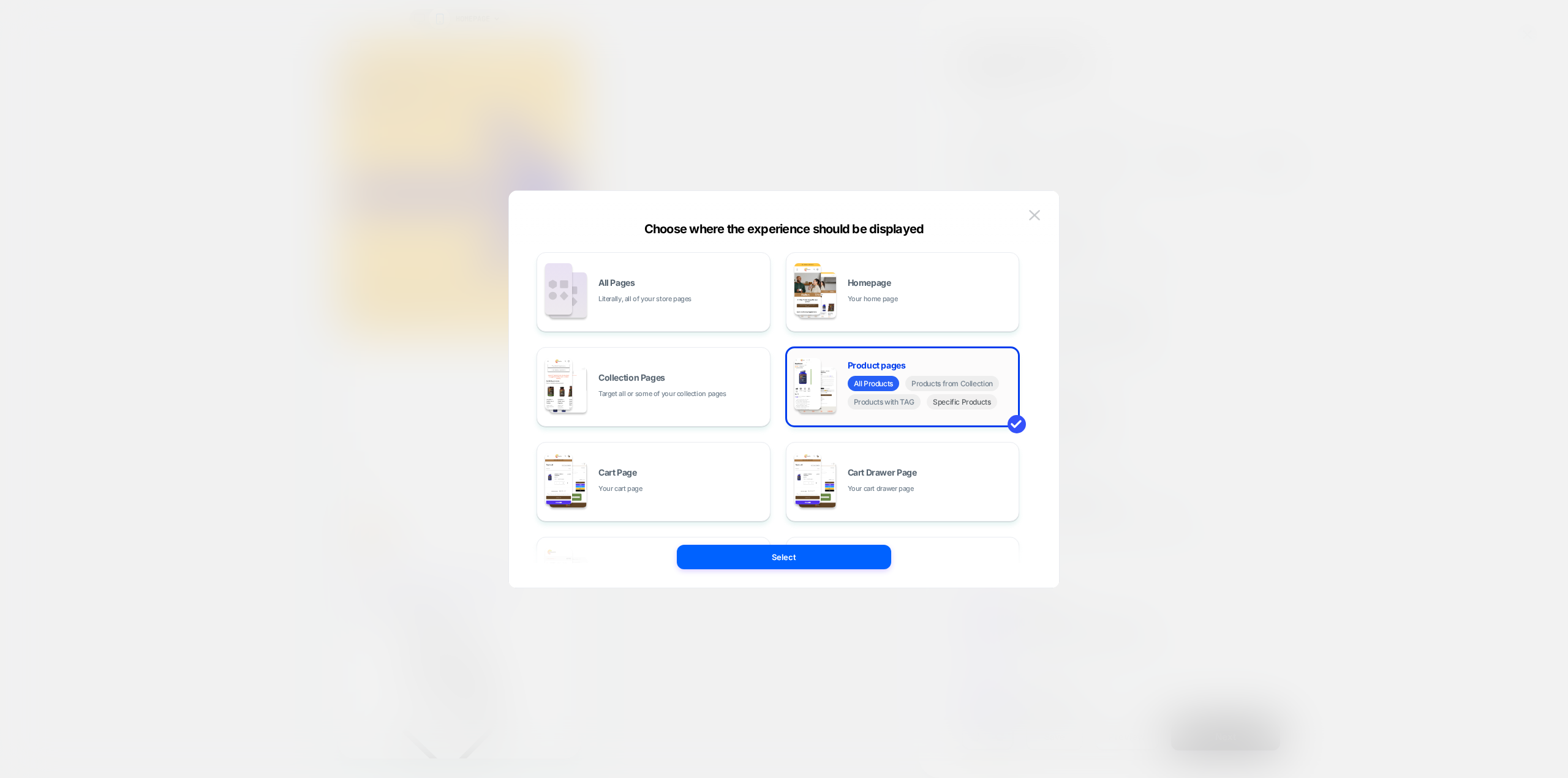
click at [957, 404] on span "Specific Products" at bounding box center [962, 402] width 70 height 15
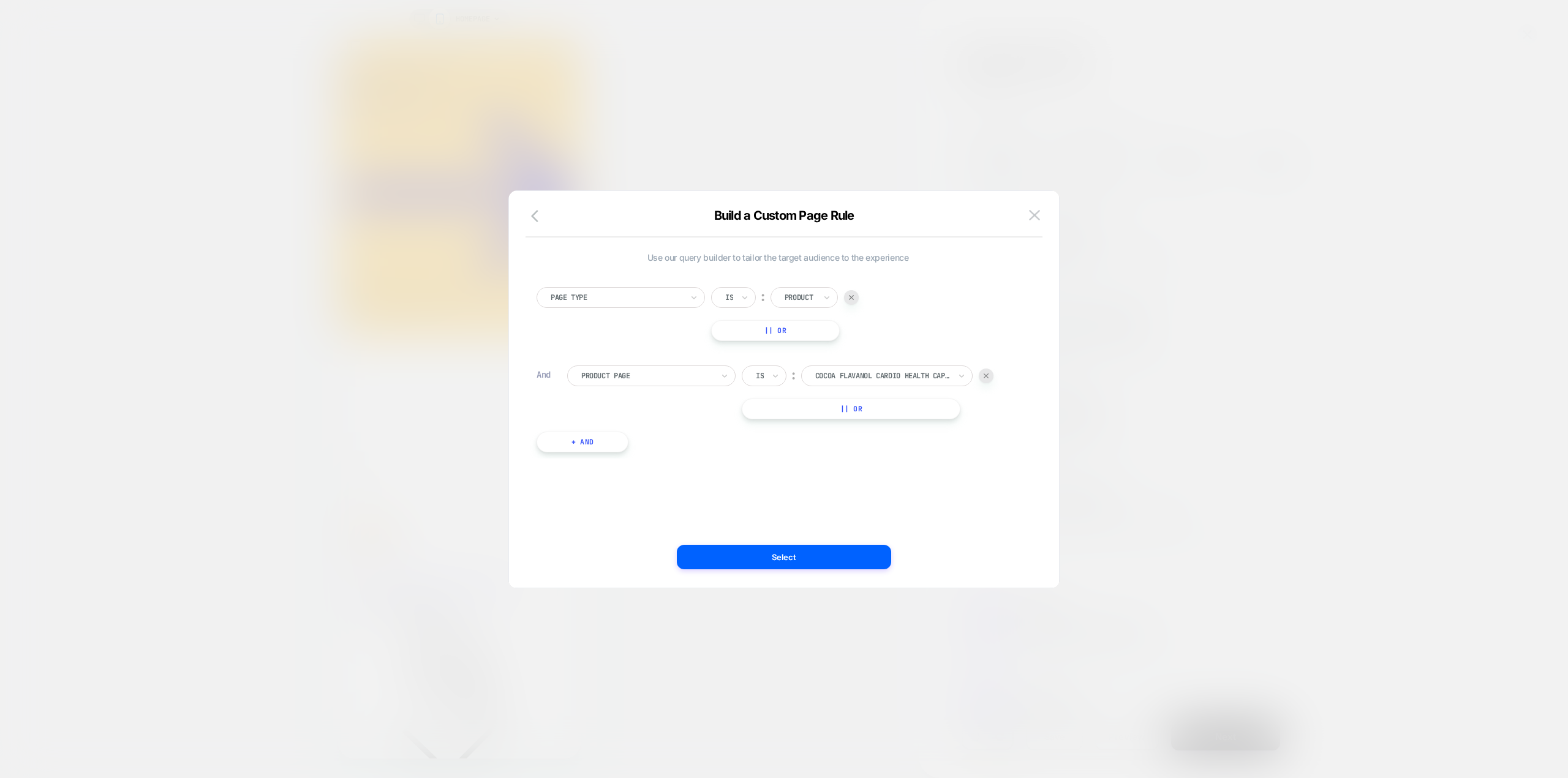
scroll to position [0, 343]
click at [910, 373] on div at bounding box center [883, 376] width 135 height 11
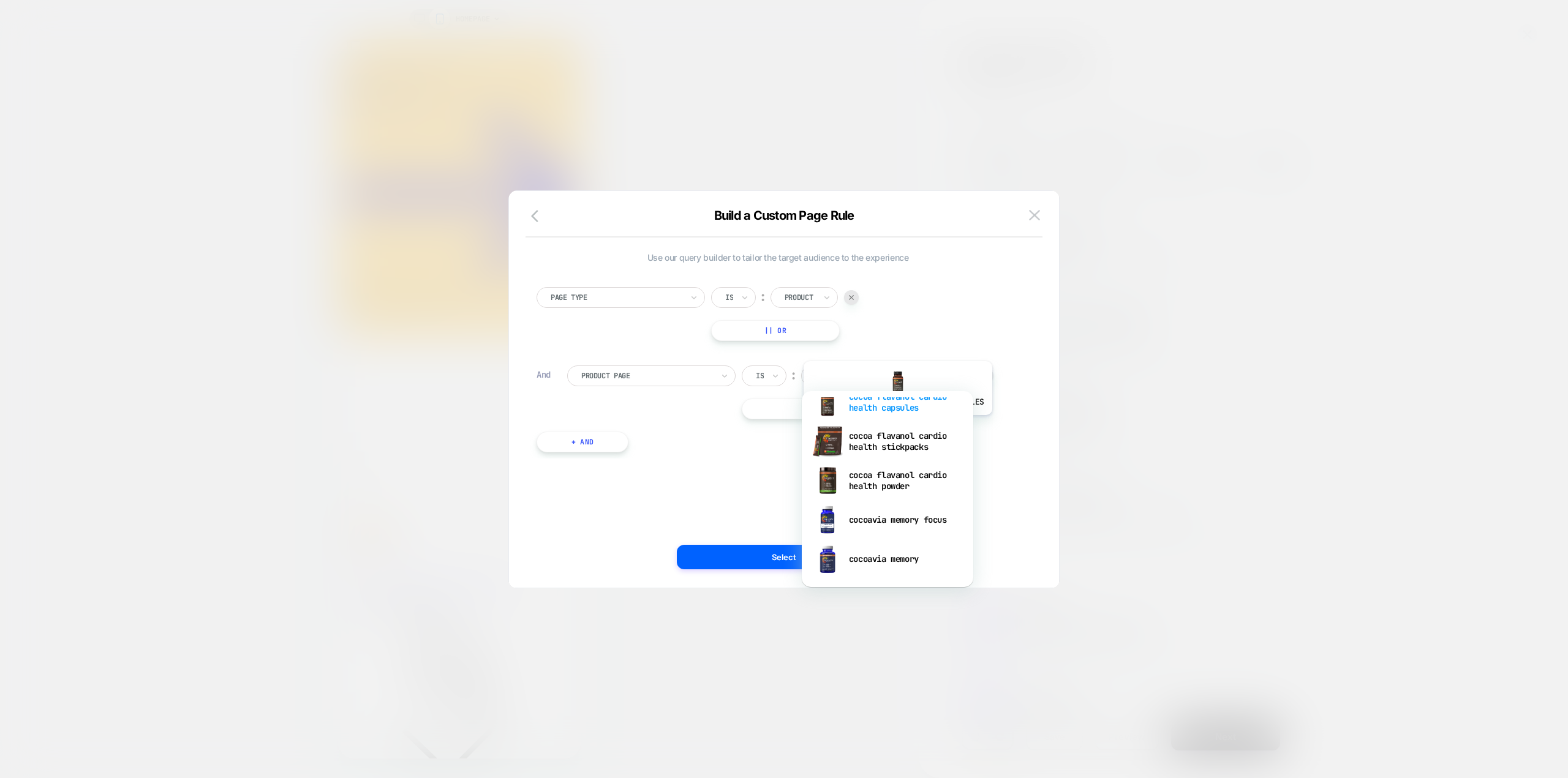
scroll to position [0, 0]
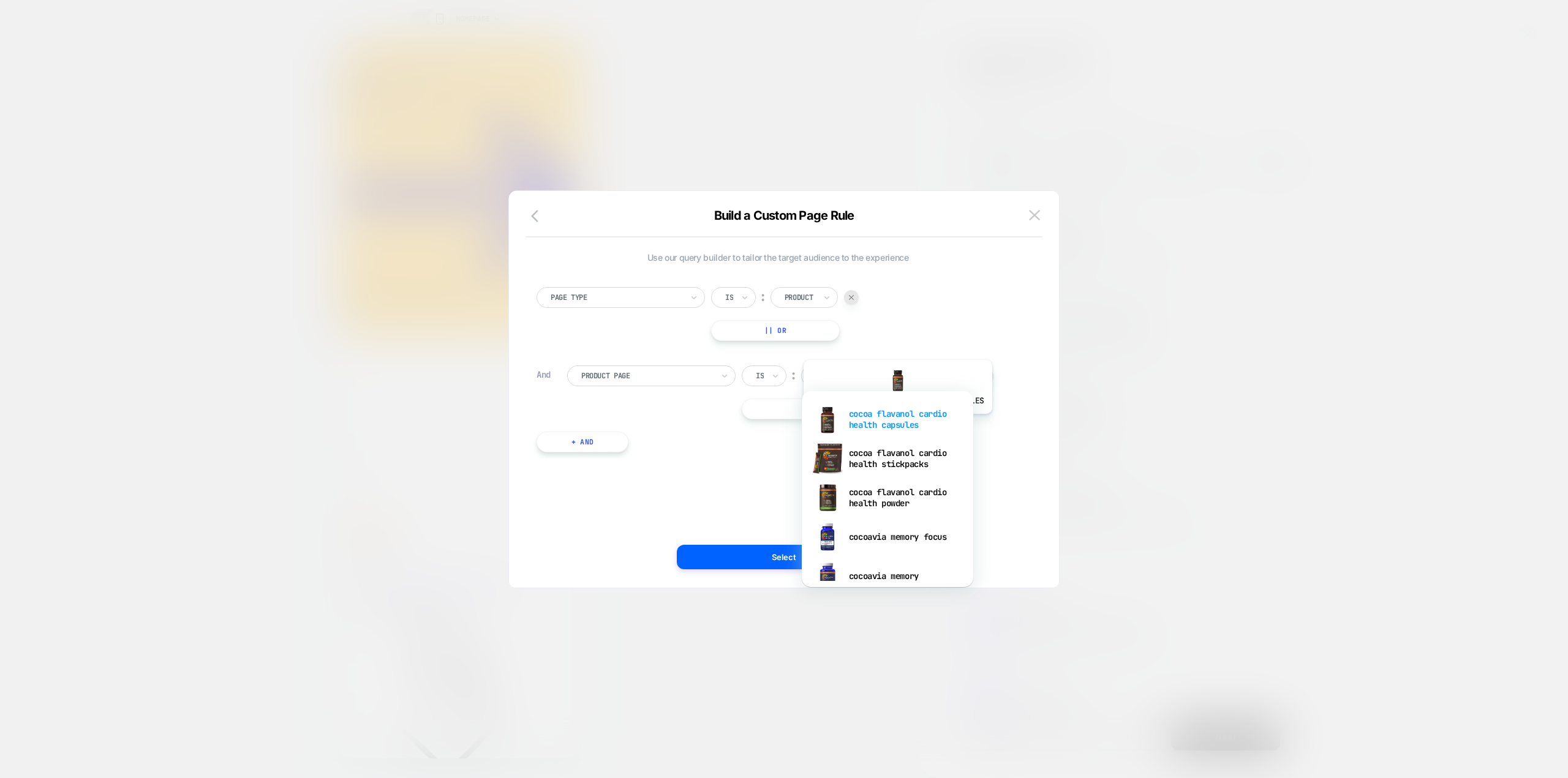
click at [896, 423] on div "cocoa flavanol cardio health capsules" at bounding box center [887, 419] width 159 height 39
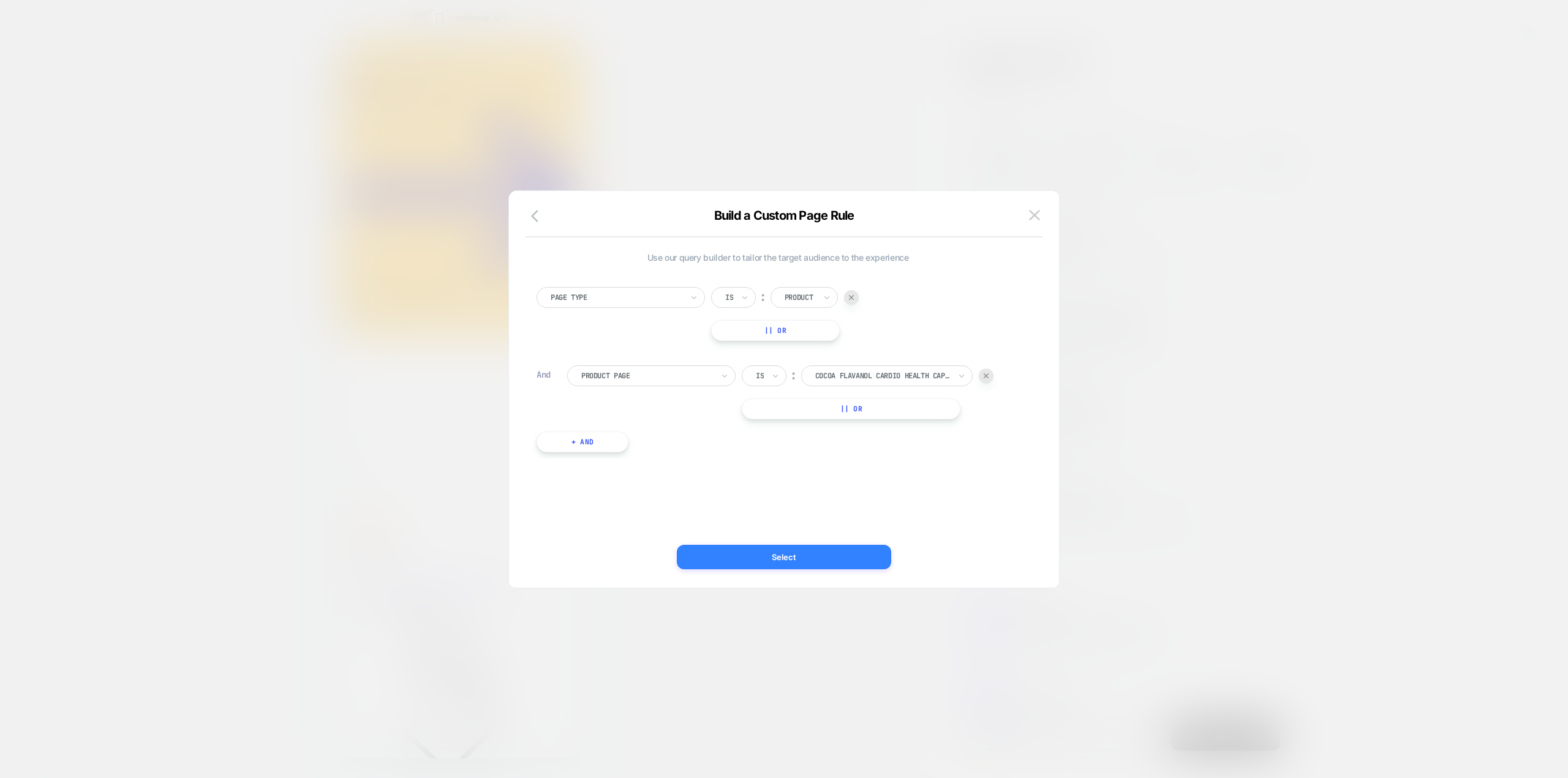
click at [803, 563] on button "Select" at bounding box center [784, 557] width 215 height 25
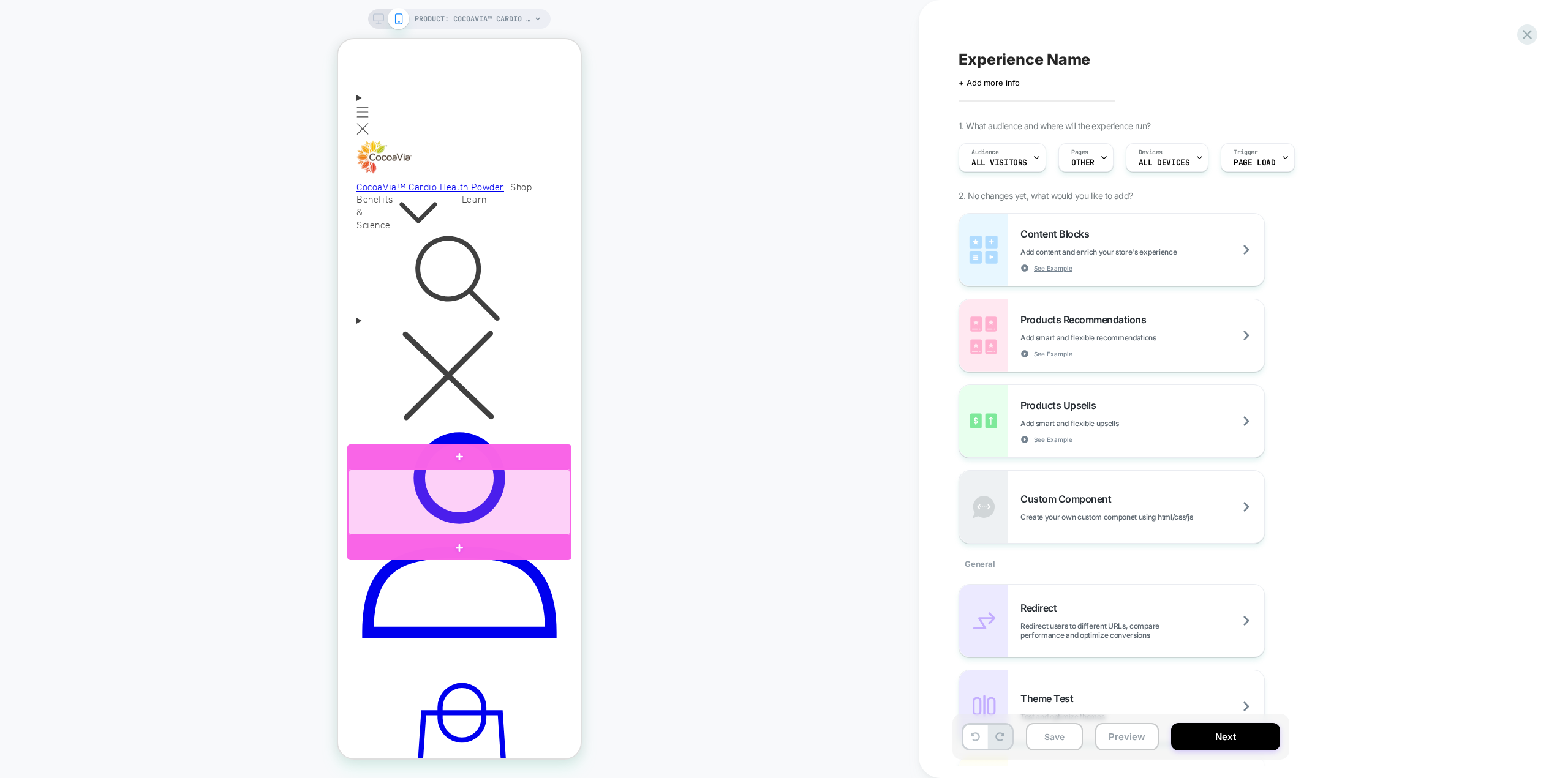
scroll to position [0, 171]
click at [527, 473] on div at bounding box center [460, 503] width 222 height 66
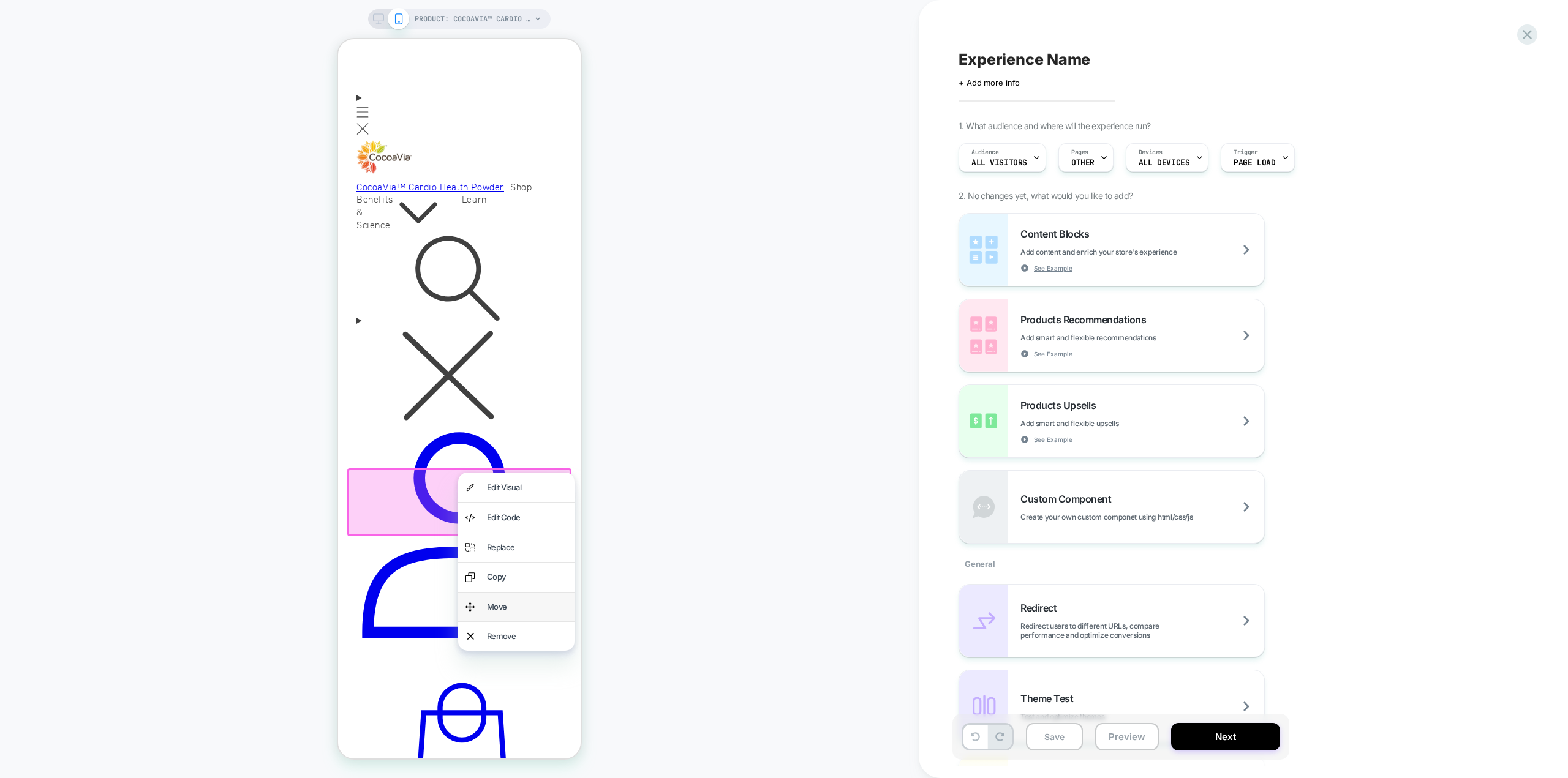
click at [513, 607] on div "Move" at bounding box center [527, 607] width 80 height 14
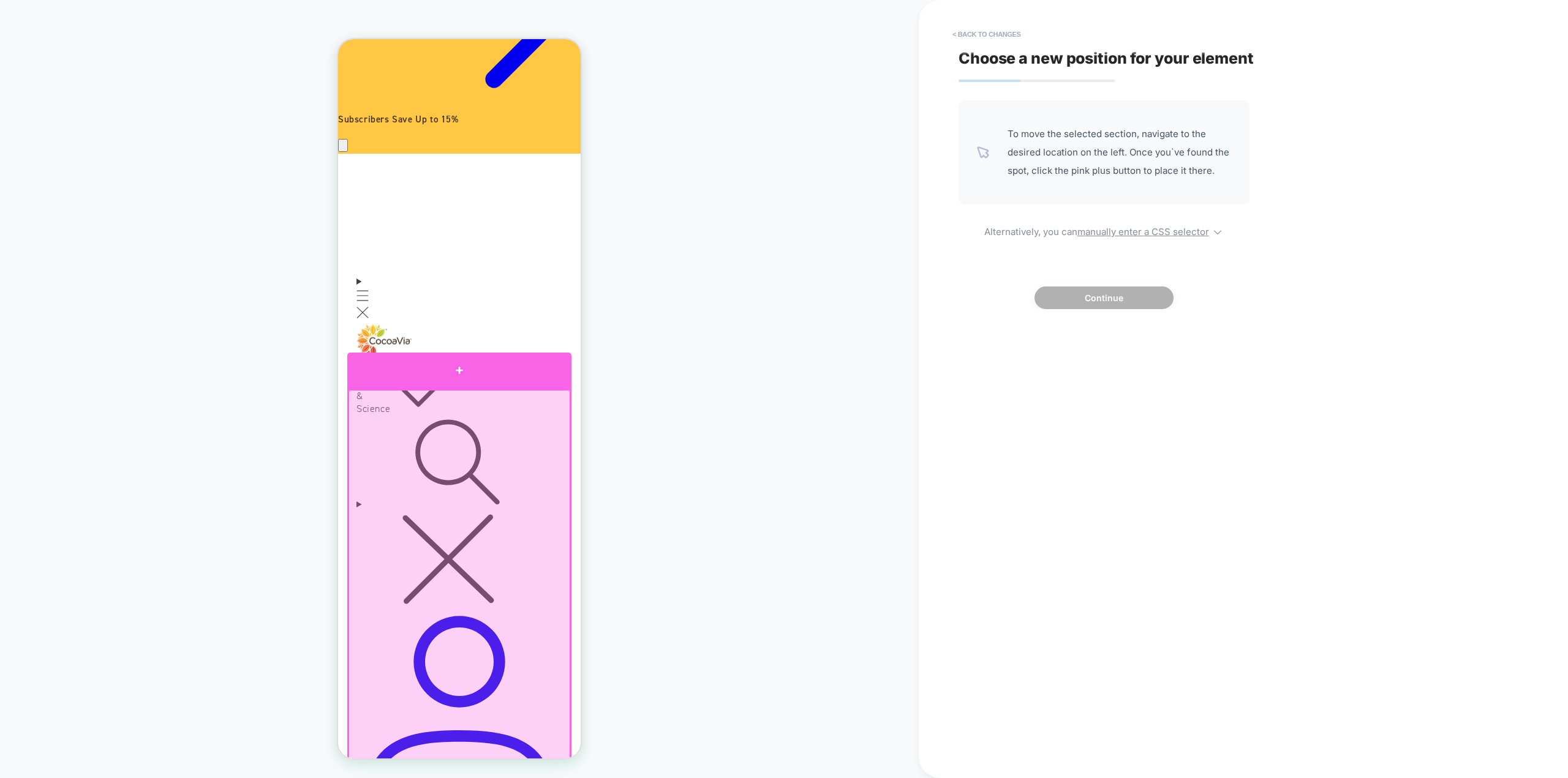
click at [456, 380] on div at bounding box center [460, 371] width 224 height 36
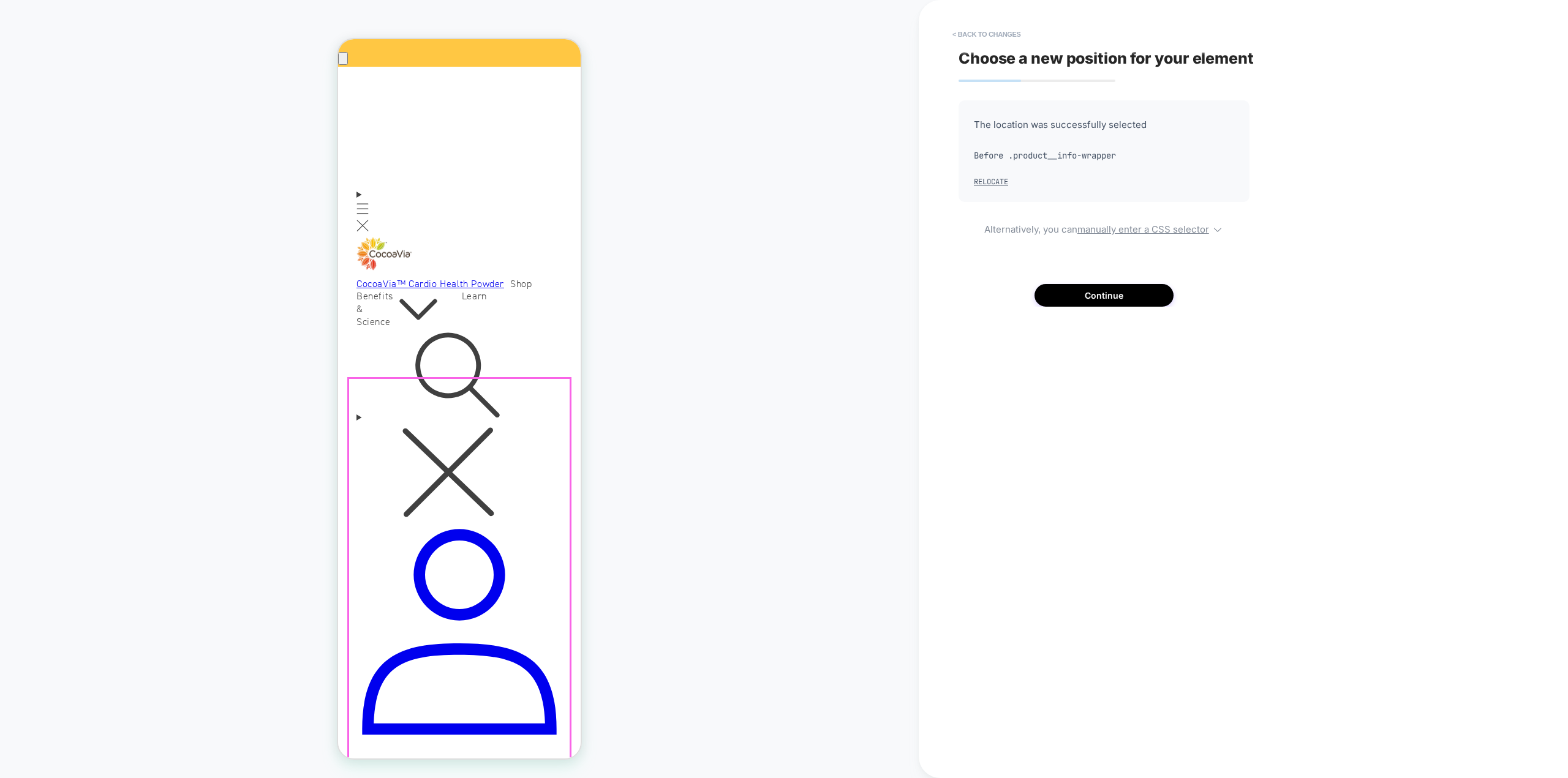
scroll to position [306, 0]
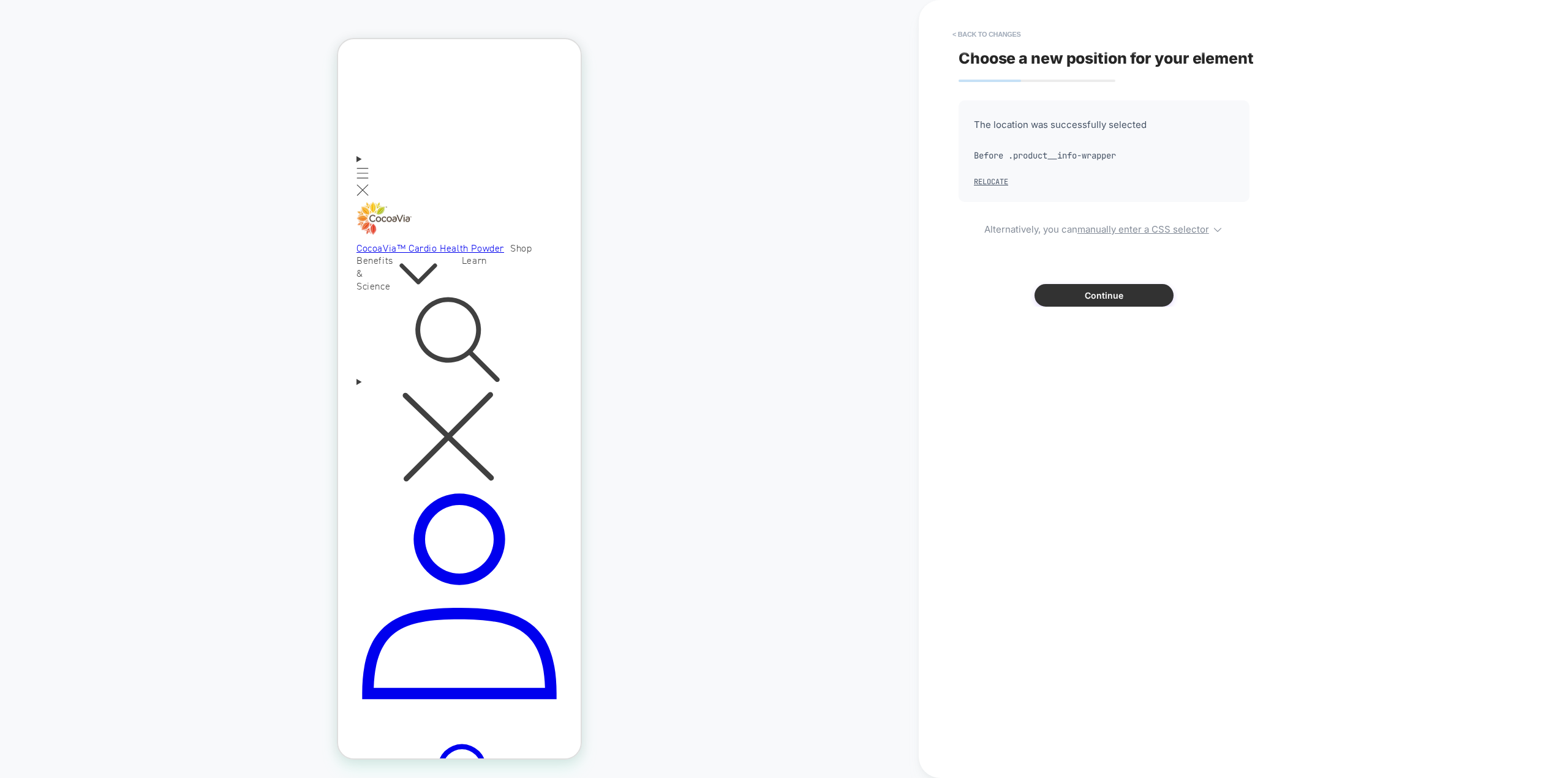
click at [1113, 300] on button "Continue" at bounding box center [1104, 295] width 139 height 23
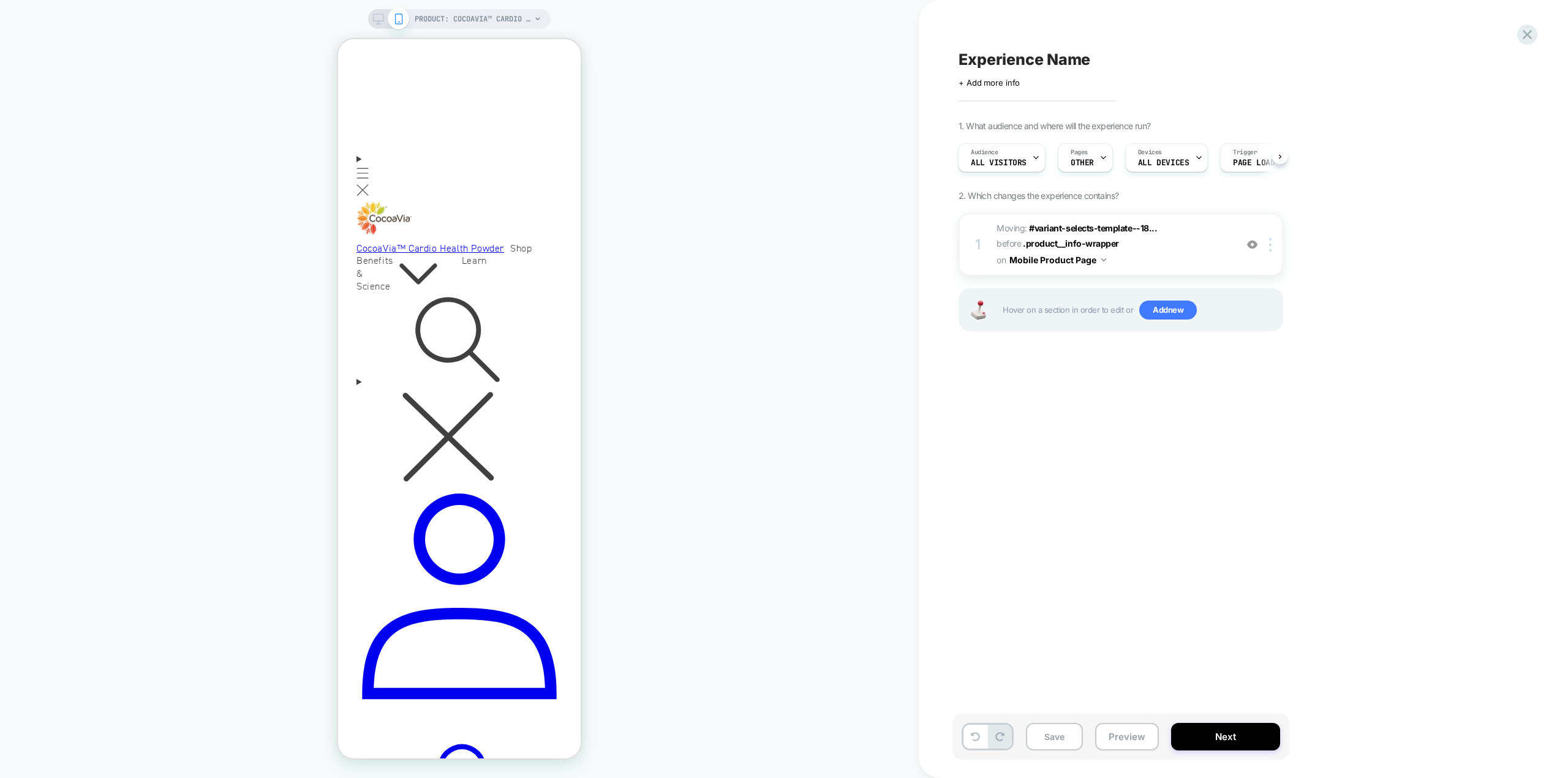
scroll to position [0, 0]
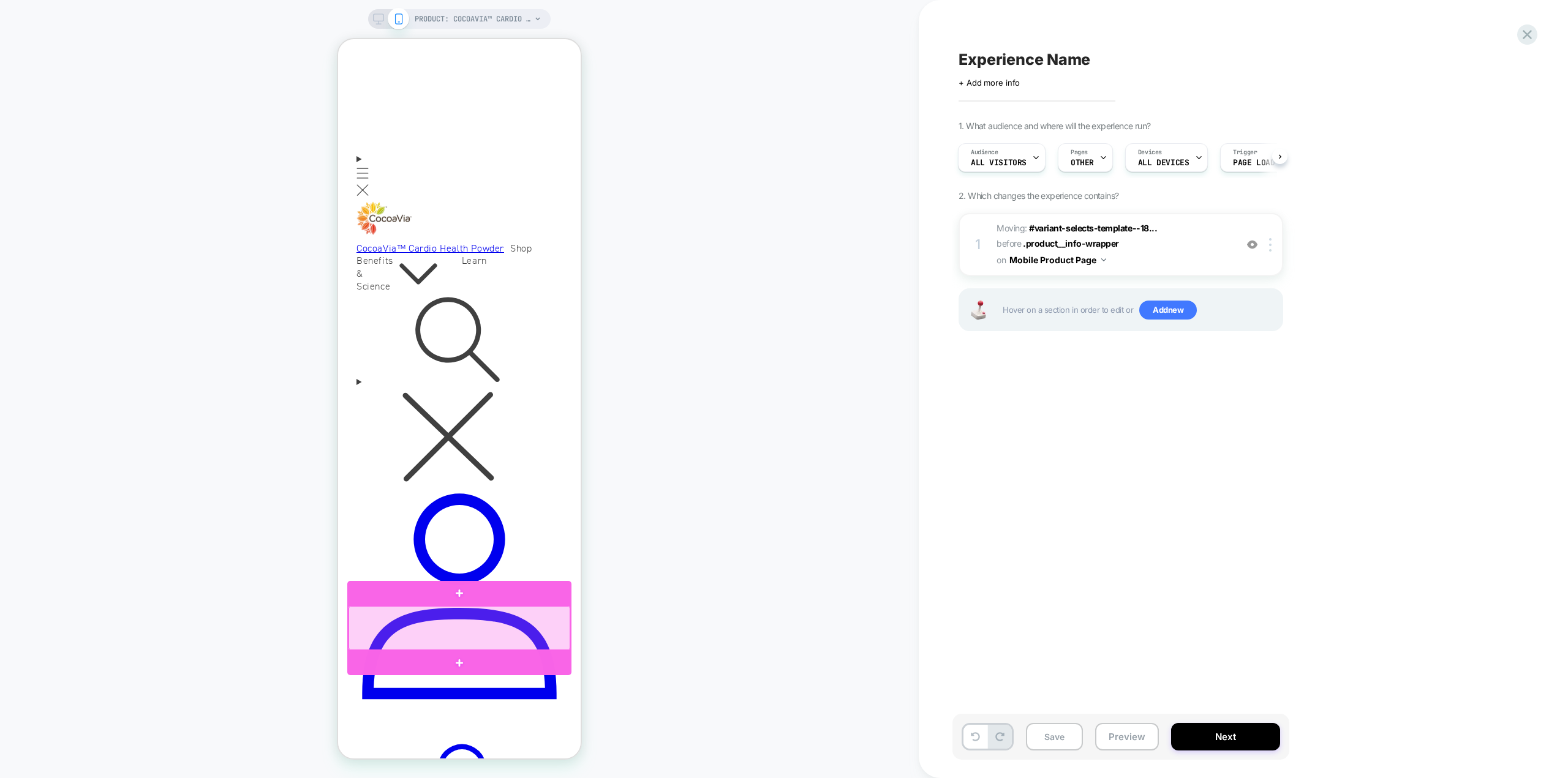
click at [530, 607] on div at bounding box center [460, 628] width 222 height 44
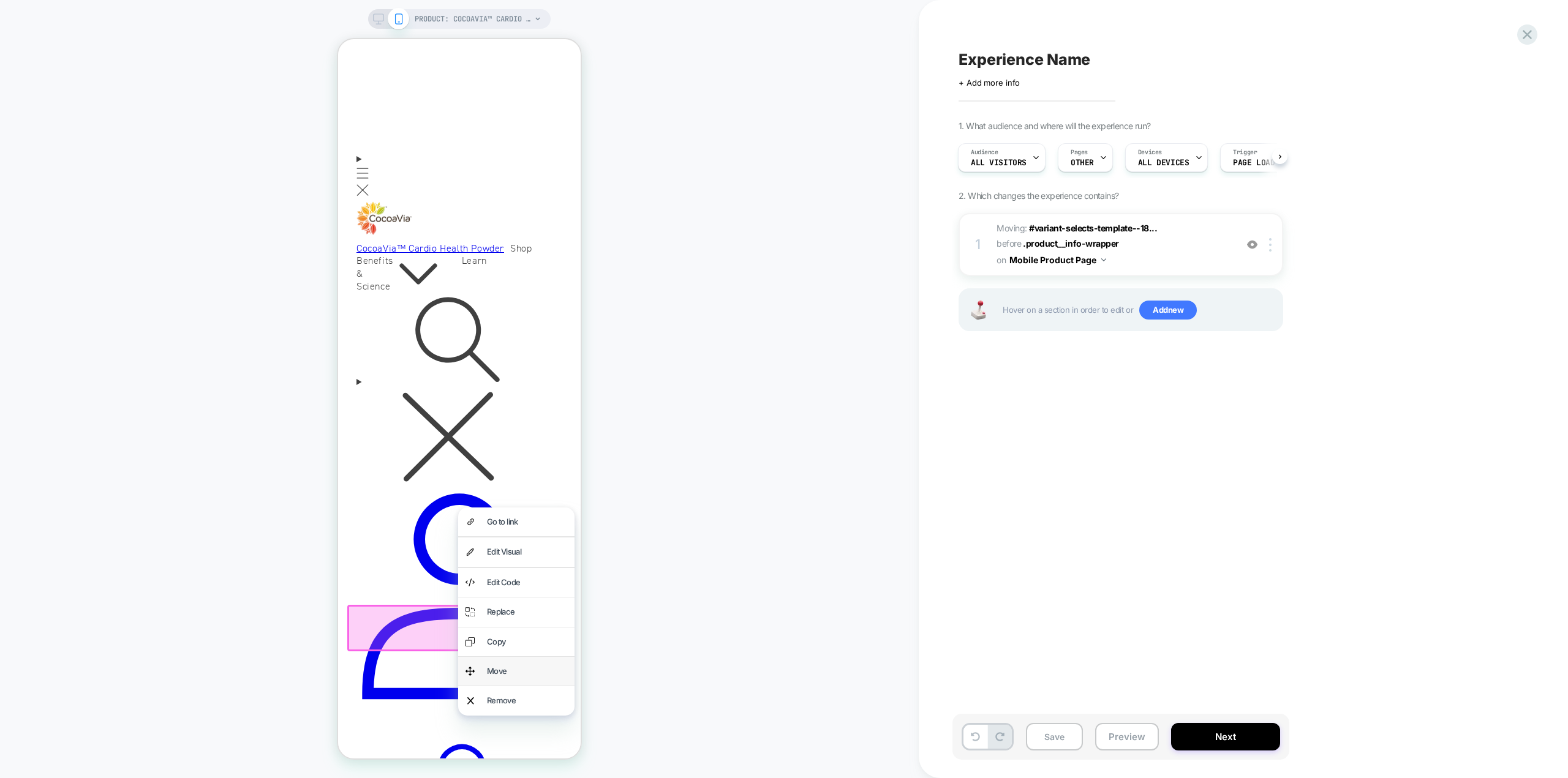
scroll to position [0, 171]
click at [504, 667] on div "Move" at bounding box center [527, 671] width 80 height 14
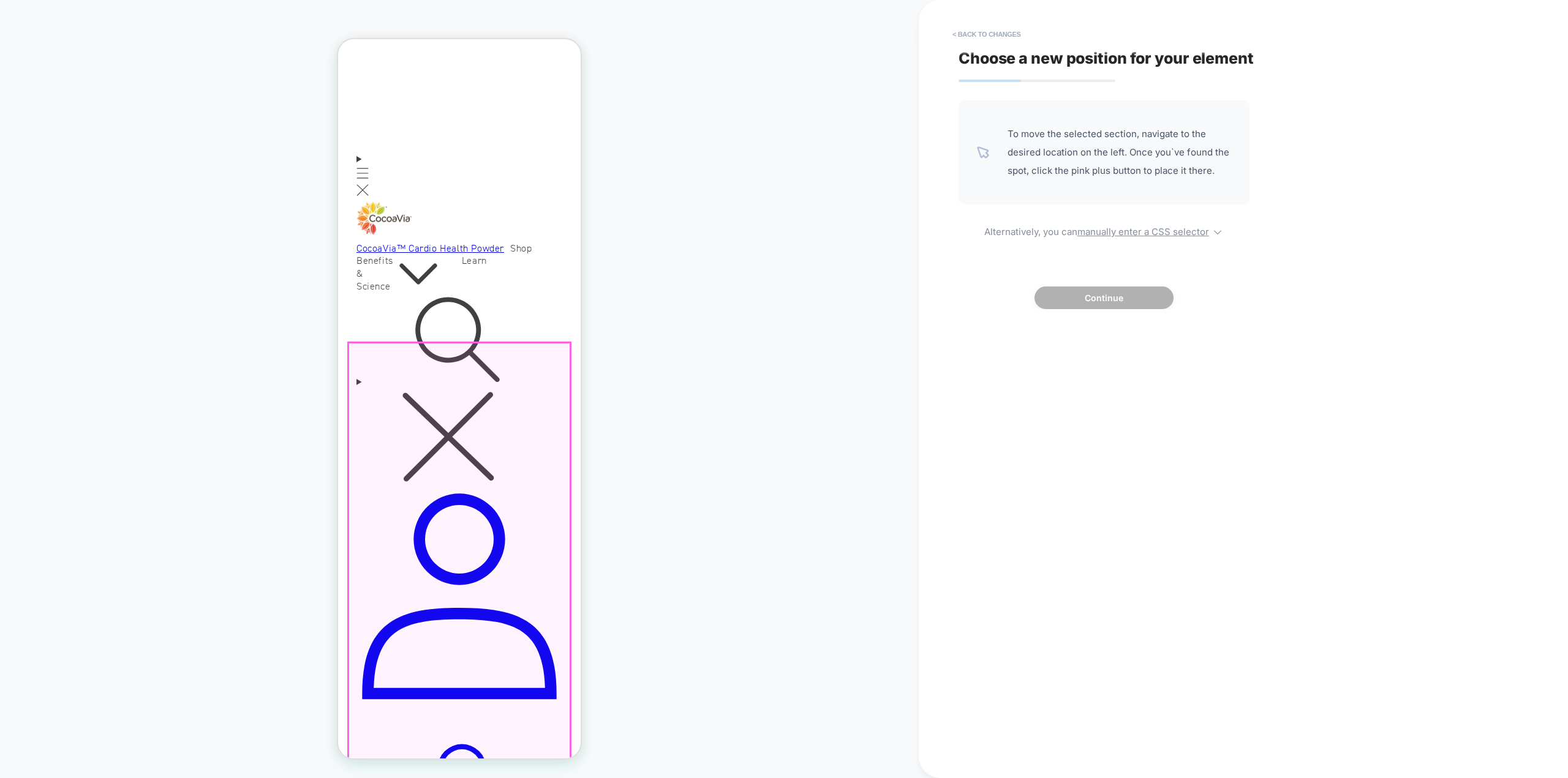
scroll to position [0, 343]
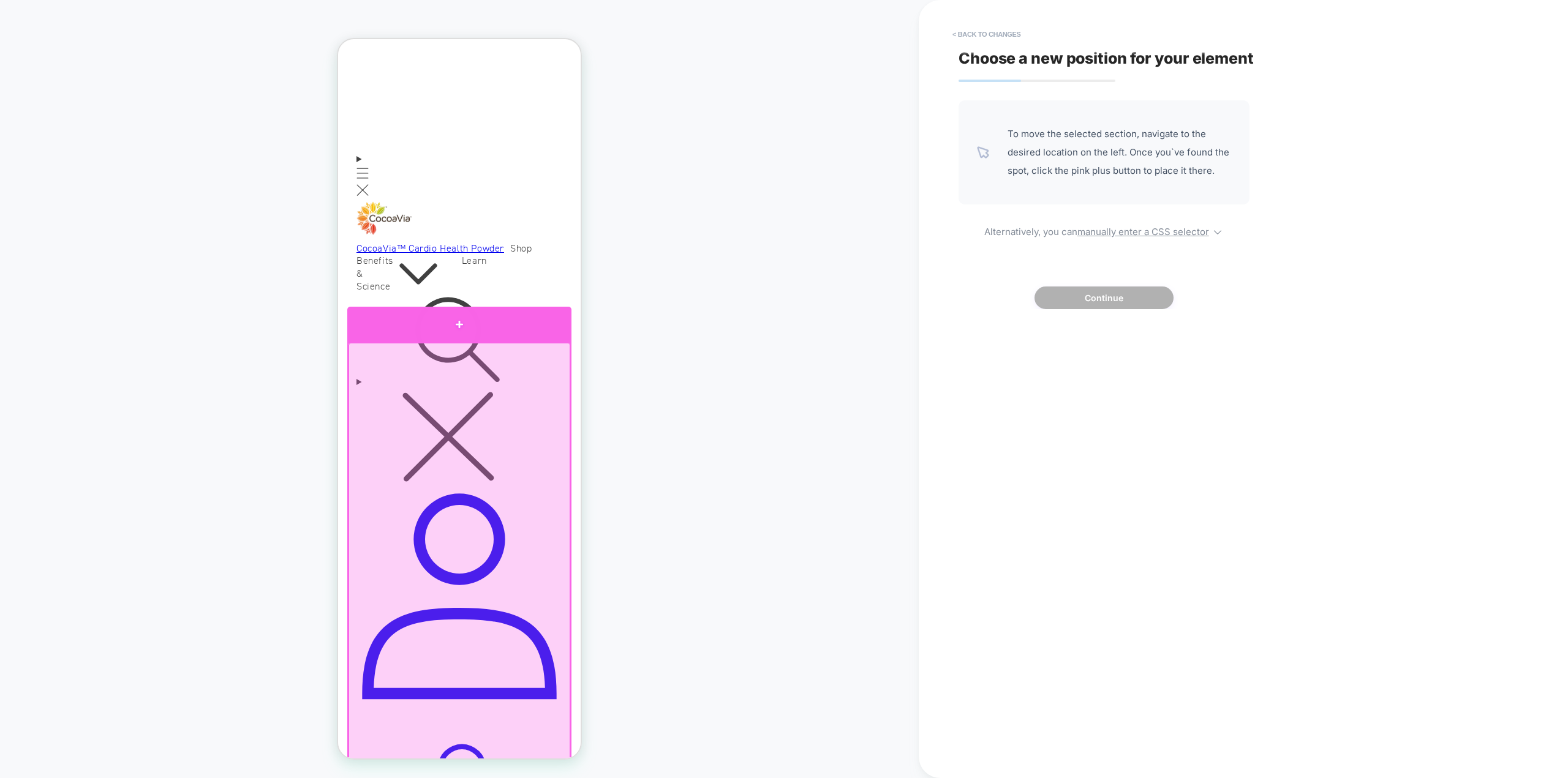
click at [462, 330] on div at bounding box center [460, 324] width 224 height 35
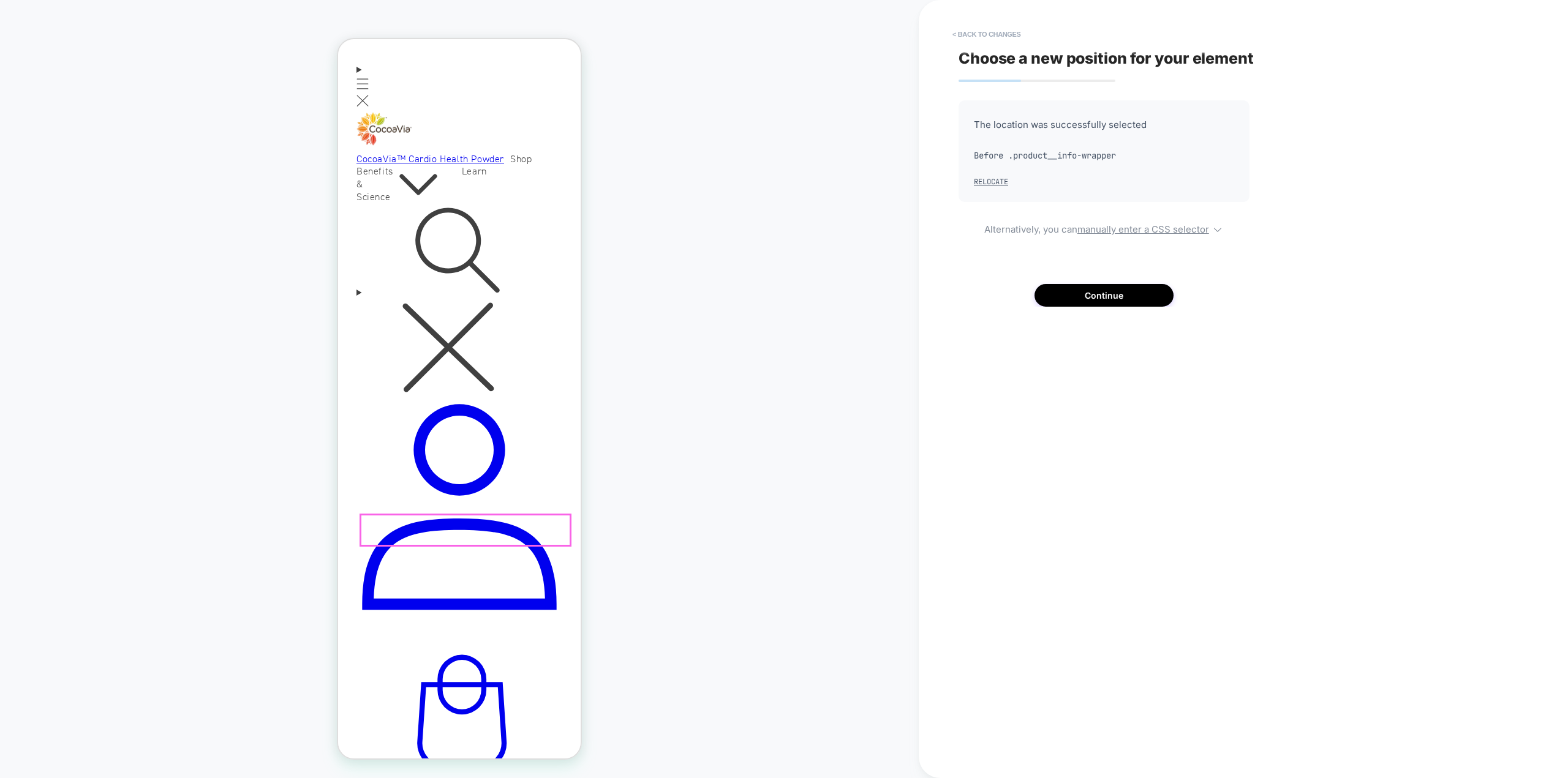
scroll to position [367, 0]
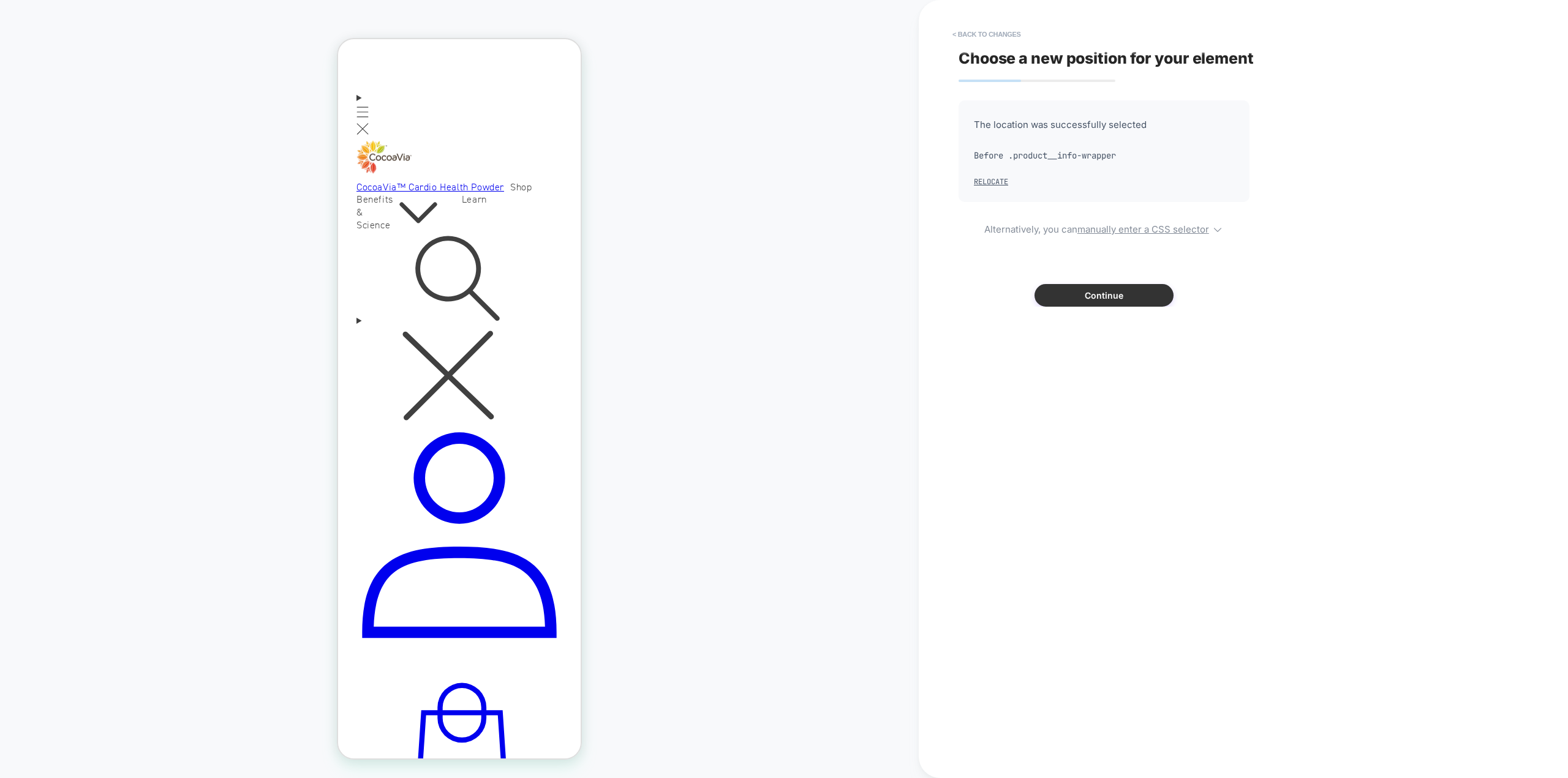
click at [1157, 295] on button "Continue" at bounding box center [1104, 295] width 139 height 23
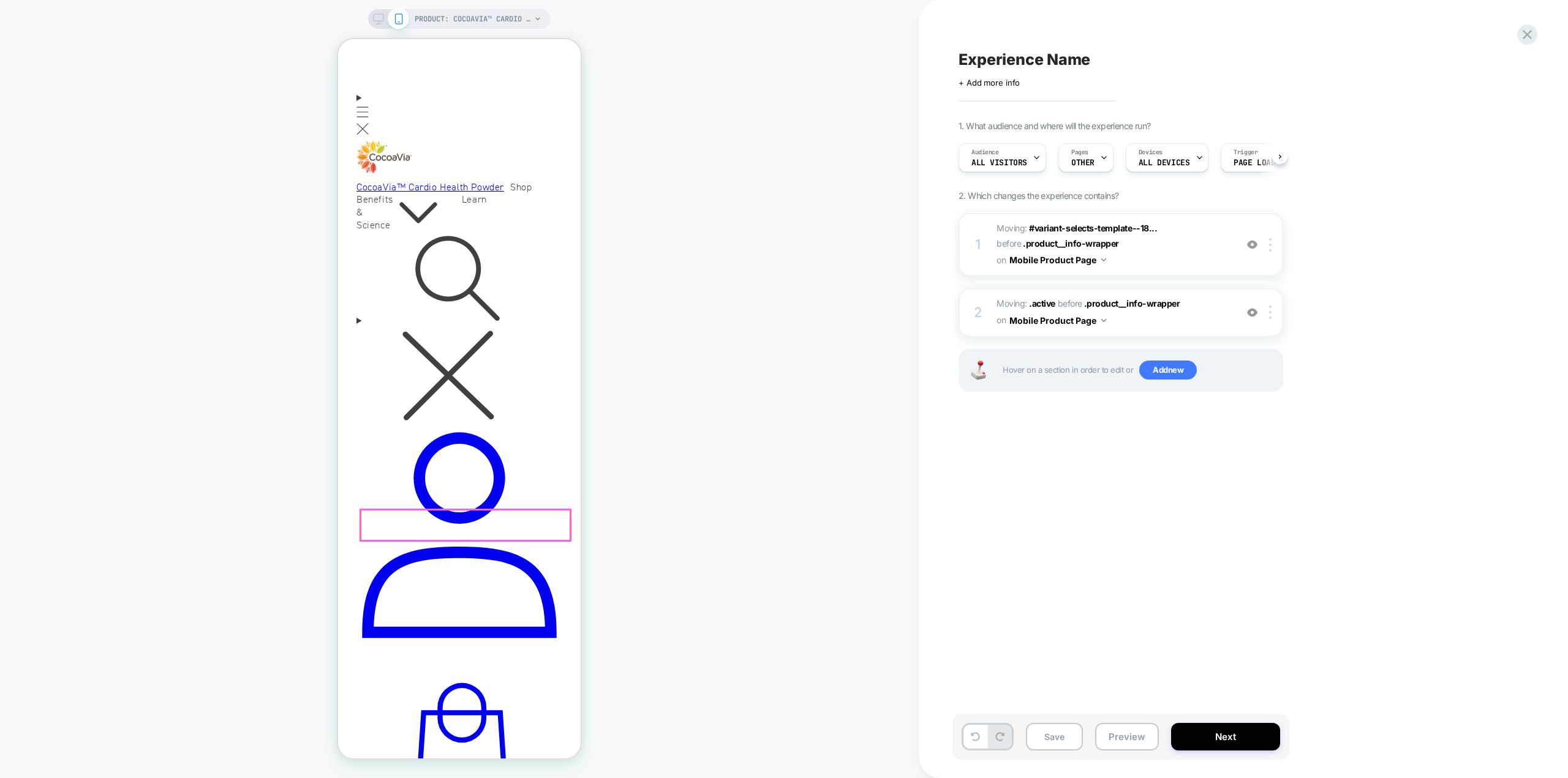
scroll to position [0, 1]
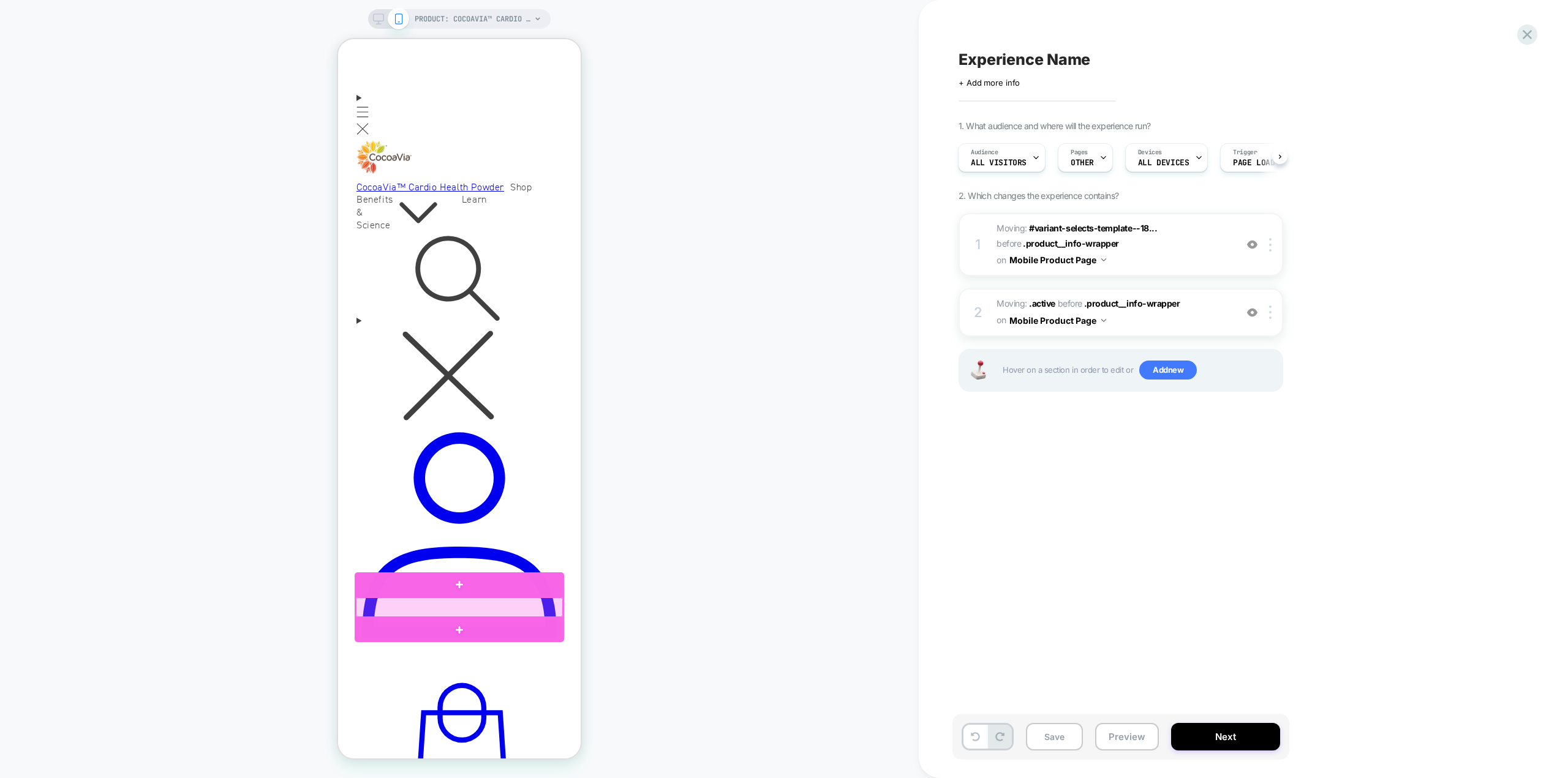
click at [511, 613] on div at bounding box center [459, 607] width 207 height 19
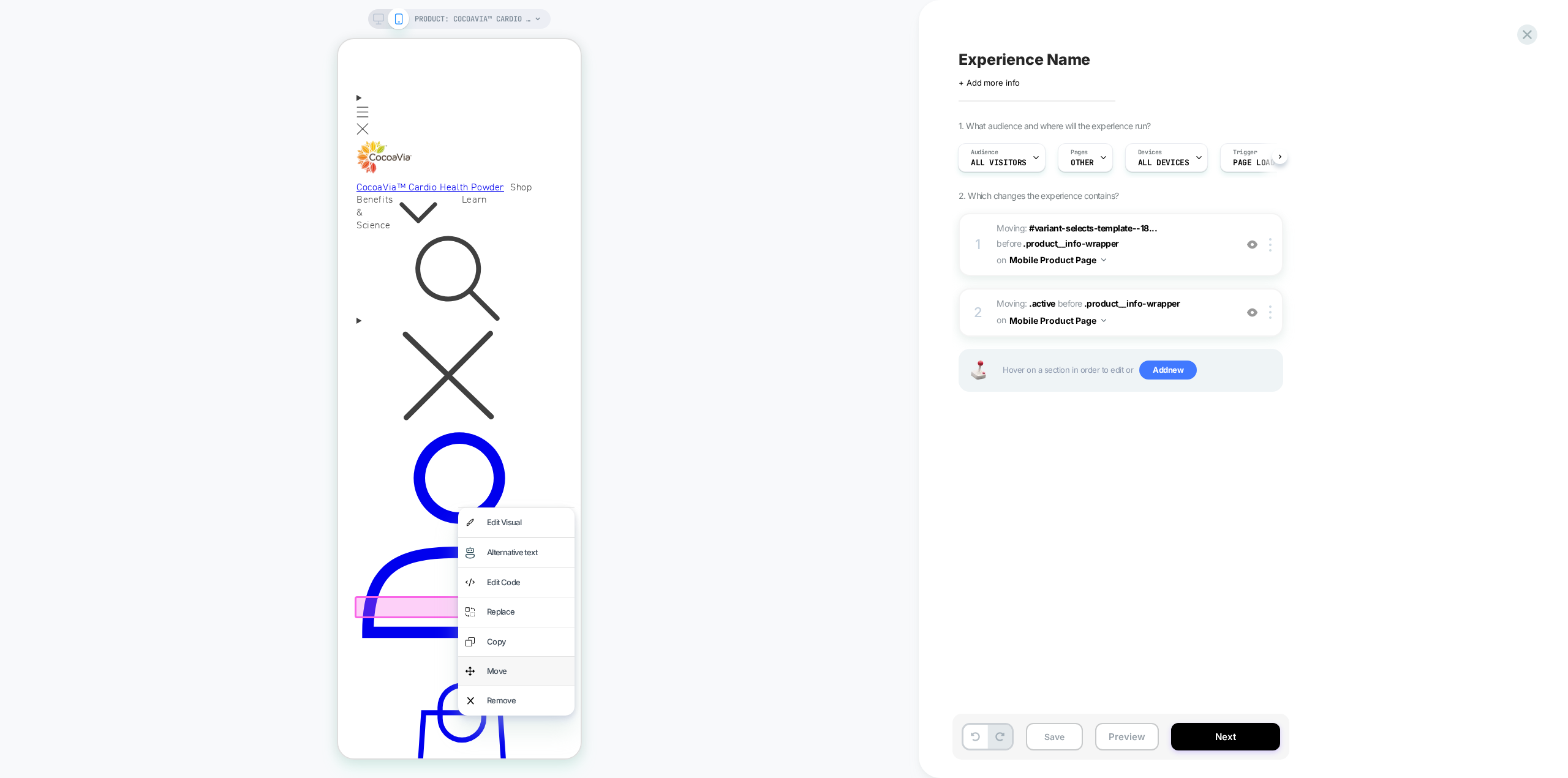
click at [501, 667] on div "Move" at bounding box center [527, 671] width 80 height 14
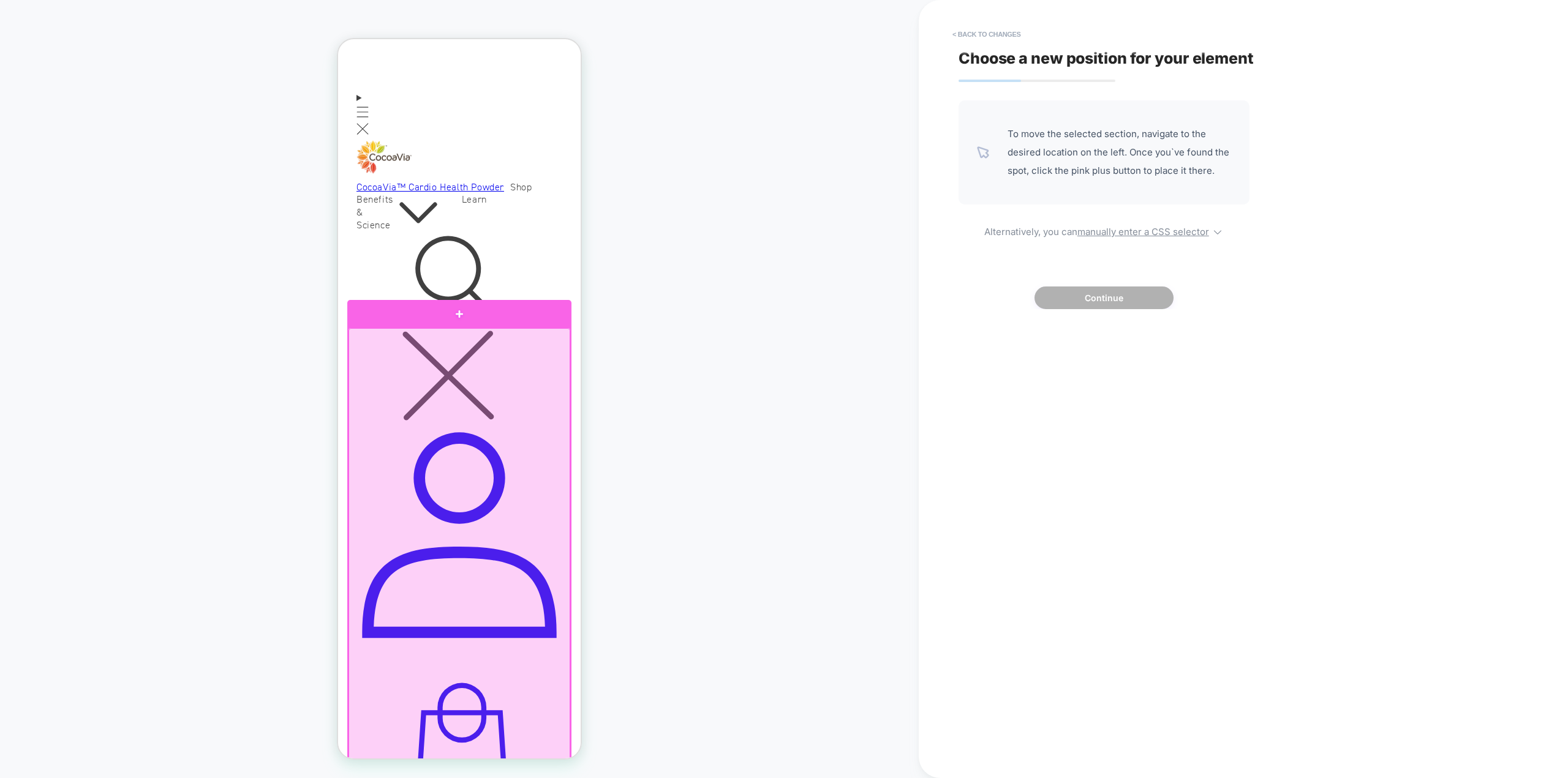
scroll to position [0, 343]
click at [442, 315] on div at bounding box center [460, 310] width 224 height 36
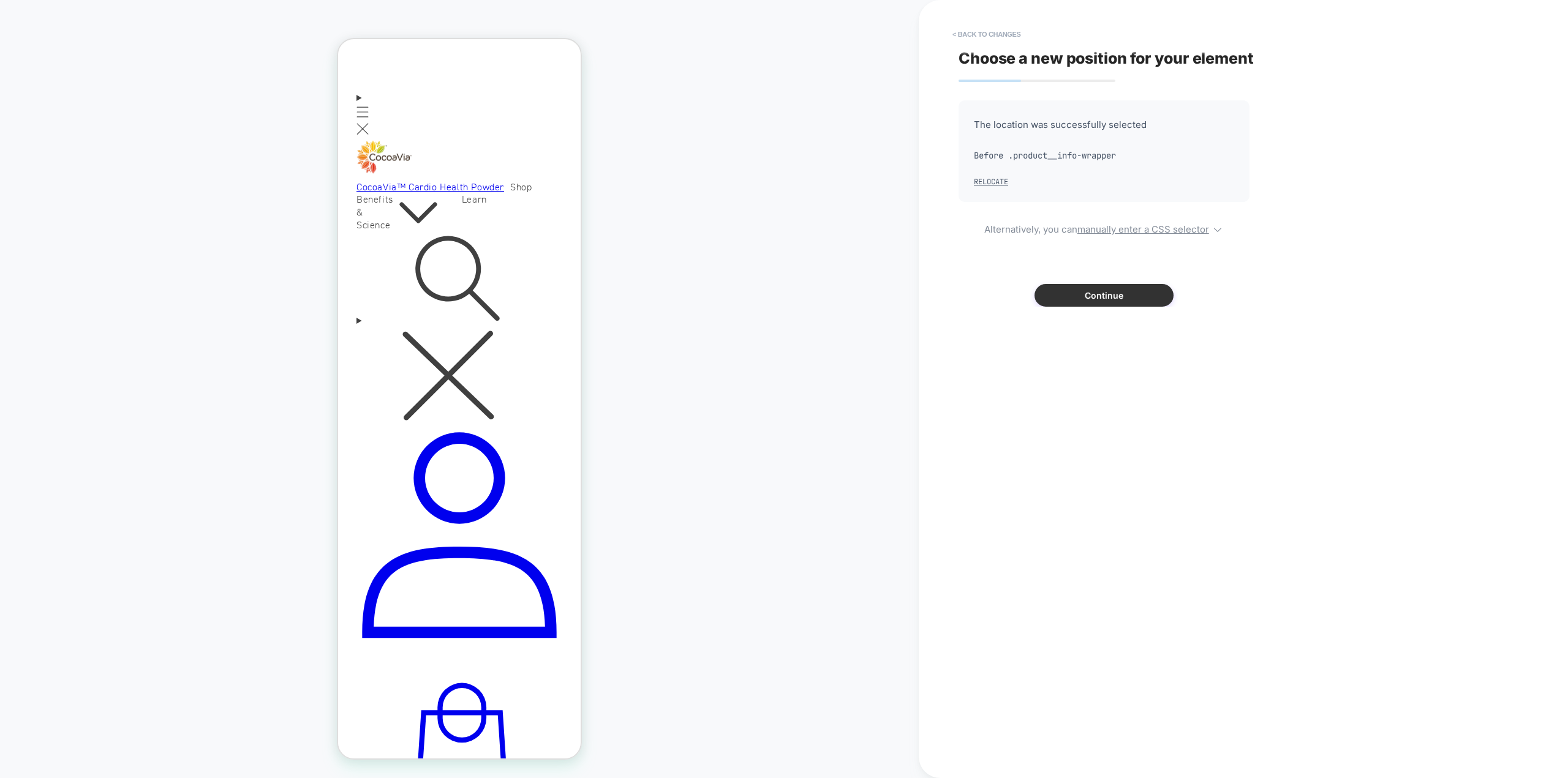
click at [1113, 295] on button "Continue" at bounding box center [1104, 295] width 139 height 23
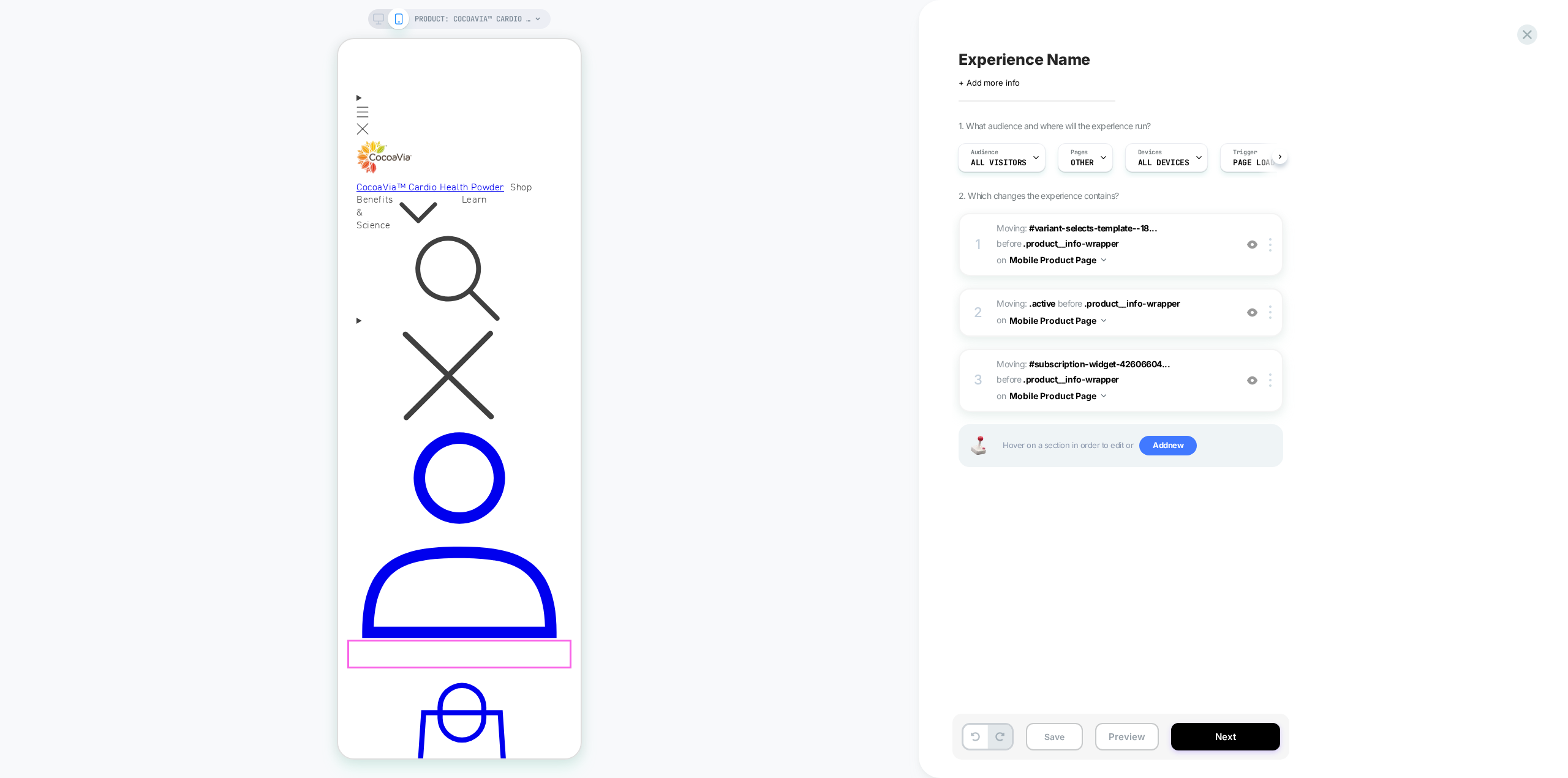
scroll to position [0, 0]
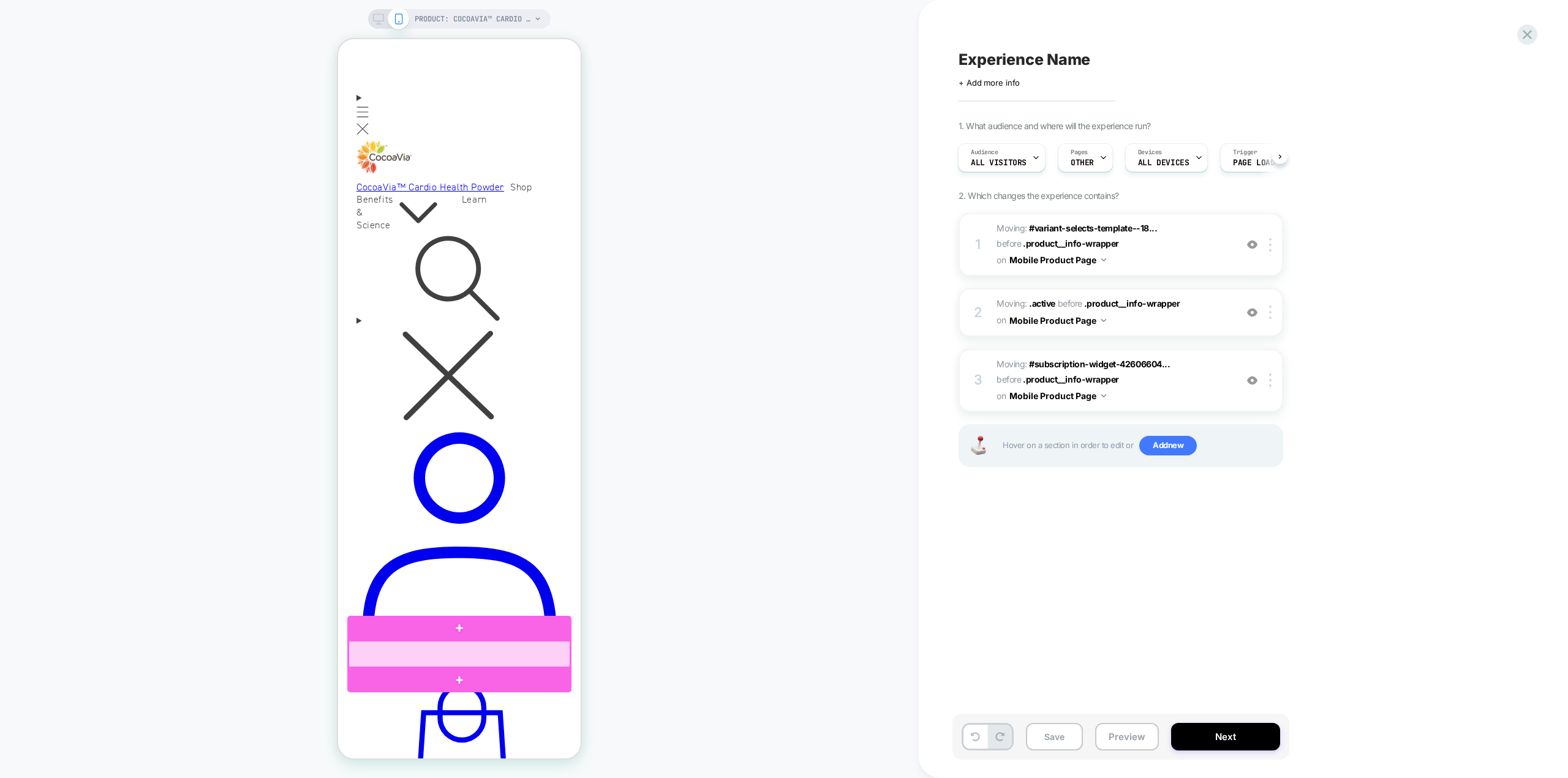
click at [497, 645] on div at bounding box center [460, 654] width 222 height 26
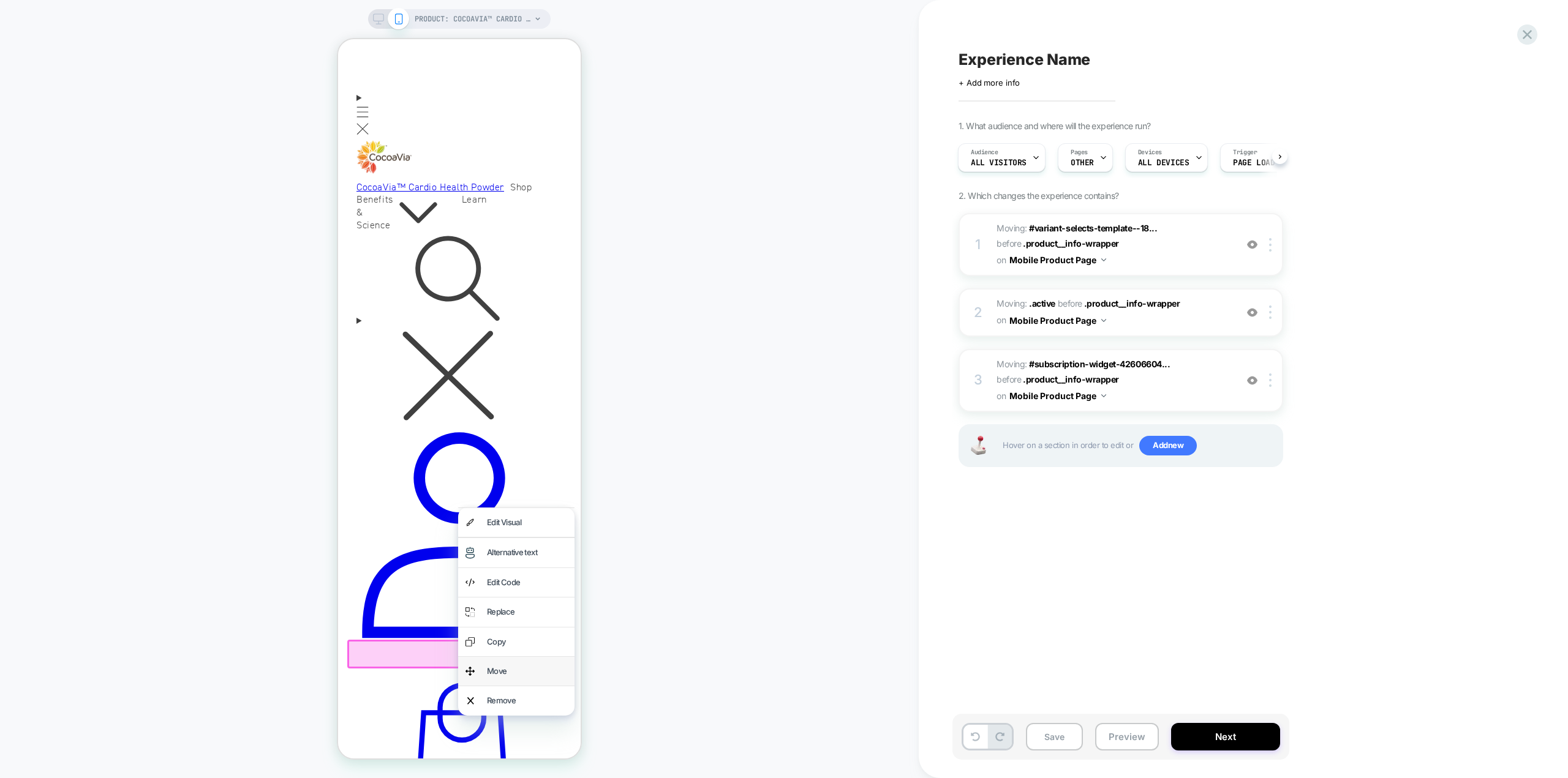
click at [496, 670] on div "Move" at bounding box center [527, 671] width 80 height 14
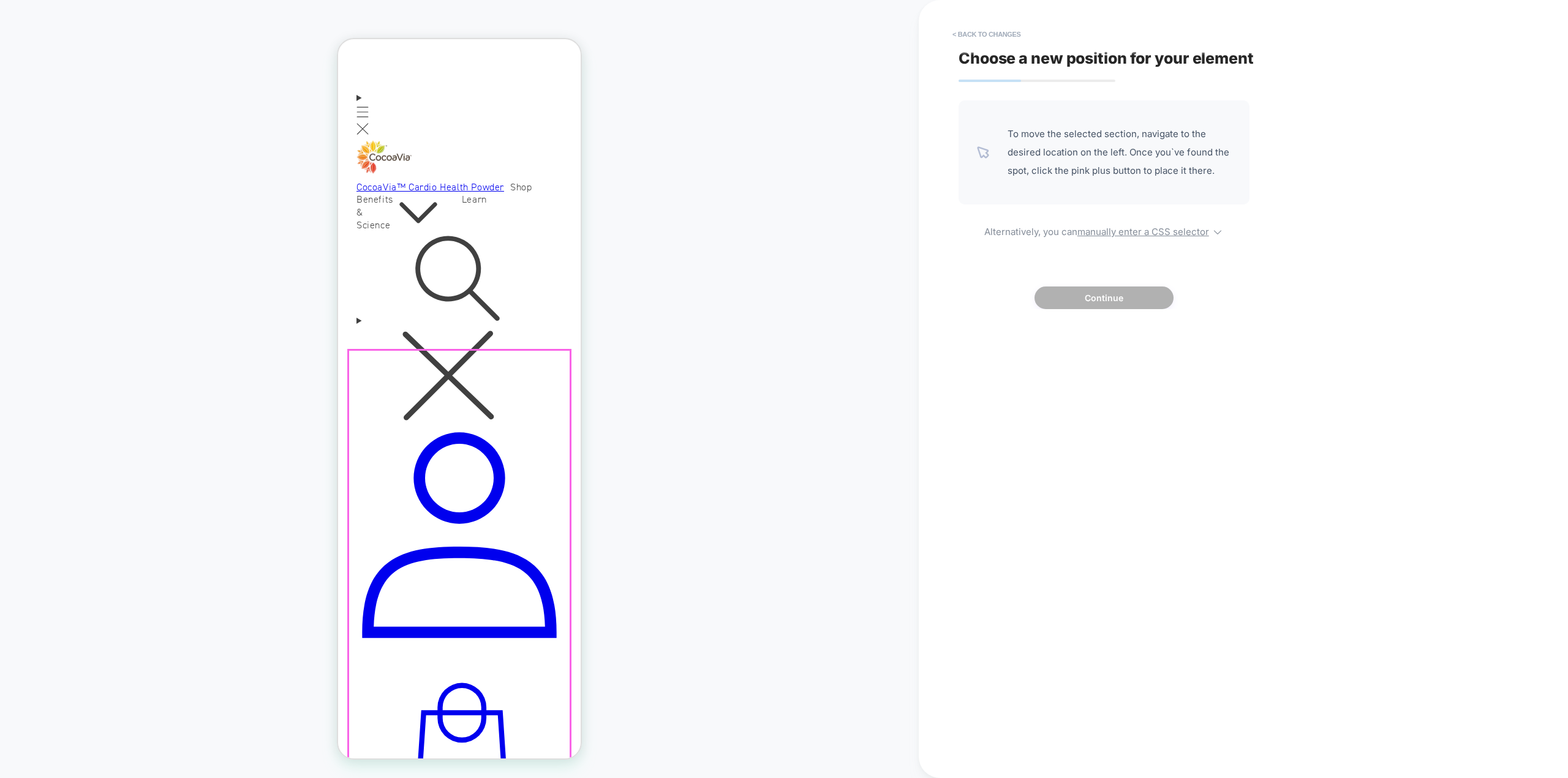
scroll to position [0, 343]
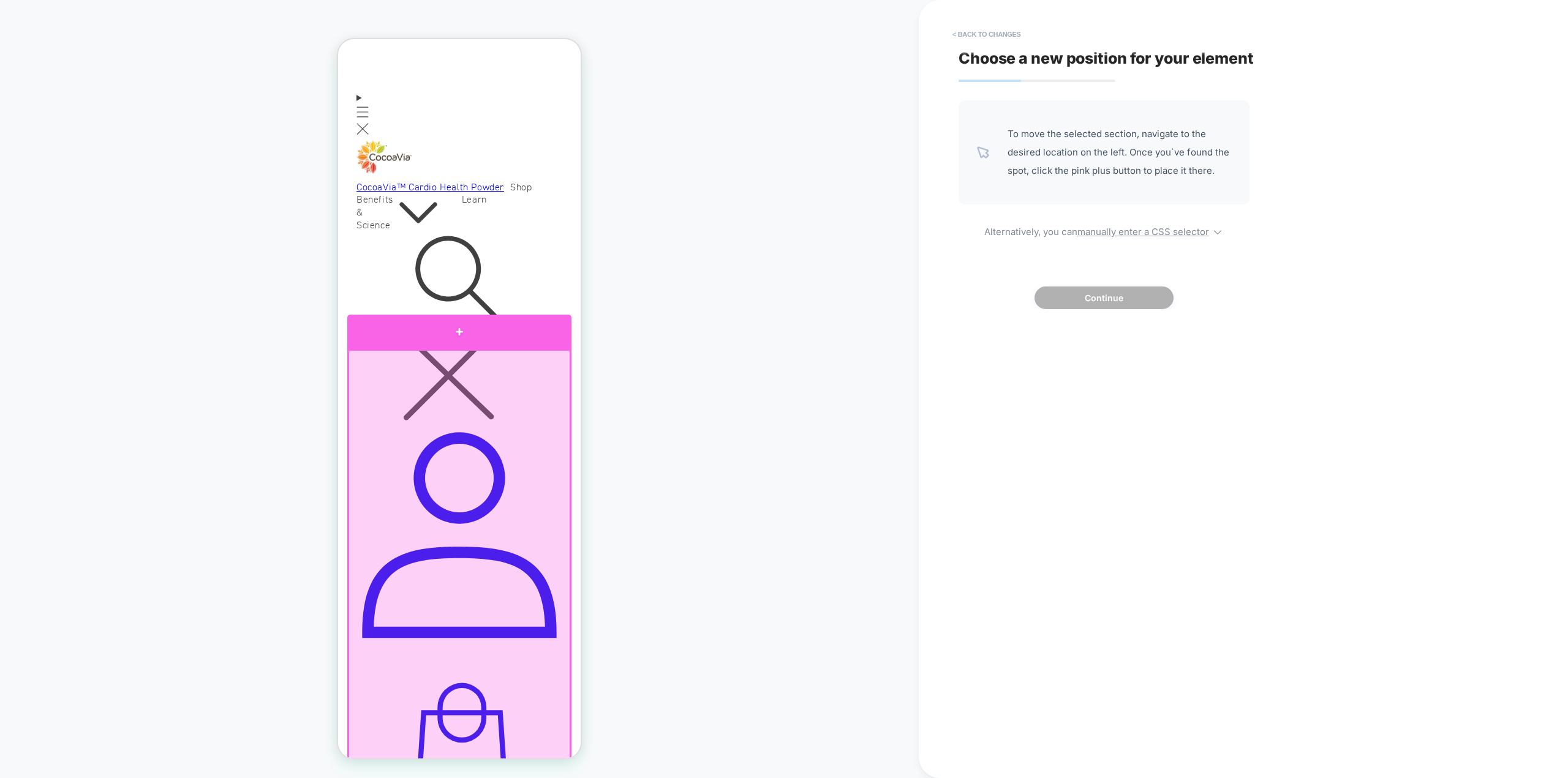
click at [501, 341] on div at bounding box center [460, 332] width 224 height 34
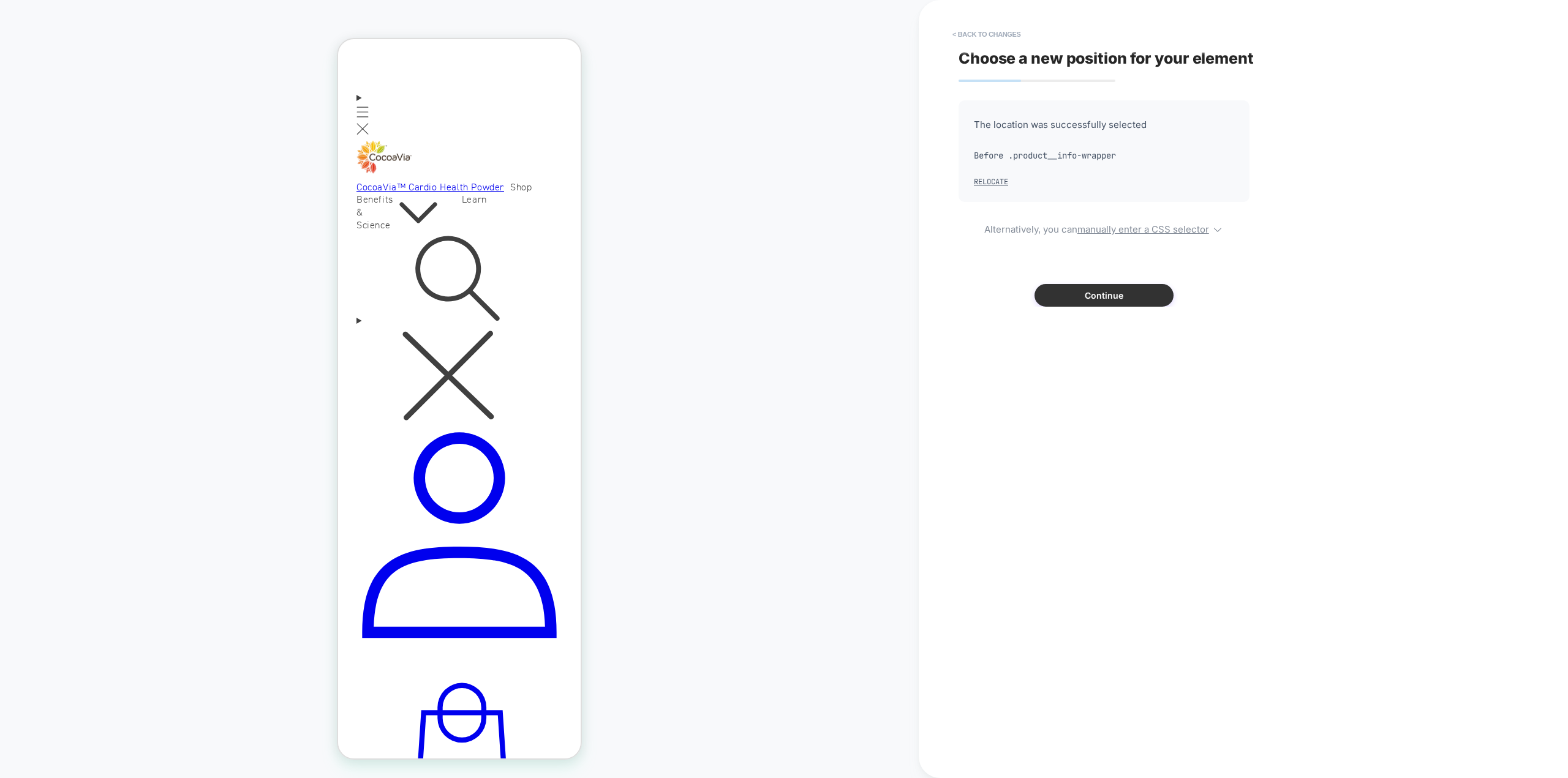
click at [1097, 294] on button "Continue" at bounding box center [1104, 295] width 139 height 23
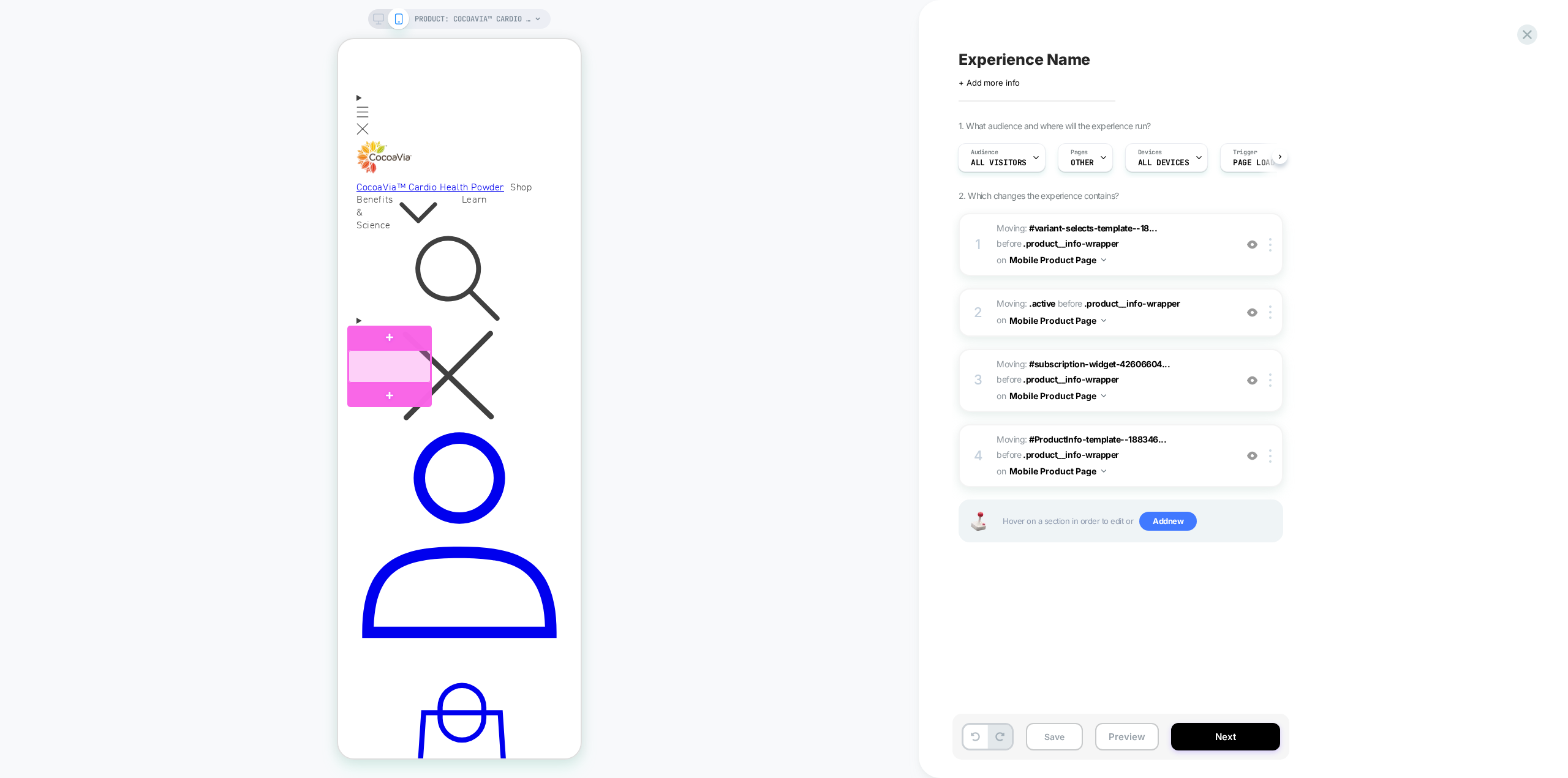
scroll to position [0, 0]
click at [422, 359] on div at bounding box center [389, 366] width 82 height 32
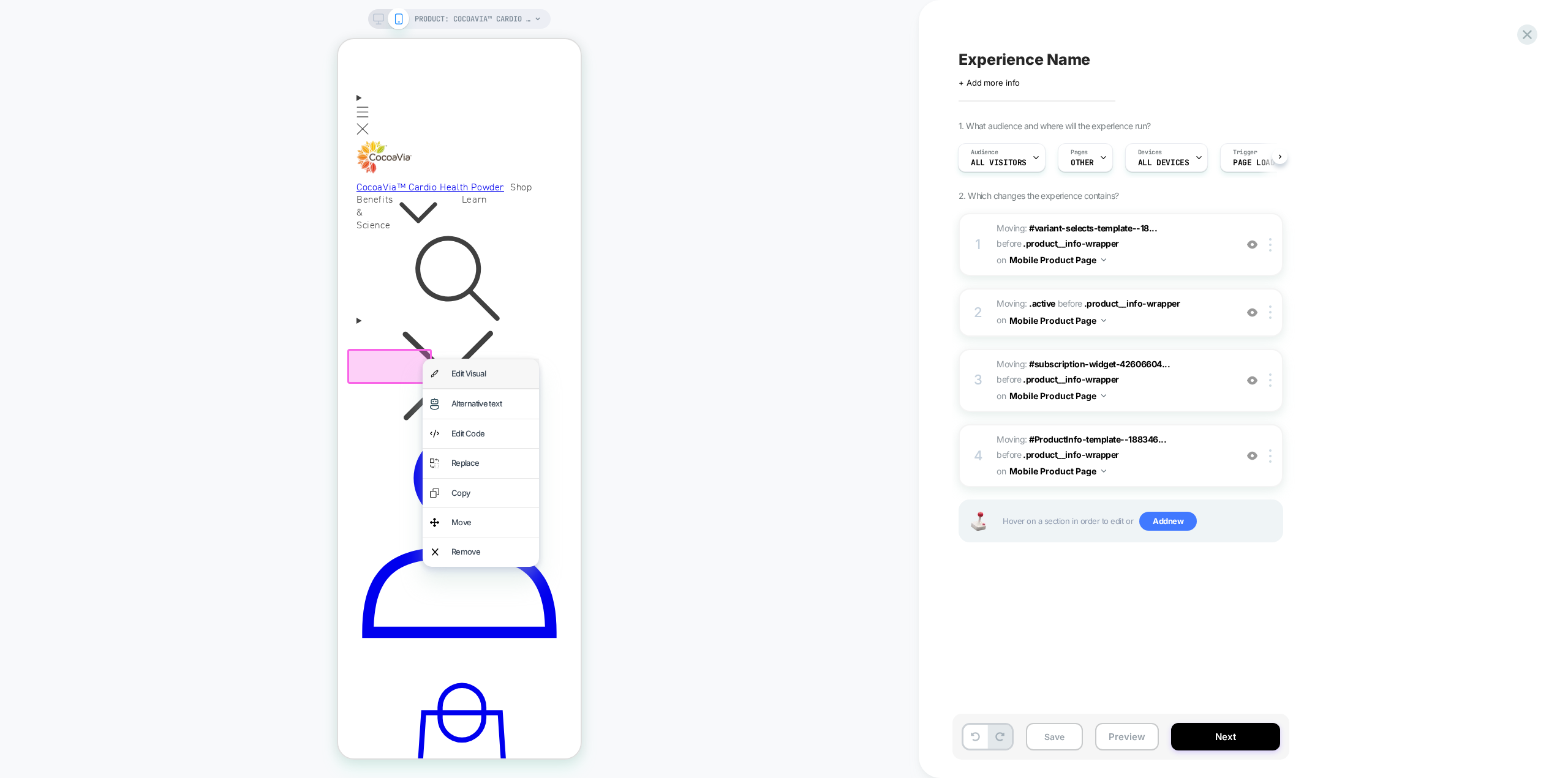
scroll to position [0, 171]
click at [504, 374] on div "Edit Visual" at bounding box center [491, 374] width 80 height 14
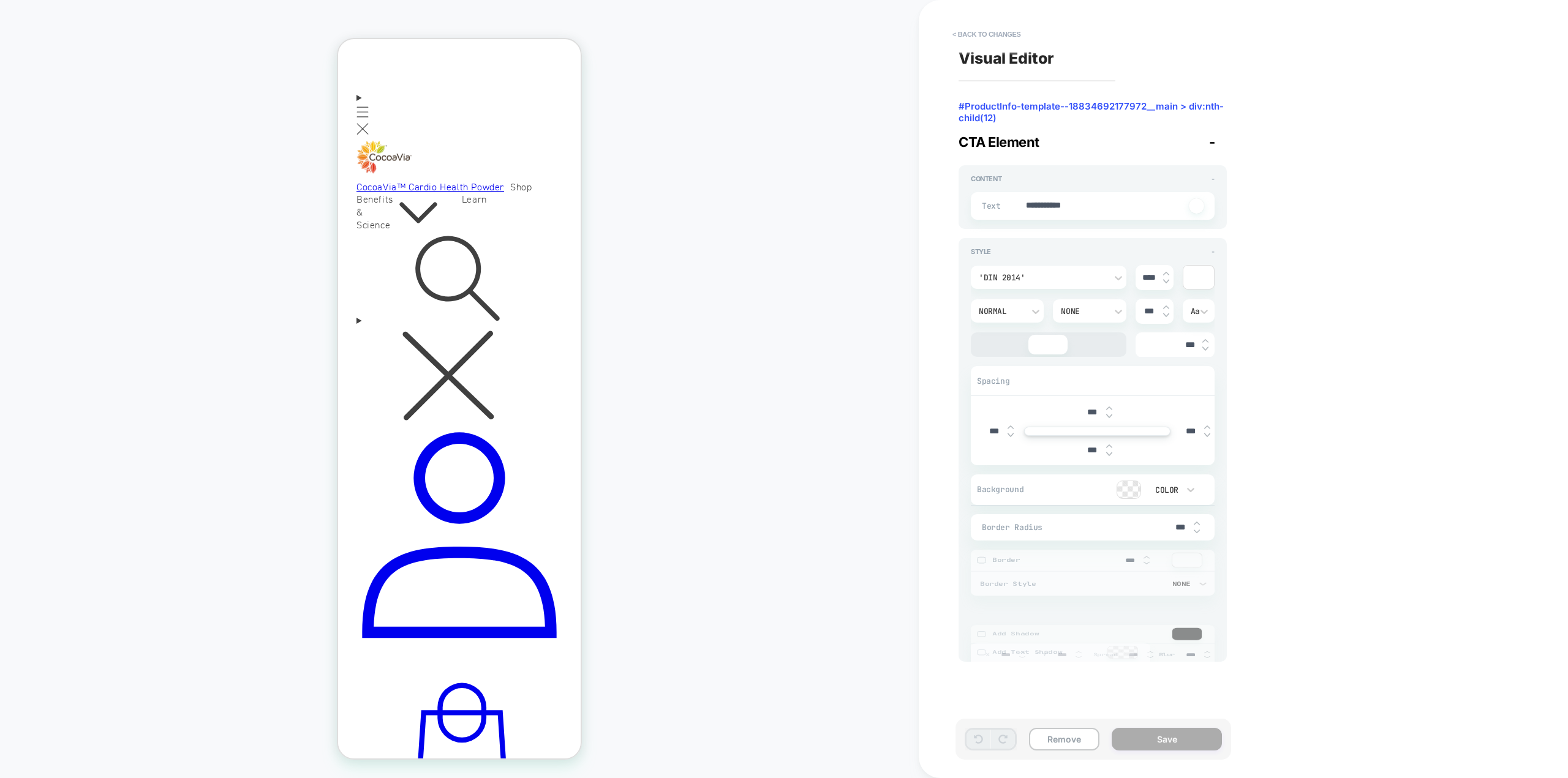
type textarea "*"
click at [974, 31] on button "< Back to changes" at bounding box center [987, 34] width 81 height 19
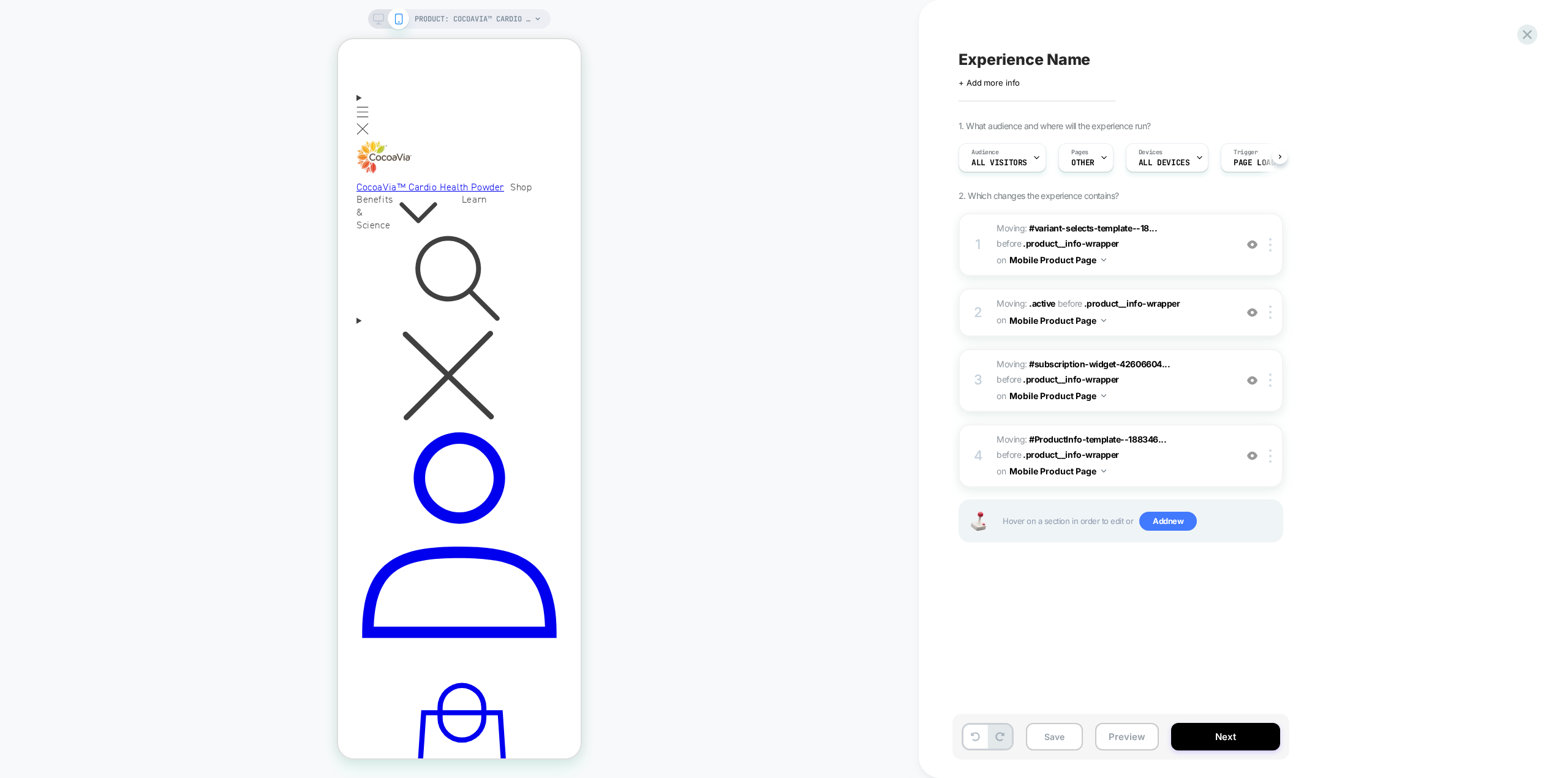
scroll to position [0, 1]
click at [1225, 735] on button "Next" at bounding box center [1225, 737] width 109 height 28
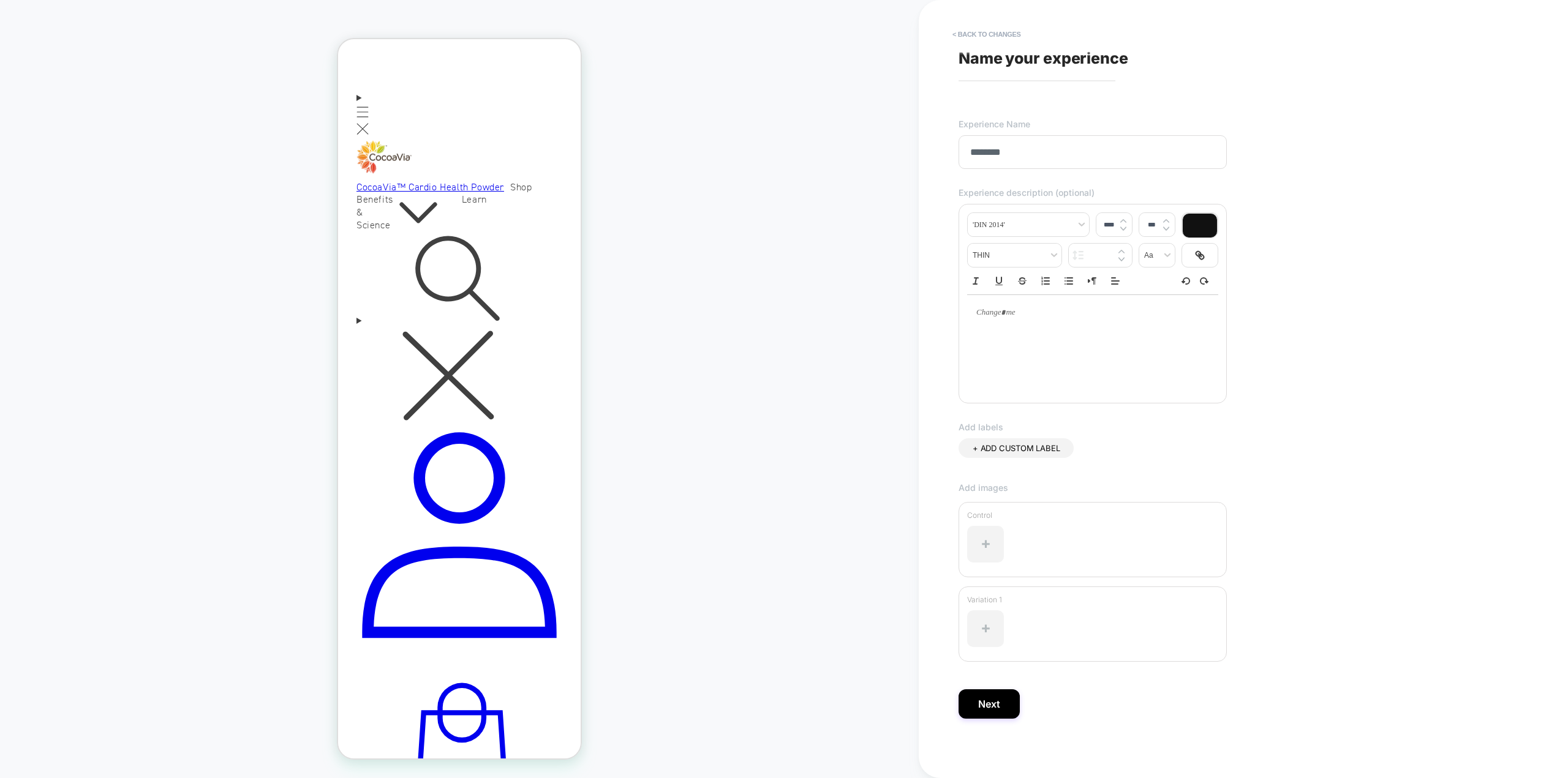
scroll to position [0, 0]
type input "*"
type input "**********"
click at [1408, 391] on div "**********" at bounding box center [1182, 389] width 460 height 754
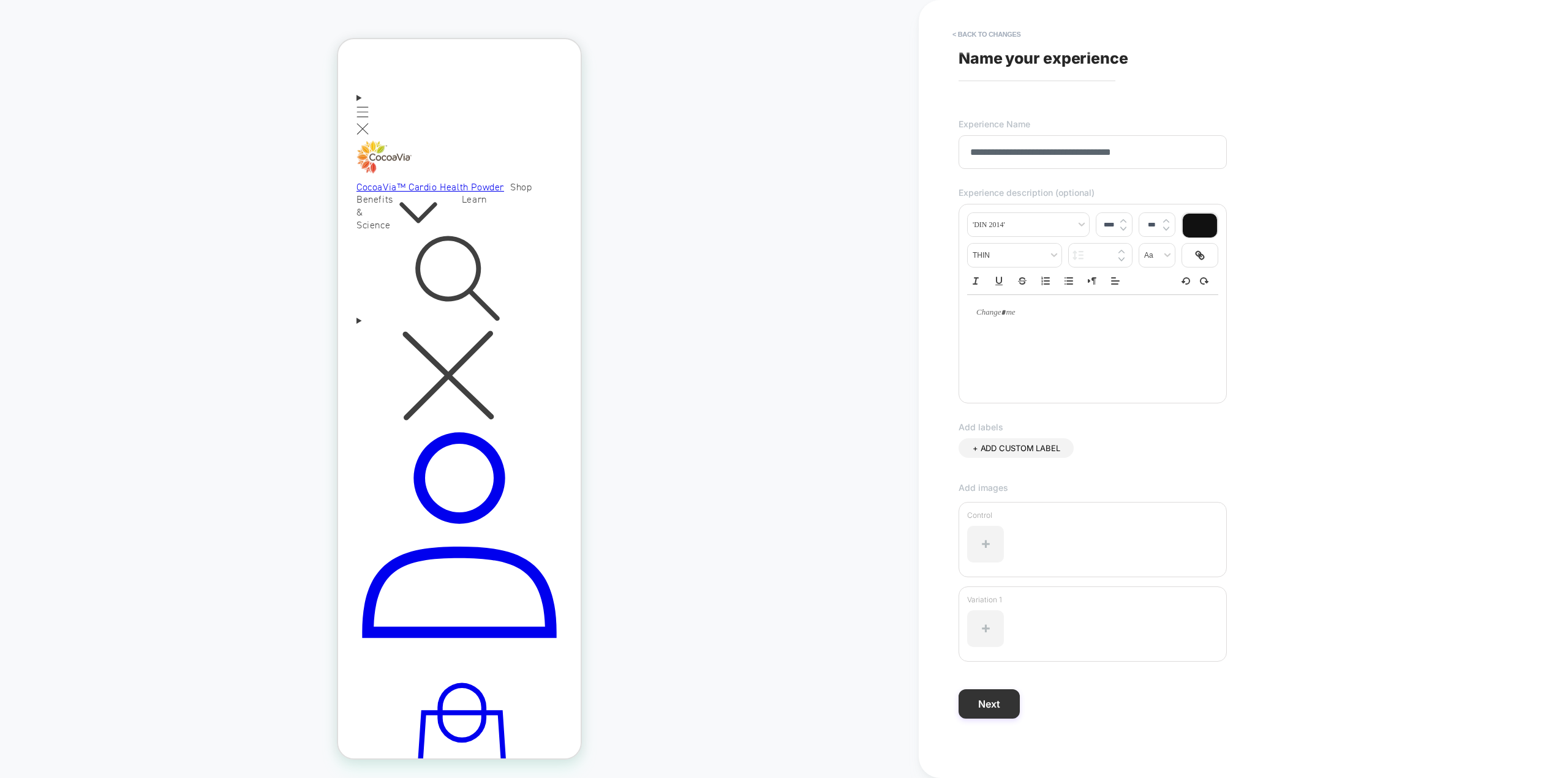
click at [1013, 706] on button "Next" at bounding box center [989, 704] width 61 height 30
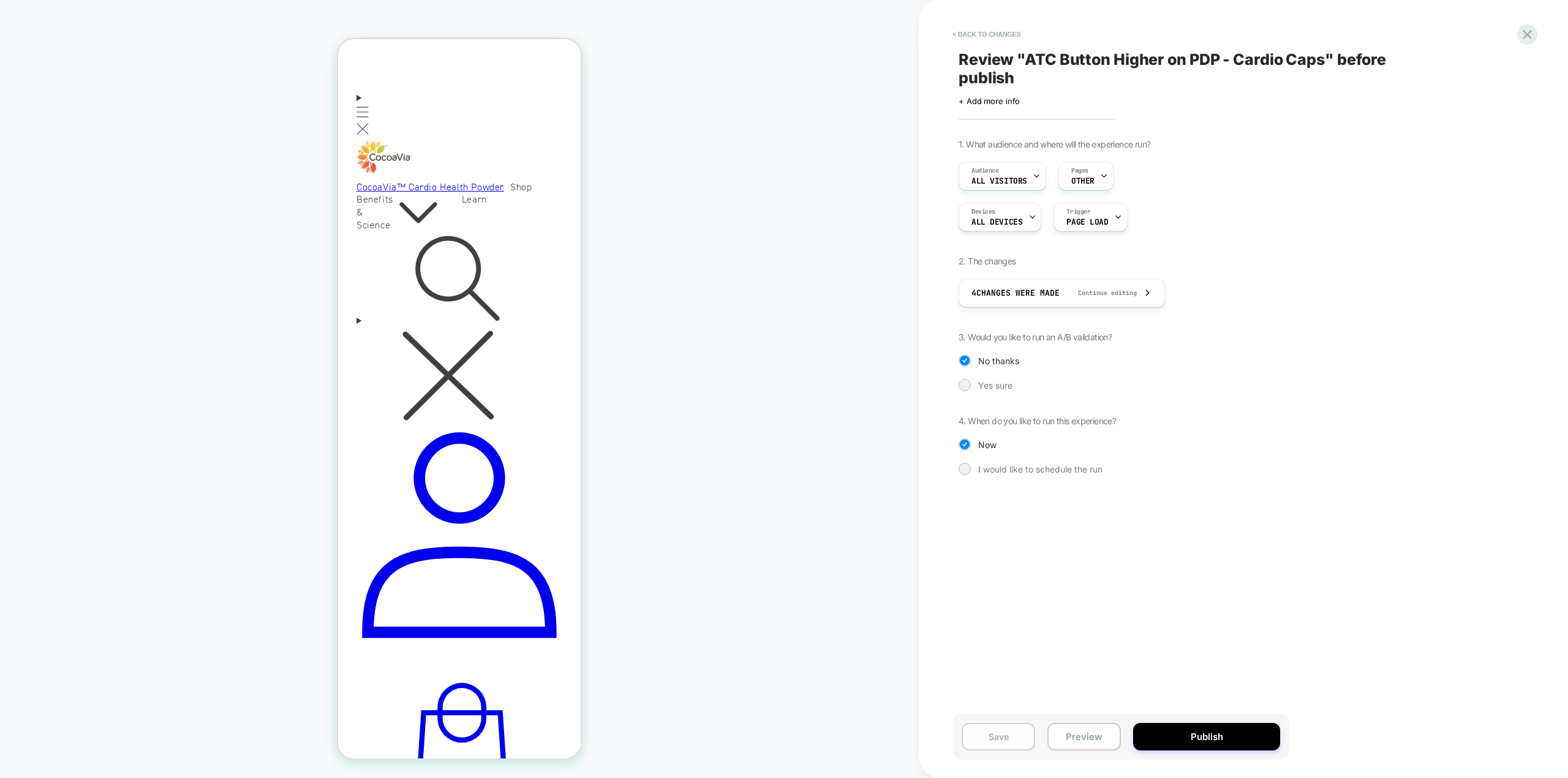
scroll to position [0, 171]
click at [1091, 734] on button "Preview" at bounding box center [1084, 737] width 74 height 28
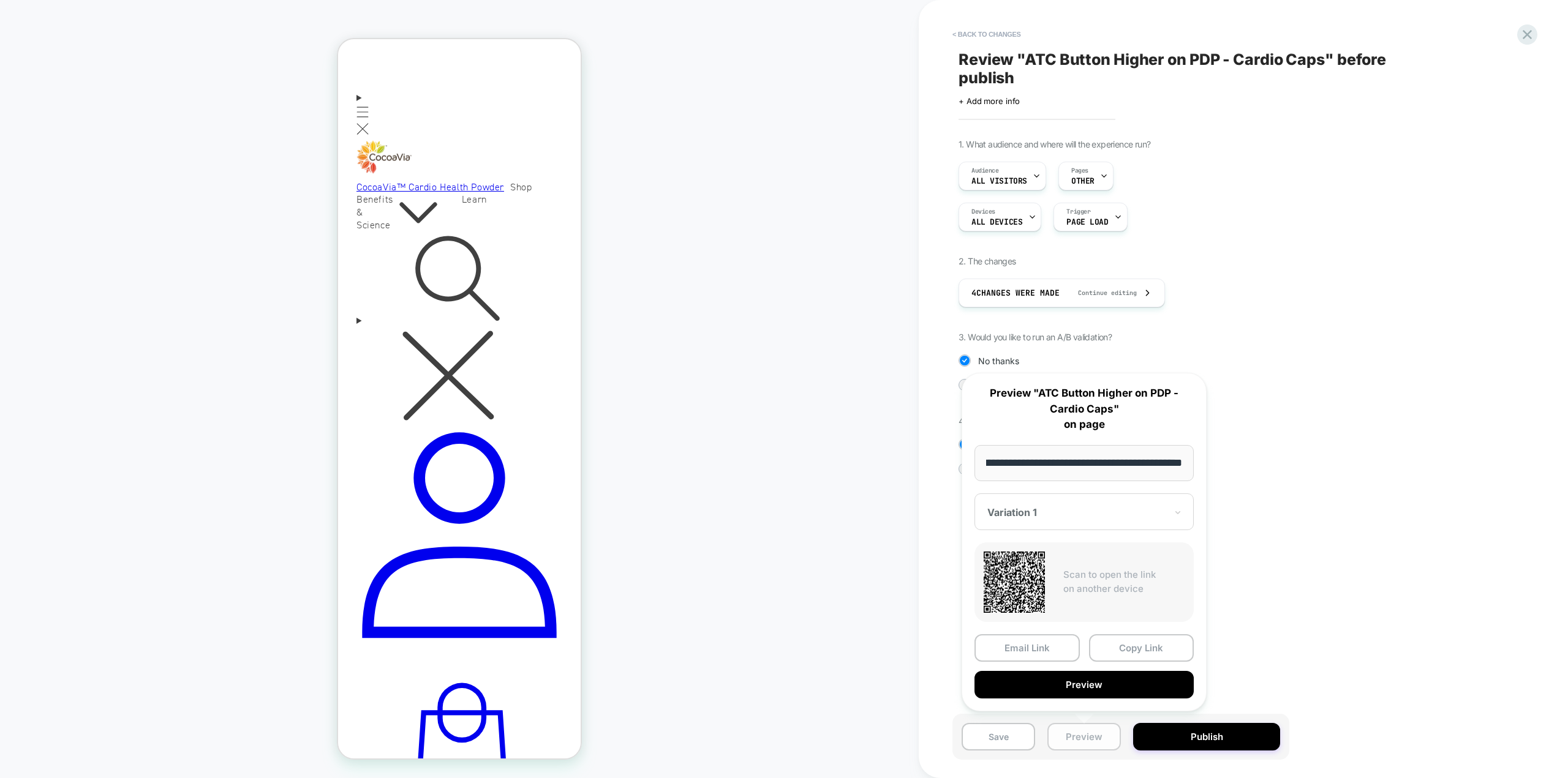
scroll to position [0, 343]
click at [1269, 347] on div "1. What audience and where will the experience run? Audience All Visitors Pages…" at bounding box center [1182, 316] width 447 height 354
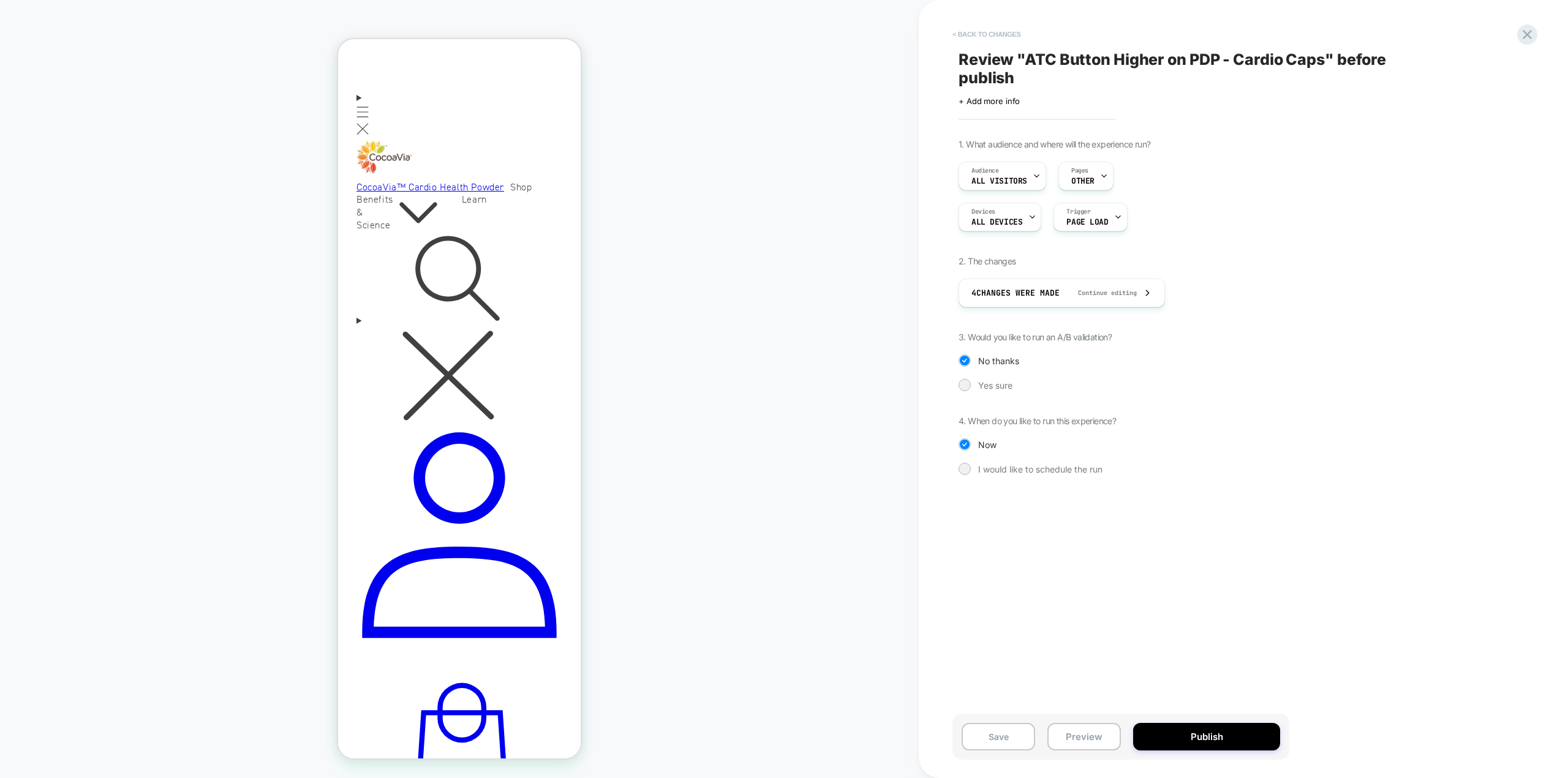
click at [1007, 35] on button "< Back to changes" at bounding box center [987, 34] width 81 height 19
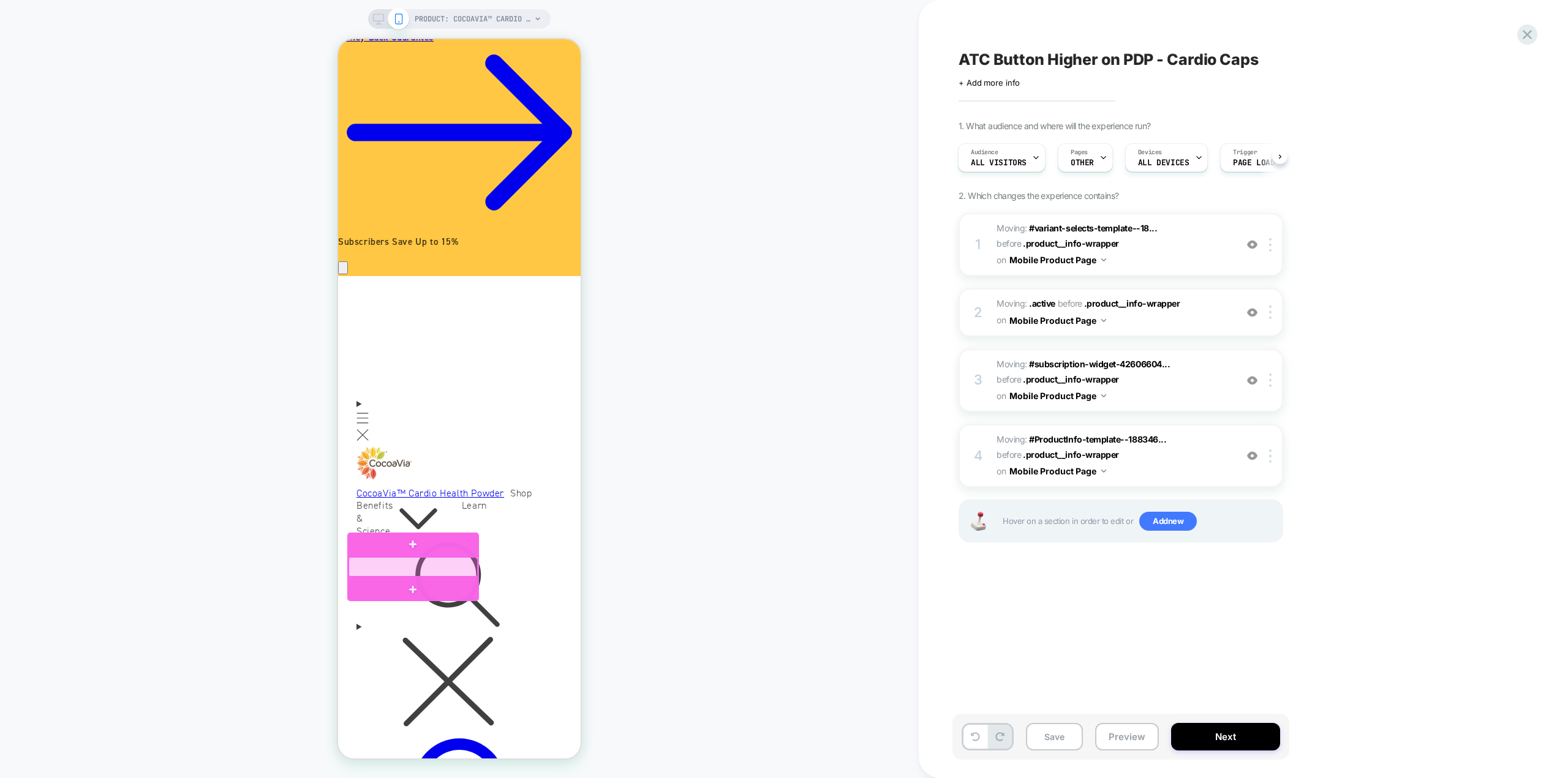
scroll to position [0, 343]
click at [398, 566] on div at bounding box center [414, 567] width 129 height 19
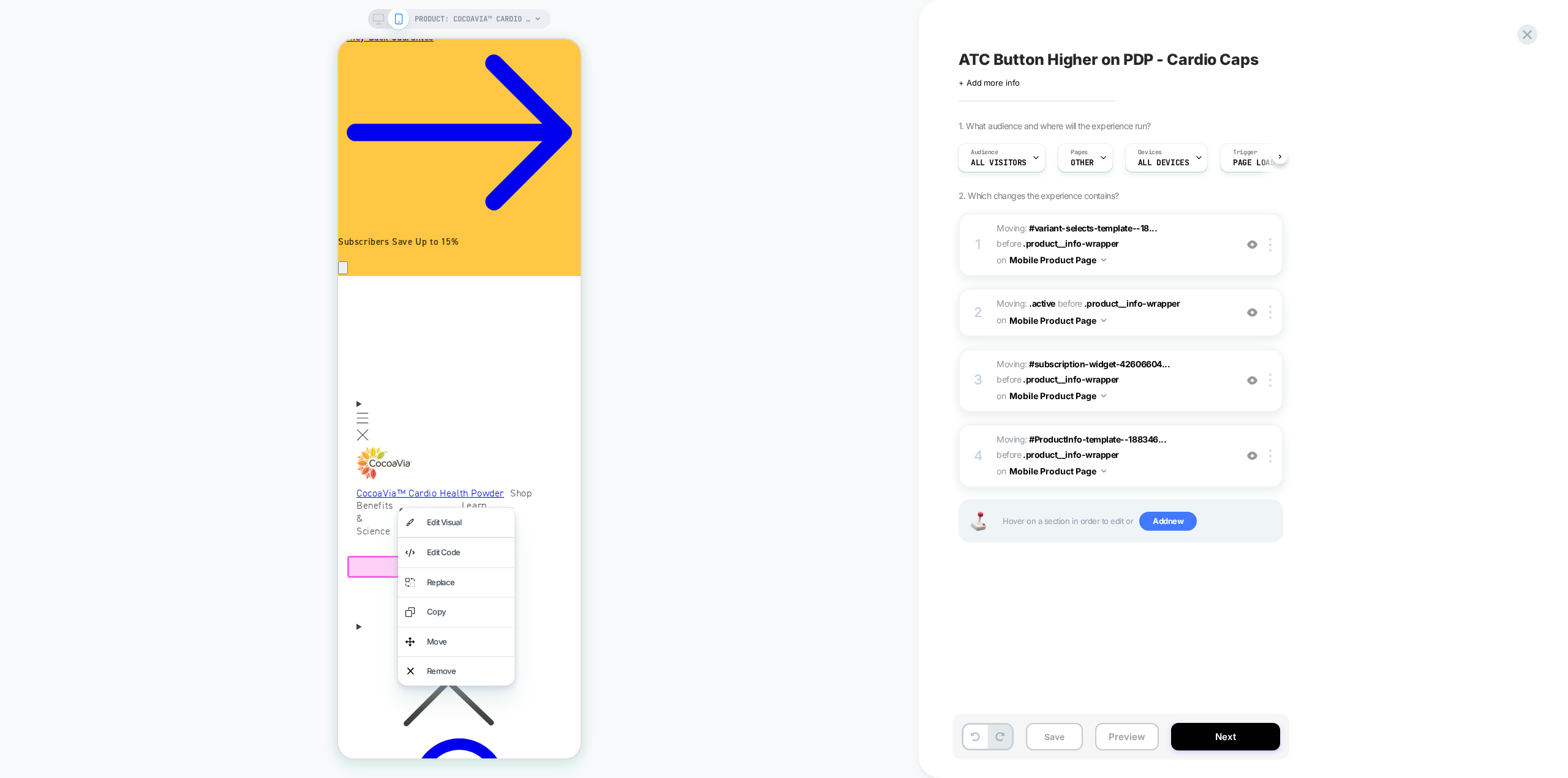
click at [695, 562] on div "PRODUCT: CocoaVia™ Cardio Health Capsules [cocoa flavanol] PRODUCT: CocoaVia™ C…" at bounding box center [459, 389] width 919 height 754
click at [687, 420] on div "PRODUCT: CocoaVia™ Cardio Health Capsules [cocoa flavanol] PRODUCT: CocoaVia™ C…" at bounding box center [459, 389] width 919 height 754
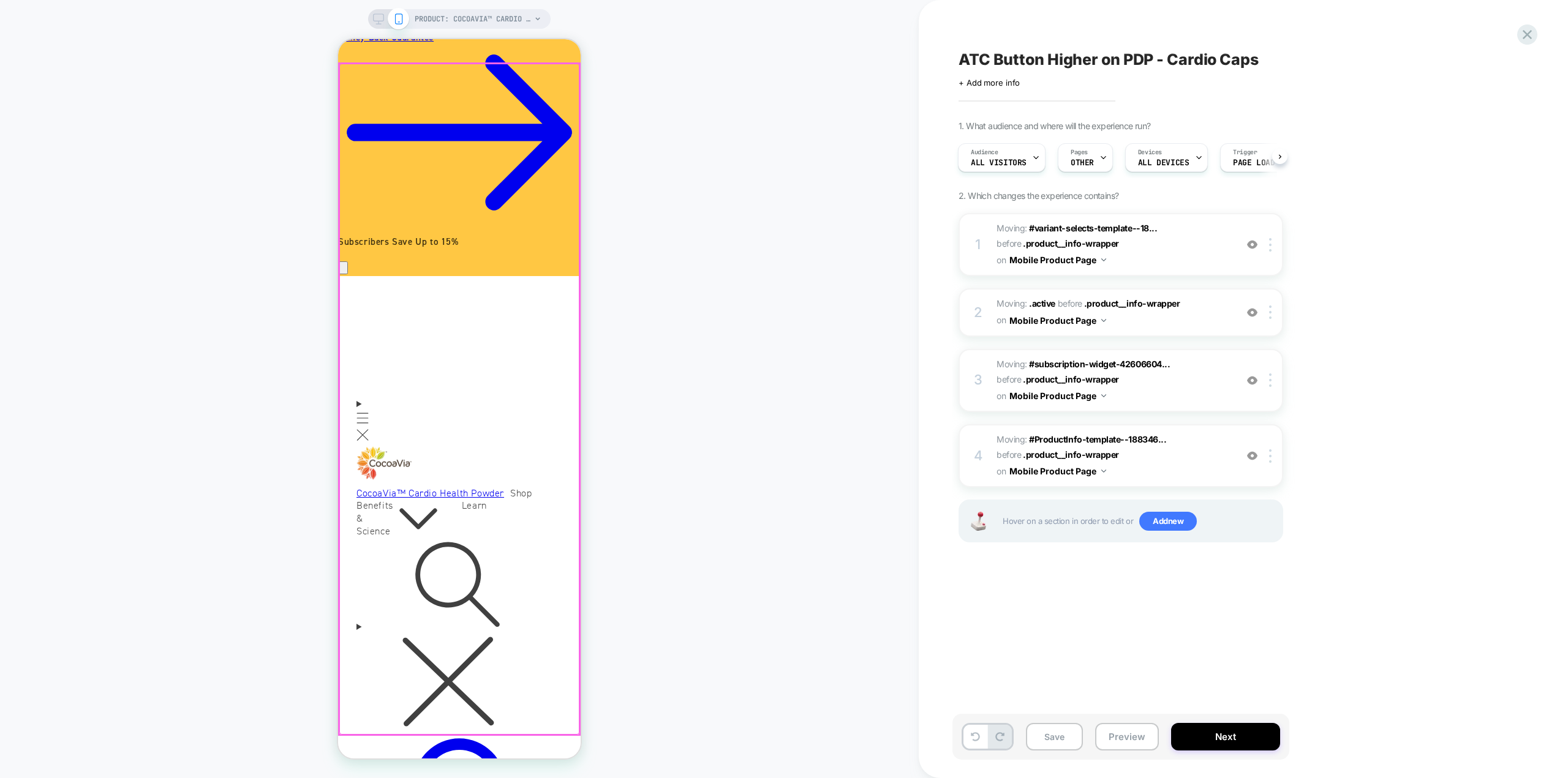
scroll to position [0, 215]
click at [469, 513] on div at bounding box center [459, 400] width 240 height 671
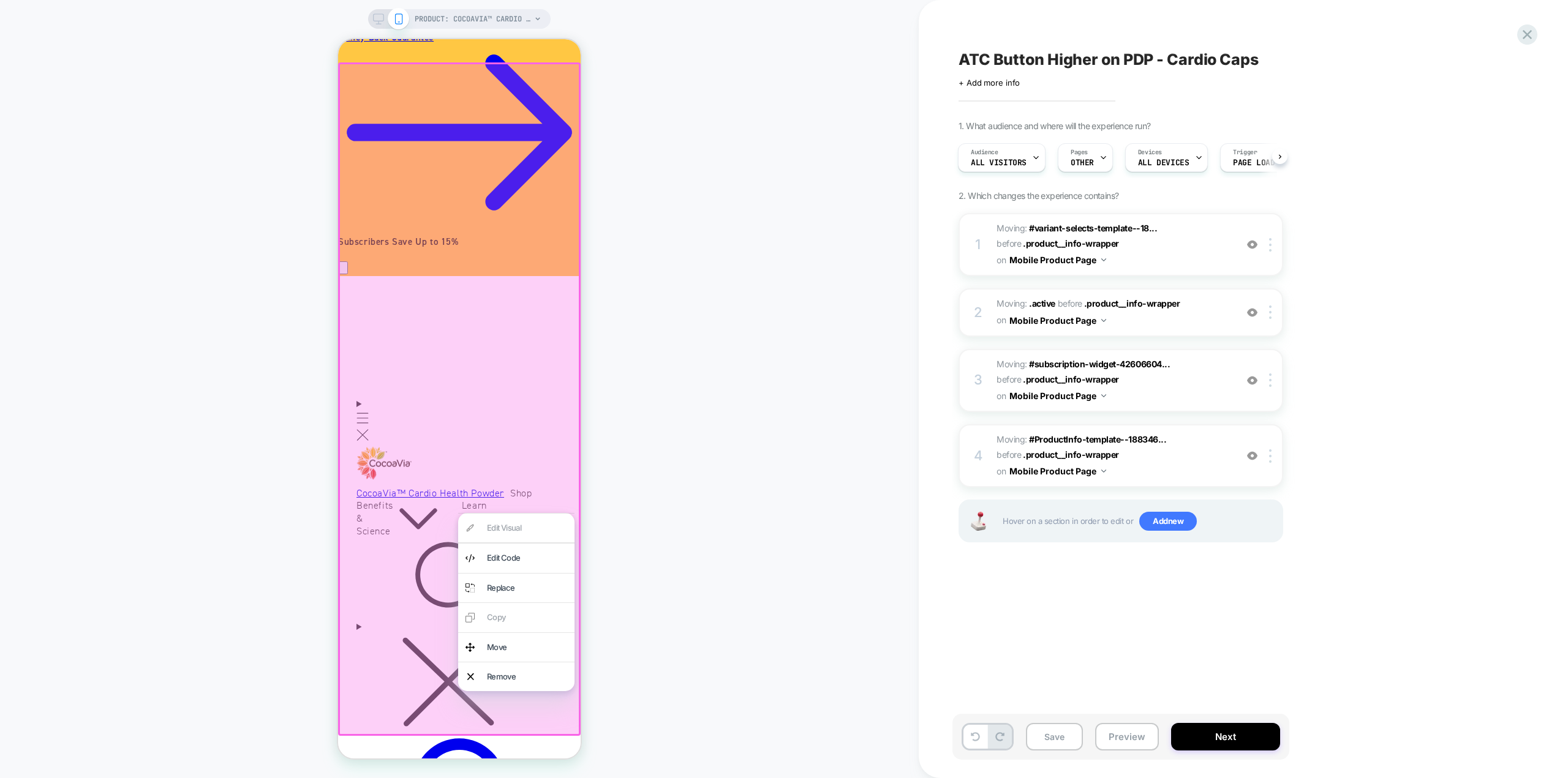
click at [558, 77] on div at bounding box center [459, 399] width 243 height 673
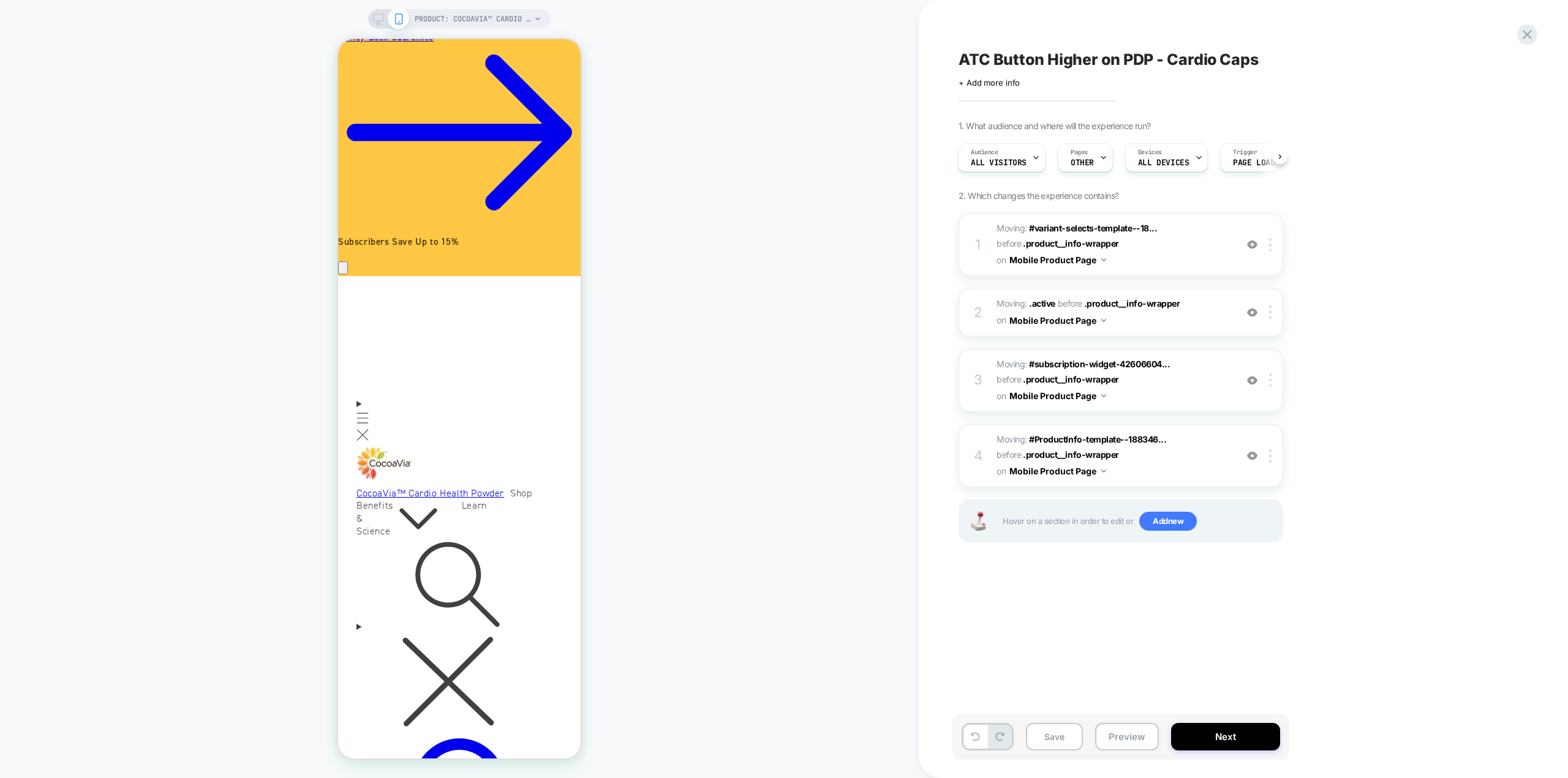
scroll to position [0, 171]
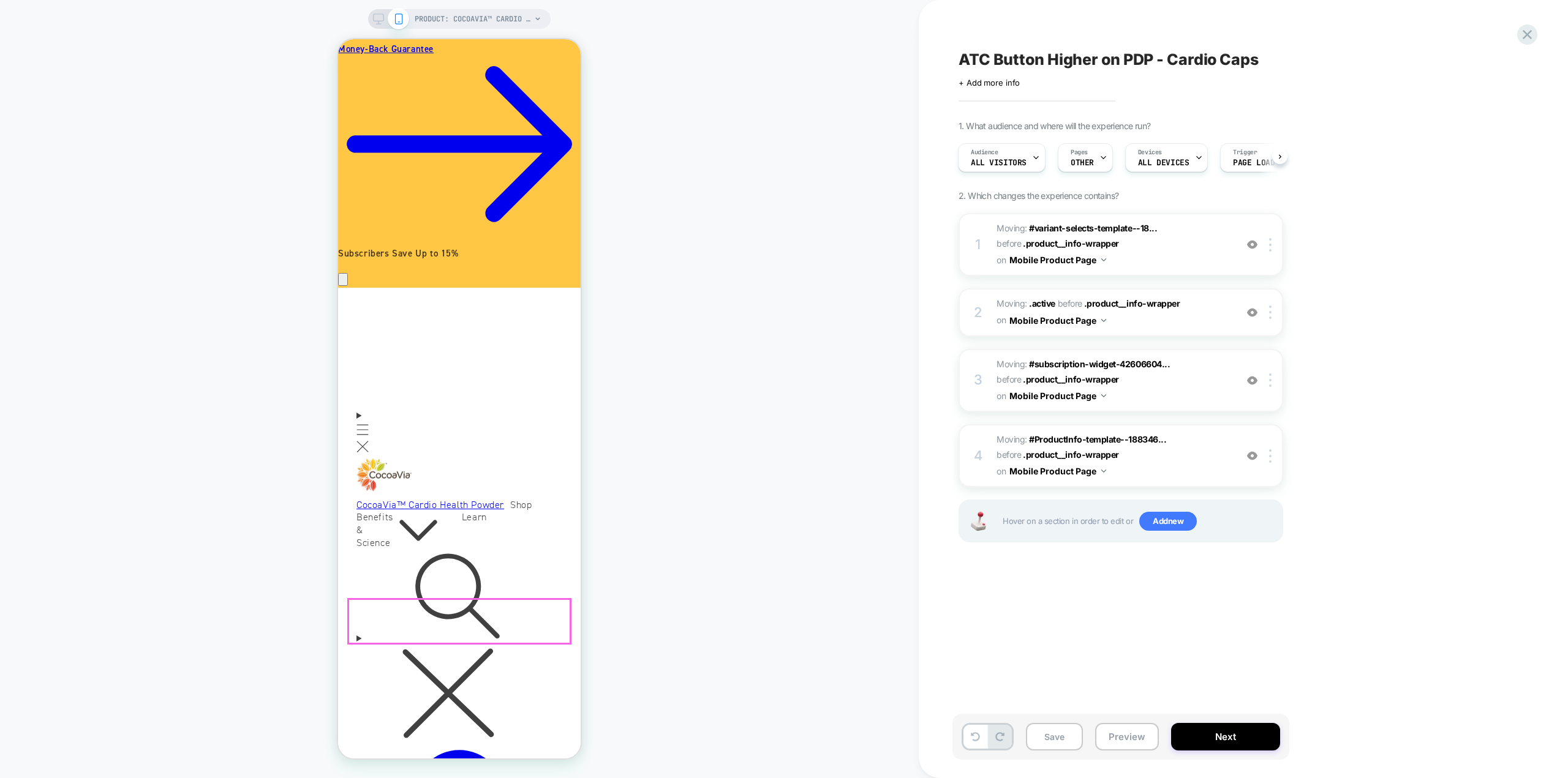
scroll to position [0, 0]
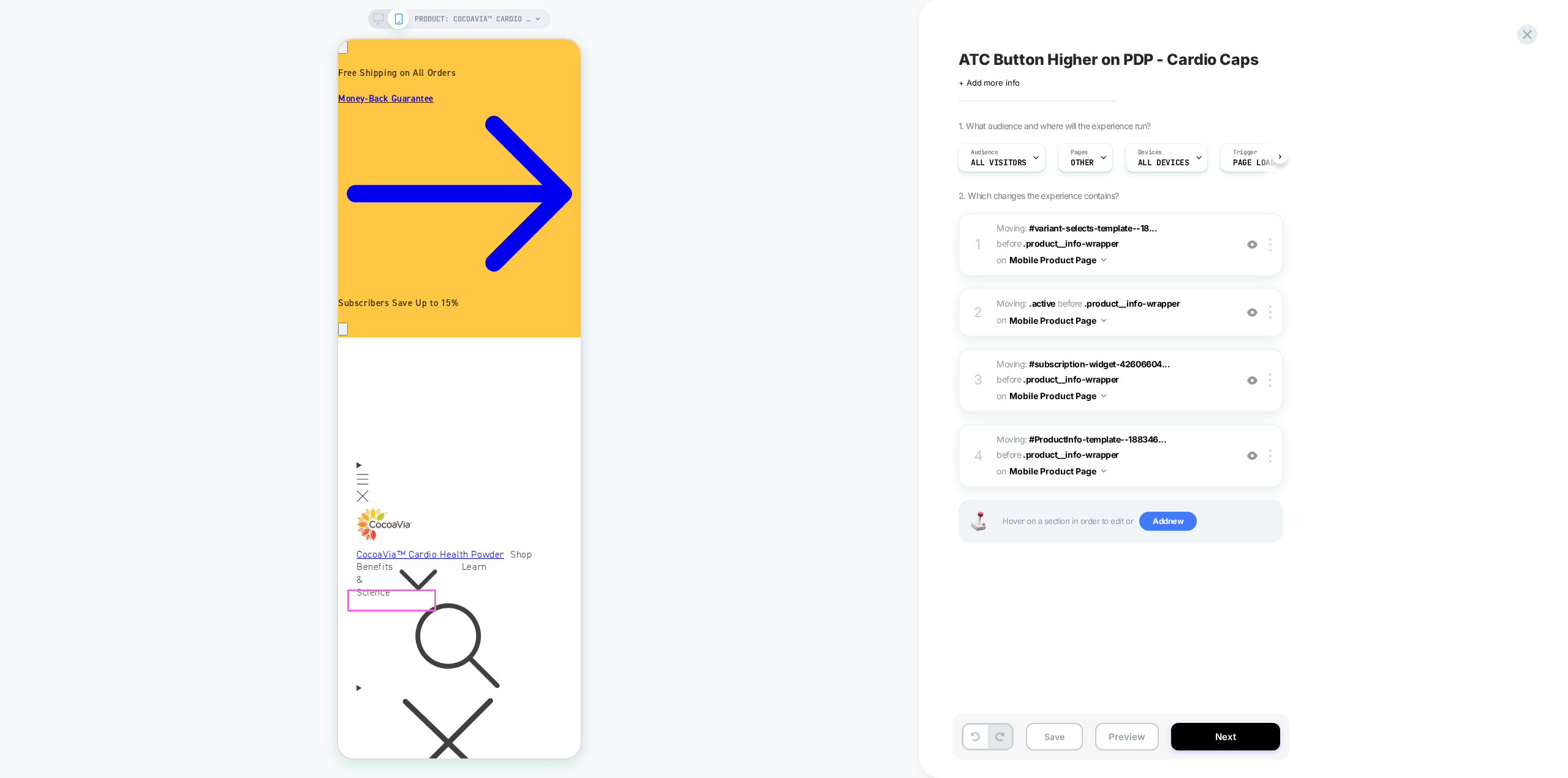
click at [1249, 156] on icon at bounding box center [1253, 158] width 8 height 8
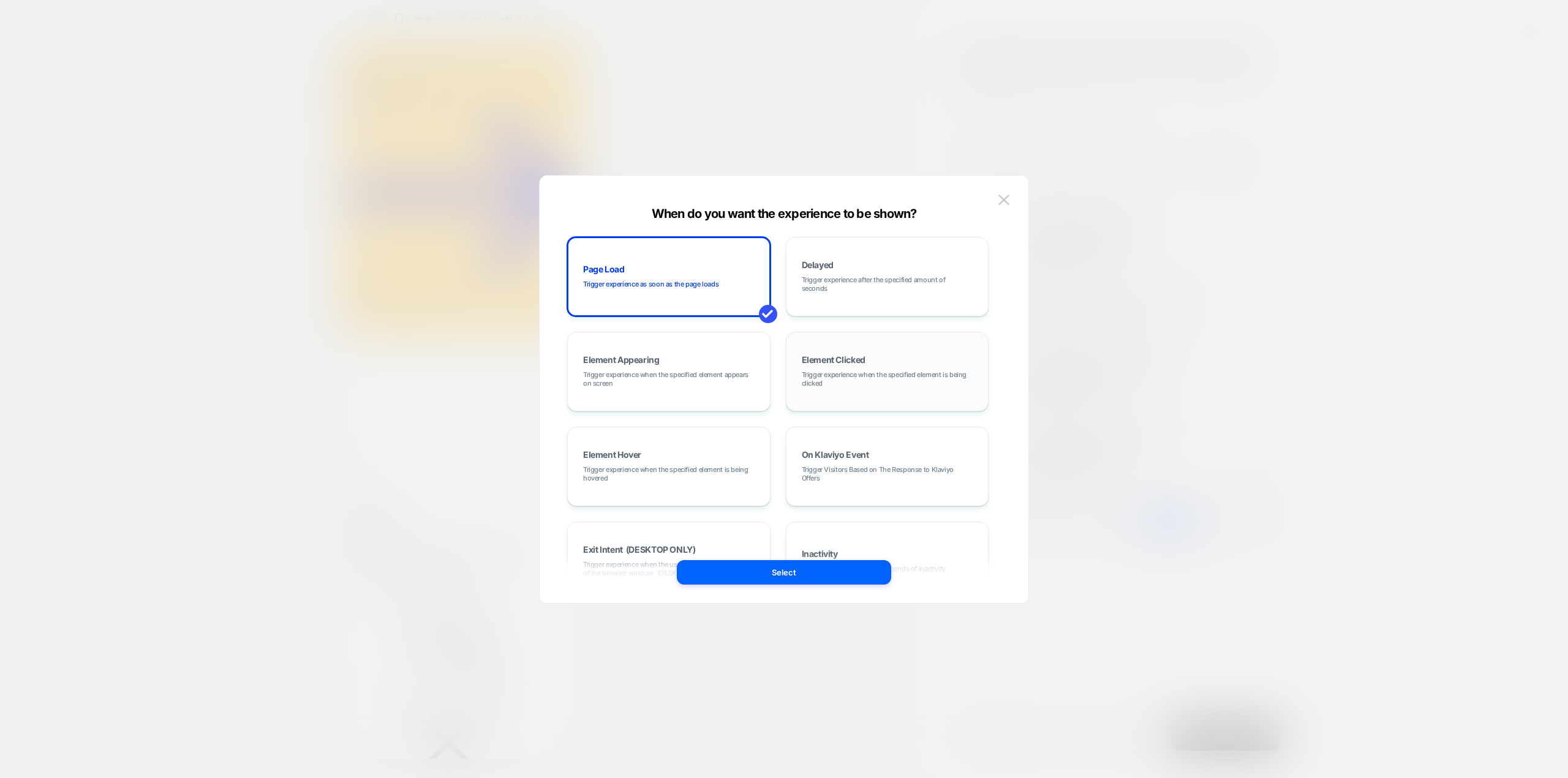
scroll to position [0, 0]
click at [841, 372] on span "Trigger experience when the specified element is being clicked" at bounding box center [887, 379] width 171 height 17
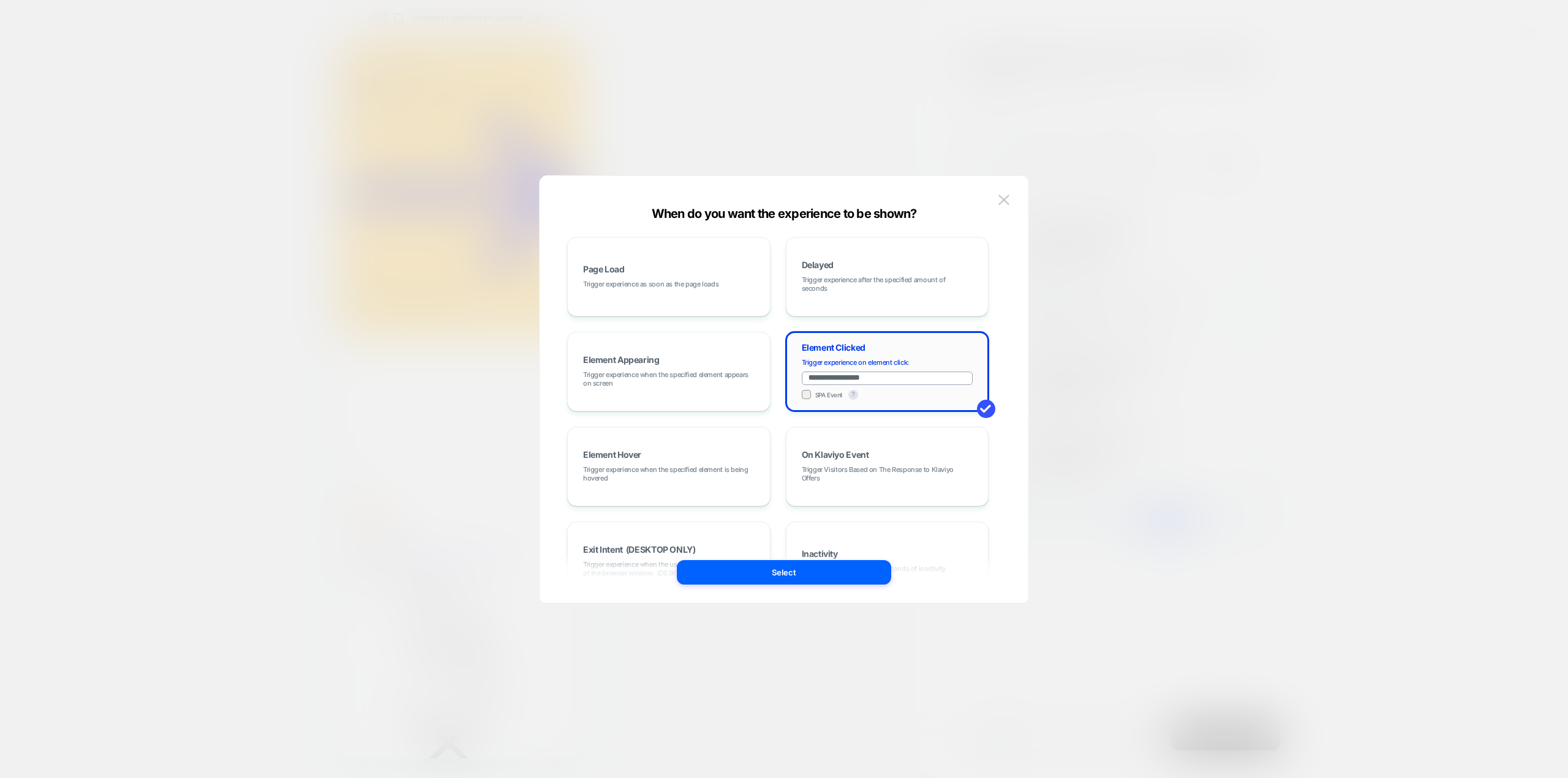
click at [837, 375] on input "**********" at bounding box center [887, 378] width 171 height 14
click at [890, 379] on input "**********" at bounding box center [887, 378] width 171 height 14
click at [835, 576] on button "Select" at bounding box center [784, 573] width 215 height 25
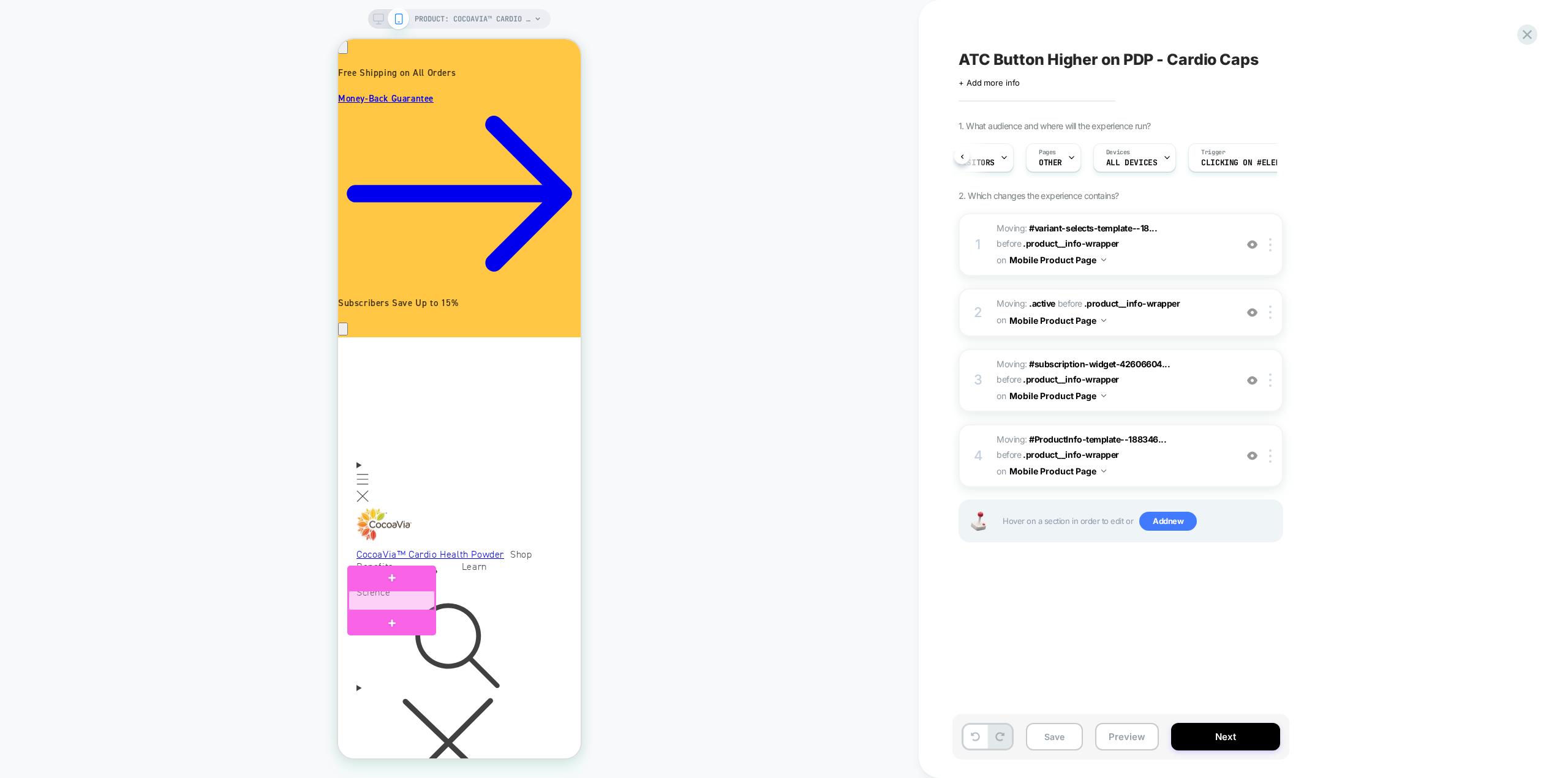
scroll to position [0, 171]
click at [1214, 164] on span "Clicking on #element-selector" at bounding box center [1244, 163] width 86 height 8
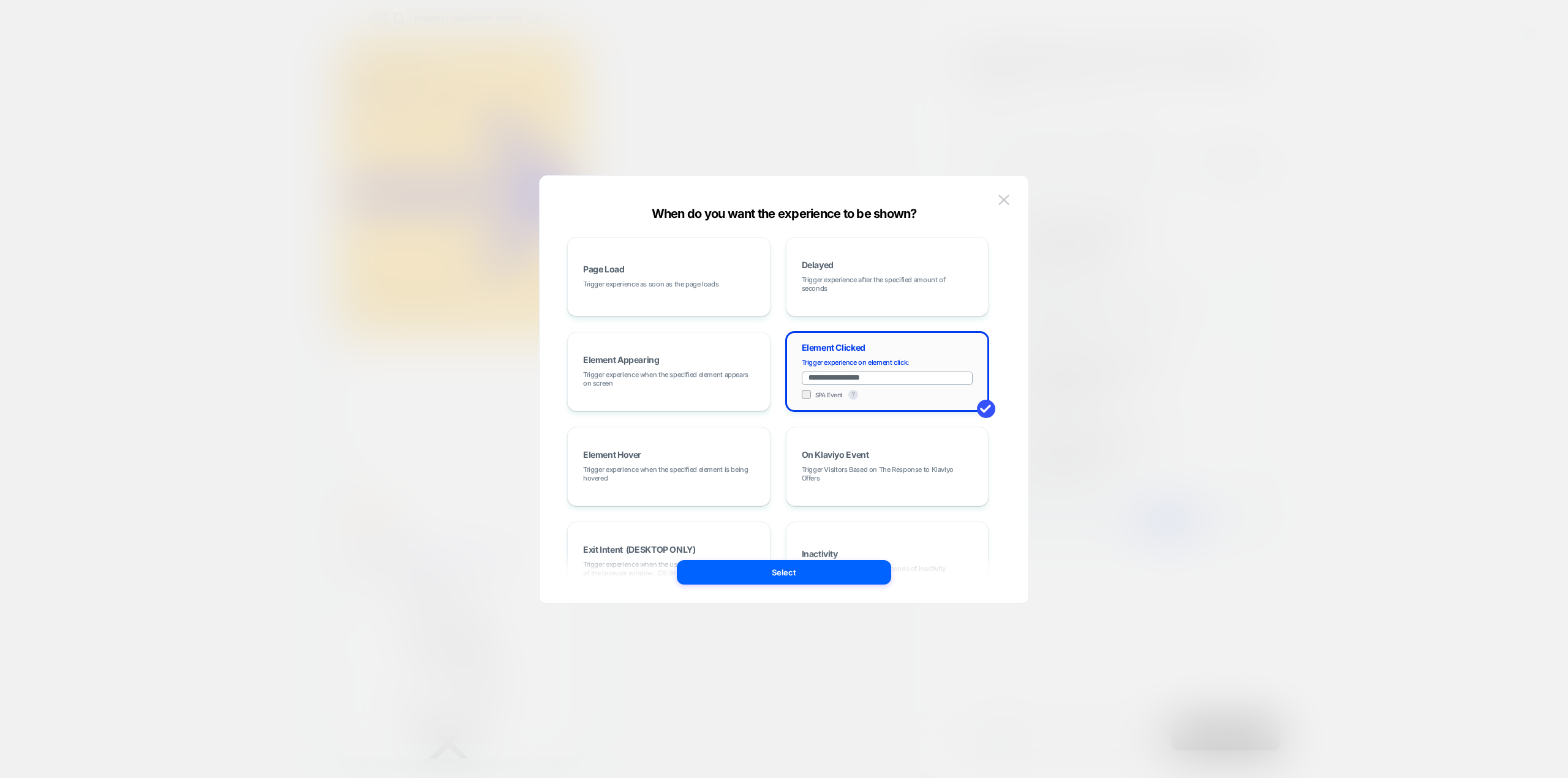
click at [852, 376] on input "**********" at bounding box center [887, 378] width 171 height 14
click at [879, 382] on input "**********" at bounding box center [887, 378] width 171 height 14
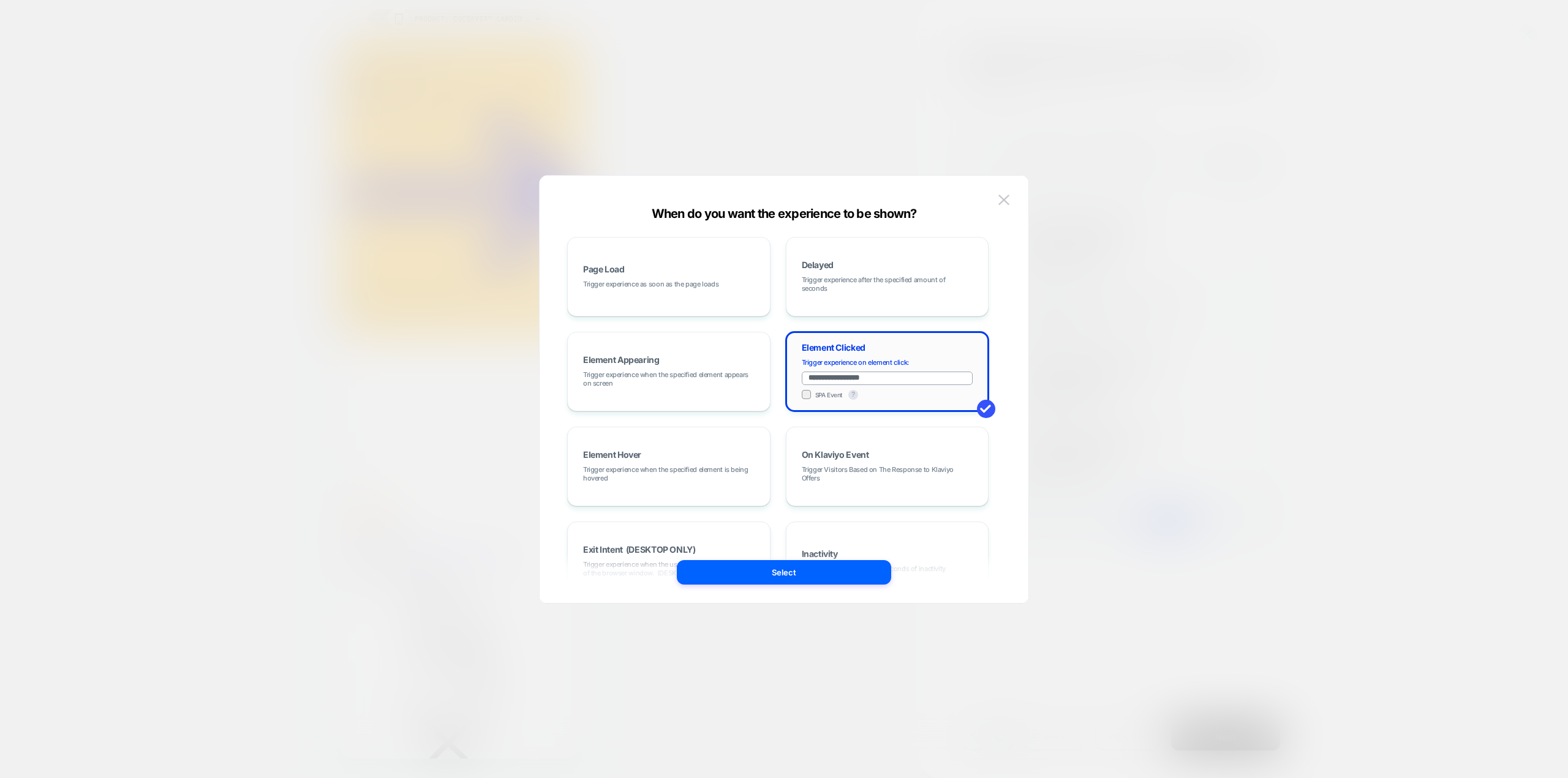
click at [879, 382] on input "**********" at bounding box center [887, 378] width 171 height 14
click at [847, 380] on input "**********" at bounding box center [887, 378] width 171 height 14
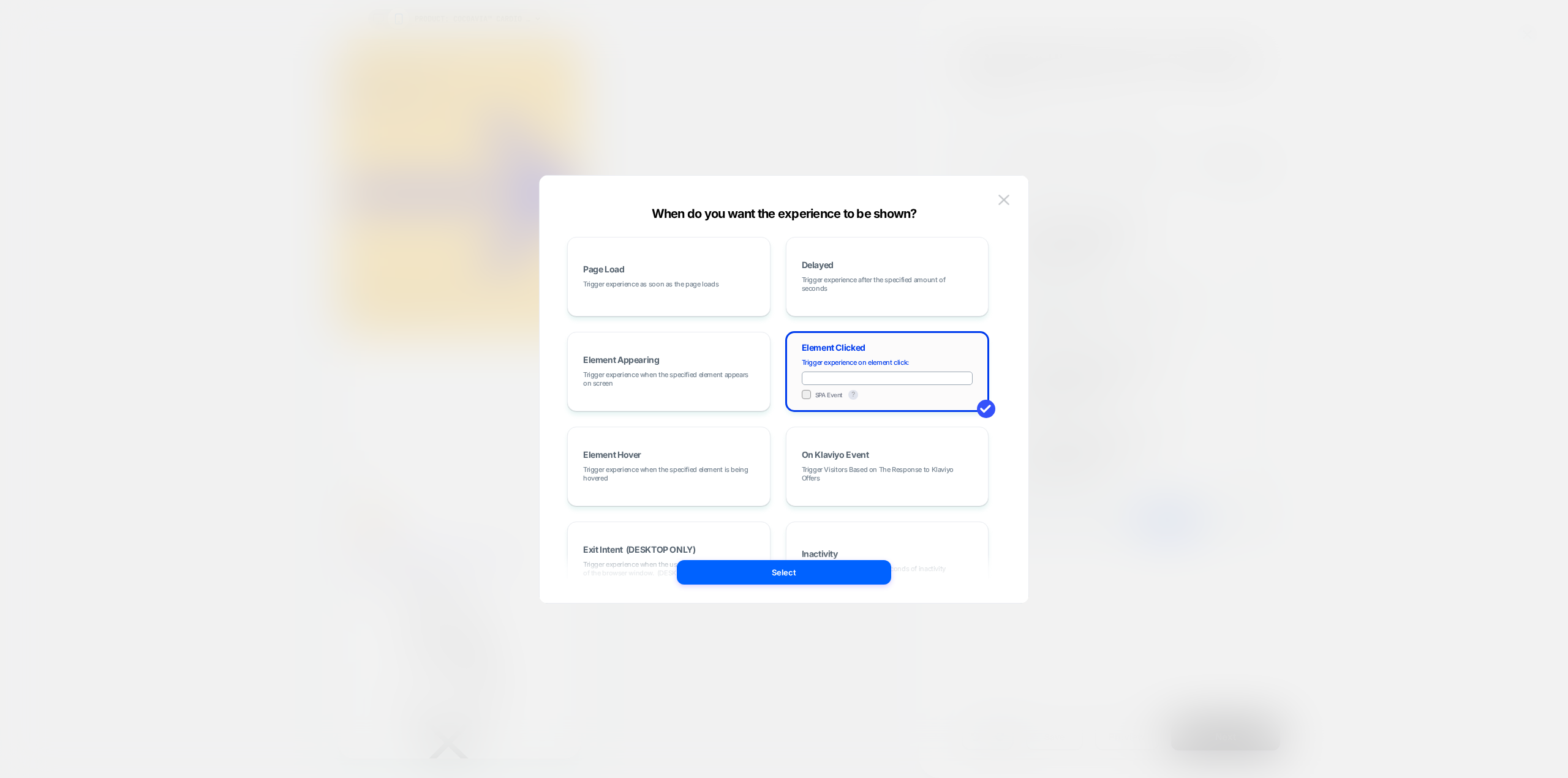
click at [847, 380] on input at bounding box center [887, 378] width 171 height 14
click at [796, 570] on button "Select" at bounding box center [784, 573] width 215 height 25
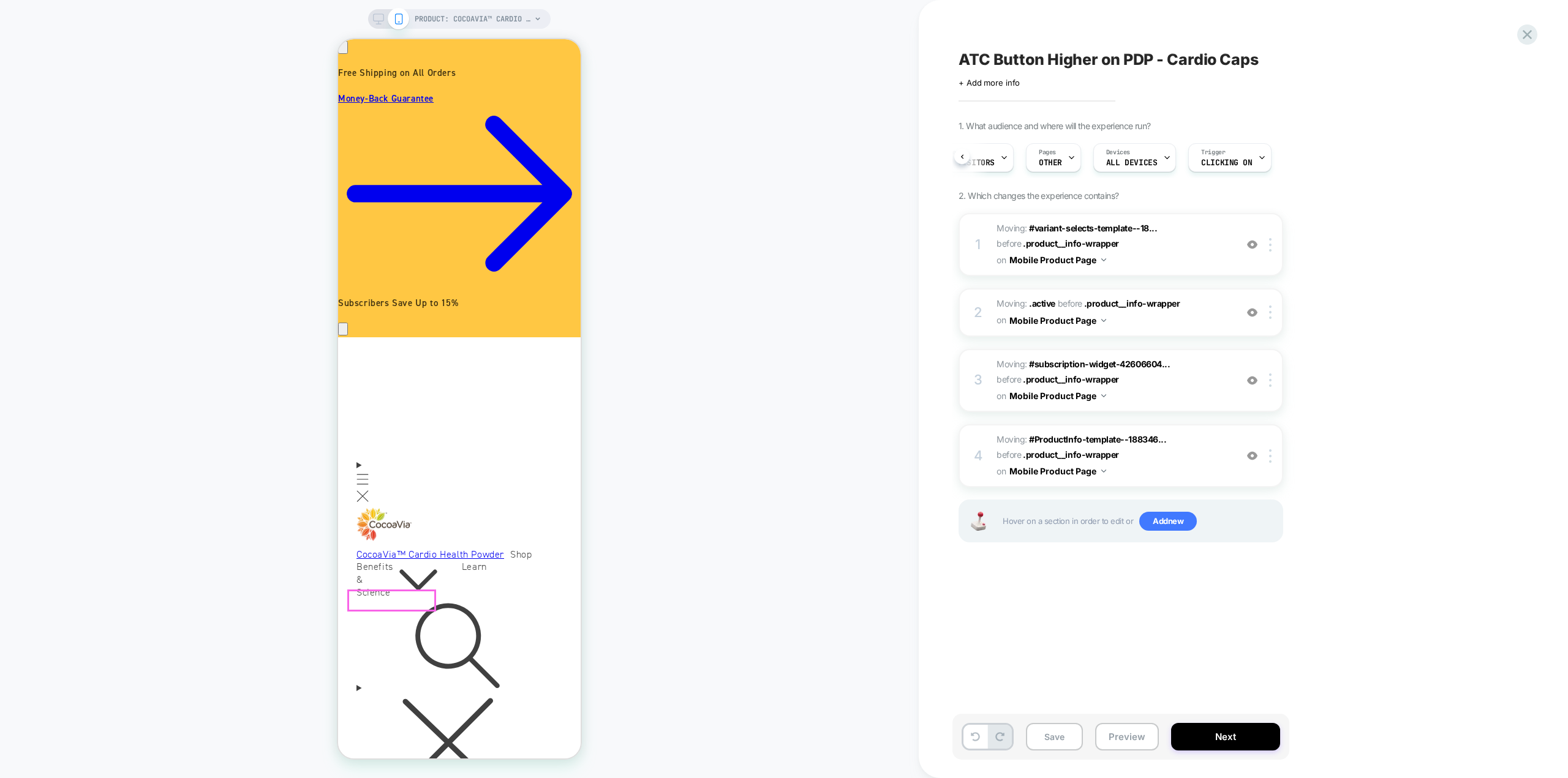
scroll to position [0, 171]
click at [1218, 157] on div "Trigger Clicking on" at bounding box center [1226, 158] width 75 height 28
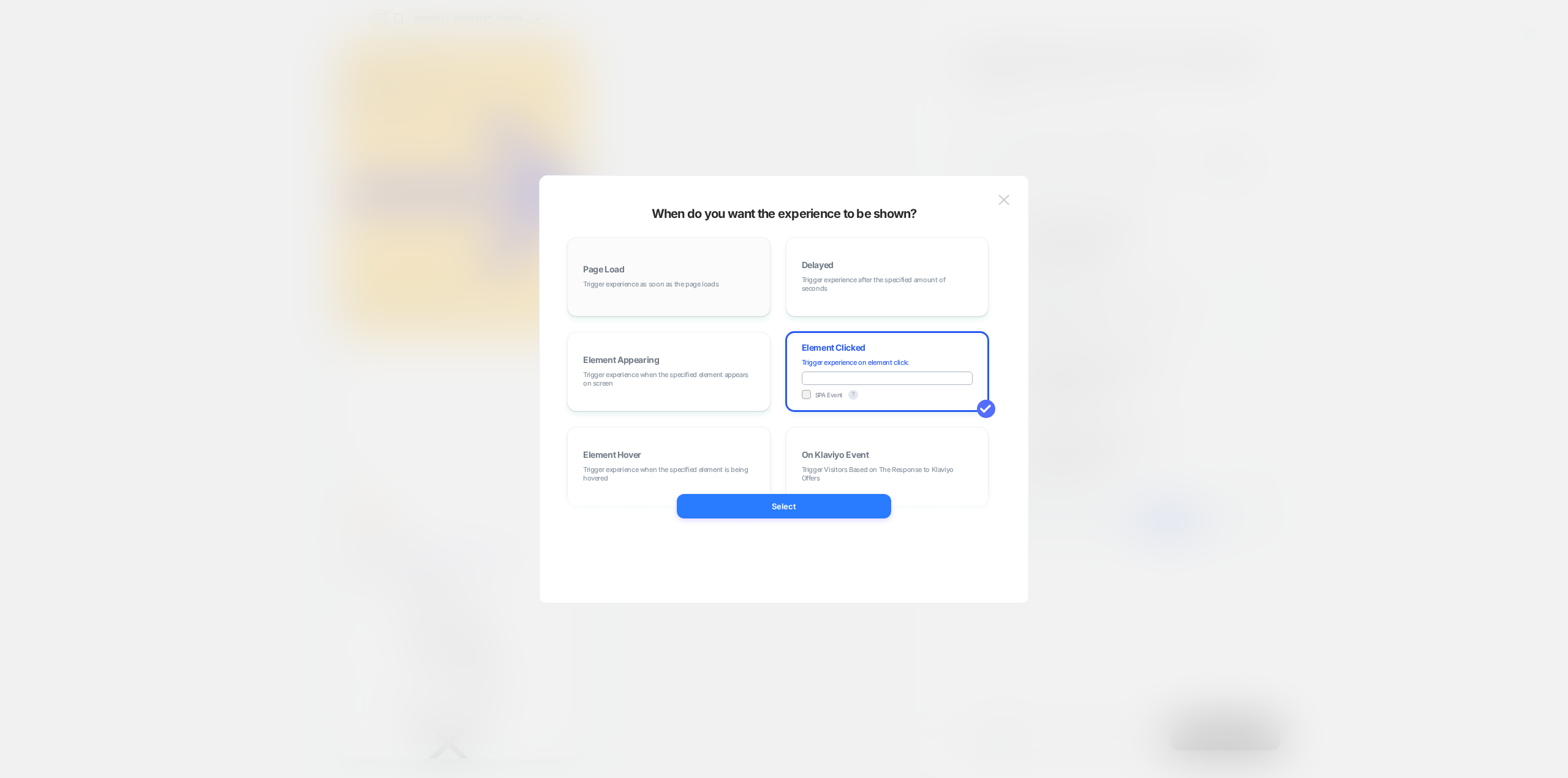
scroll to position [0, 343]
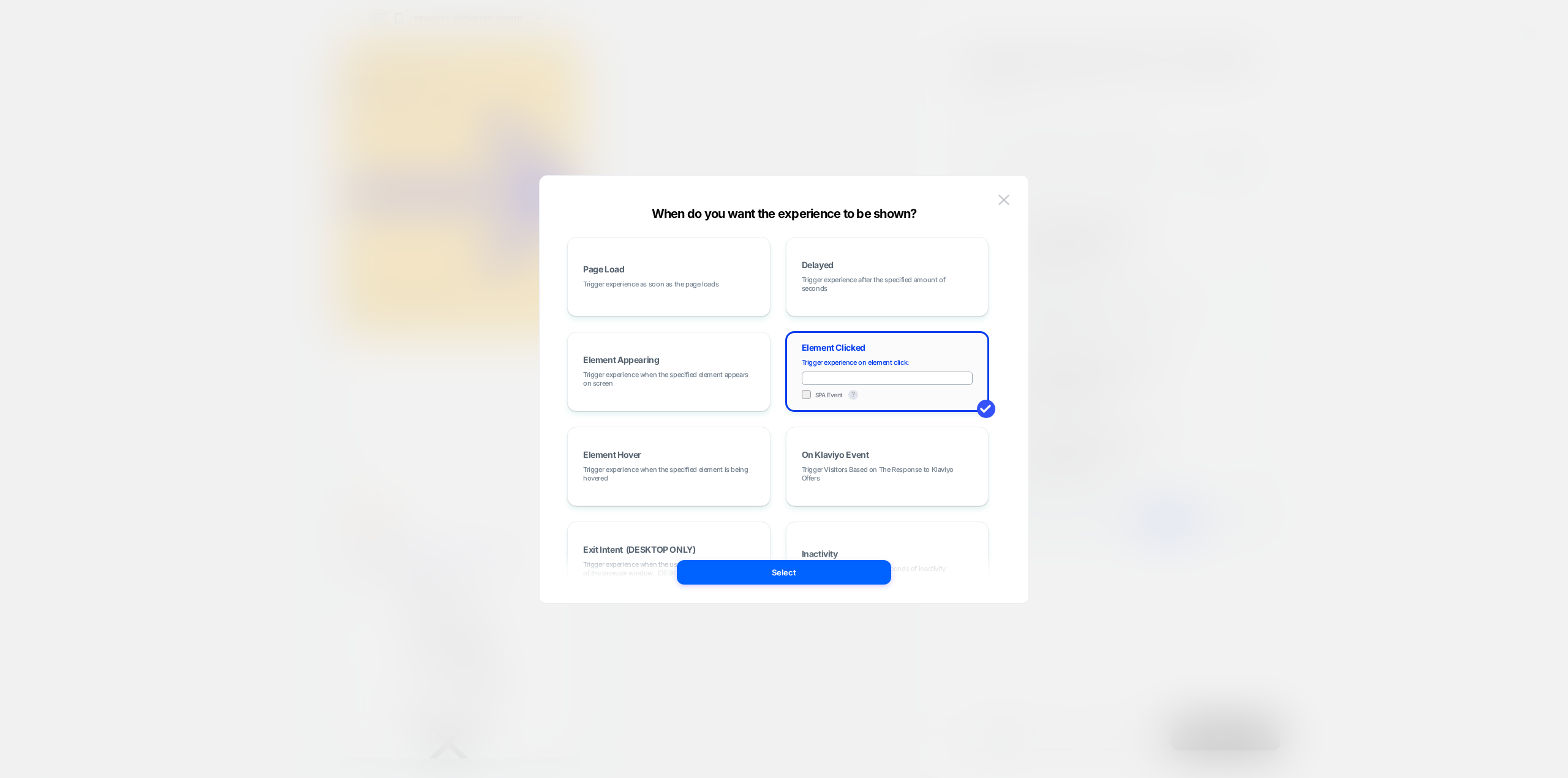
click at [846, 381] on input at bounding box center [887, 378] width 171 height 14
click at [1002, 197] on img at bounding box center [1004, 199] width 11 height 10
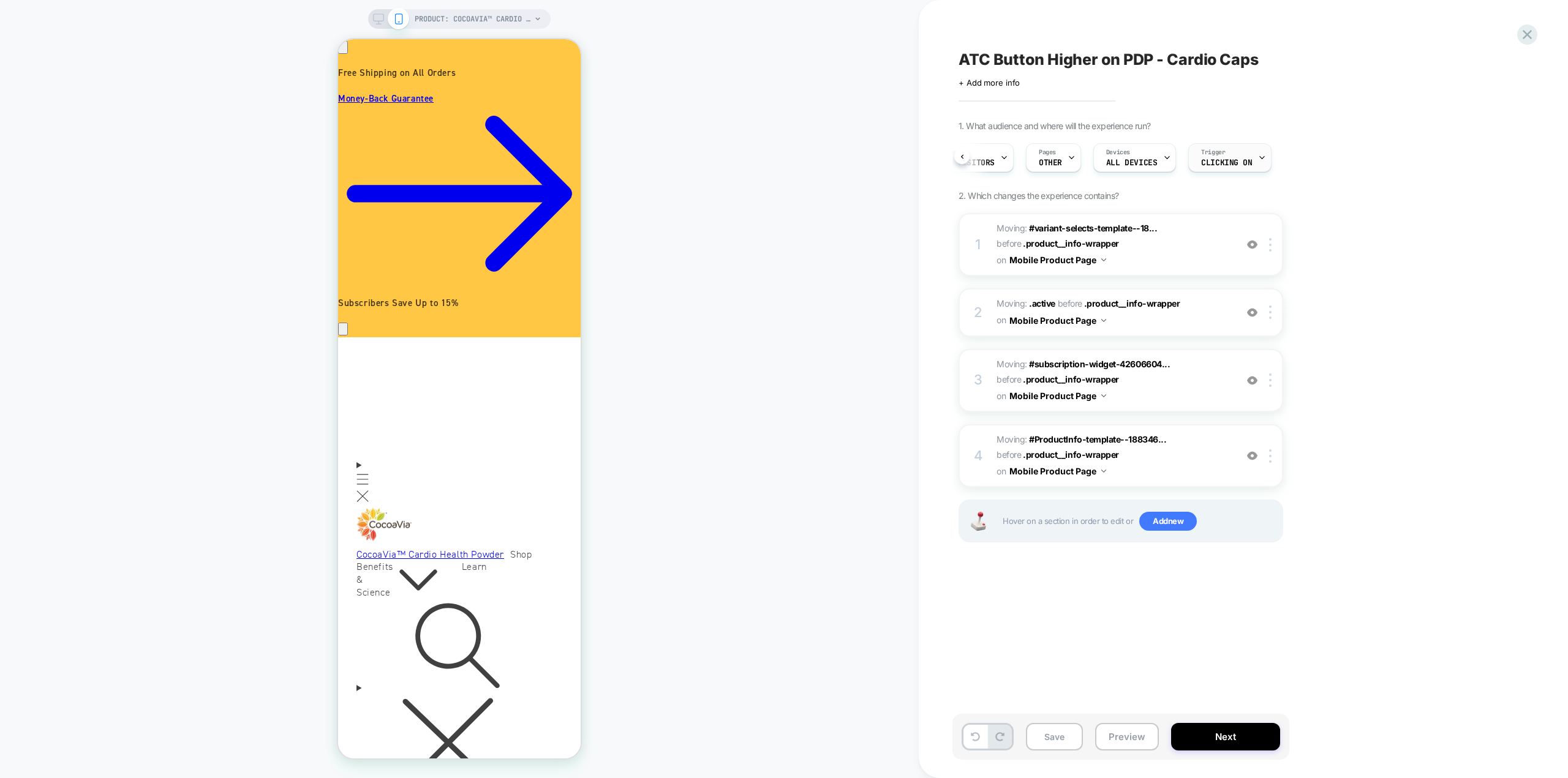
click at [1231, 156] on div "Trigger Clicking on" at bounding box center [1226, 158] width 75 height 28
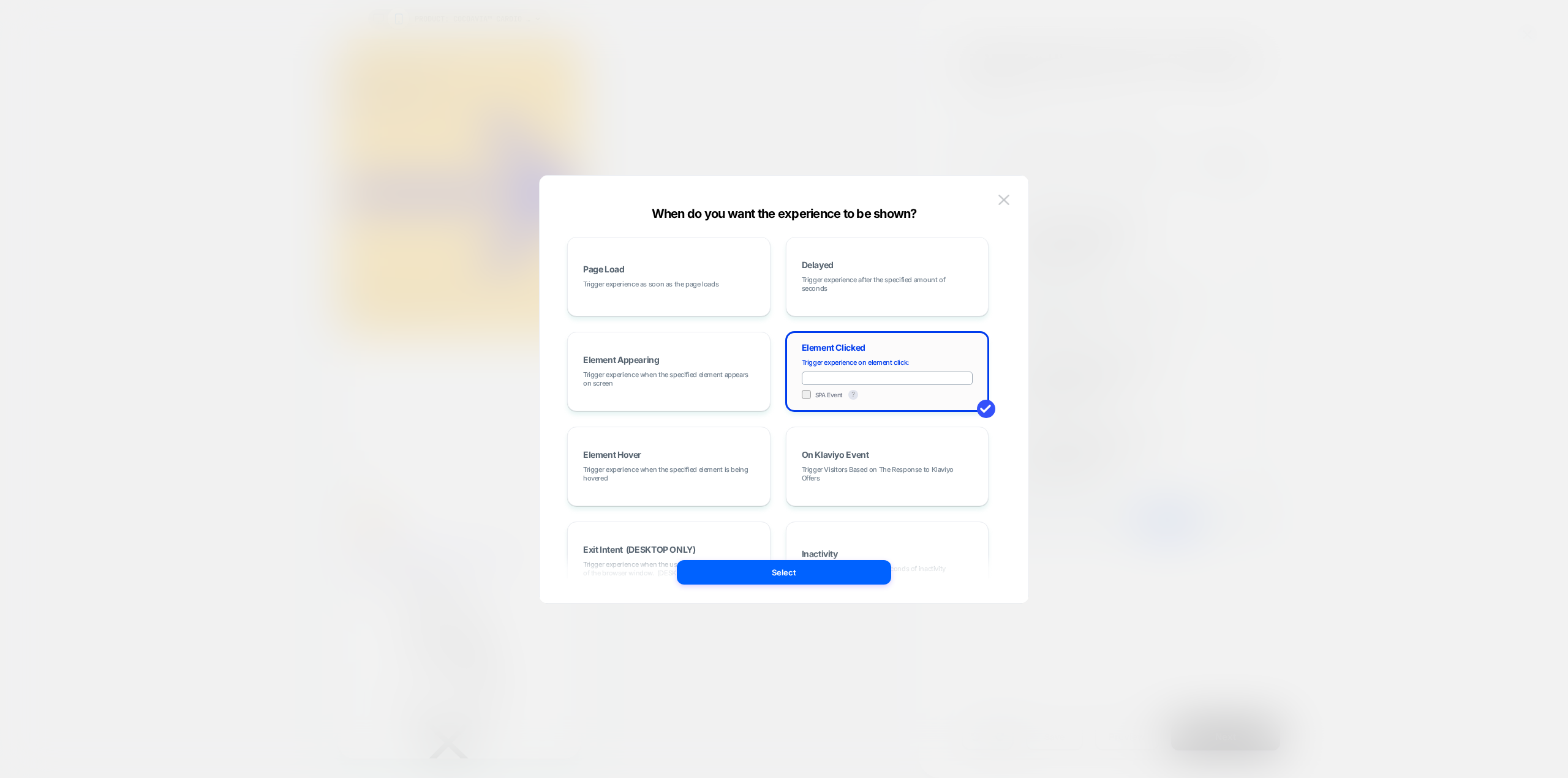
click at [862, 343] on span "Element Clicked" at bounding box center [833, 347] width 64 height 8
click at [856, 380] on input at bounding box center [887, 378] width 171 height 14
click at [1006, 202] on img at bounding box center [1004, 199] width 11 height 10
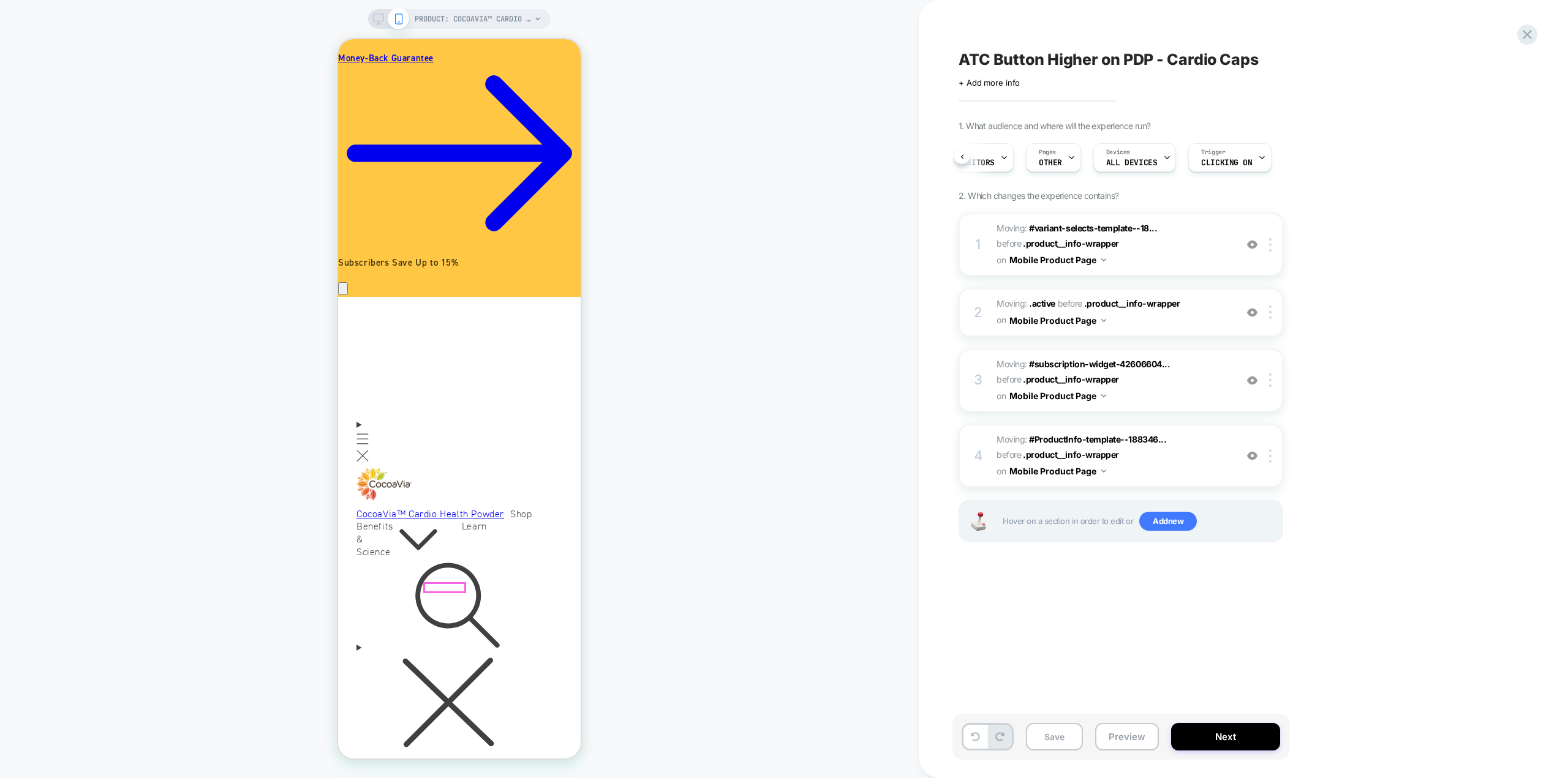
scroll to position [61, 0]
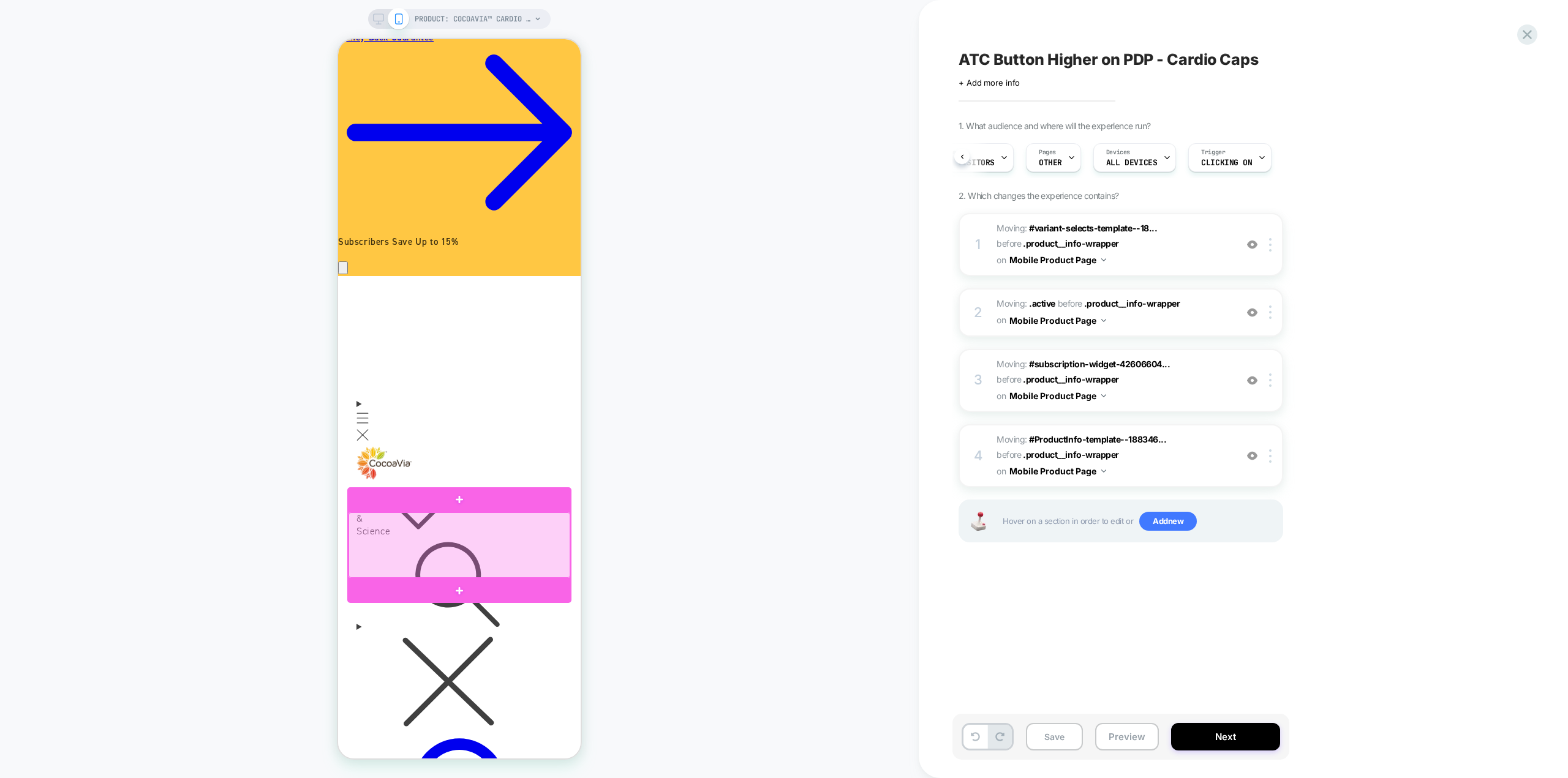
click at [497, 526] on div at bounding box center [460, 545] width 222 height 66
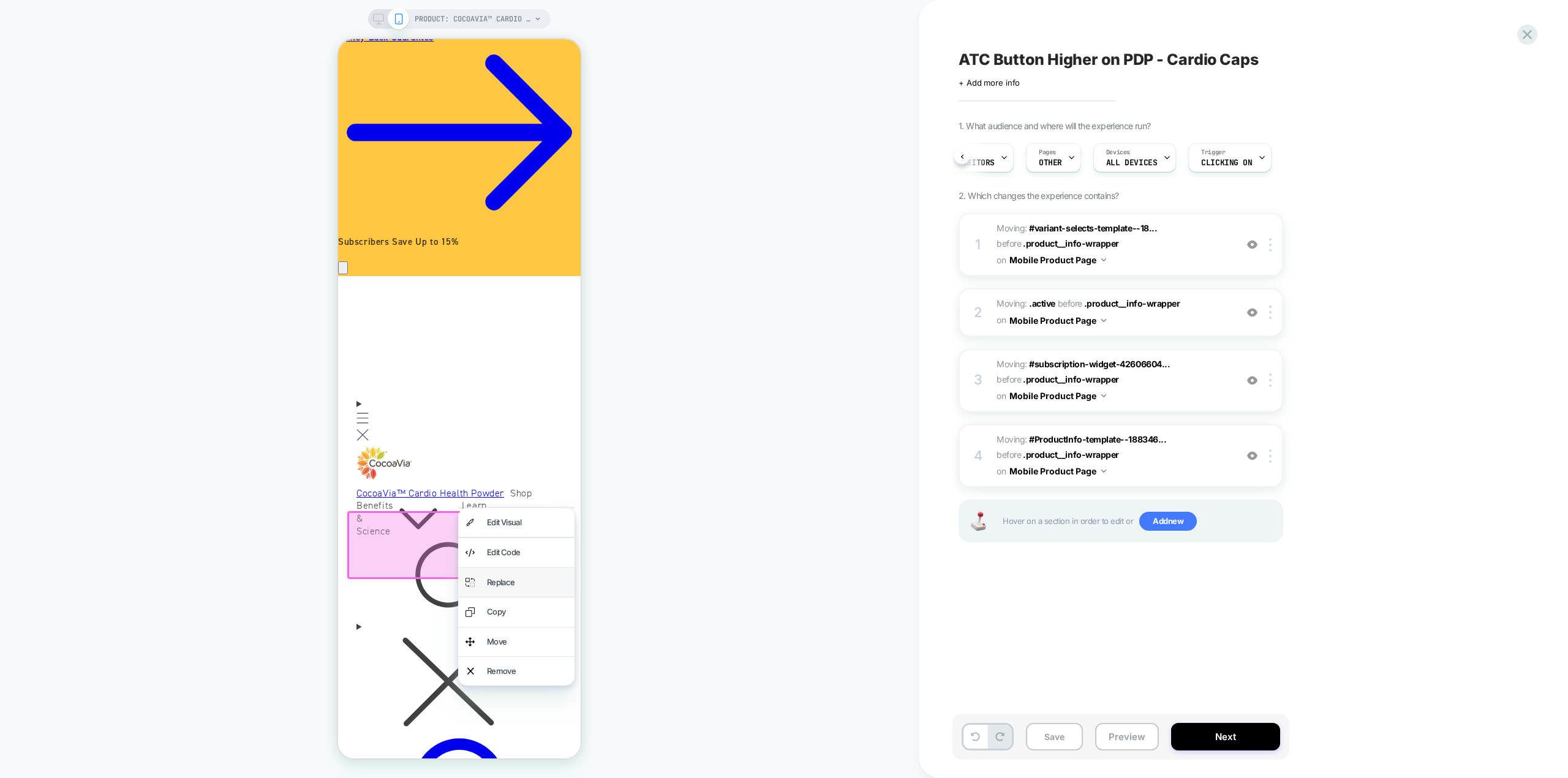
scroll to position [0, 343]
click at [511, 549] on div "Edit Code" at bounding box center [527, 552] width 80 height 14
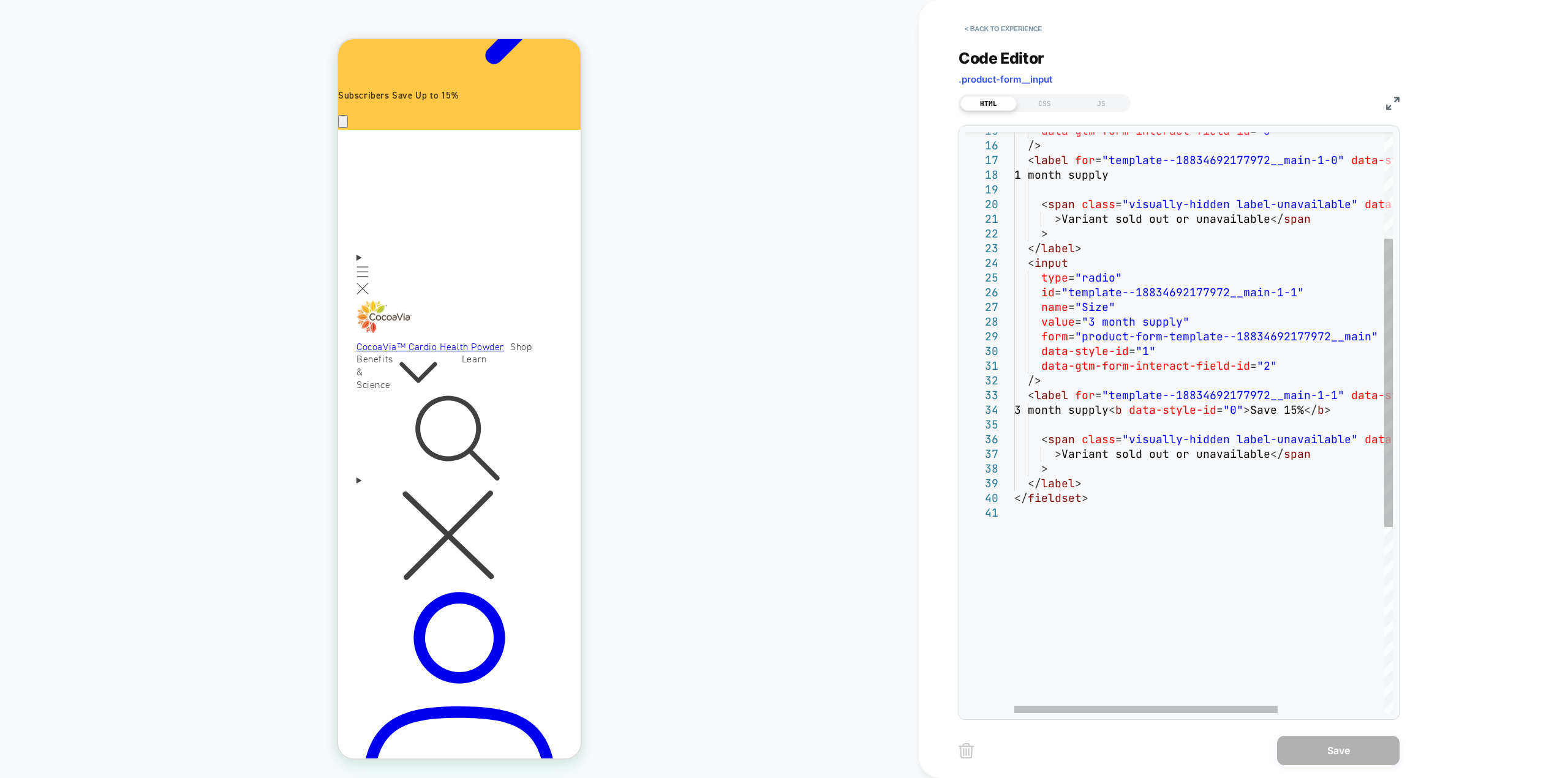
scroll to position [0, 171]
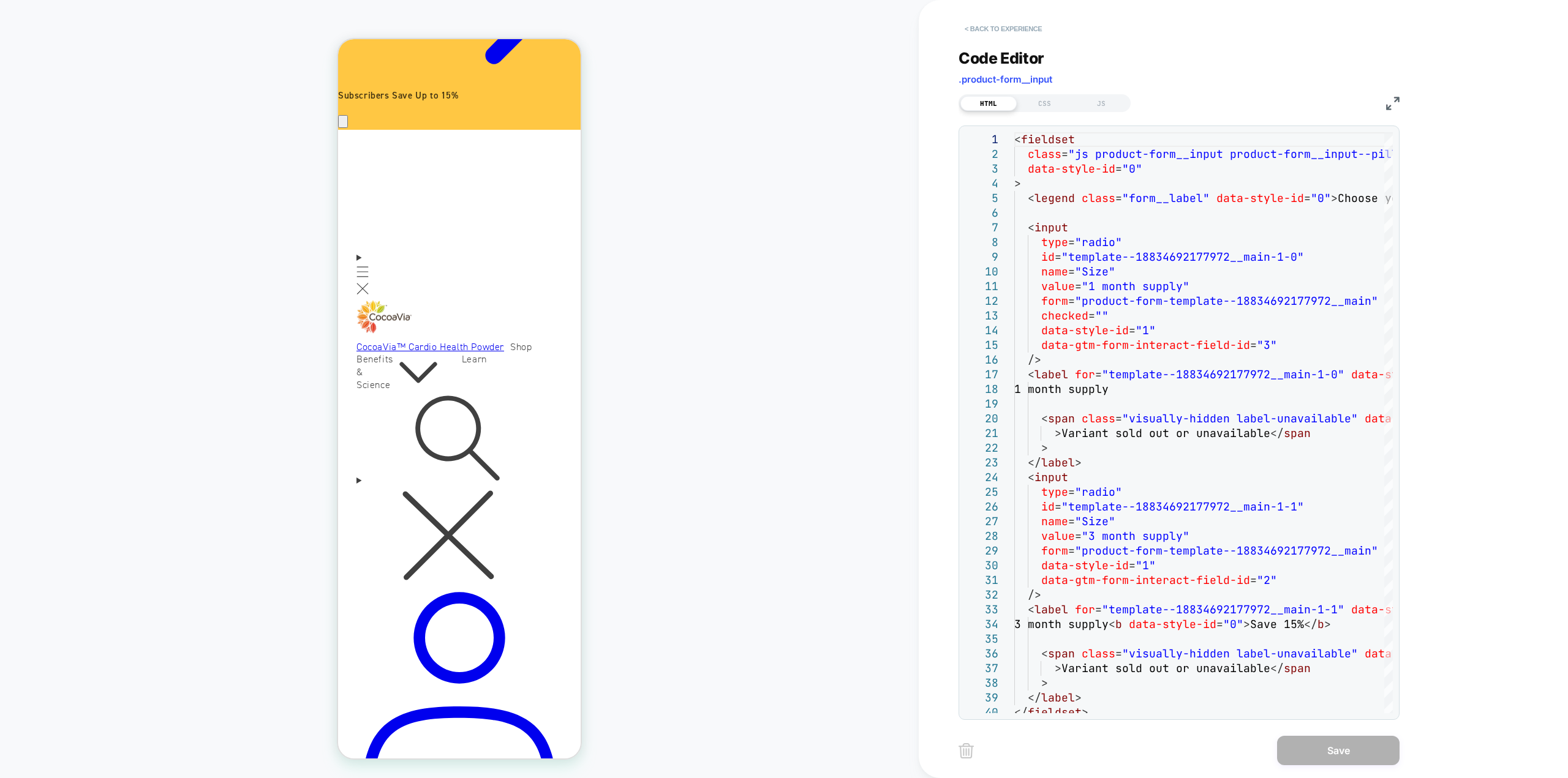
click at [1020, 34] on button "< Back to experience" at bounding box center [1003, 29] width 89 height 19
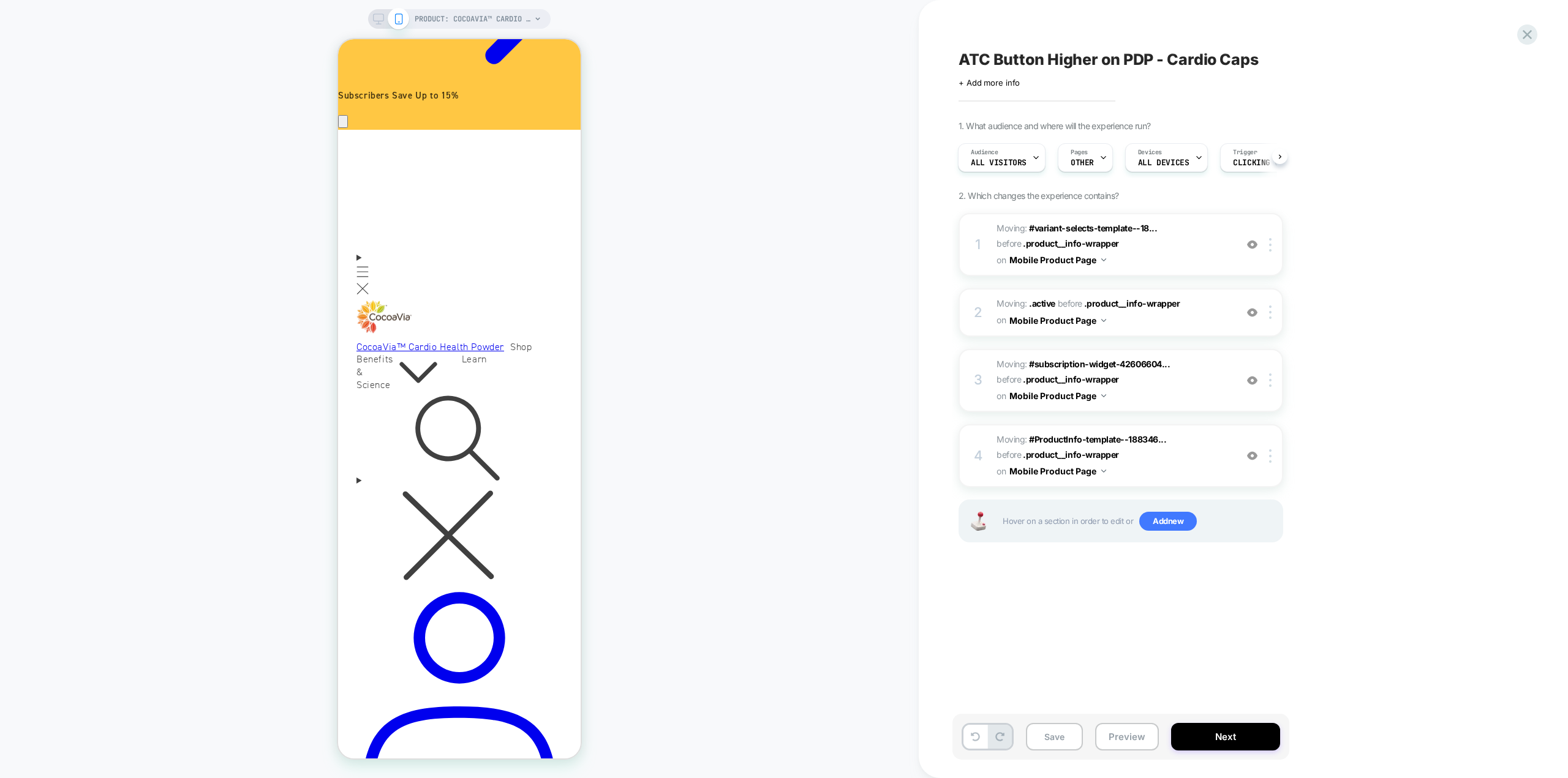
scroll to position [0, 0]
click at [129, 247] on div "PRODUCT: CocoaVia™ Cardio Health Capsules [cocoa flavanol] PRODUCT: CocoaVia™ C…" at bounding box center [459, 389] width 919 height 754
click at [1536, 31] on icon at bounding box center [1527, 34] width 17 height 17
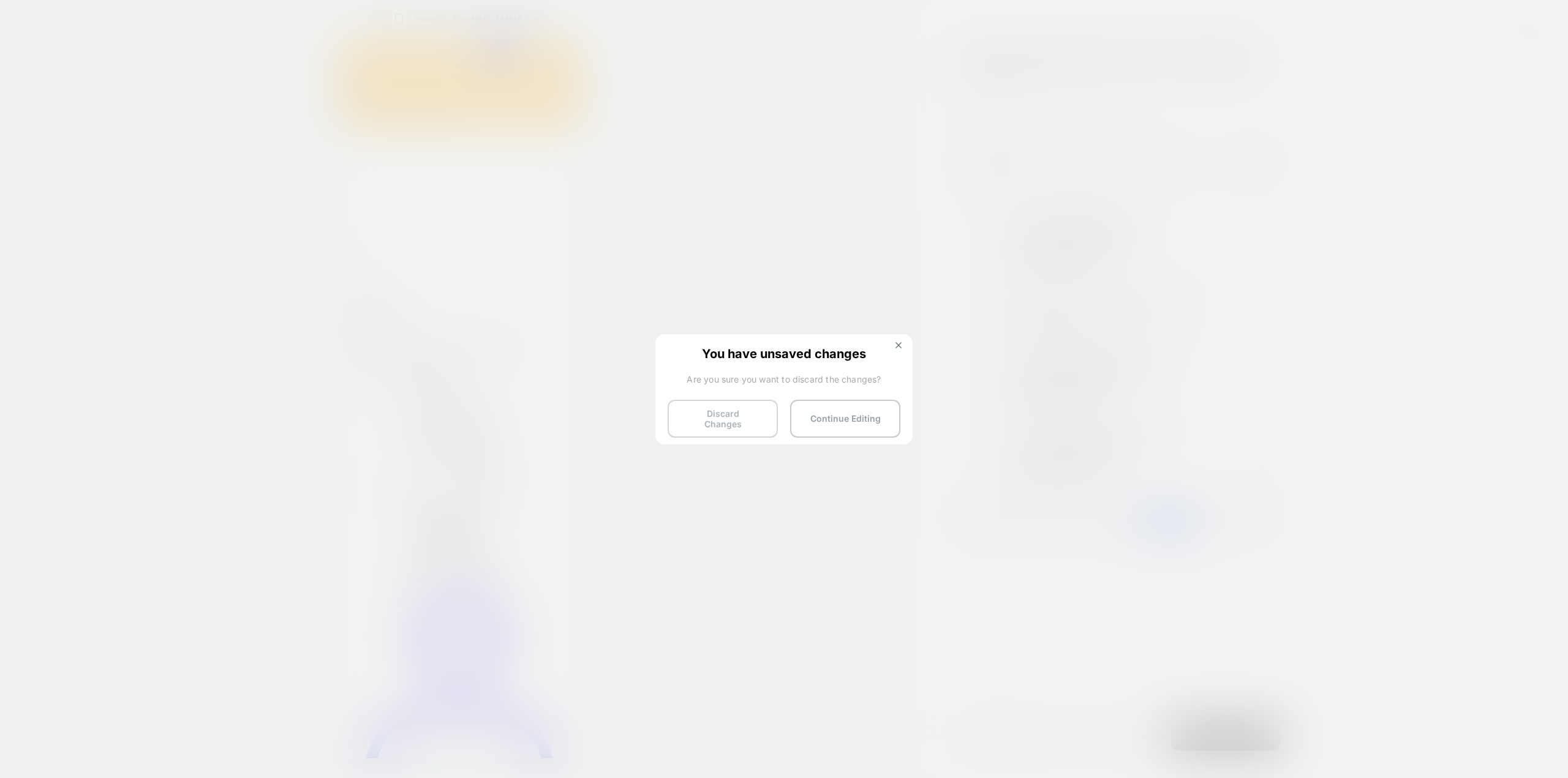
scroll to position [0, 343]
click at [722, 414] on button "Discard Changes" at bounding box center [722, 418] width 110 height 38
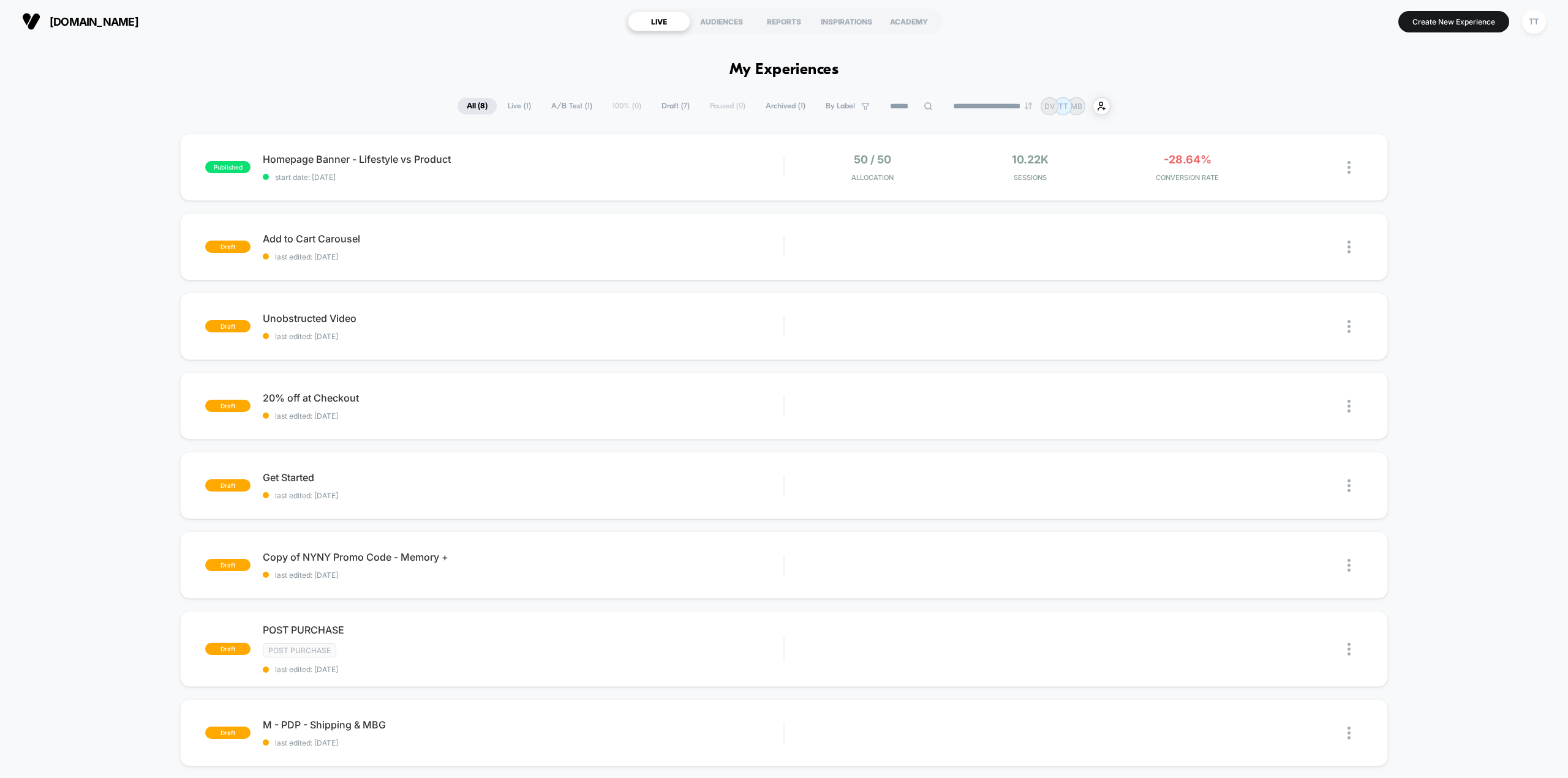
click at [122, 171] on div "published Homepage Banner - Lifestyle vs Product start date: [DATE] 50 / 50 All…" at bounding box center [784, 481] width 1568 height 695
click at [21, 184] on div "published Homepage Banner - Lifestyle vs Product start date: [DATE] 50 / 50 All…" at bounding box center [784, 481] width 1568 height 695
click at [103, 153] on div "published Homepage Banner - Lifestyle vs Product start date: [DATE] 50 / 50 All…" at bounding box center [784, 481] width 1568 height 695
click at [1435, 23] on button "Create New Experience" at bounding box center [1453, 21] width 111 height 21
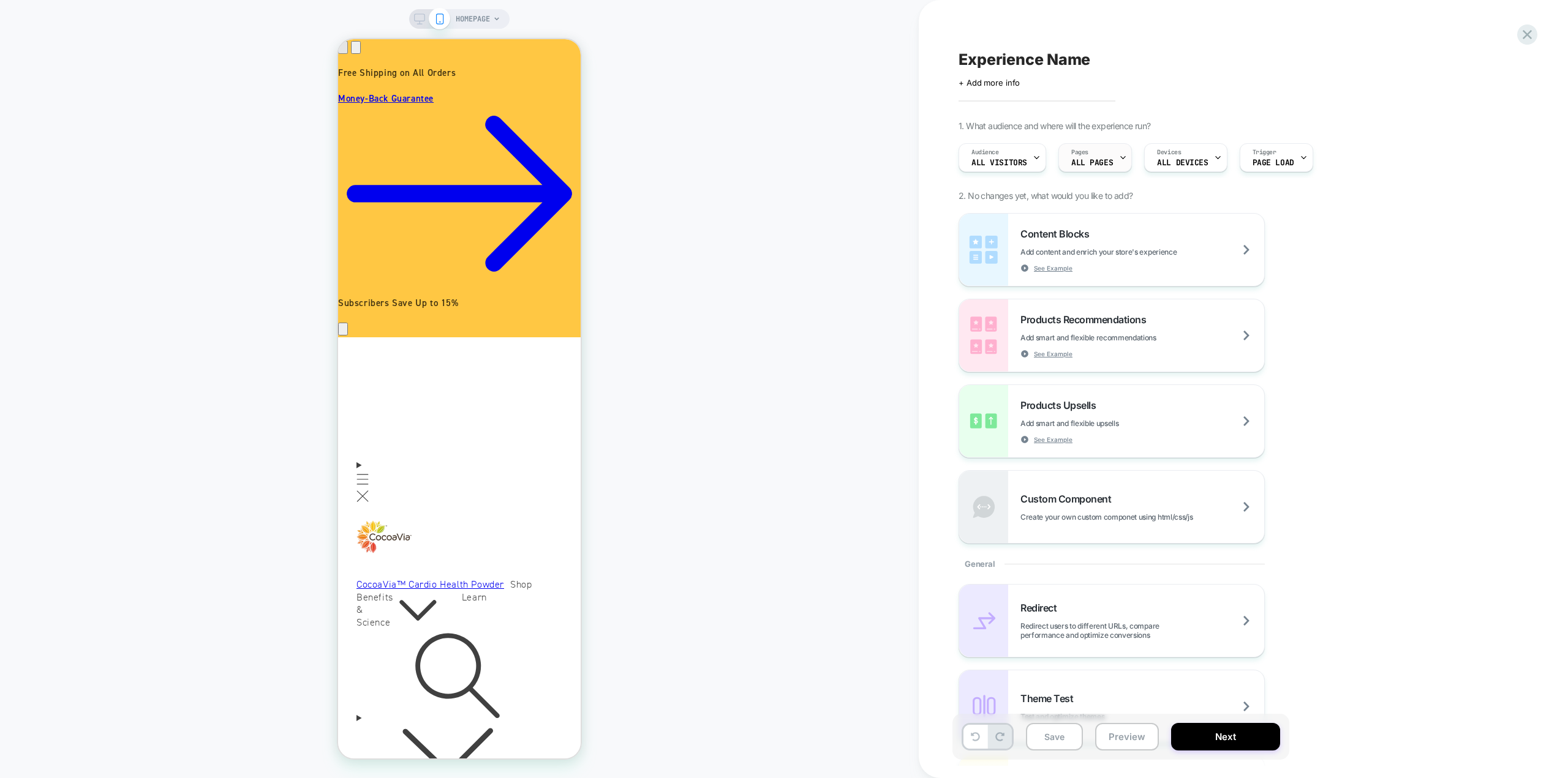
click at [1104, 160] on span "ALL PAGES" at bounding box center [1092, 163] width 42 height 8
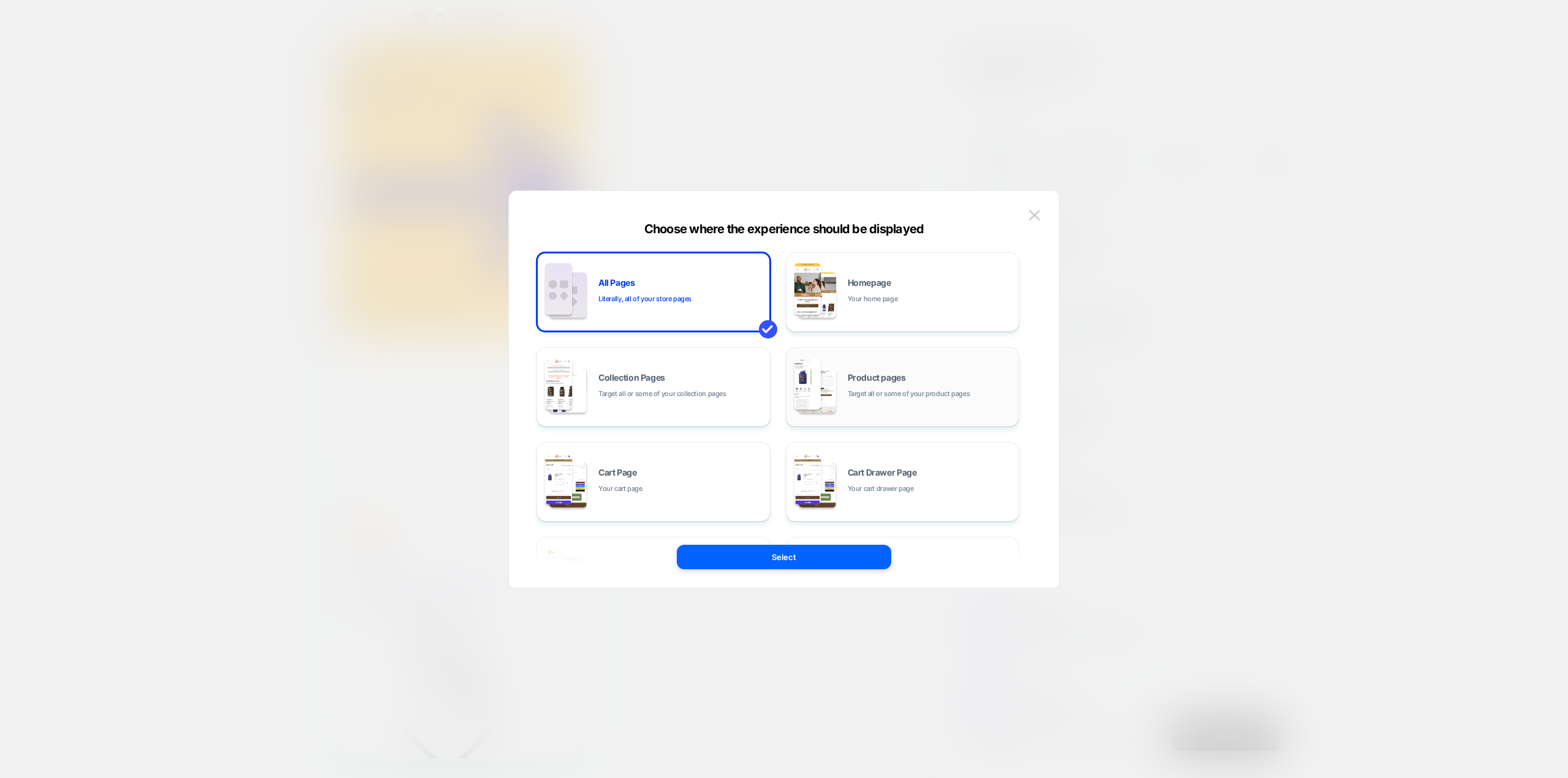
click at [873, 382] on div "Product pages Target all or some of your product pages" at bounding box center [930, 387] width 165 height 26
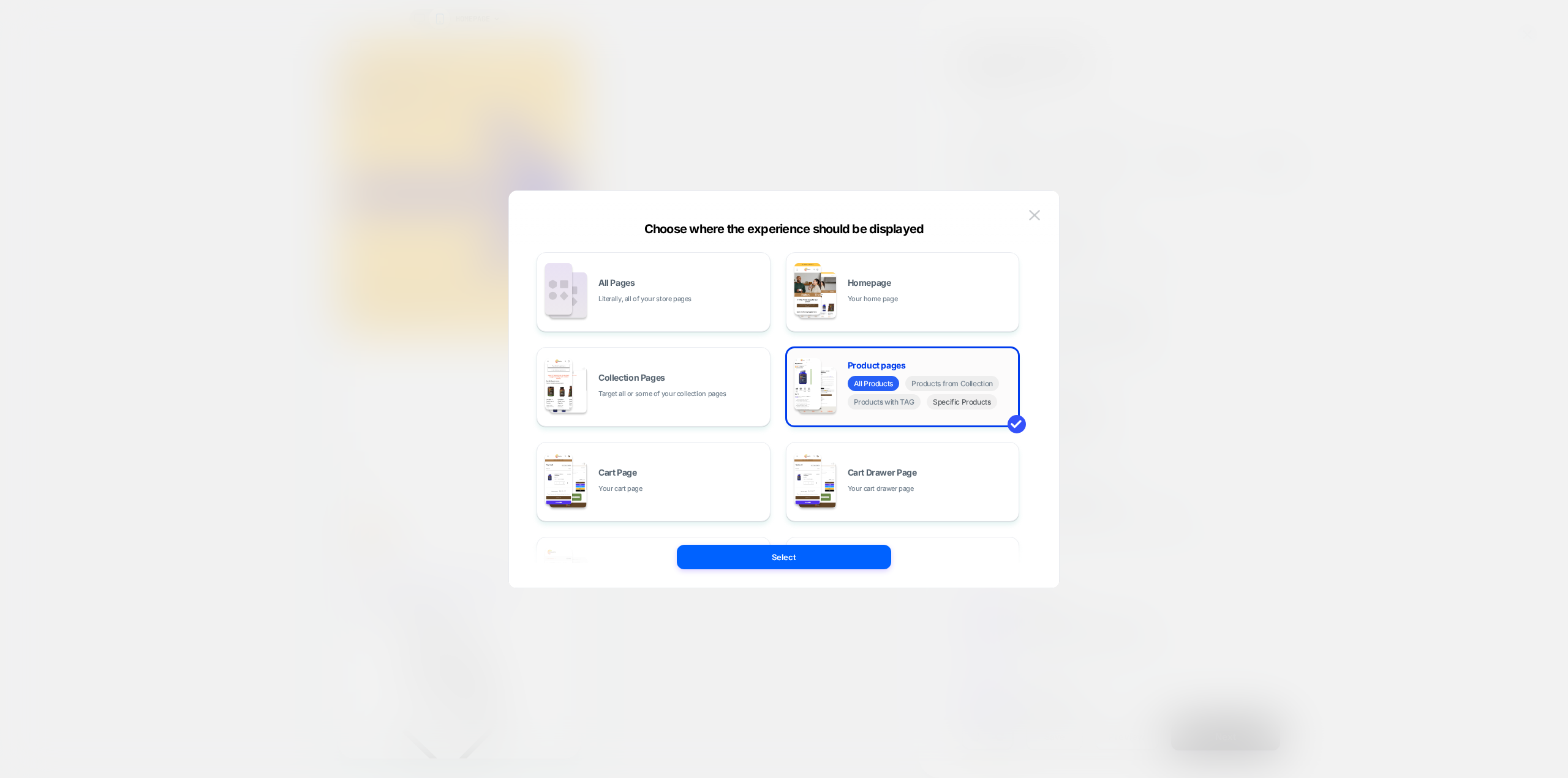
click at [959, 407] on span "Specific Products" at bounding box center [962, 402] width 70 height 15
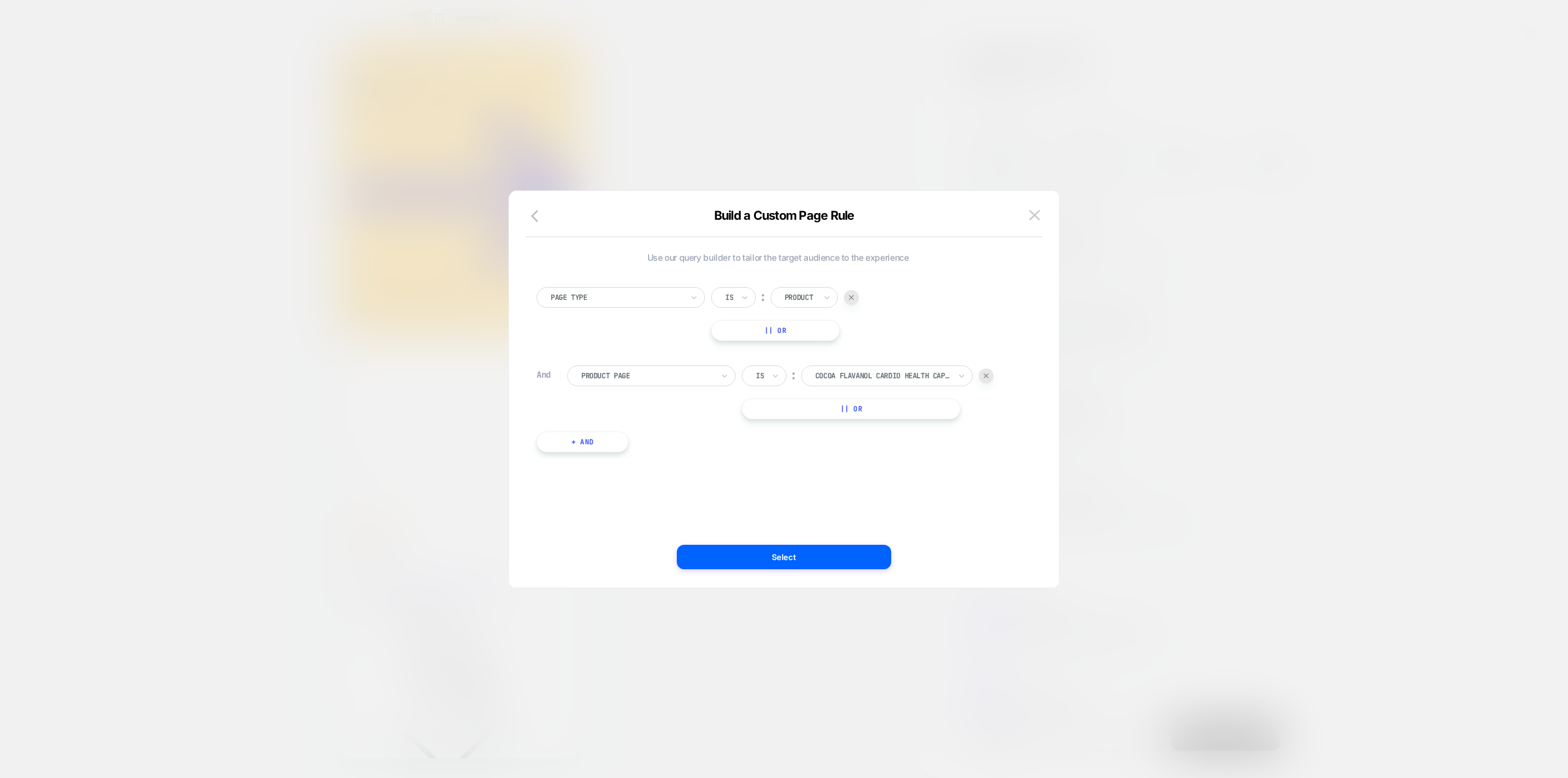
click at [846, 561] on button "Select" at bounding box center [784, 557] width 215 height 25
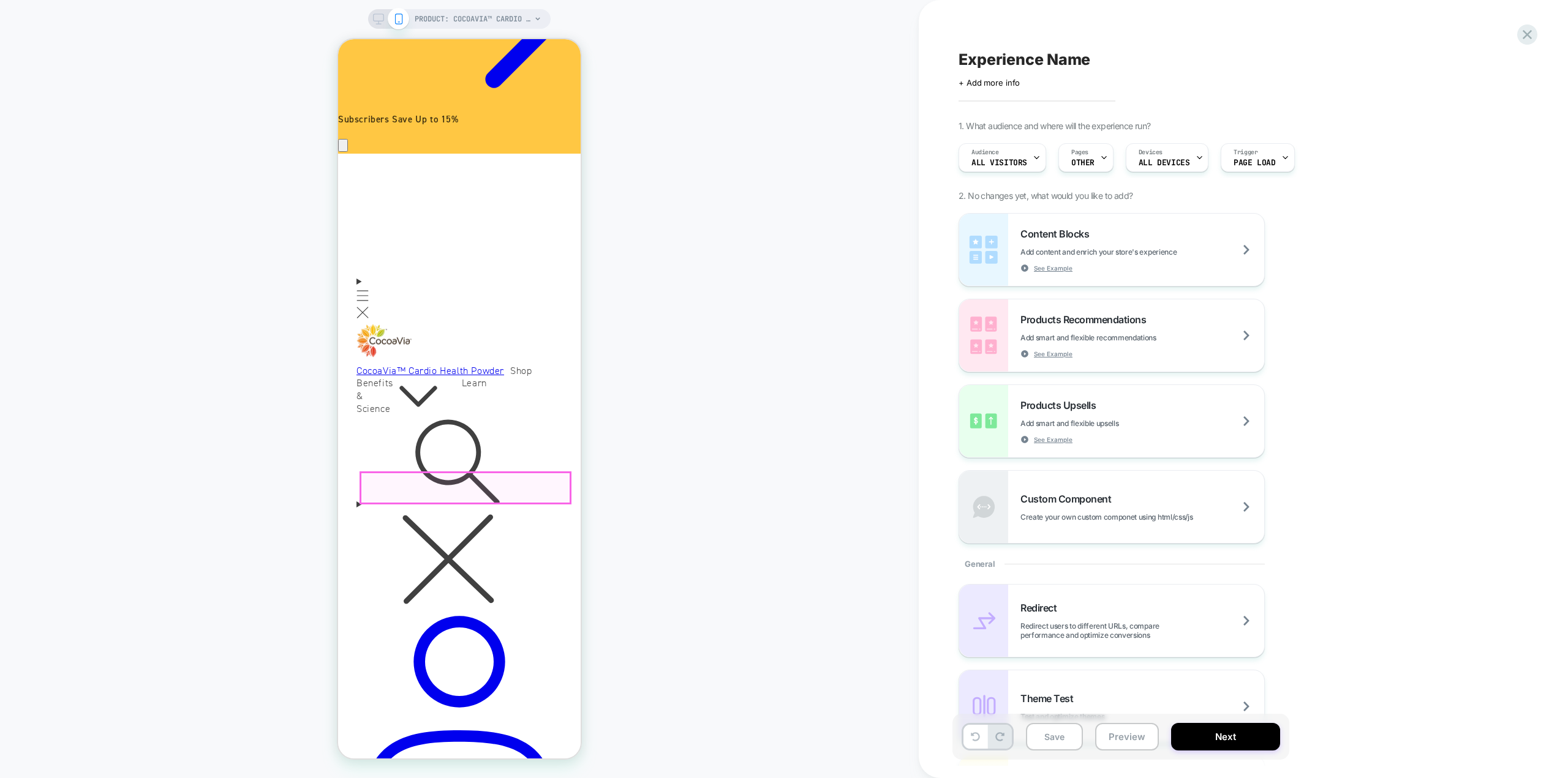
scroll to position [0, 171]
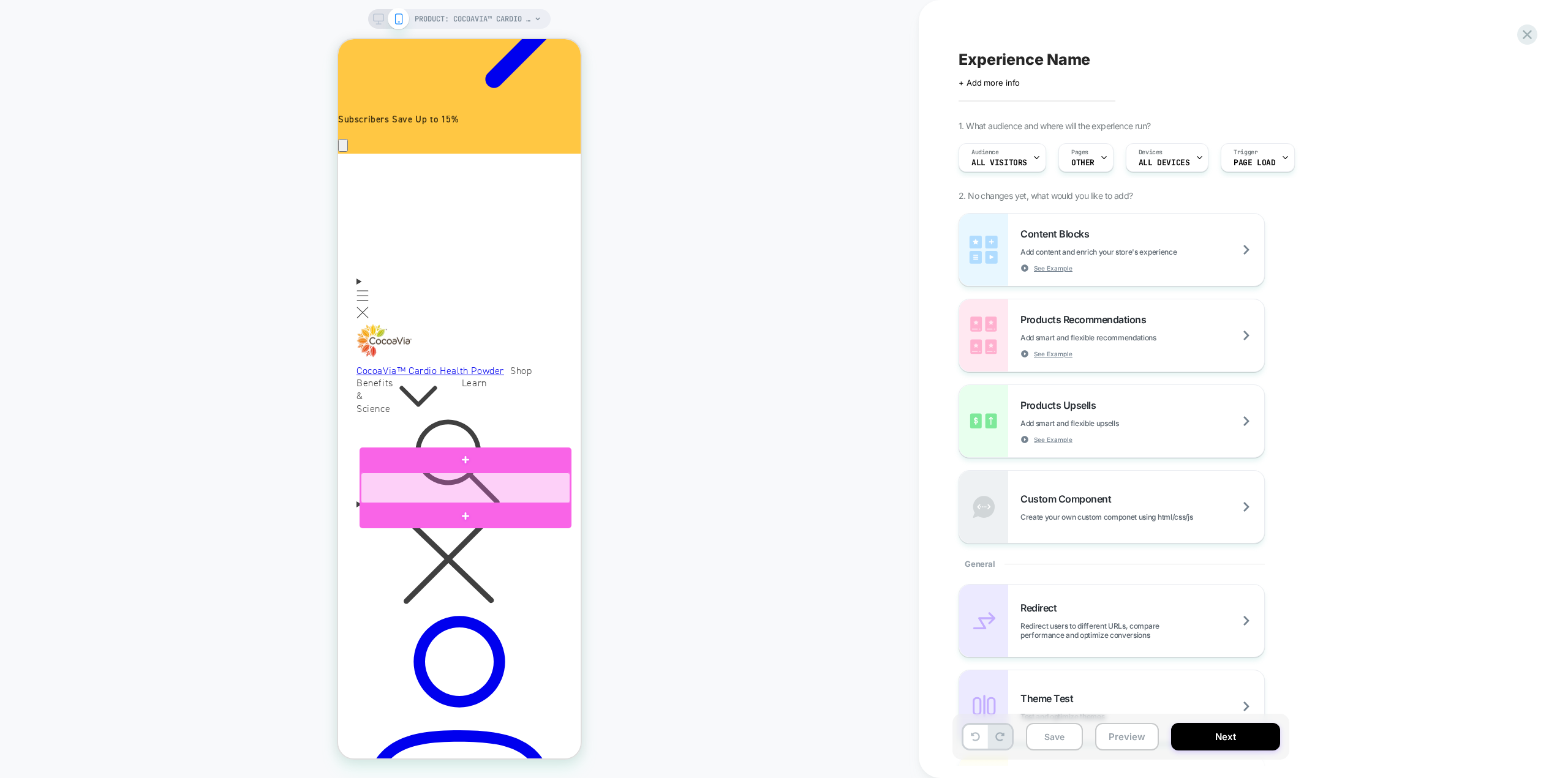
click at [432, 490] on div at bounding box center [465, 488] width 209 height 31
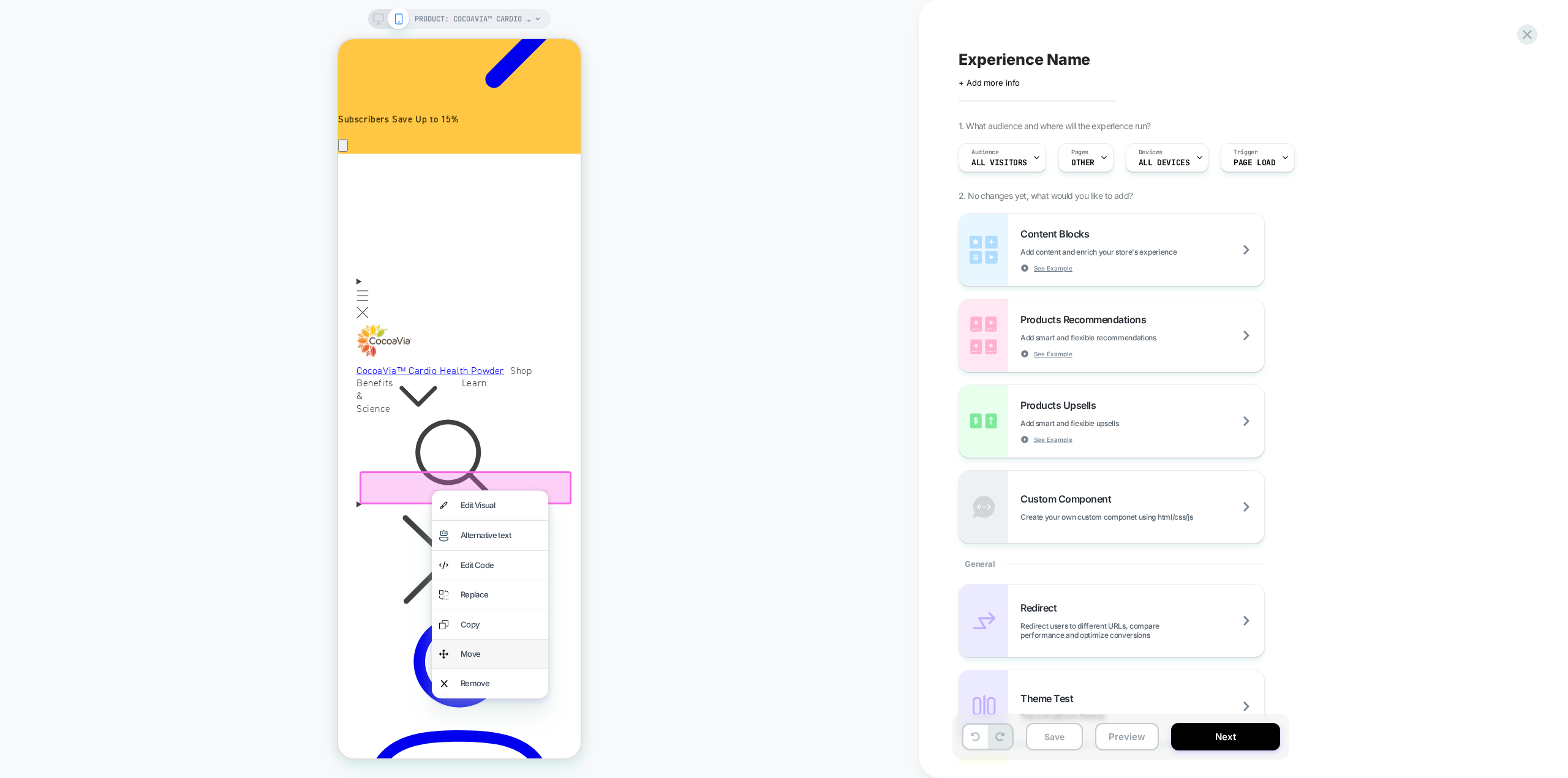
click at [472, 653] on div "Move" at bounding box center [500, 654] width 80 height 14
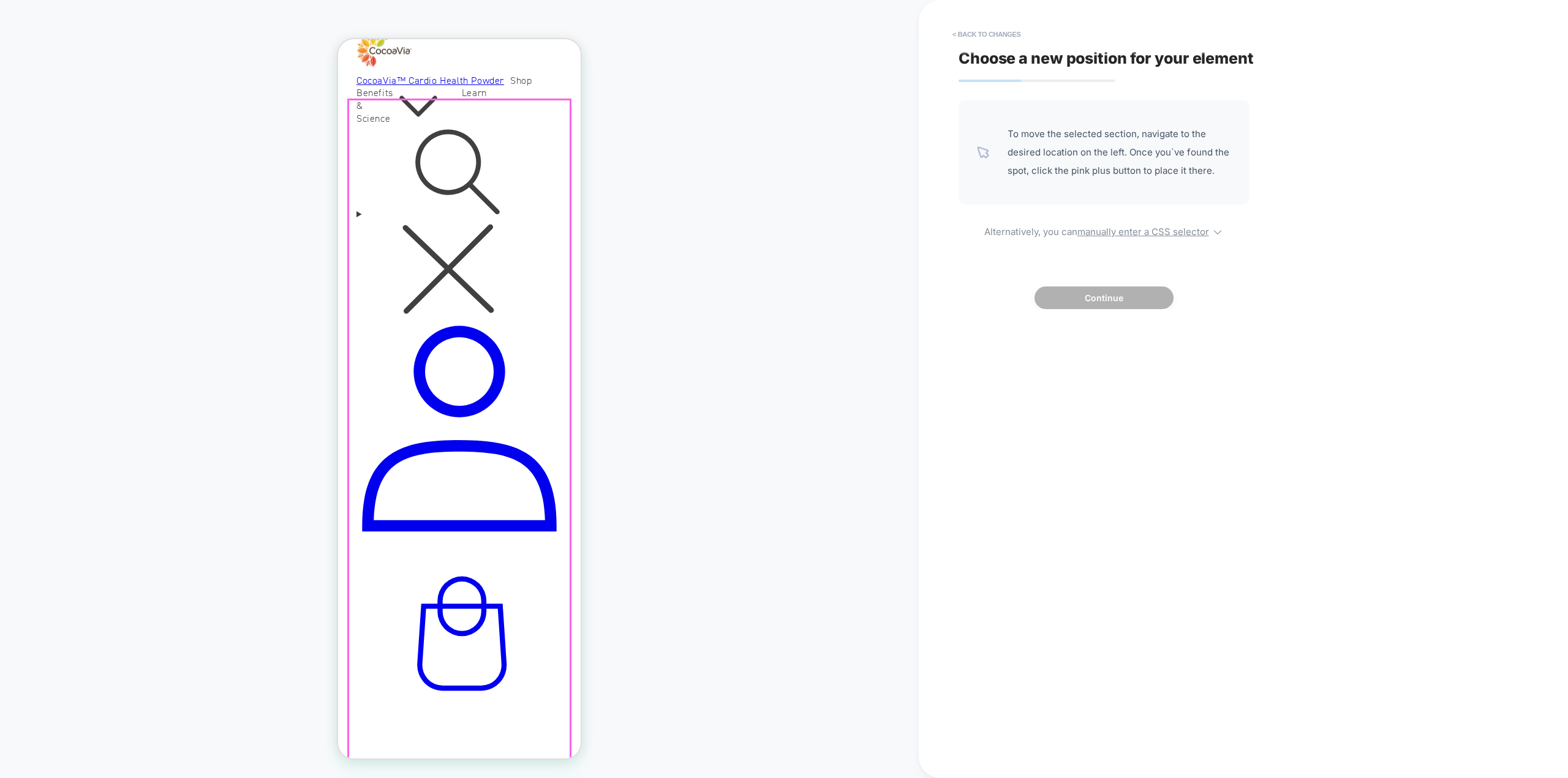
scroll to position [490, 0]
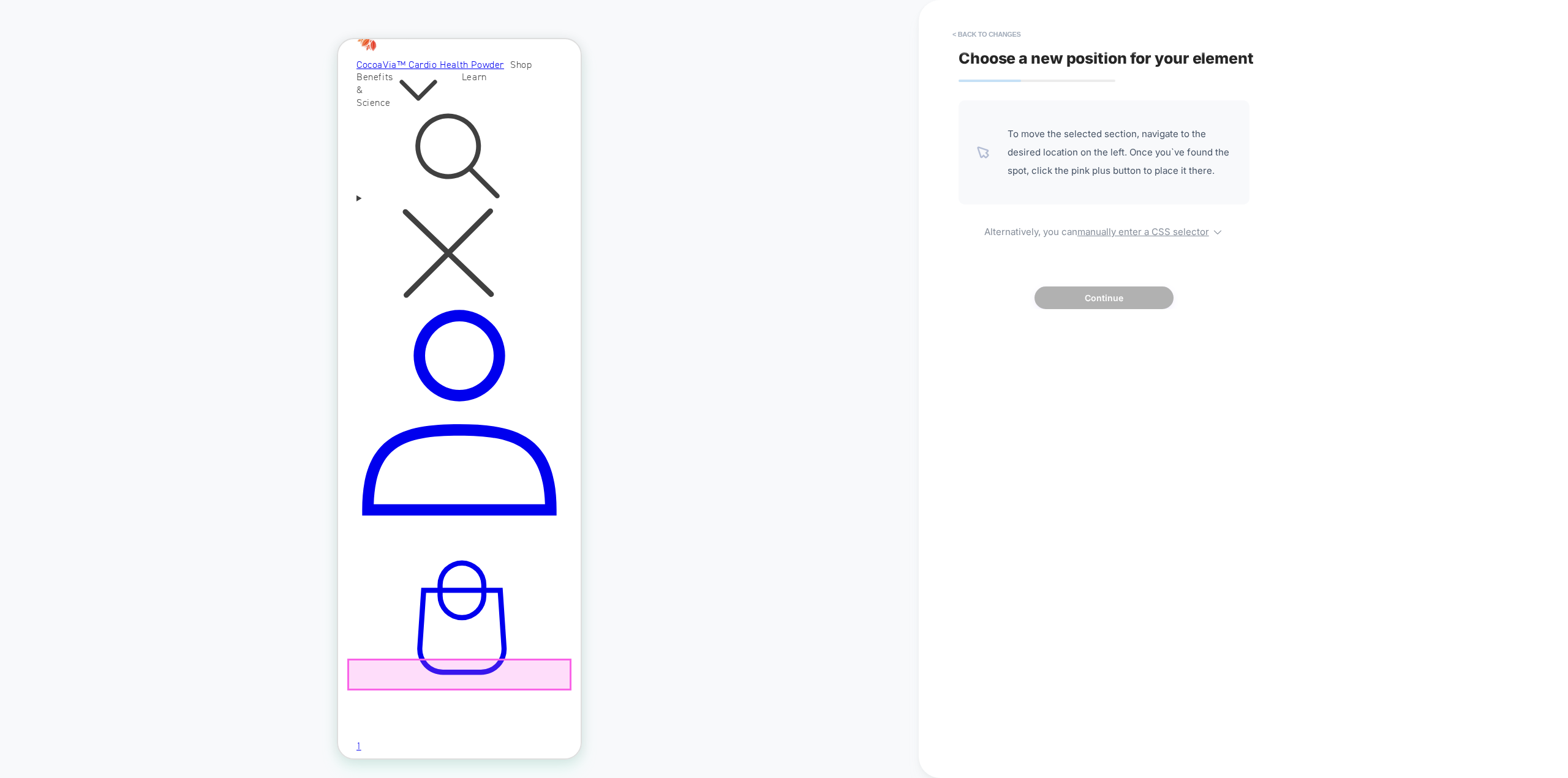
click at [449, 649] on div at bounding box center [460, 642] width 224 height 34
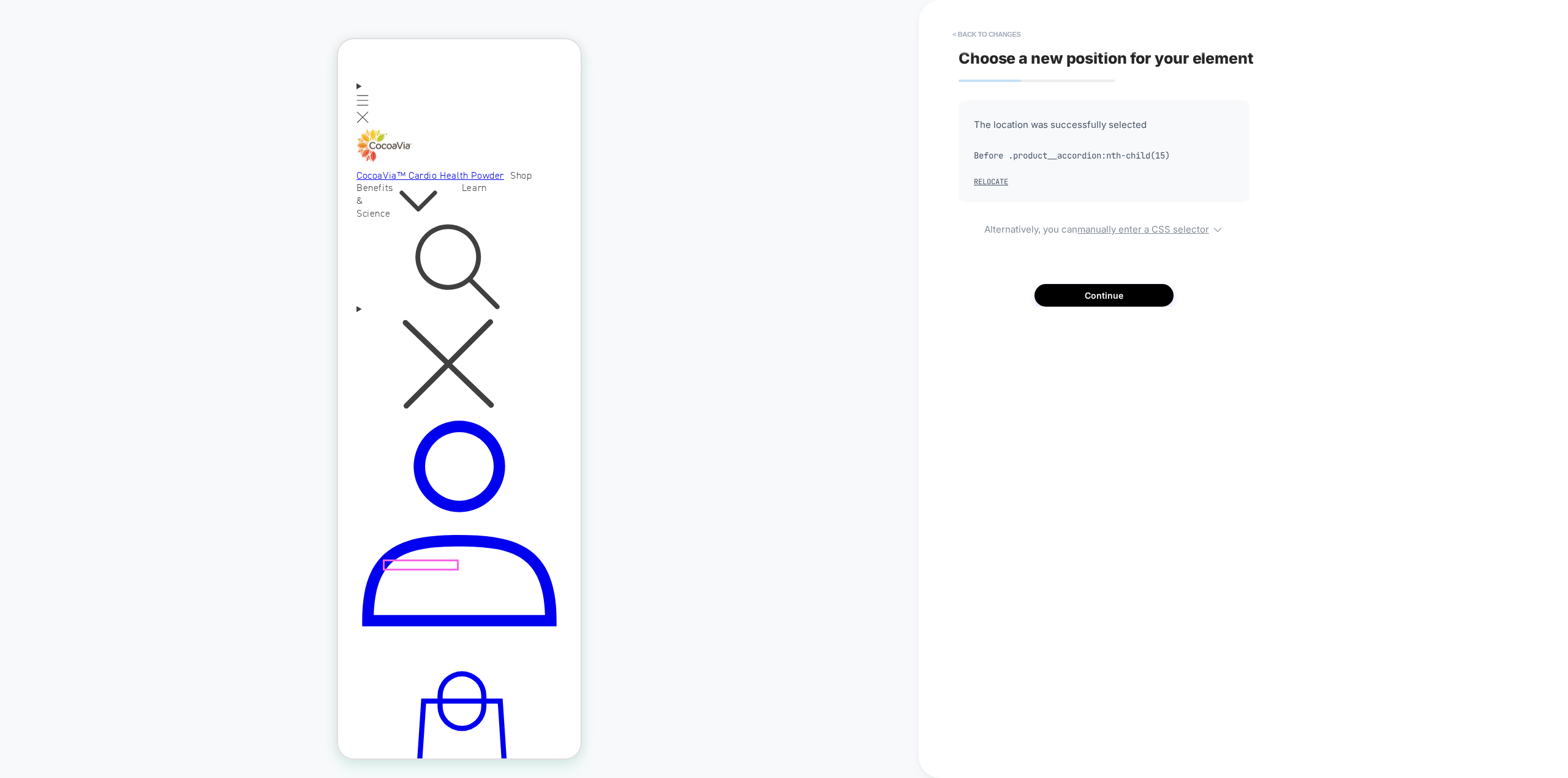
scroll to position [306, 0]
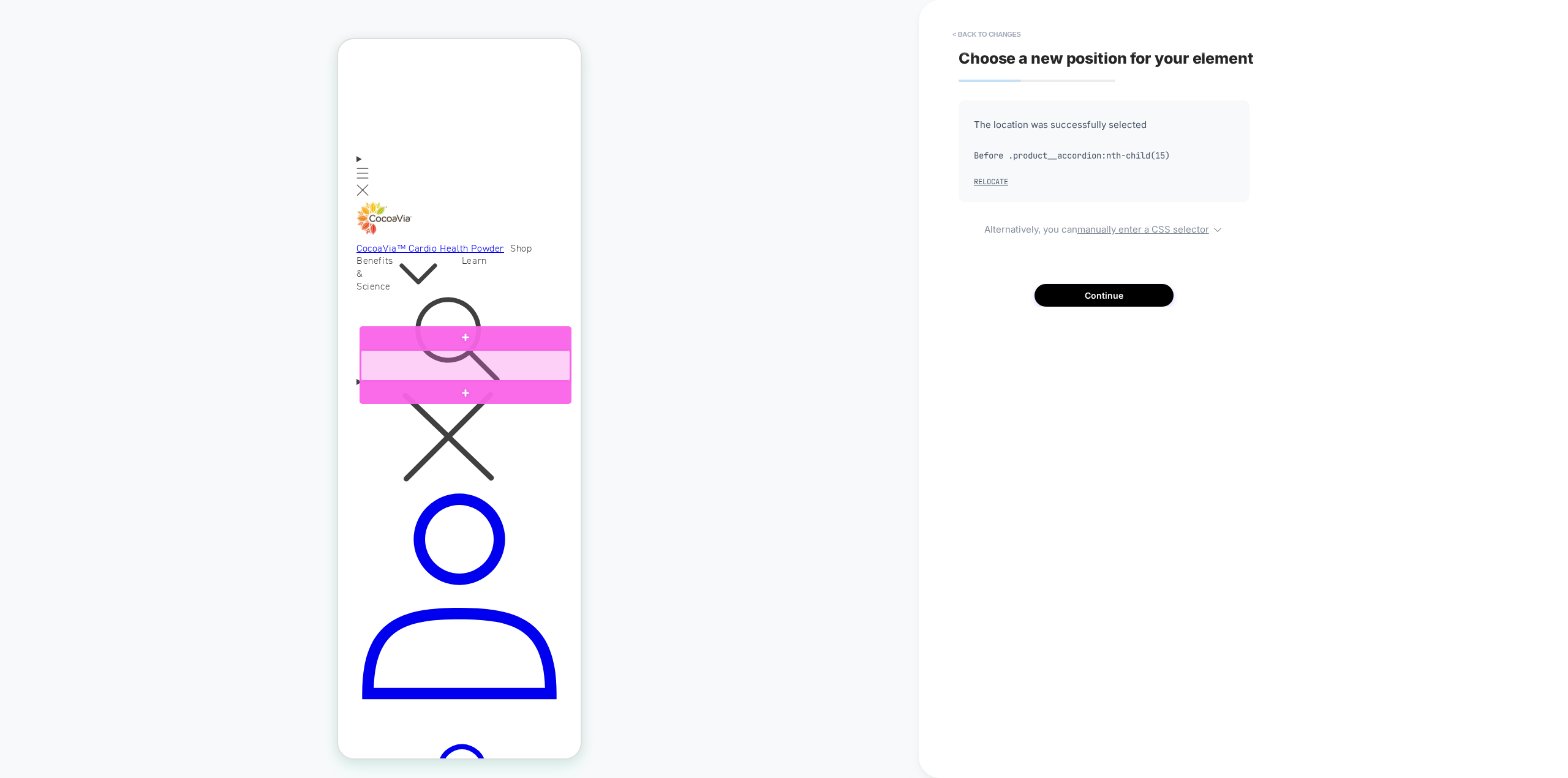
scroll to position [0, 171]
click at [417, 362] on div at bounding box center [465, 365] width 209 height 31
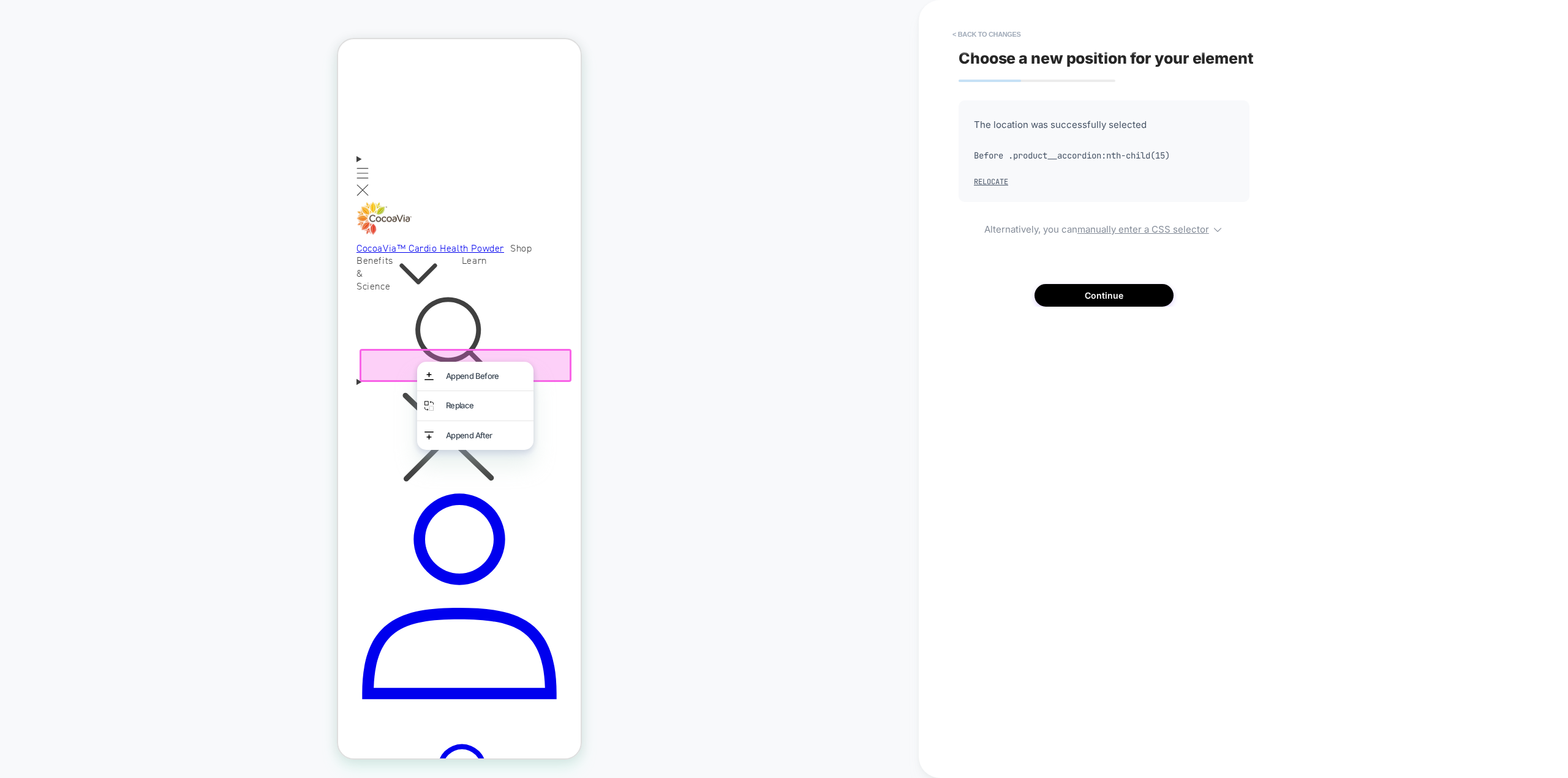
click at [731, 391] on div "PRODUCT: CocoaVia™ Cardio Health Capsules [cocoa flavanol] PRODUCT: CocoaVia™ C…" at bounding box center [459, 389] width 919 height 754
click at [1137, 292] on button "Continue" at bounding box center [1104, 295] width 139 height 23
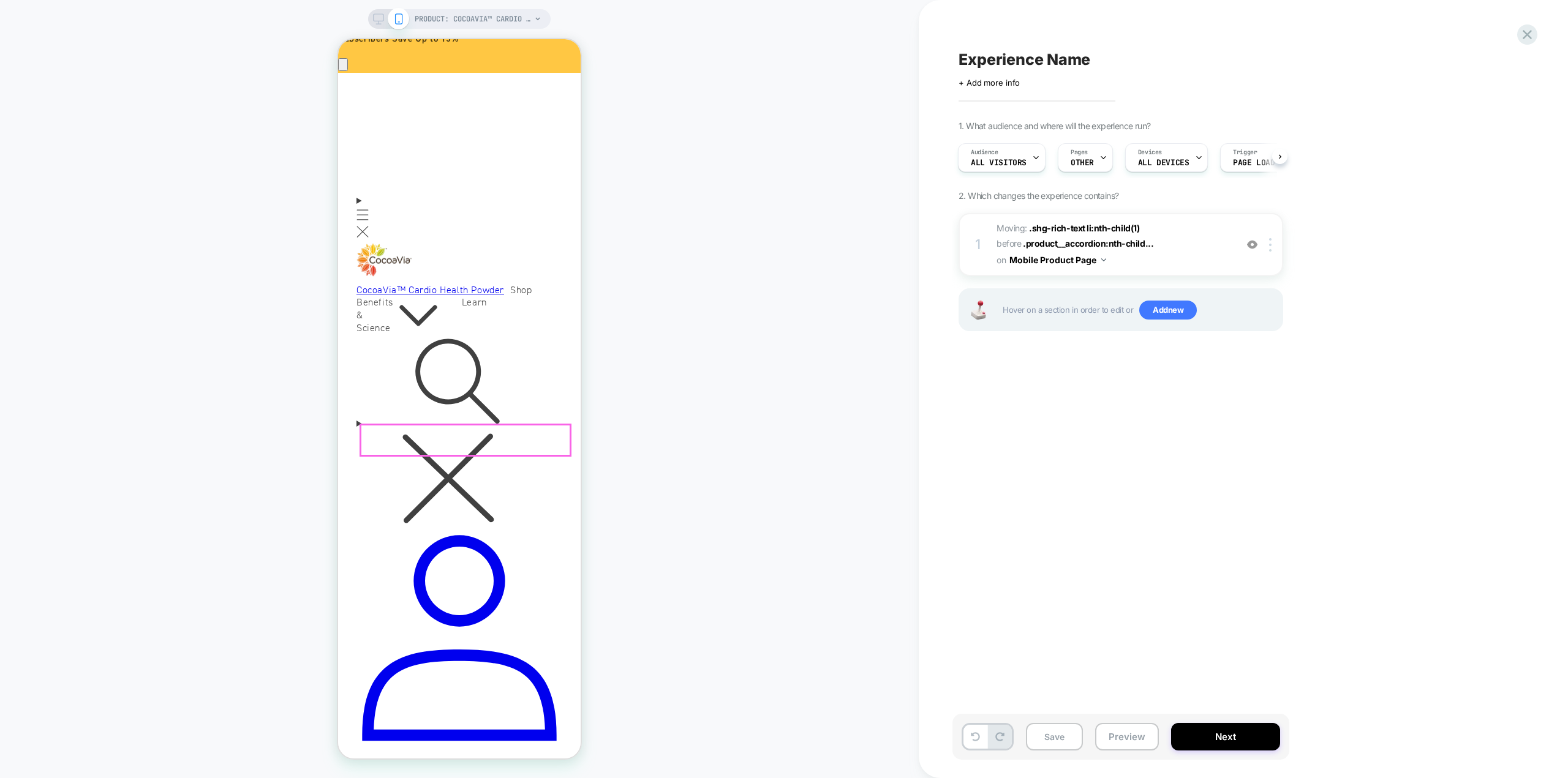
scroll to position [245, 0]
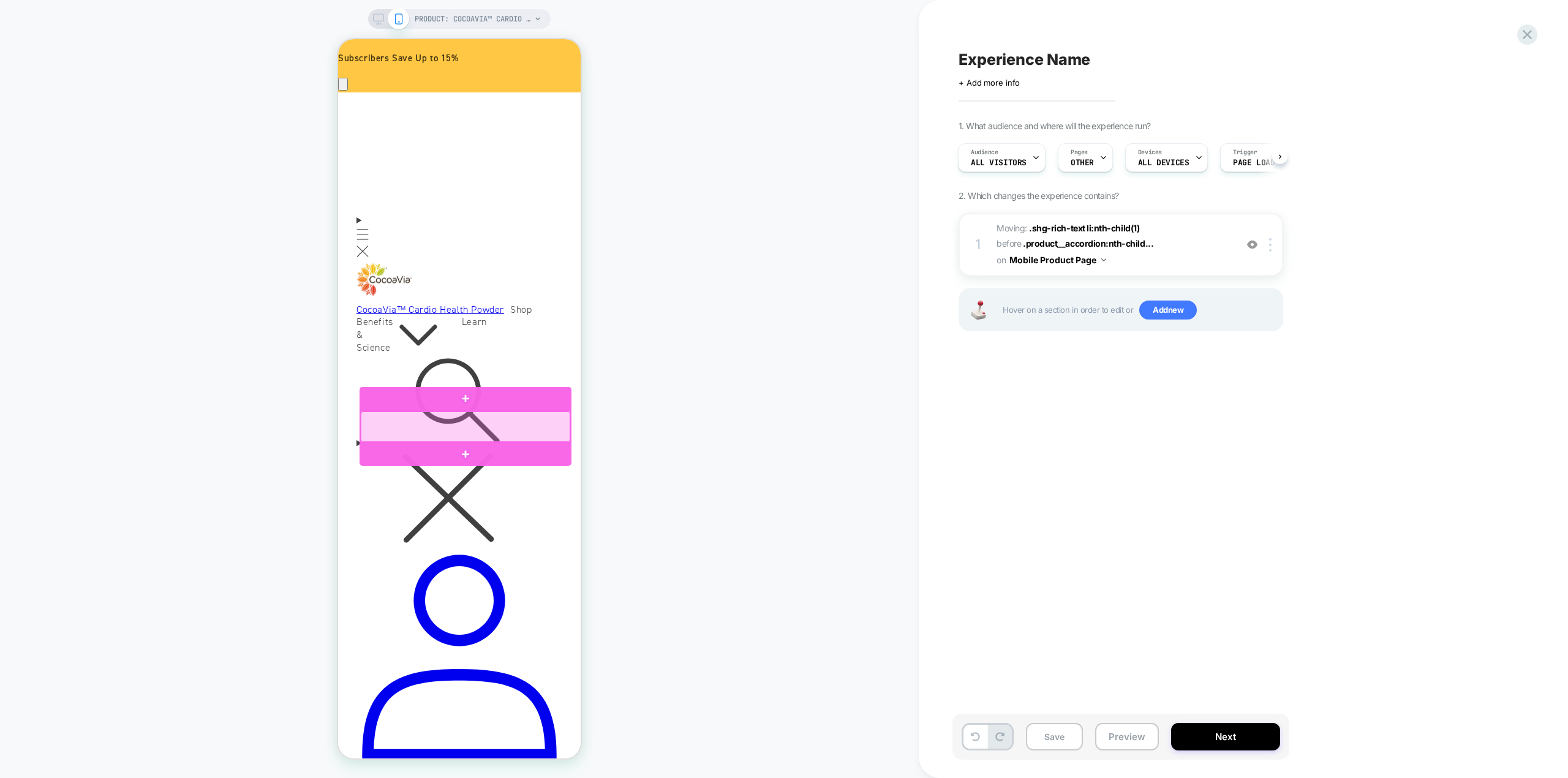
click at [438, 417] on div at bounding box center [465, 426] width 209 height 31
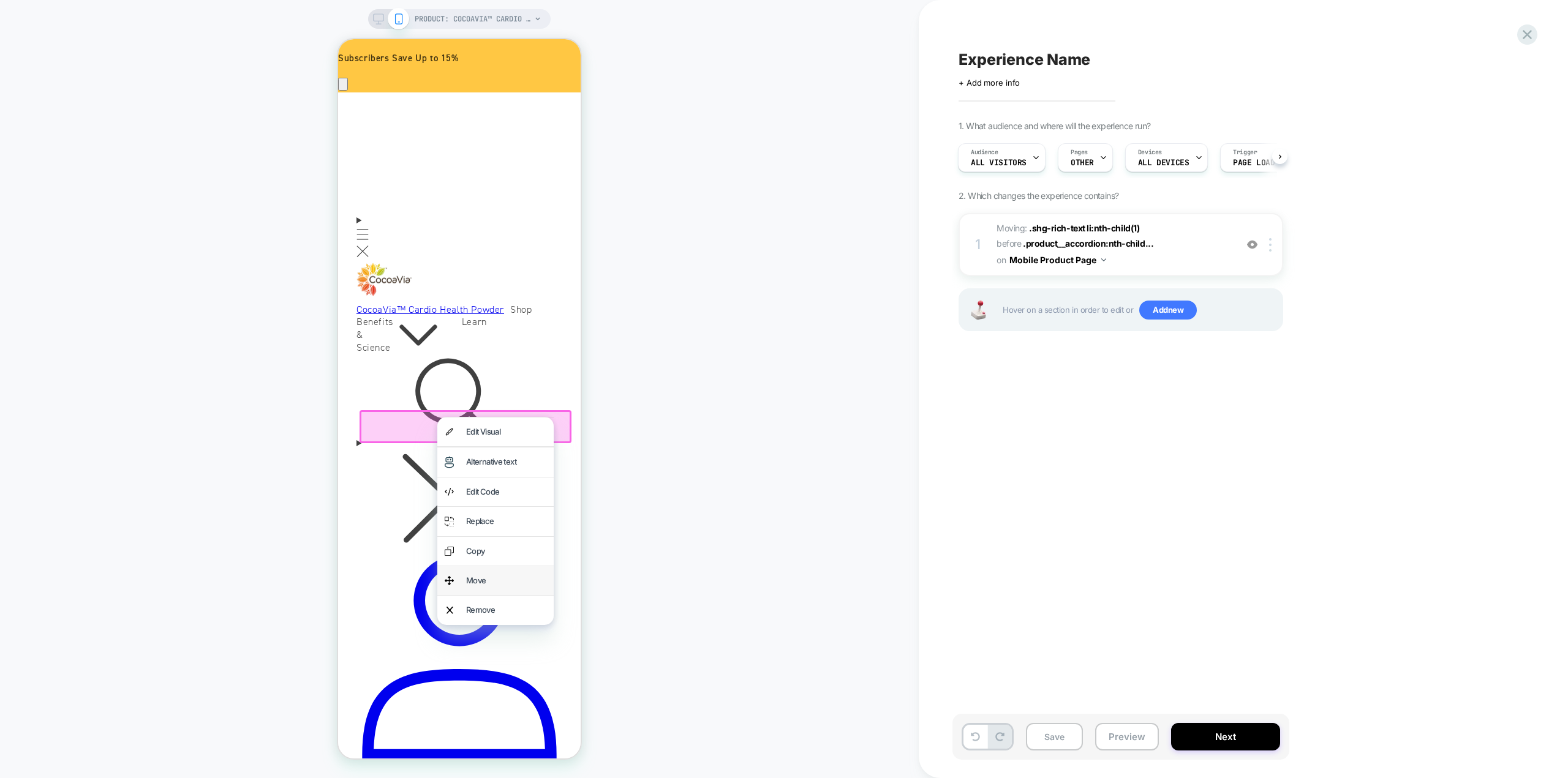
click at [479, 582] on div "Move" at bounding box center [506, 581] width 80 height 14
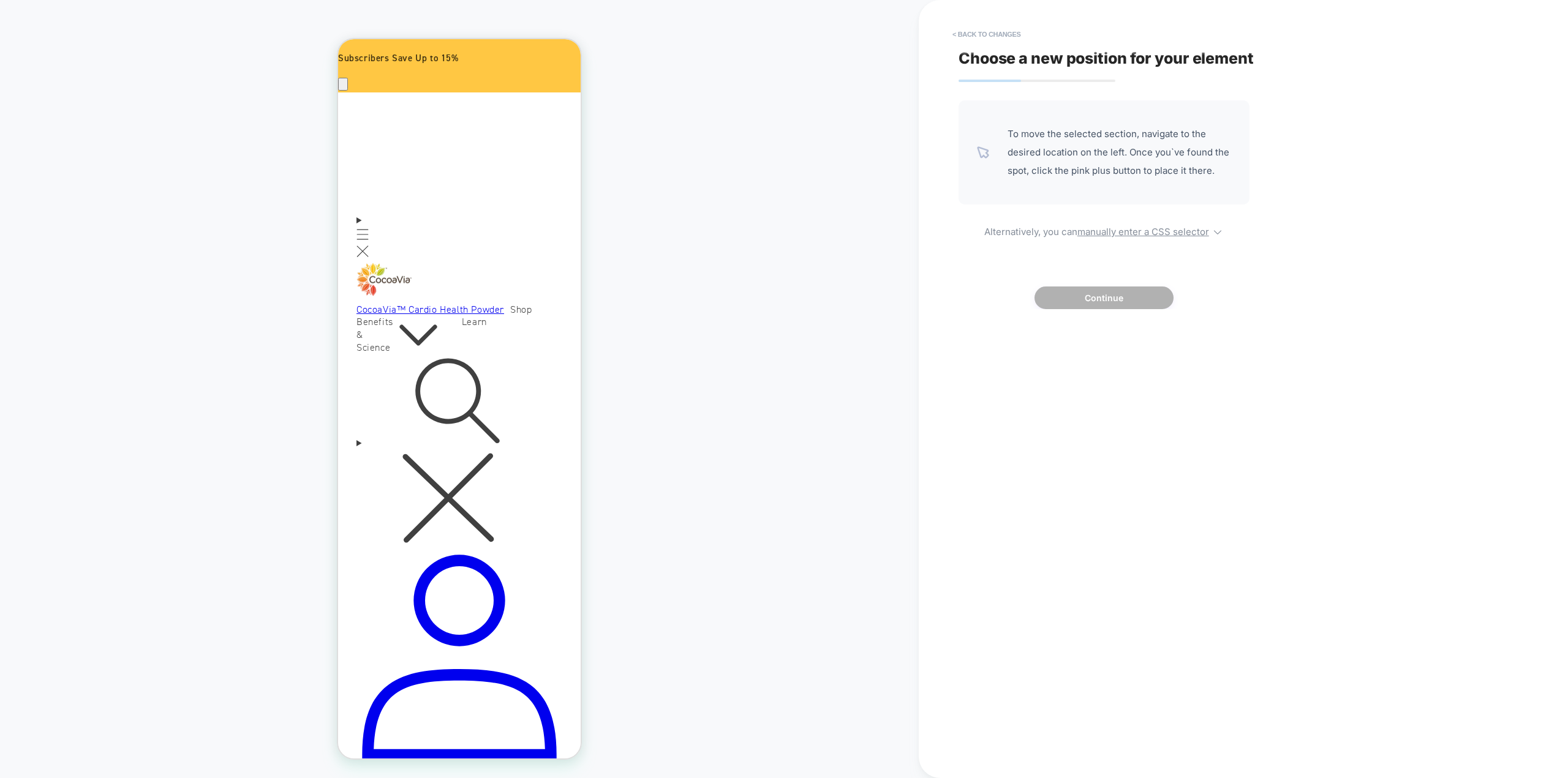
scroll to position [0, 171]
click at [971, 32] on button "< Back to changes" at bounding box center [987, 34] width 81 height 19
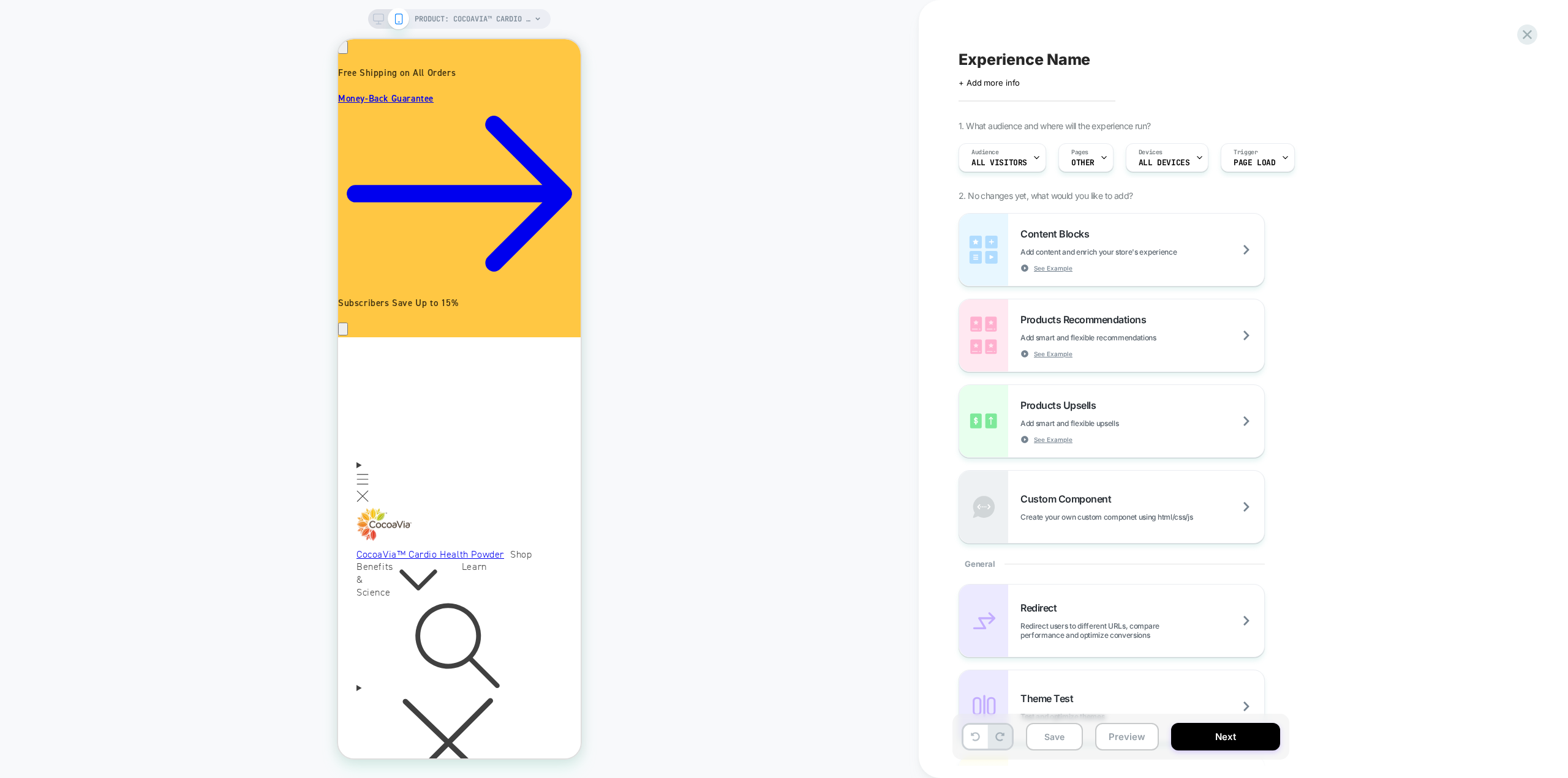
scroll to position [0, 343]
